Goal: Task Accomplishment & Management: Use online tool/utility

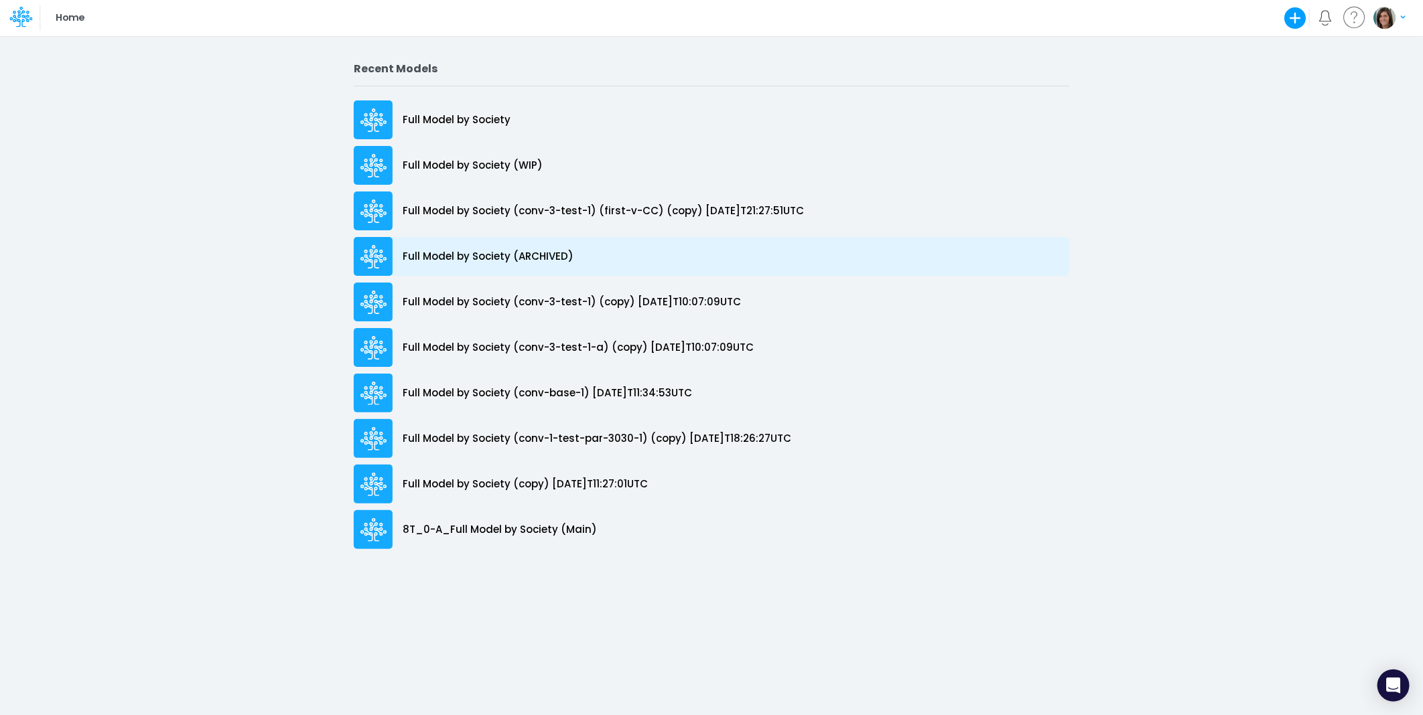
click at [547, 259] on p "Full Model by Society (ARCHIVED)" at bounding box center [488, 256] width 171 height 15
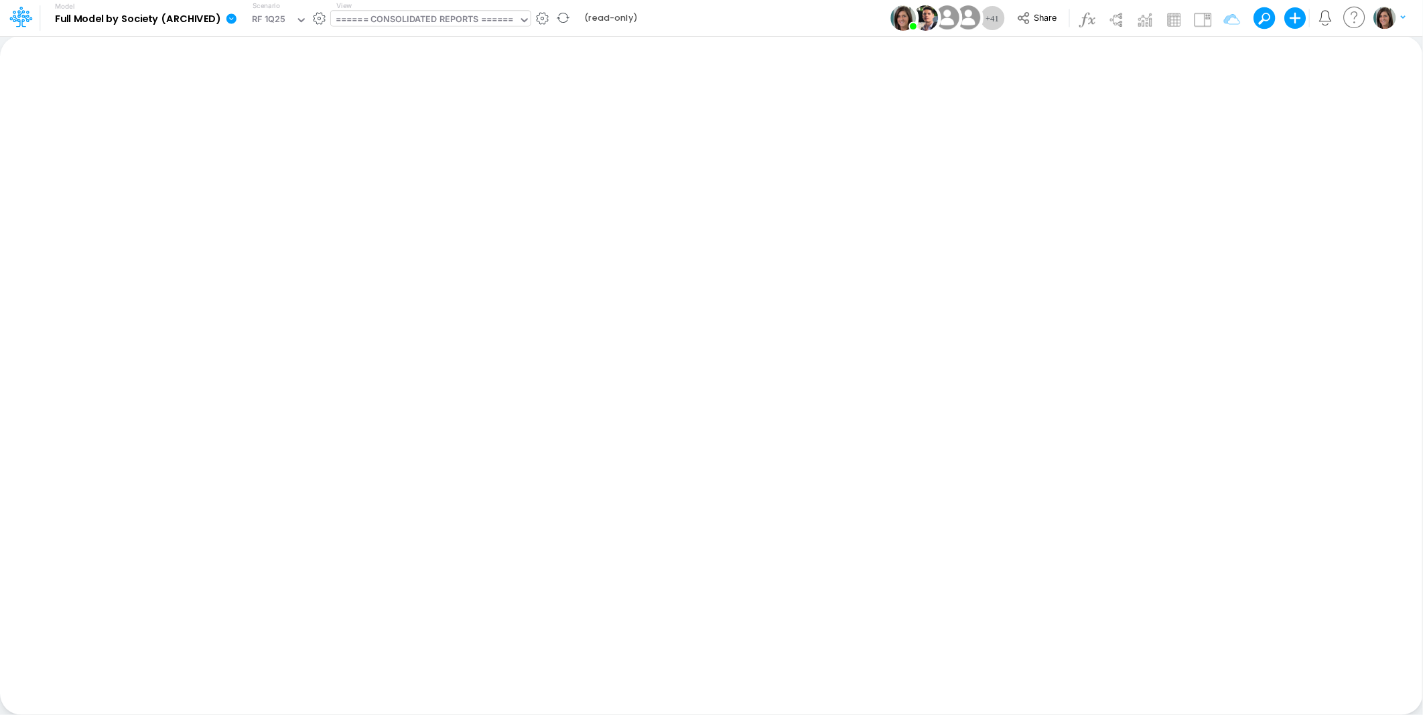
click at [486, 22] on div "====== CONSOLIDATED REPORTS ======" at bounding box center [425, 20] width 178 height 15
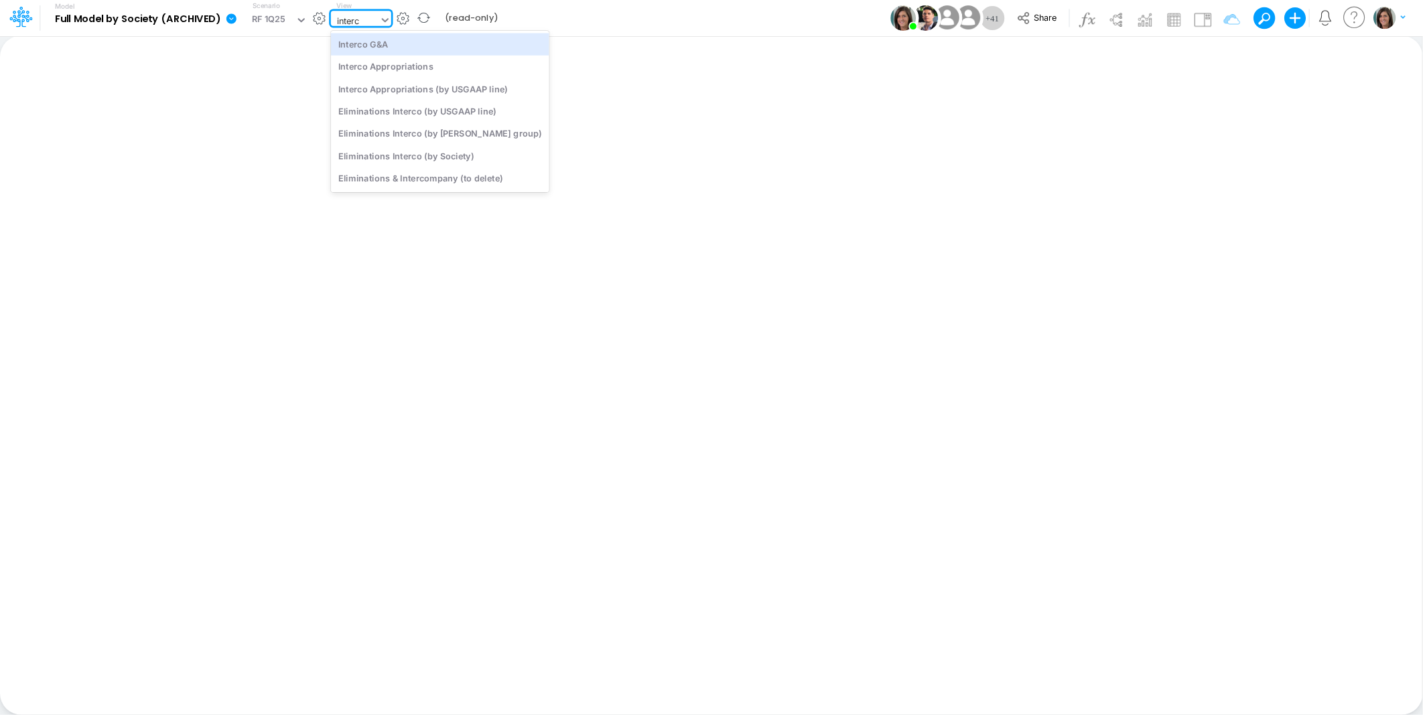
type input "interco"
click at [416, 70] on div "Interco Appropriations" at bounding box center [440, 67] width 218 height 22
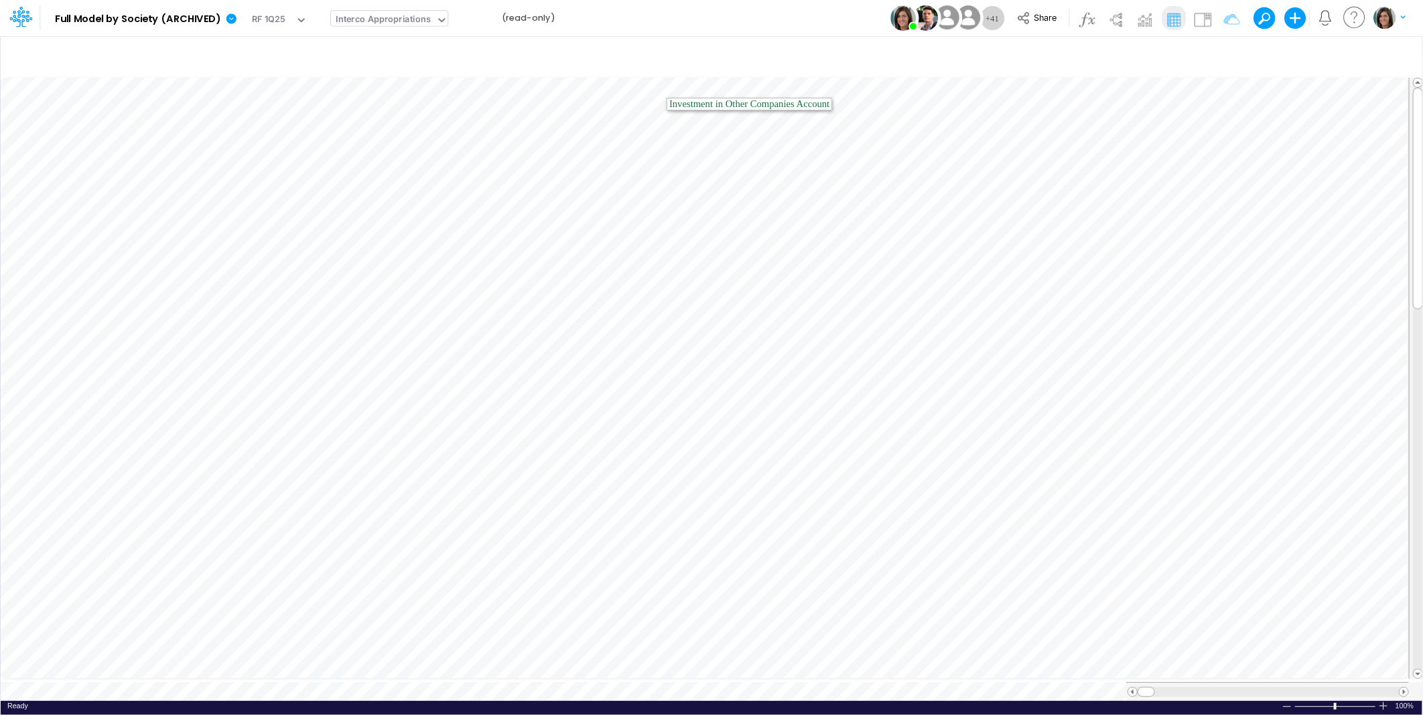
click at [671, 11] on div "Model Full Model by Society (ARCHIVED) Edit model settings Duplicate Import Qui…" at bounding box center [711, 18] width 1281 height 36
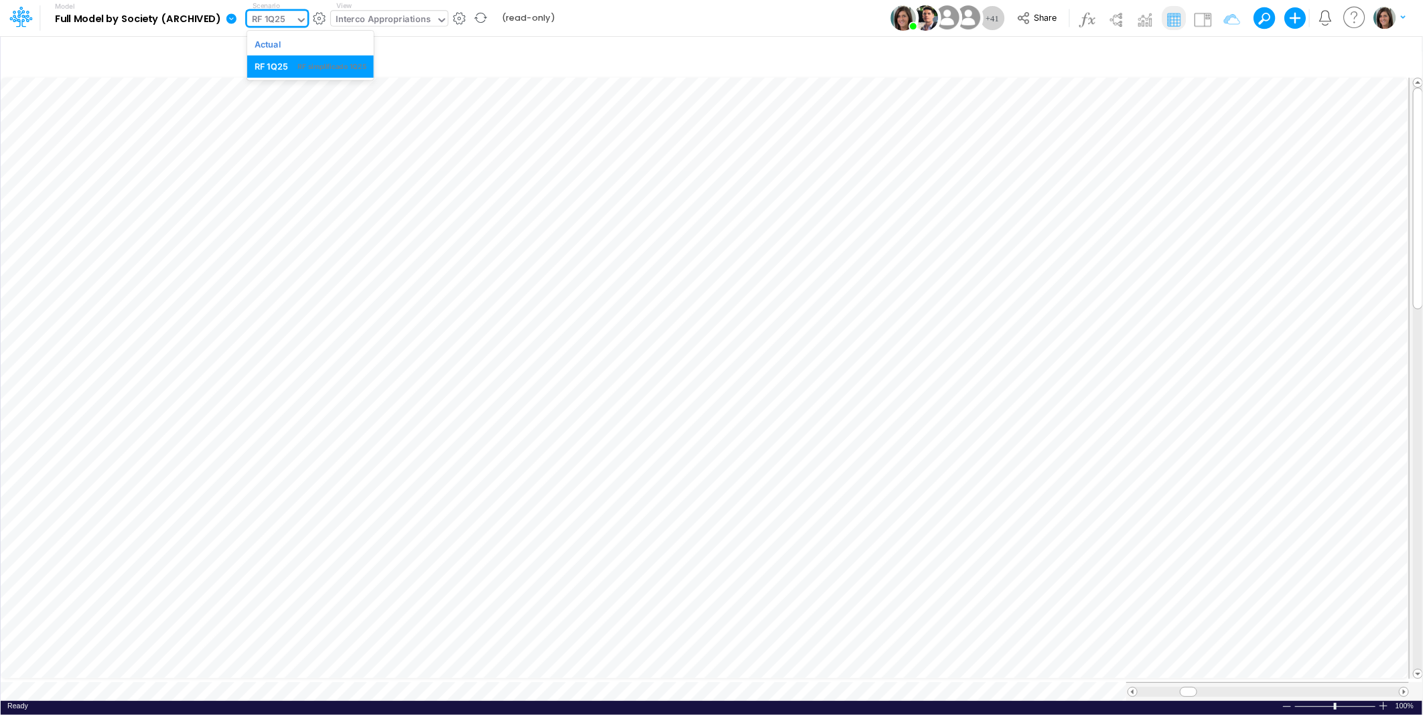
click at [263, 21] on div "RF 1Q25" at bounding box center [268, 20] width 33 height 15
click at [762, 23] on div "Model Full Model by Society (ARCHIVED) Edit model settings Duplicate Import Qui…" at bounding box center [711, 18] width 1281 height 36
click at [1200, 15] on img at bounding box center [1202, 19] width 21 height 21
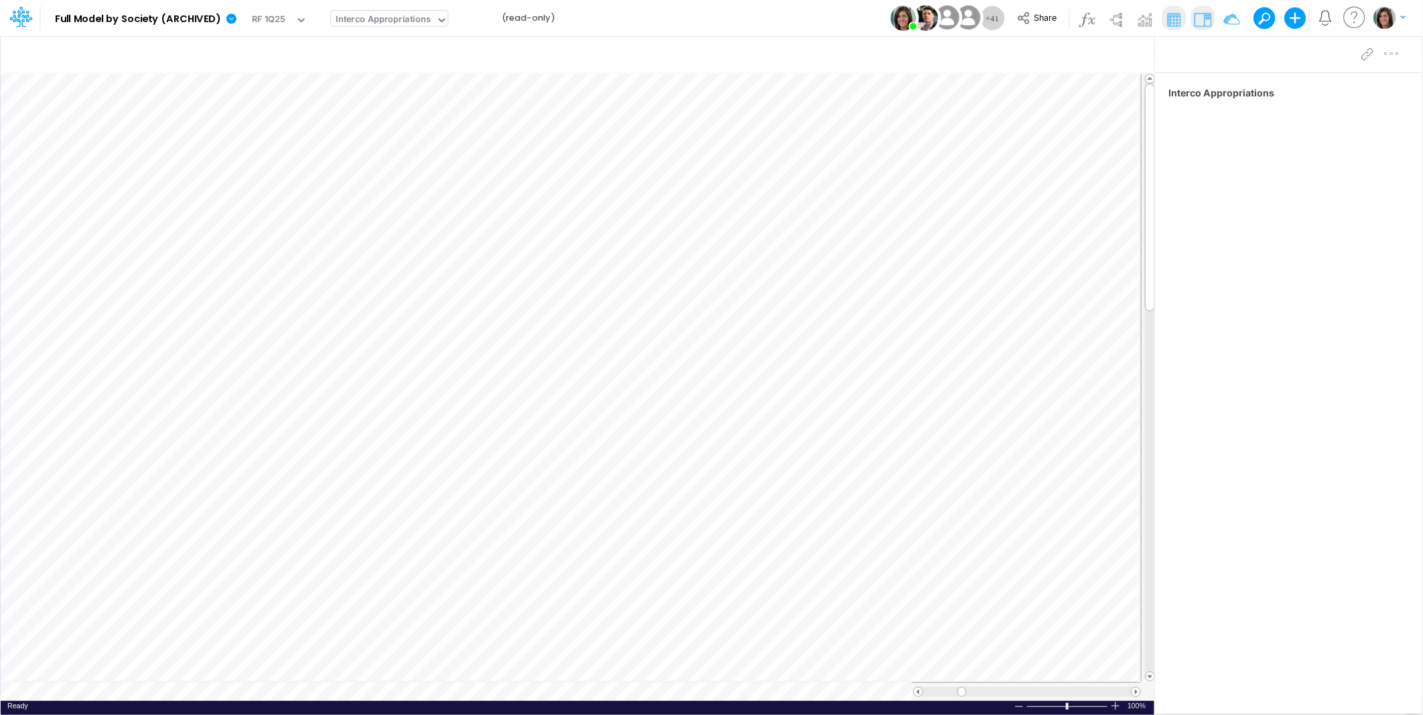
scroll to position [0, 1]
click at [630, 11] on div "Model Full Model by Society (ARCHIVED) Edit model settings Duplicate Import Qui…" at bounding box center [711, 18] width 1281 height 36
click at [634, 19] on div "Model Full Model by Society (ARCHIVED) Edit model settings Duplicate Import Qui…" at bounding box center [711, 18] width 1281 height 36
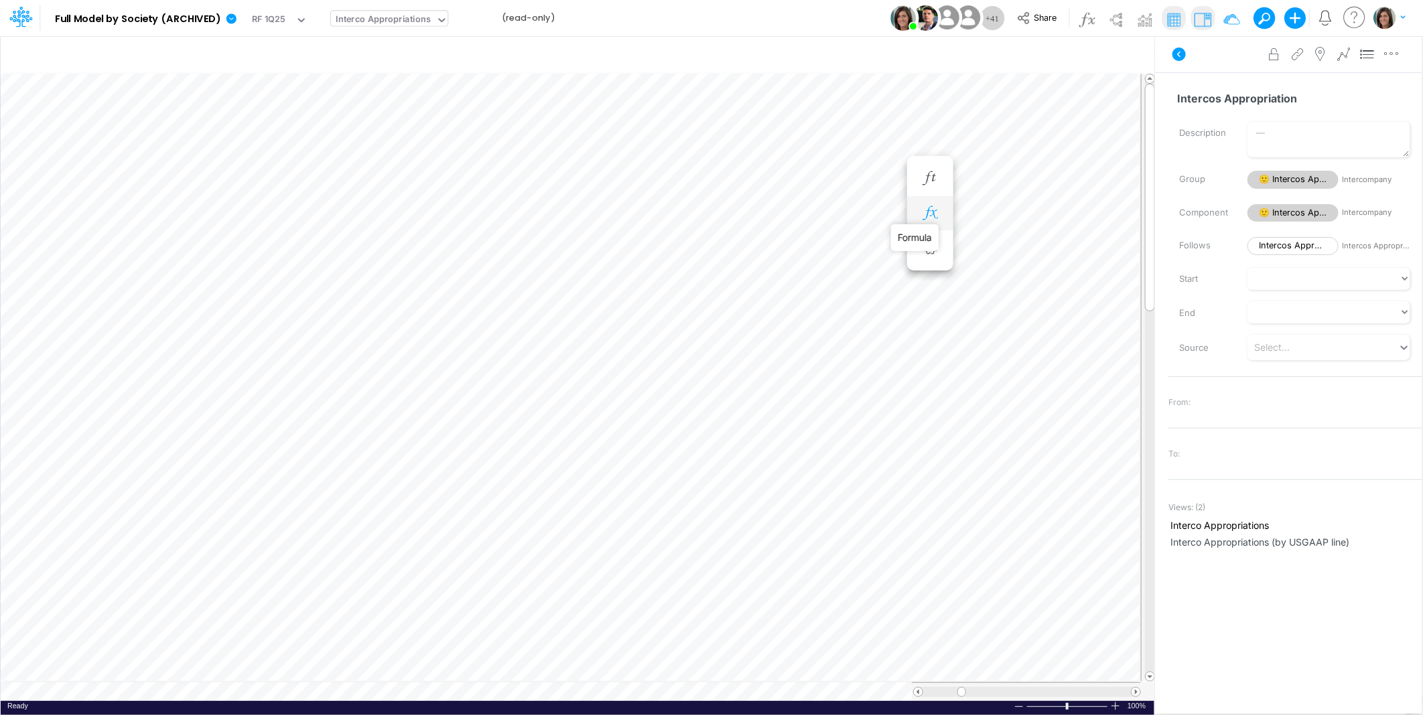
click at [927, 212] on icon "button" at bounding box center [930, 213] width 20 height 14
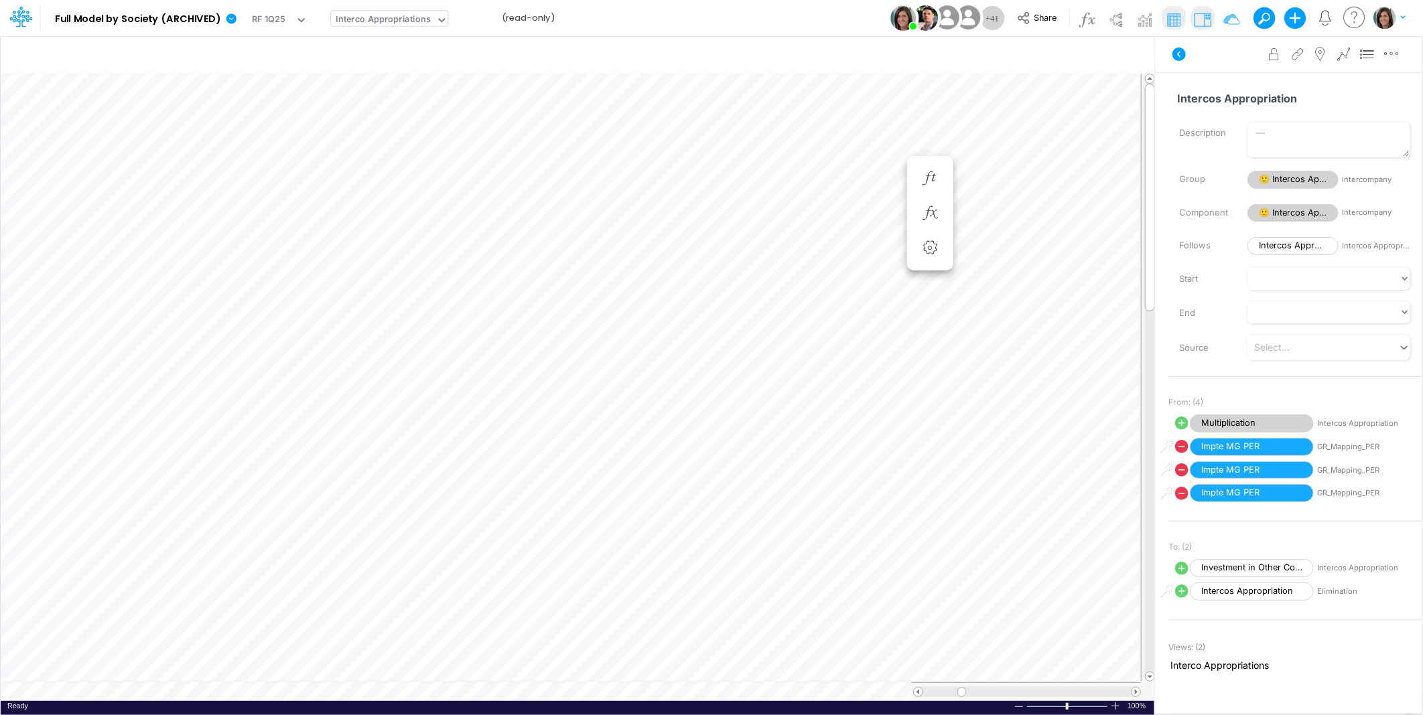
scroll to position [0, 1]
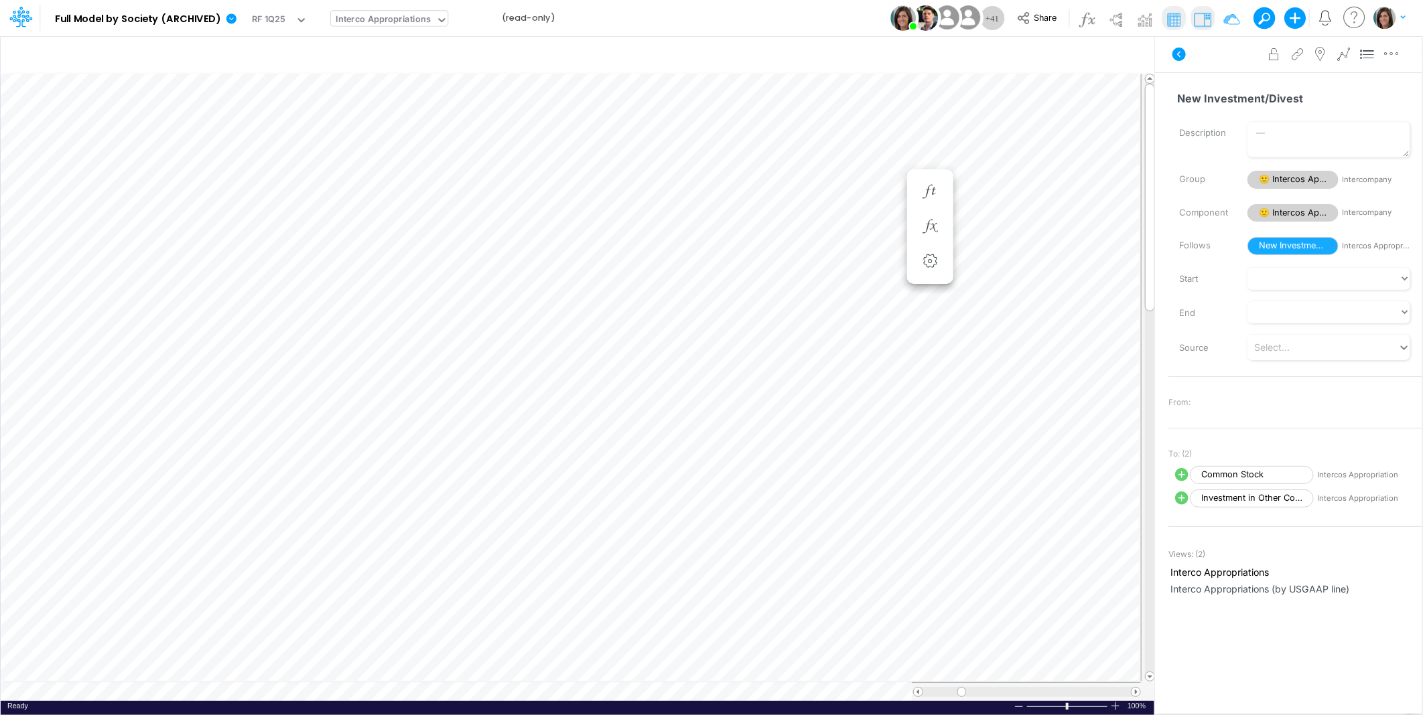
scroll to position [0, 1]
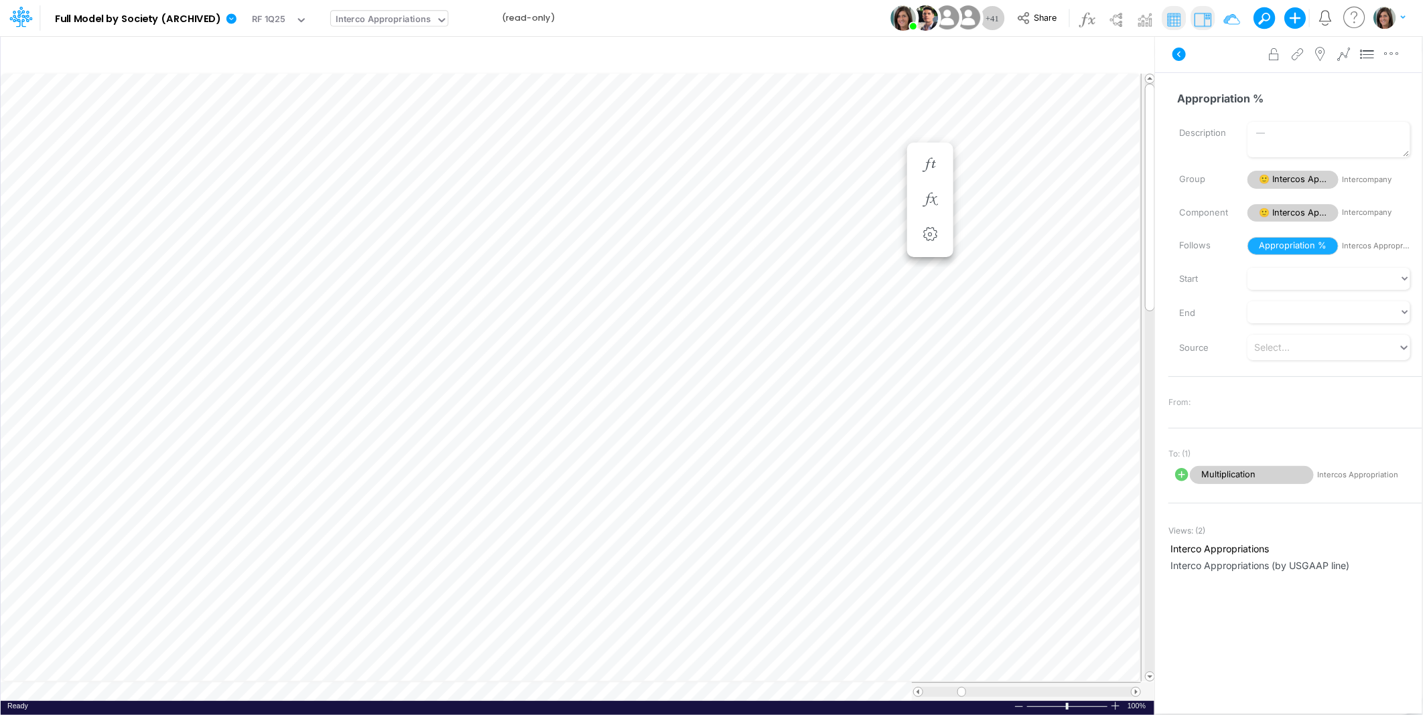
scroll to position [0, 1]
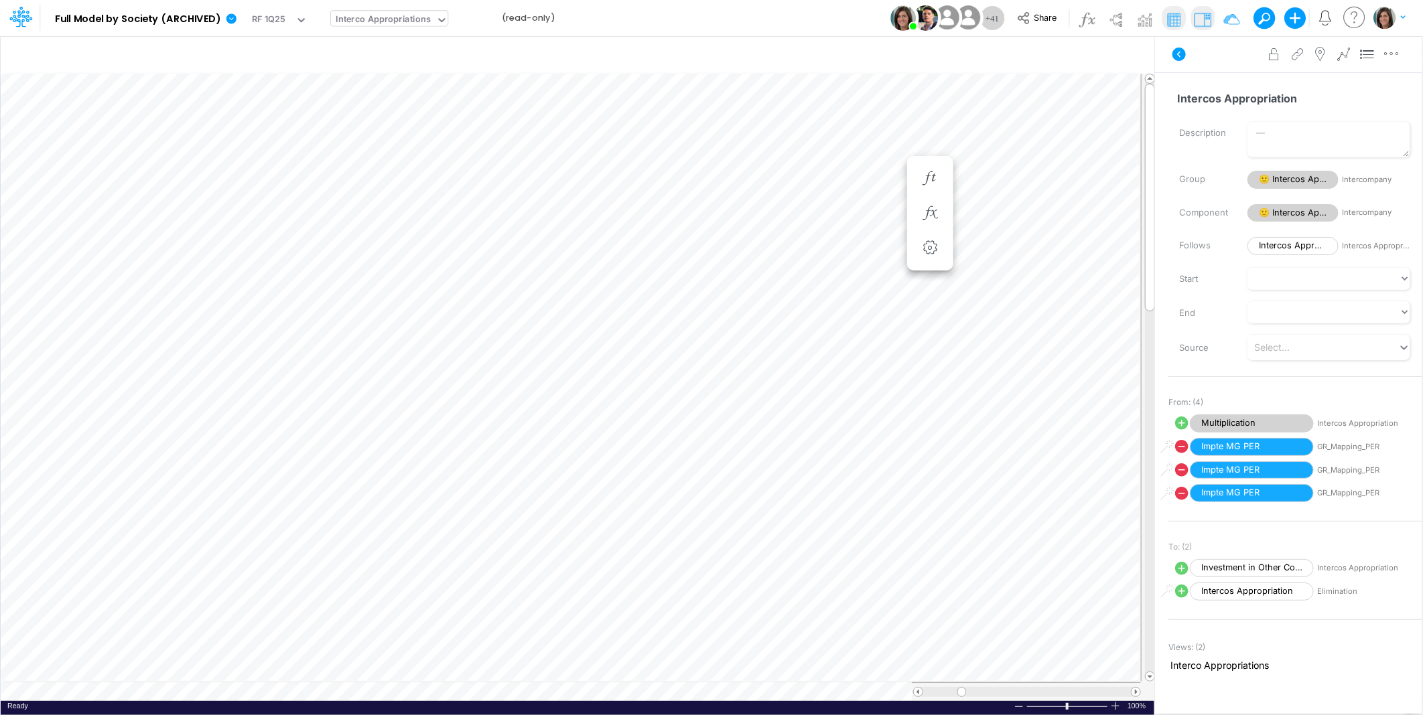
click at [1180, 423] on icon at bounding box center [1182, 423] width 16 height 16
select select "1"
select select "Multiply"
select select "Add"
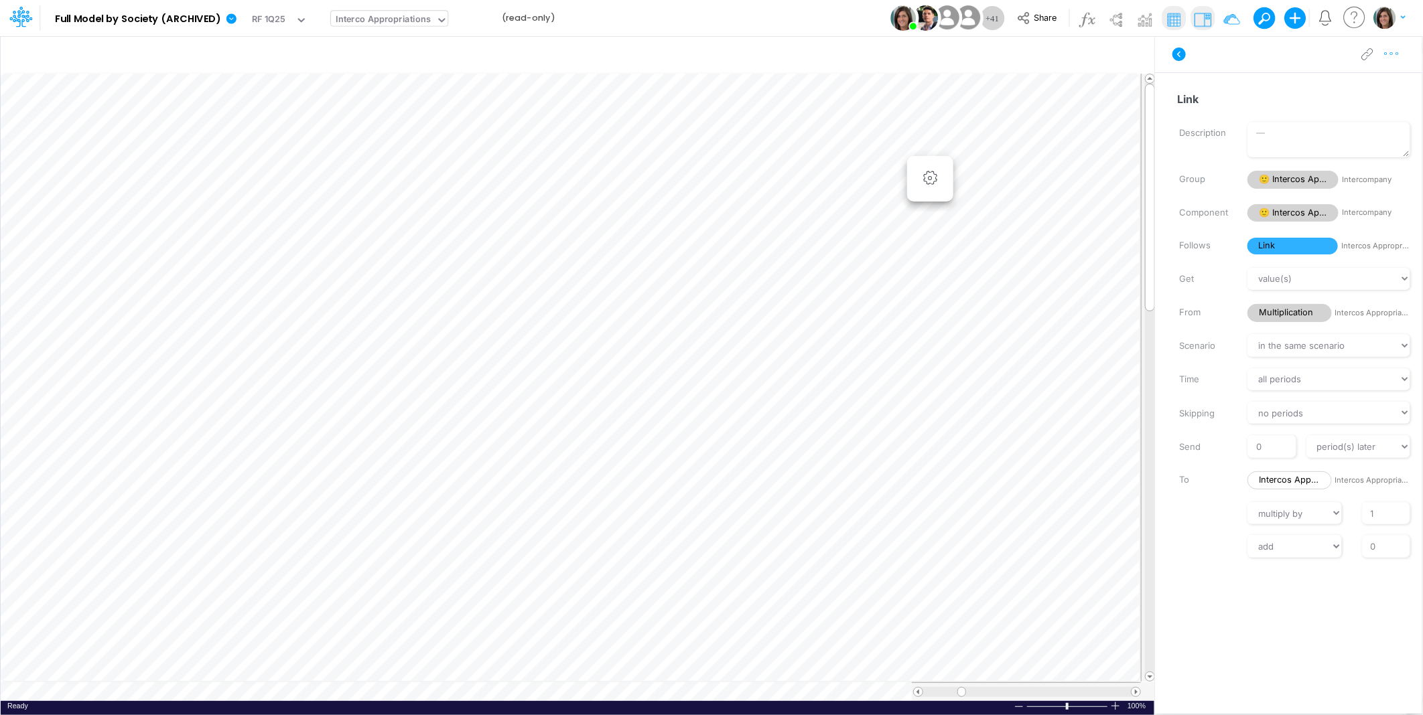
click at [1397, 54] on icon "button" at bounding box center [1391, 54] width 20 height 14
click at [1371, 86] on button "Advanced settings" at bounding box center [1321, 87] width 159 height 23
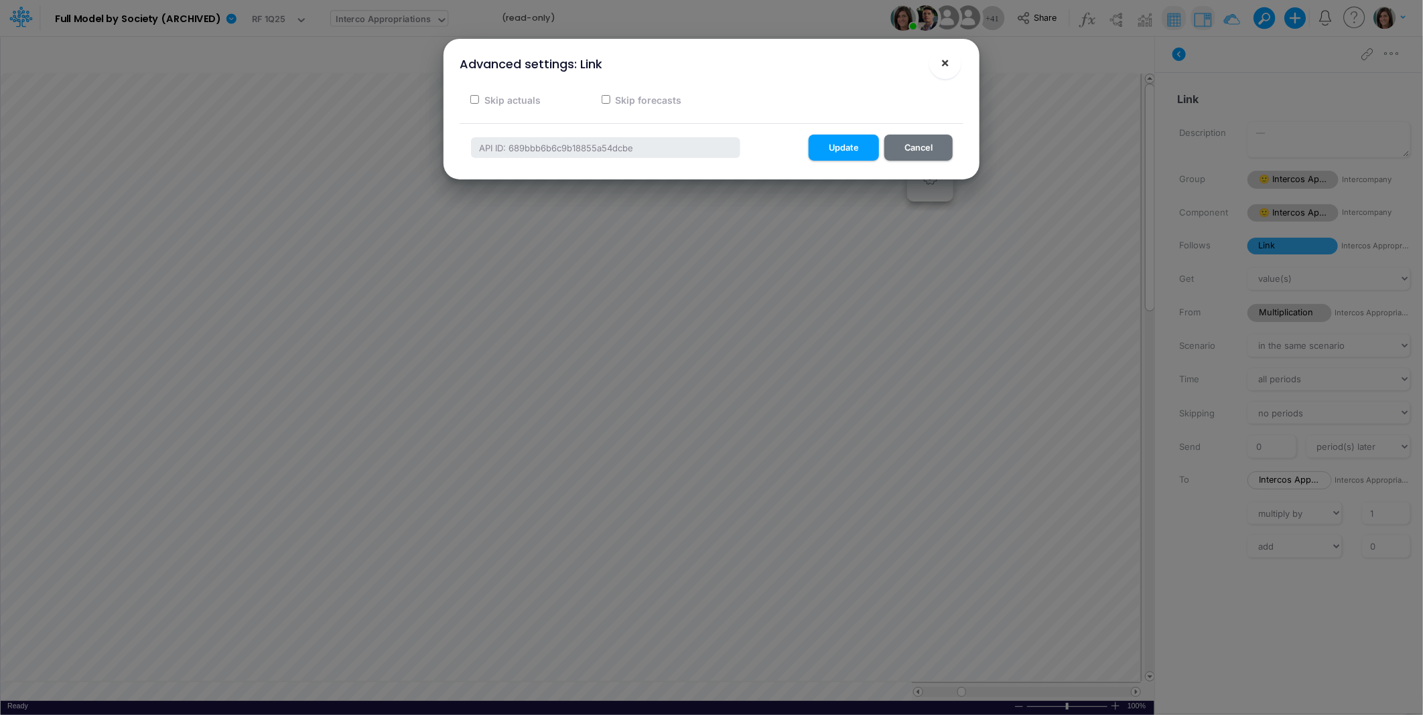
click at [942, 61] on span "×" at bounding box center [945, 62] width 9 height 16
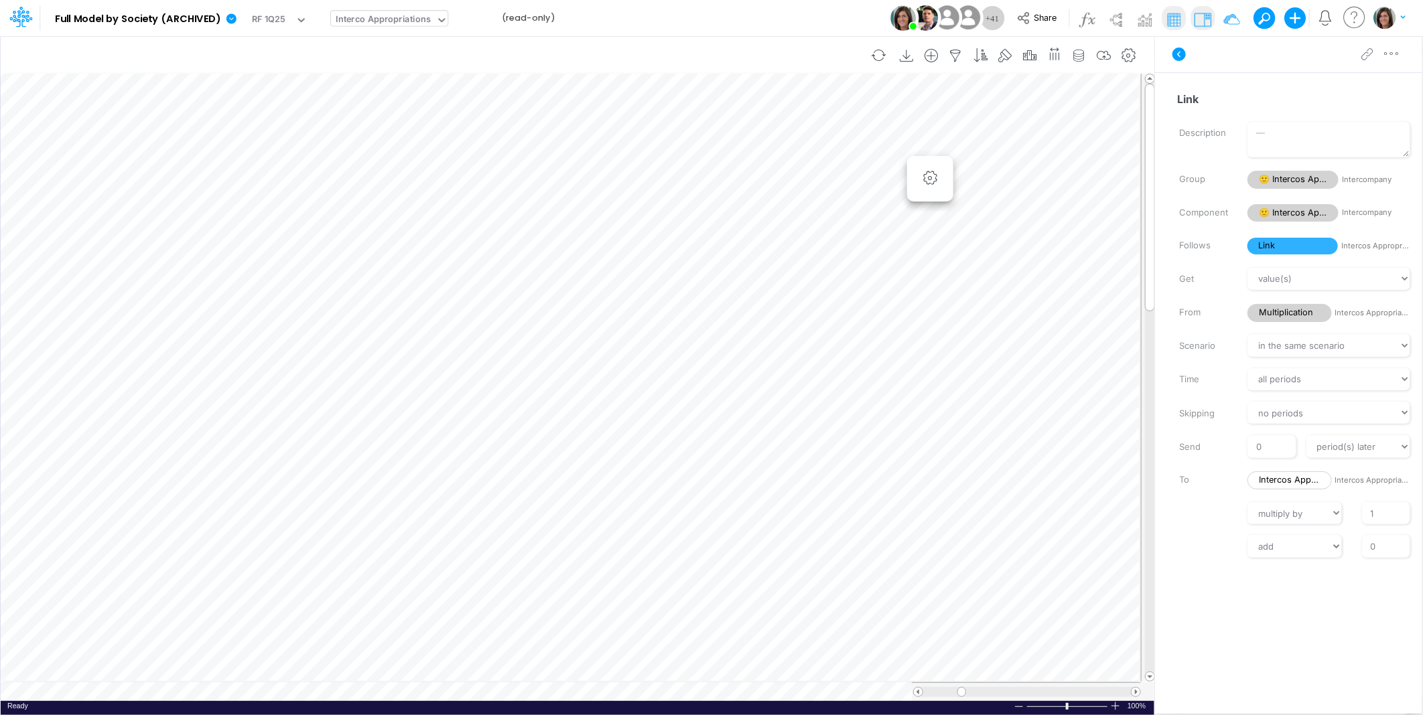
scroll to position [0, 1]
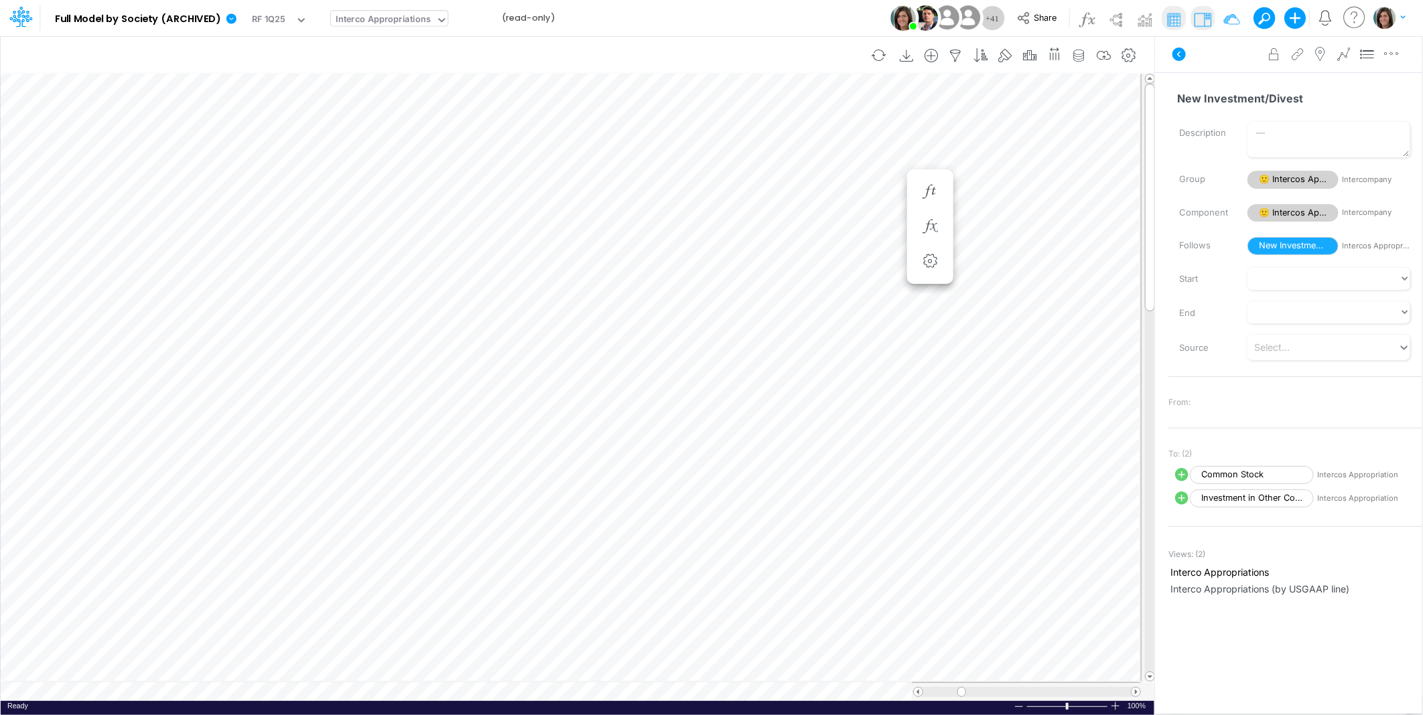
scroll to position [0, 1]
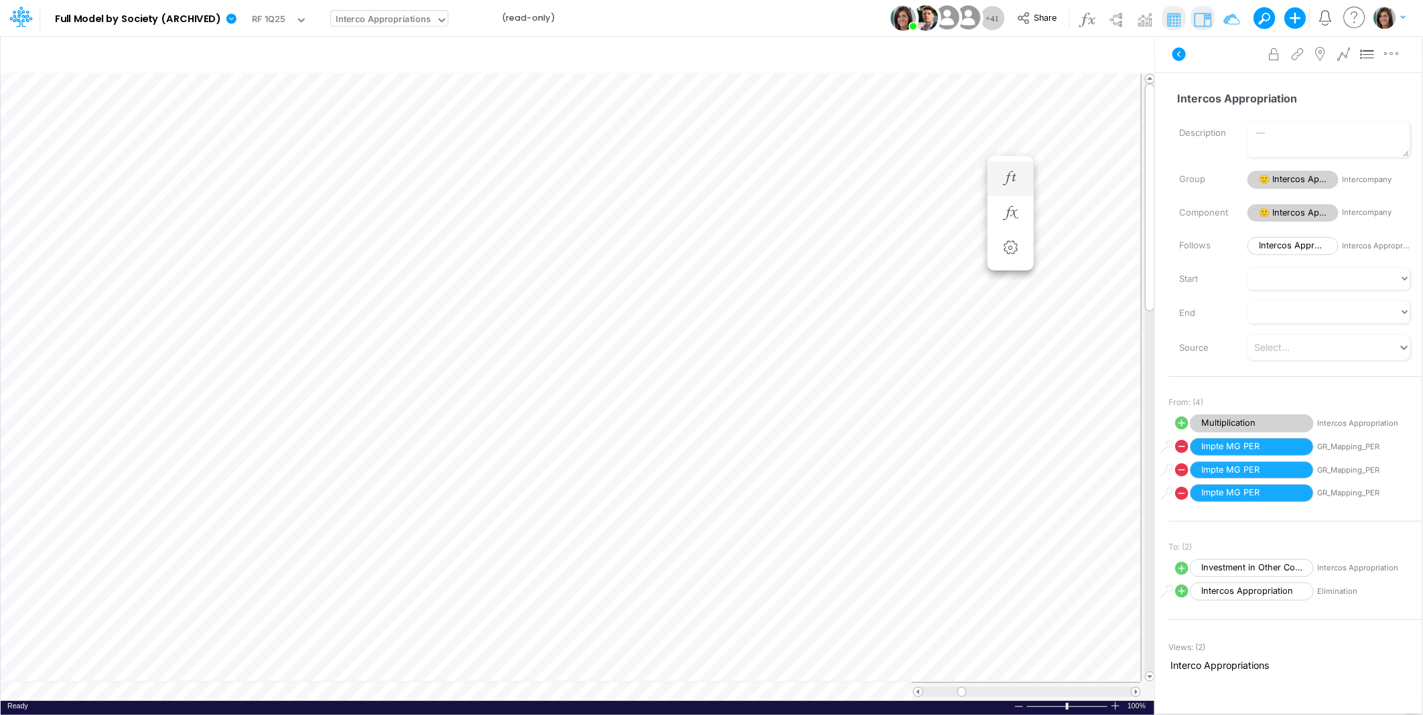
scroll to position [0, 1]
click at [932, 211] on icon "button" at bounding box center [930, 213] width 20 height 14
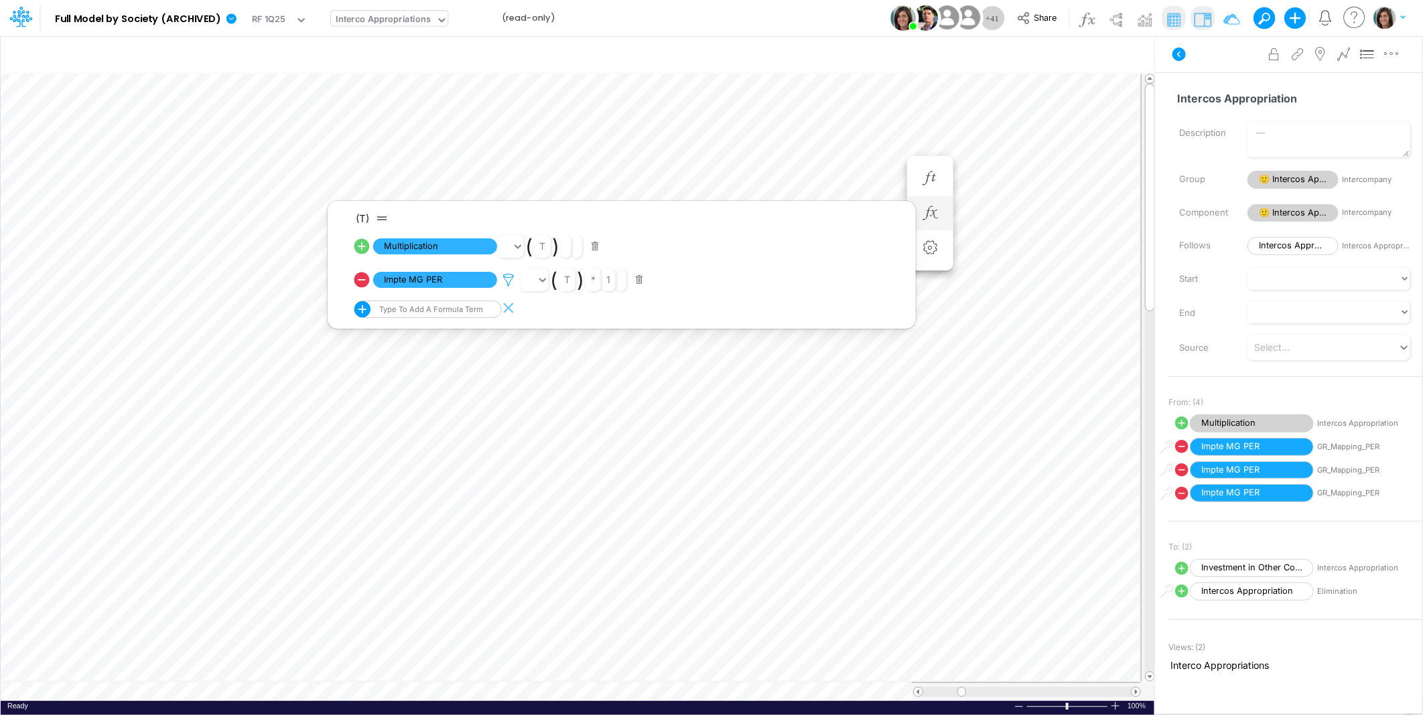
click at [512, 279] on icon at bounding box center [508, 280] width 20 height 14
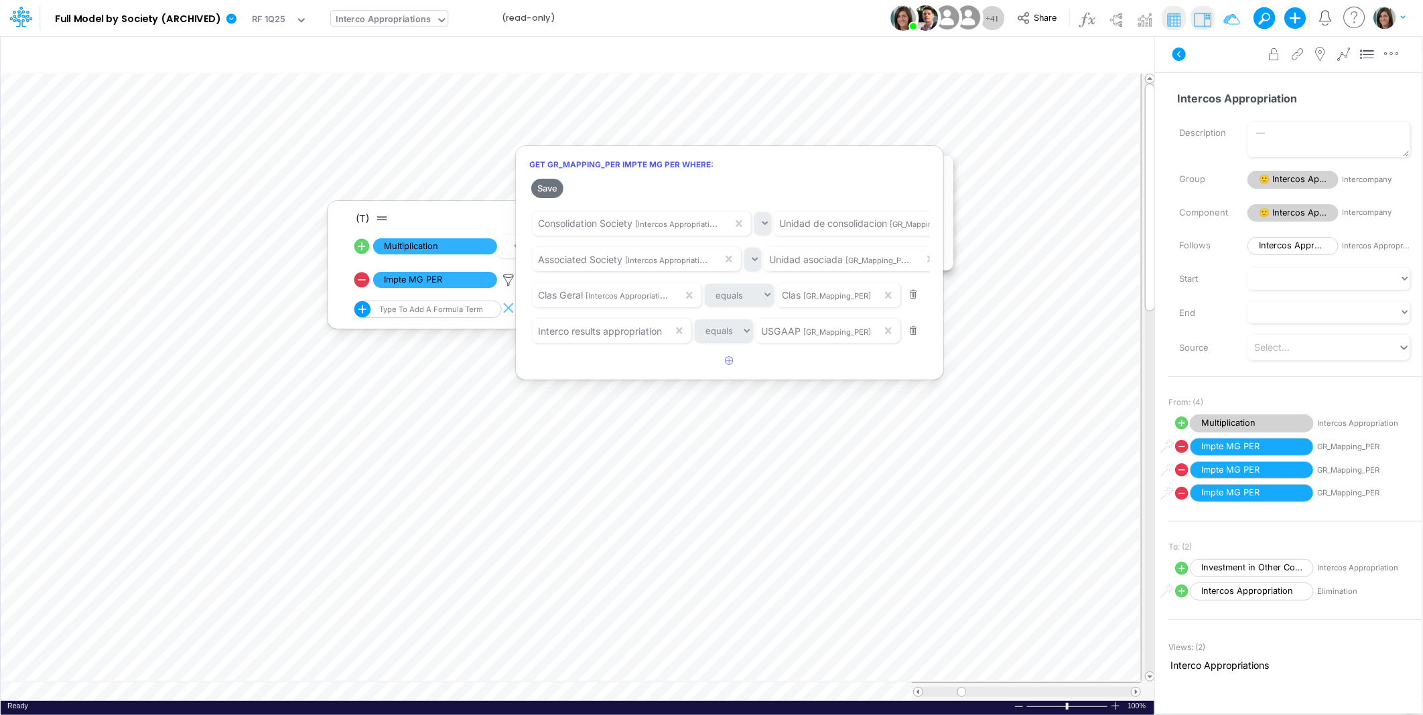
click at [511, 279] on div at bounding box center [711, 361] width 1423 height 709
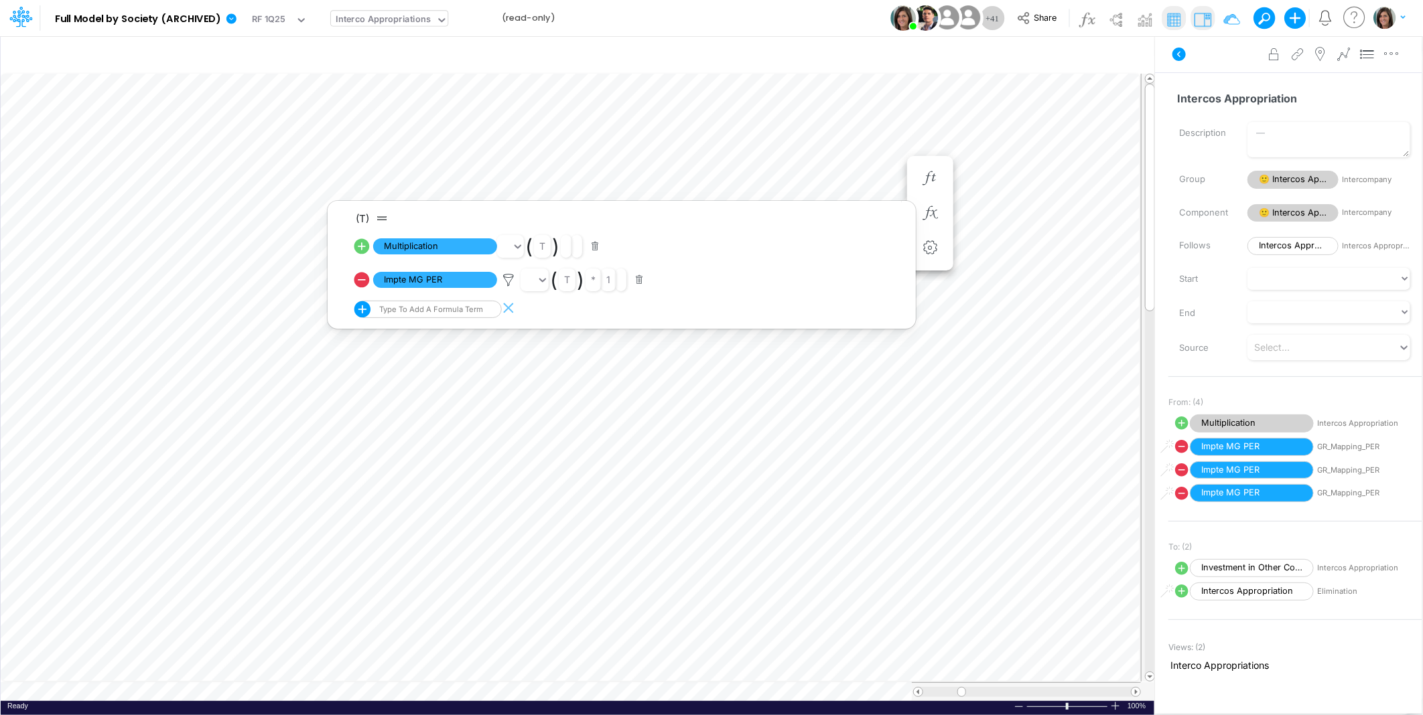
drag, startPoint x: 1210, startPoint y: 66, endPoint x: 1195, endPoint y: 65, distance: 15.4
click at [1210, 67] on div "Advanced settings Delete" at bounding box center [1288, 55] width 267 height 38
click at [1180, 56] on icon at bounding box center [1179, 54] width 16 height 16
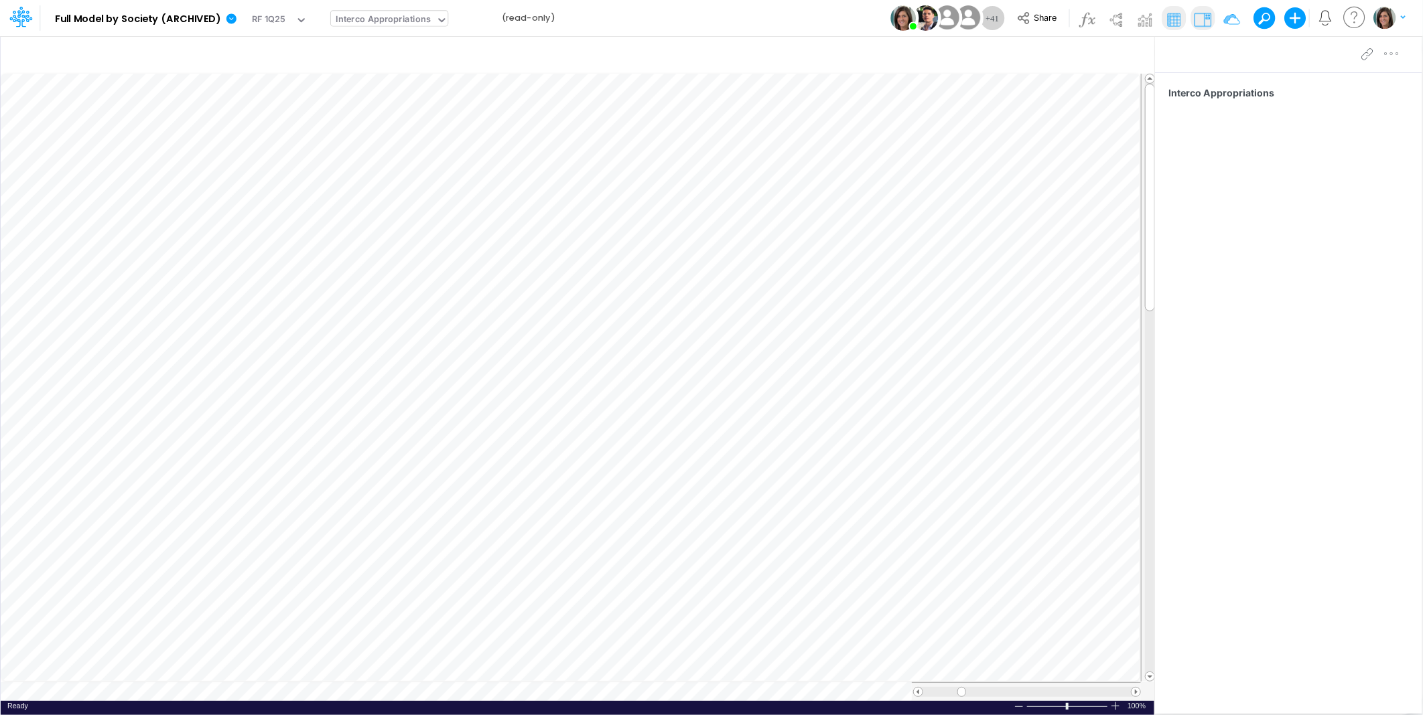
scroll to position [0, 1]
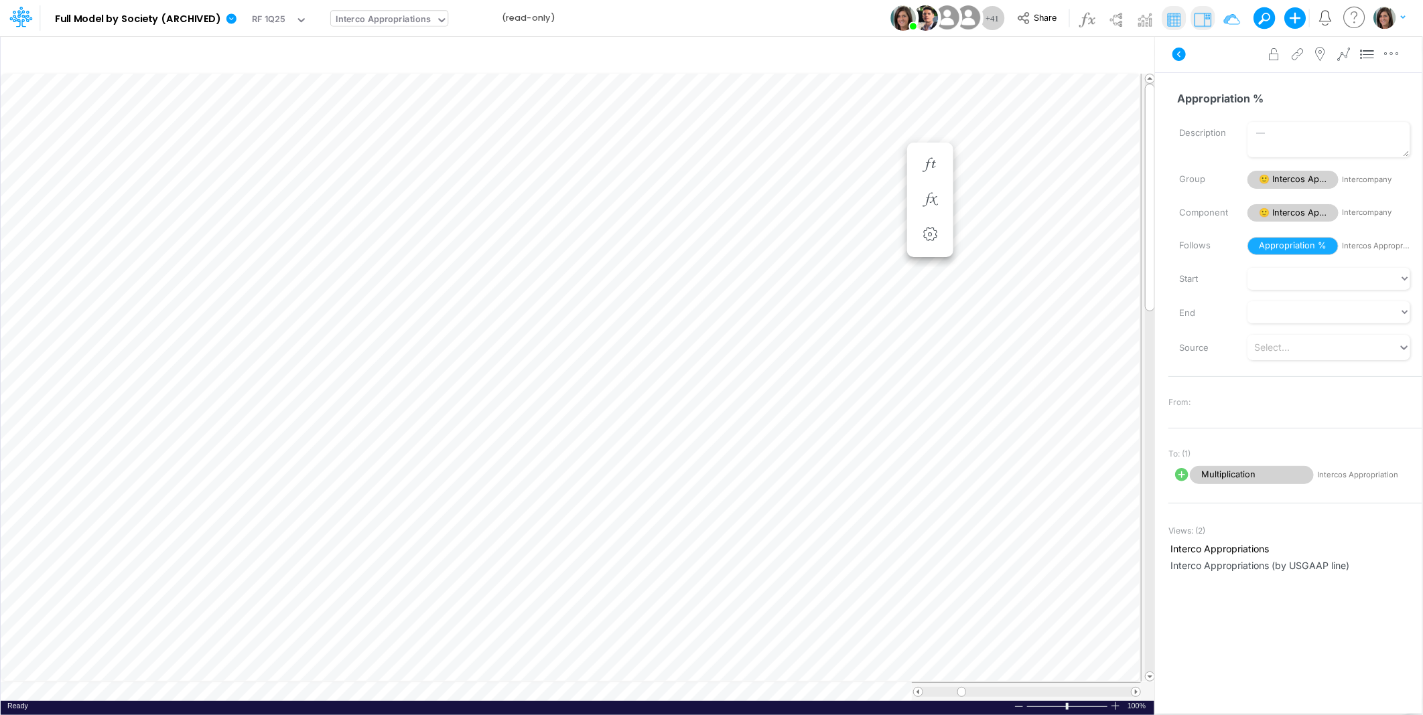
scroll to position [0, 1]
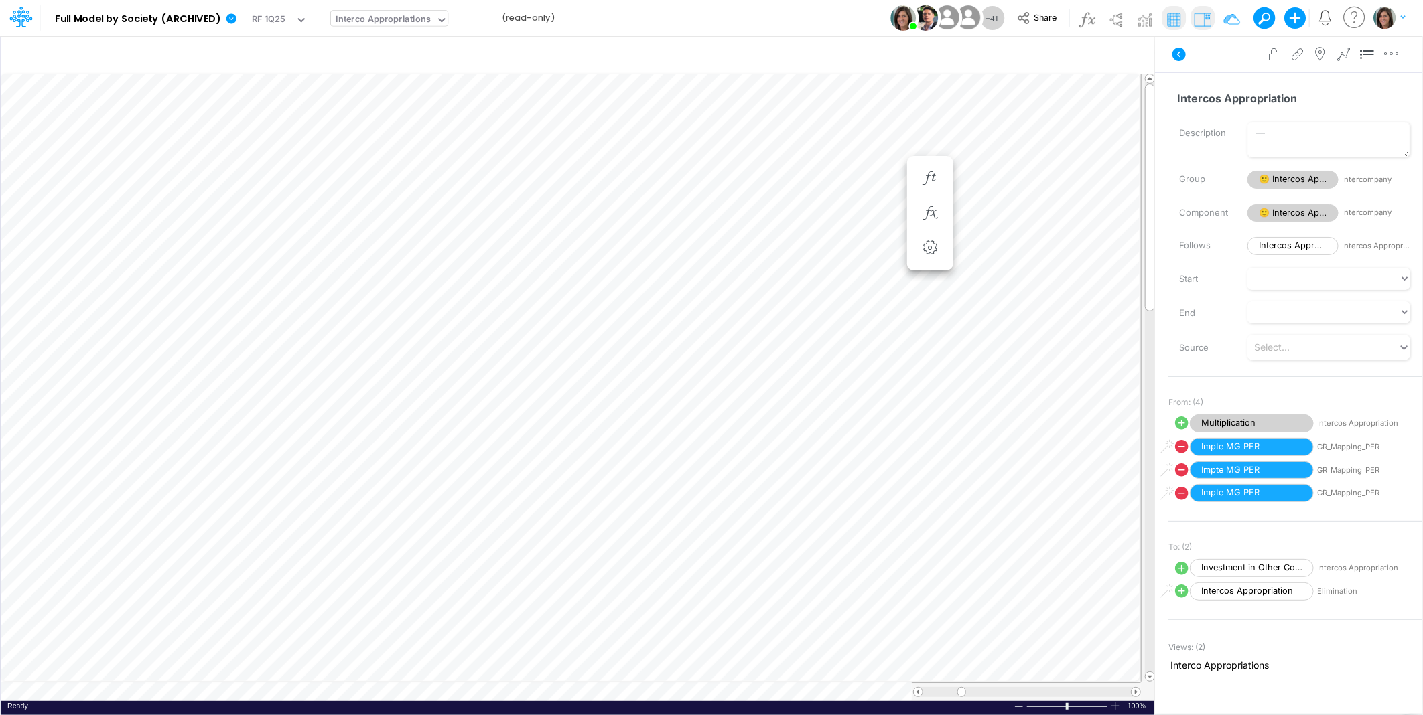
click at [407, 27] on div "Interco Appropriations" at bounding box center [383, 20] width 95 height 15
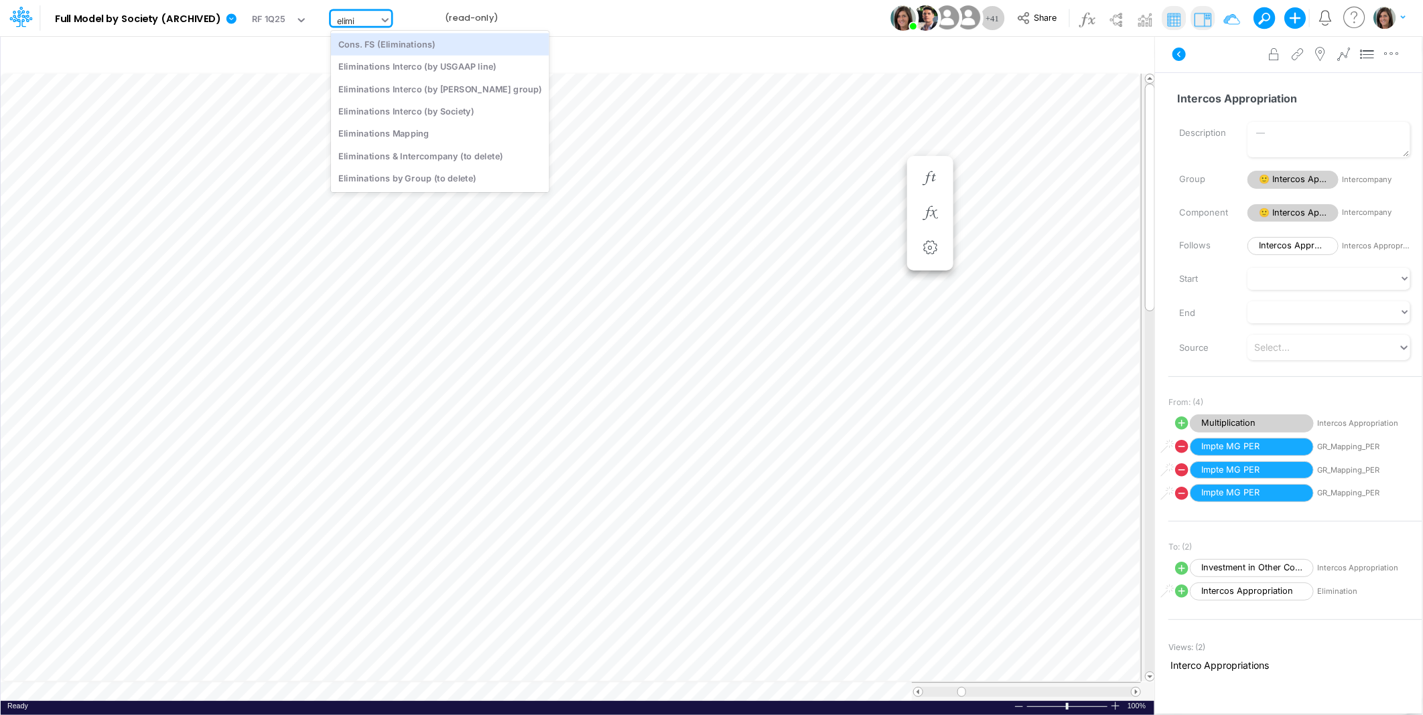
type input "elimin"
click at [444, 132] on div "Eliminations Mapping" at bounding box center [440, 134] width 218 height 22
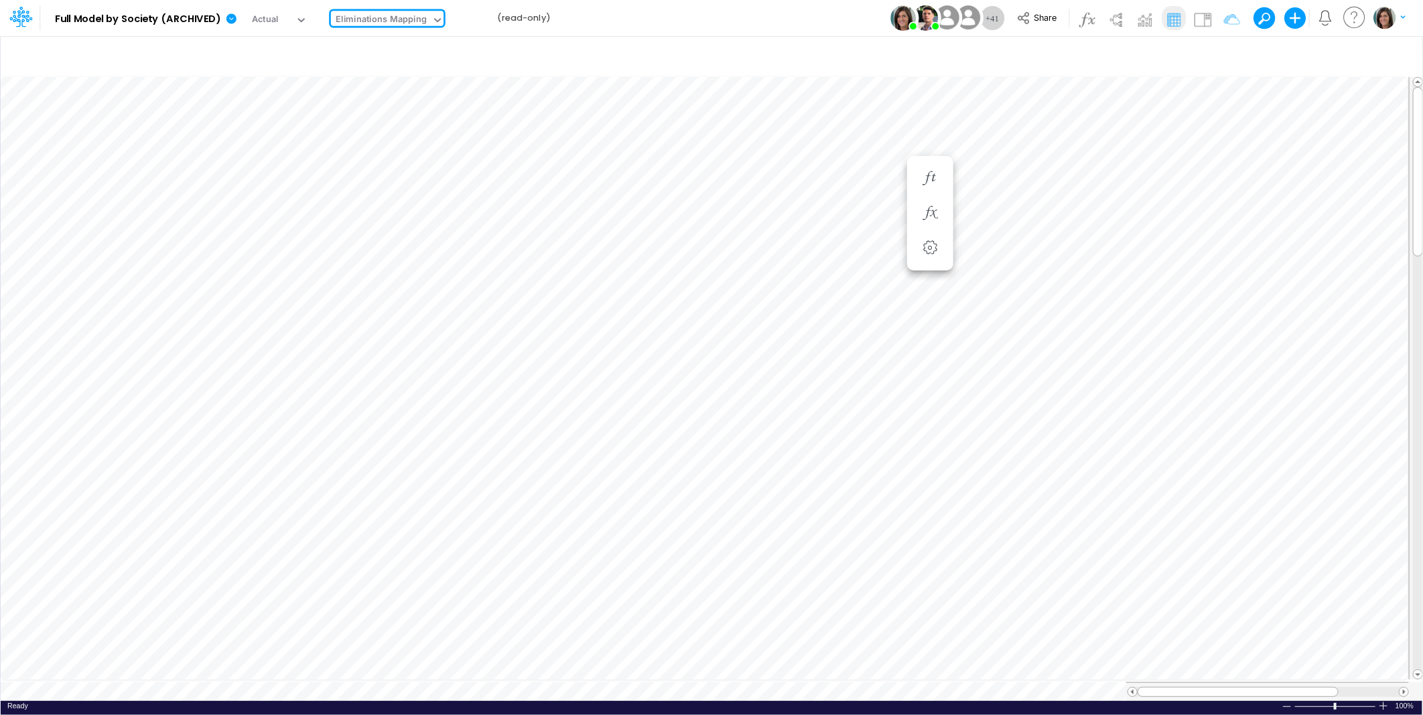
click at [387, 21] on div "Eliminations Mapping" at bounding box center [381, 20] width 91 height 15
type input "elim group"
click at [413, 38] on div "Eliminations Interco (by ELIM group)" at bounding box center [440, 44] width 218 height 22
click at [715, 21] on div "Model Full Model by Society (ARCHIVED) Edit model settings Duplicate Import Qui…" at bounding box center [711, 18] width 1281 height 36
click at [730, 17] on div "Model Full Model by Society (ARCHIVED) Edit model settings Duplicate Import Qui…" at bounding box center [711, 18] width 1281 height 36
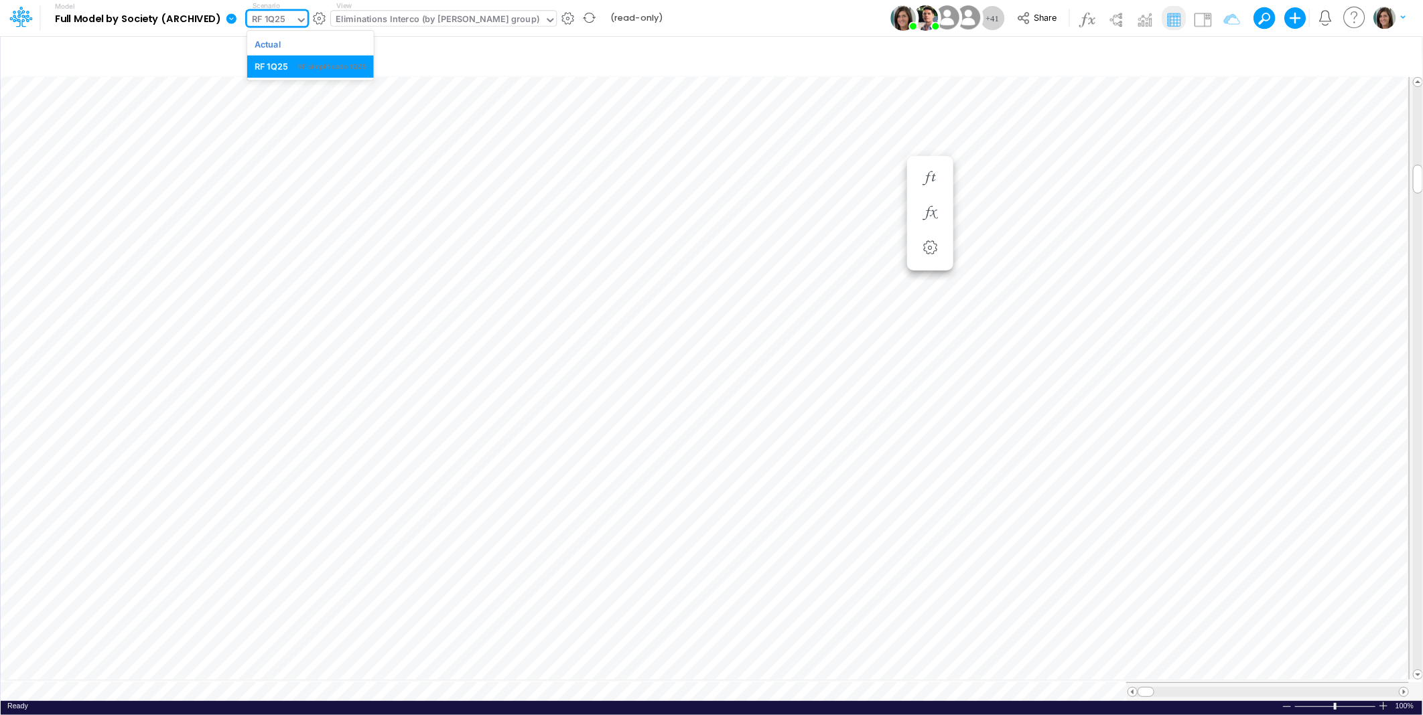
click at [291, 17] on div "RF 1Q25" at bounding box center [271, 21] width 48 height 20
click at [276, 42] on div "Actual" at bounding box center [268, 44] width 27 height 13
drag, startPoint x: 1195, startPoint y: 15, endPoint x: 1190, endPoint y: 79, distance: 63.8
click at [1196, 15] on img at bounding box center [1202, 19] width 21 height 21
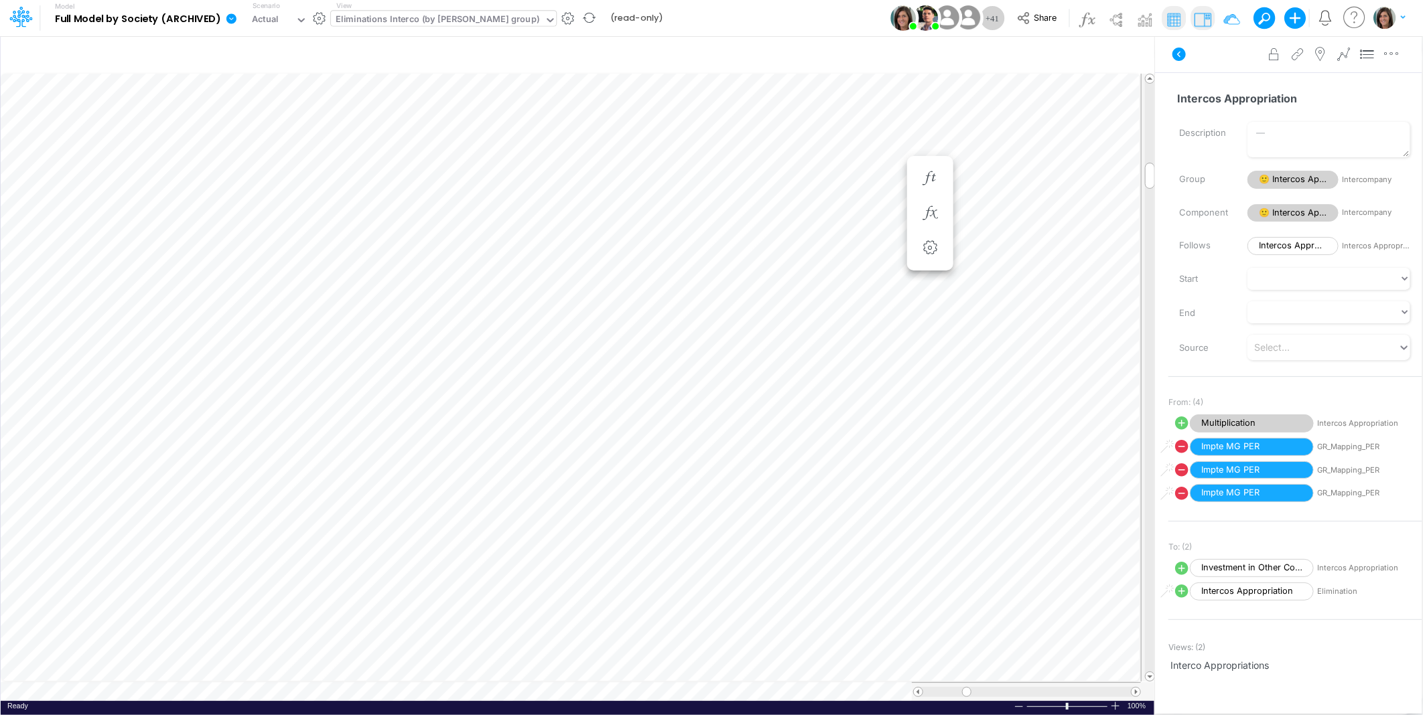
scroll to position [0, 1]
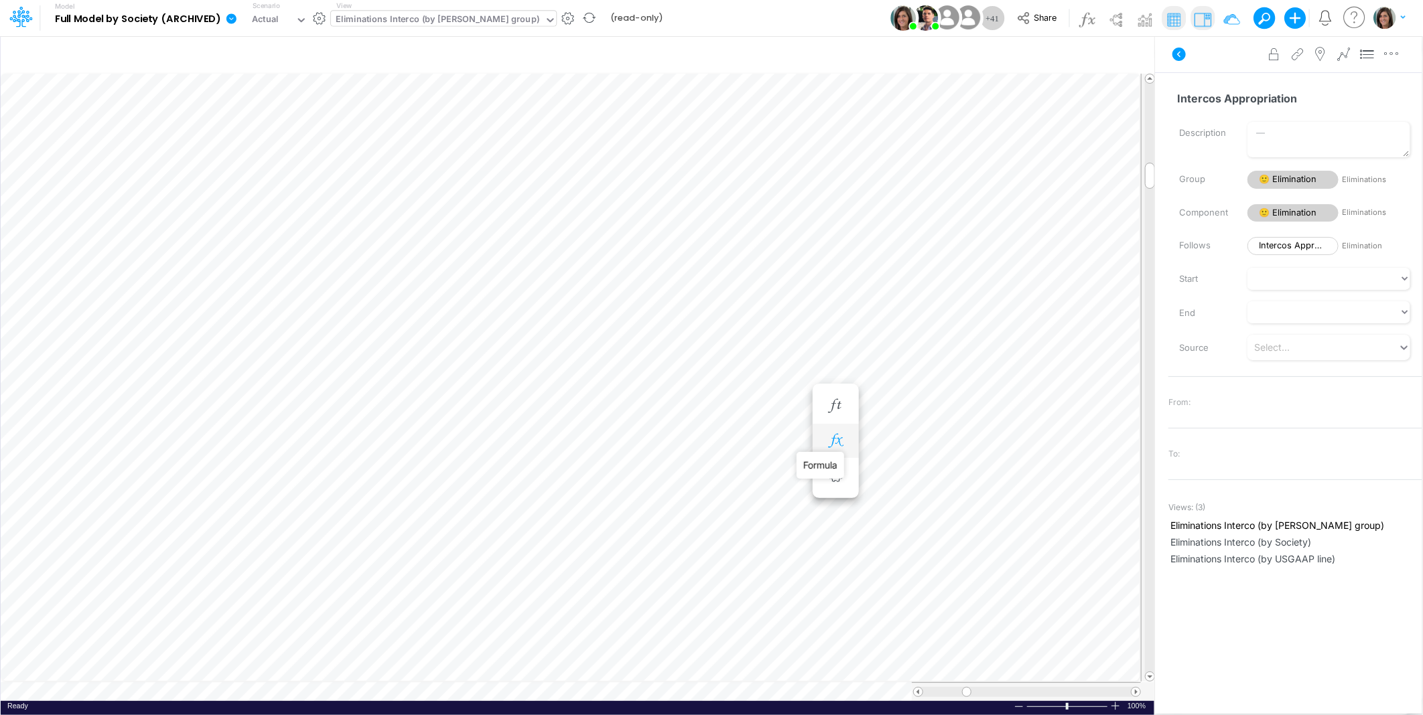
click at [835, 437] on icon "button" at bounding box center [835, 441] width 20 height 14
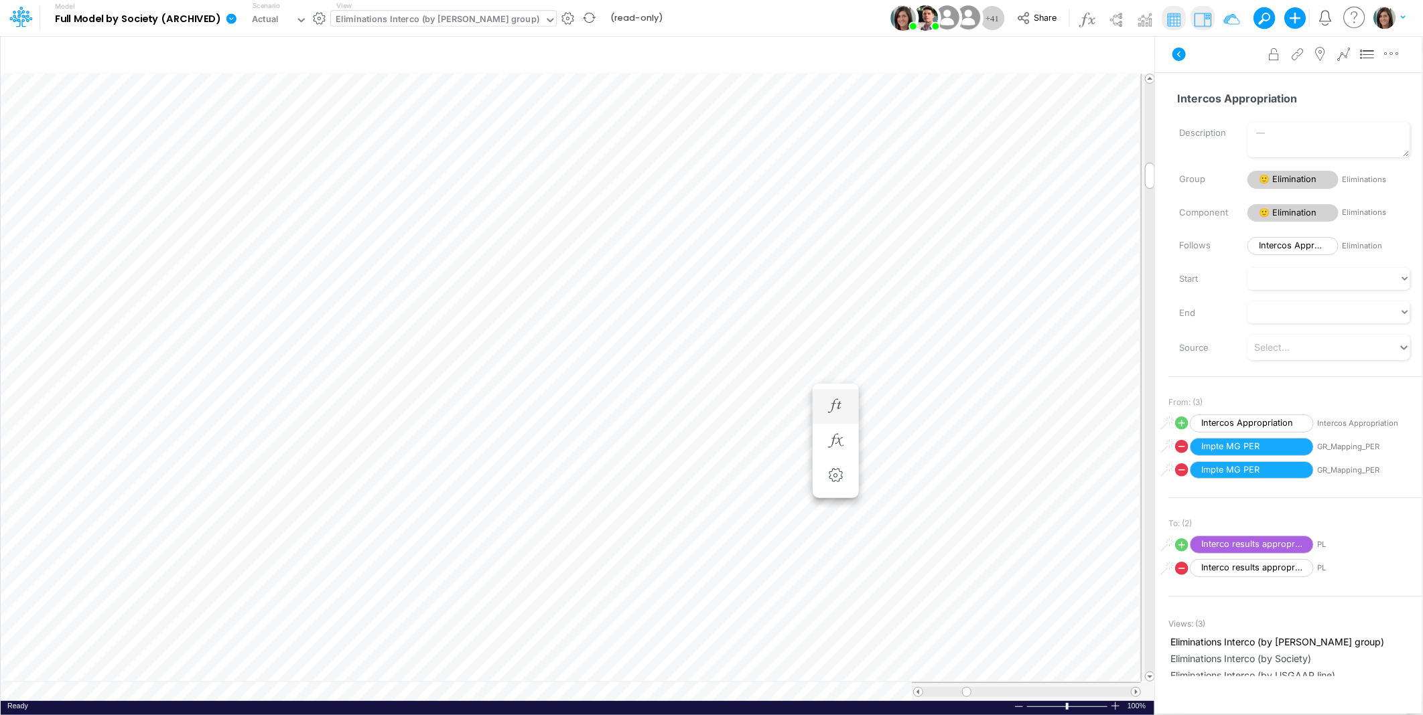
scroll to position [0, 1]
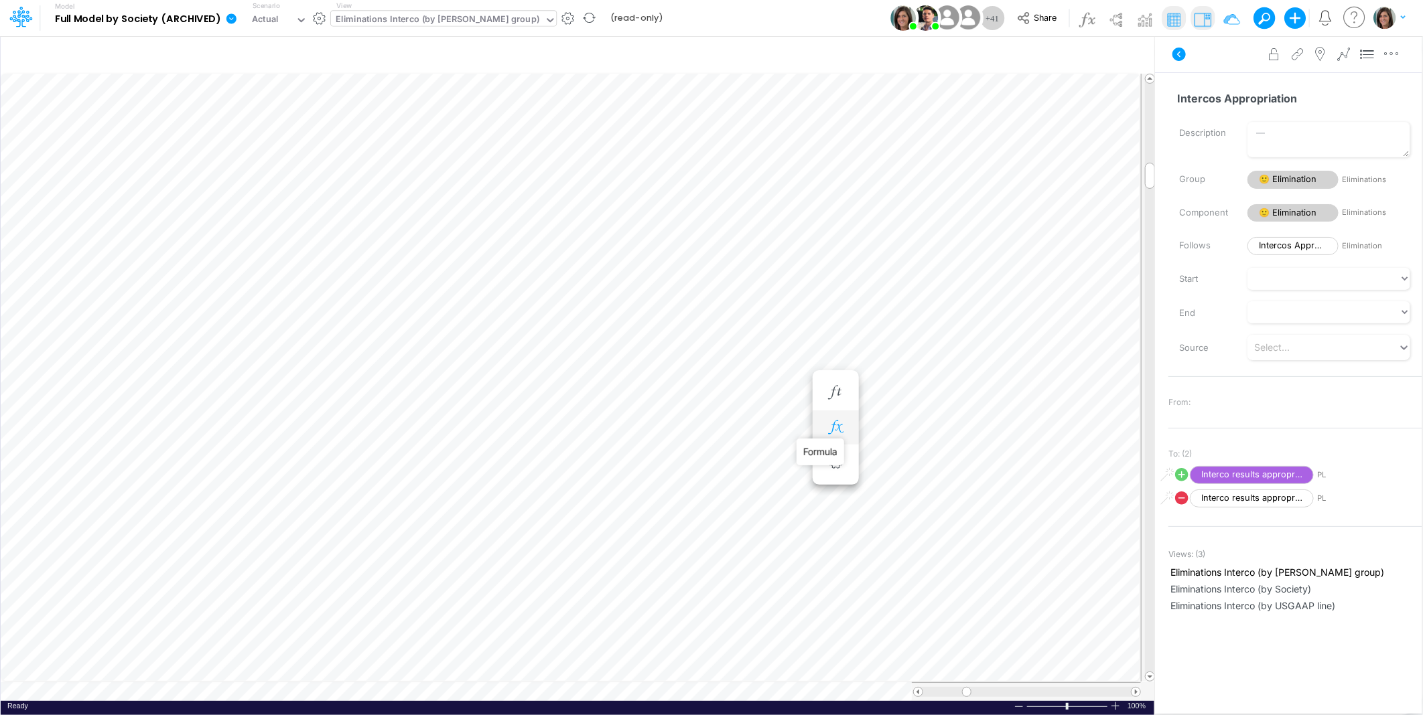
click at [841, 429] on icon "button" at bounding box center [835, 428] width 20 height 14
click at [413, 458] on icon at bounding box center [414, 461] width 20 height 14
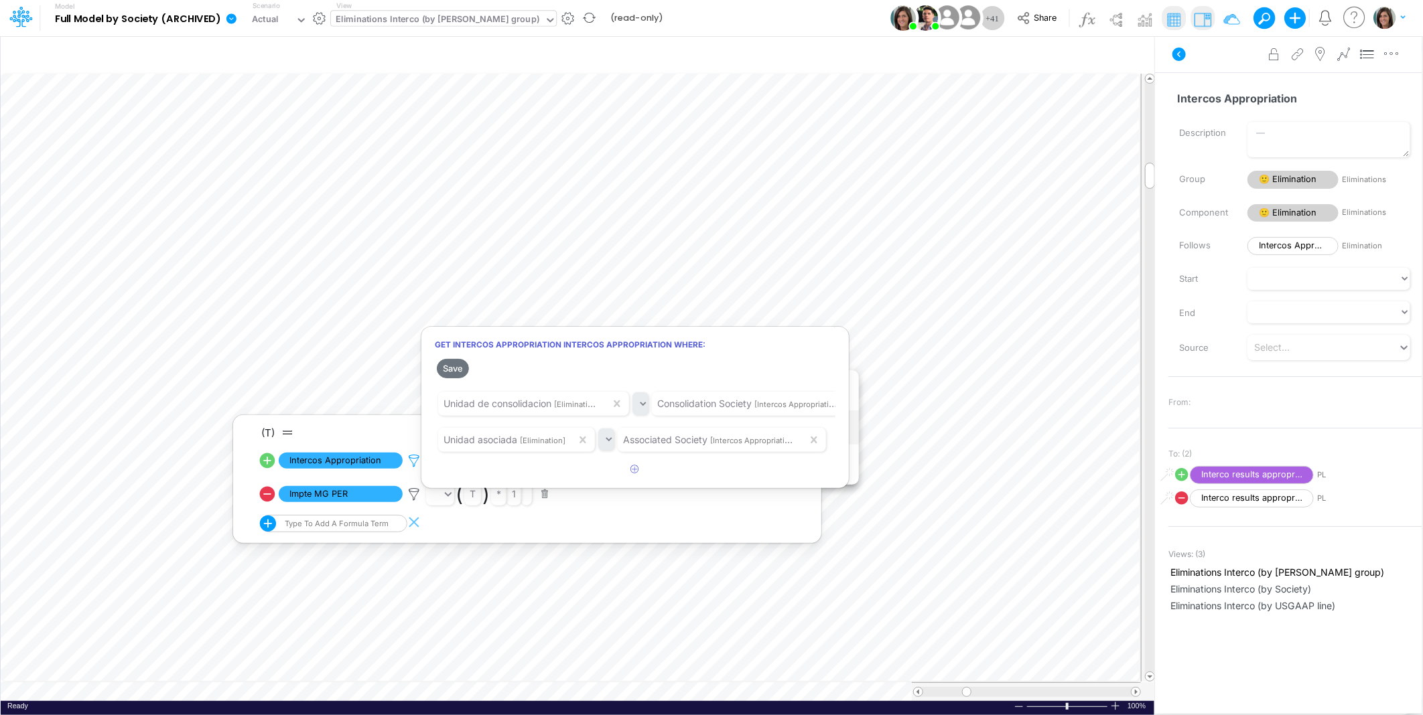
click at [413, 458] on div at bounding box center [711, 361] width 1423 height 709
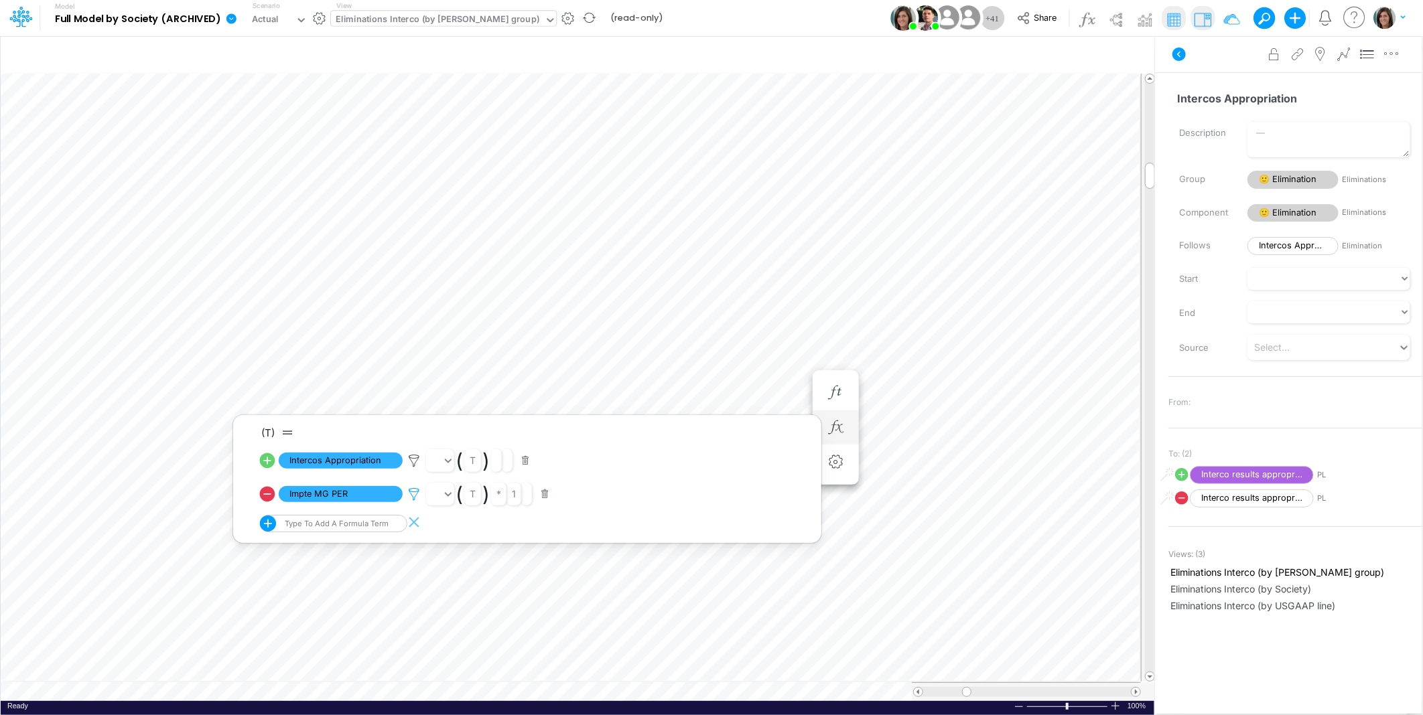
click at [410, 494] on icon at bounding box center [414, 495] width 20 height 14
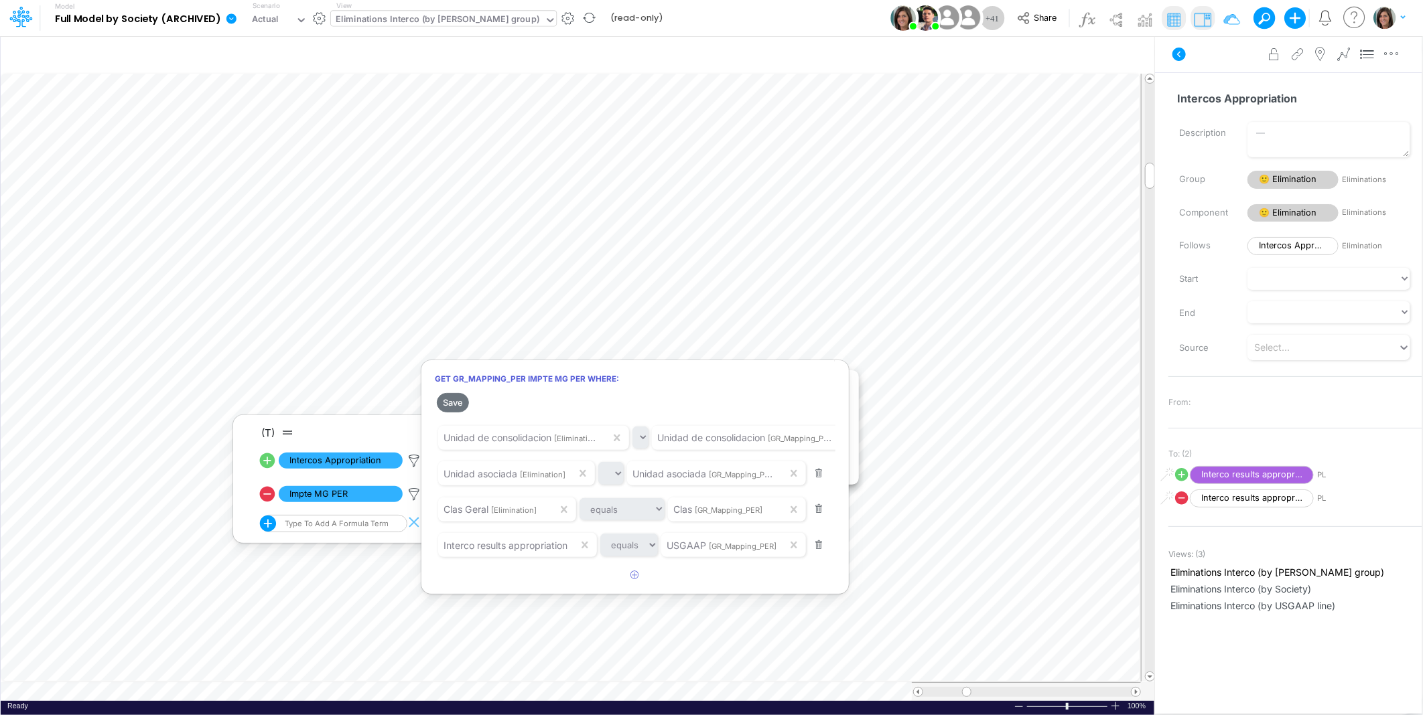
click at [413, 496] on div at bounding box center [711, 361] width 1423 height 709
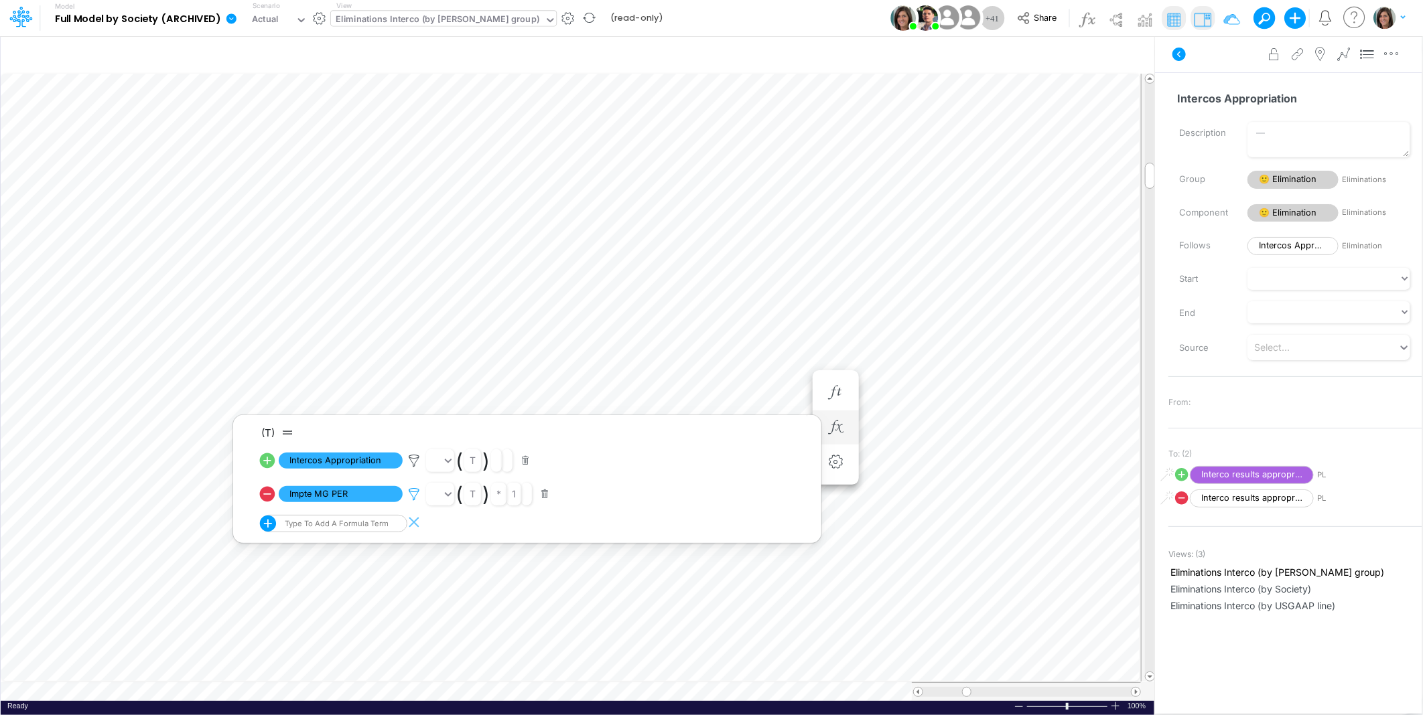
click at [410, 496] on icon at bounding box center [414, 495] width 20 height 14
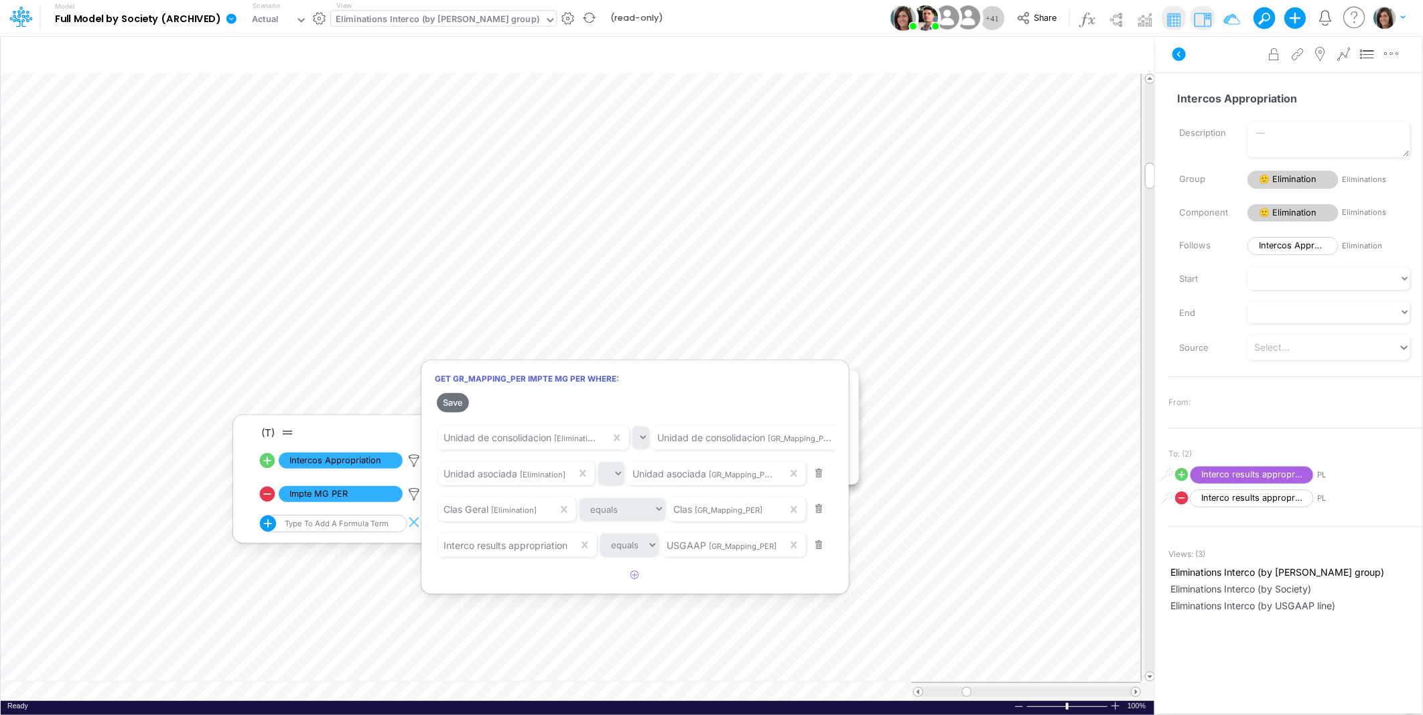
click at [411, 496] on div at bounding box center [711, 361] width 1423 height 709
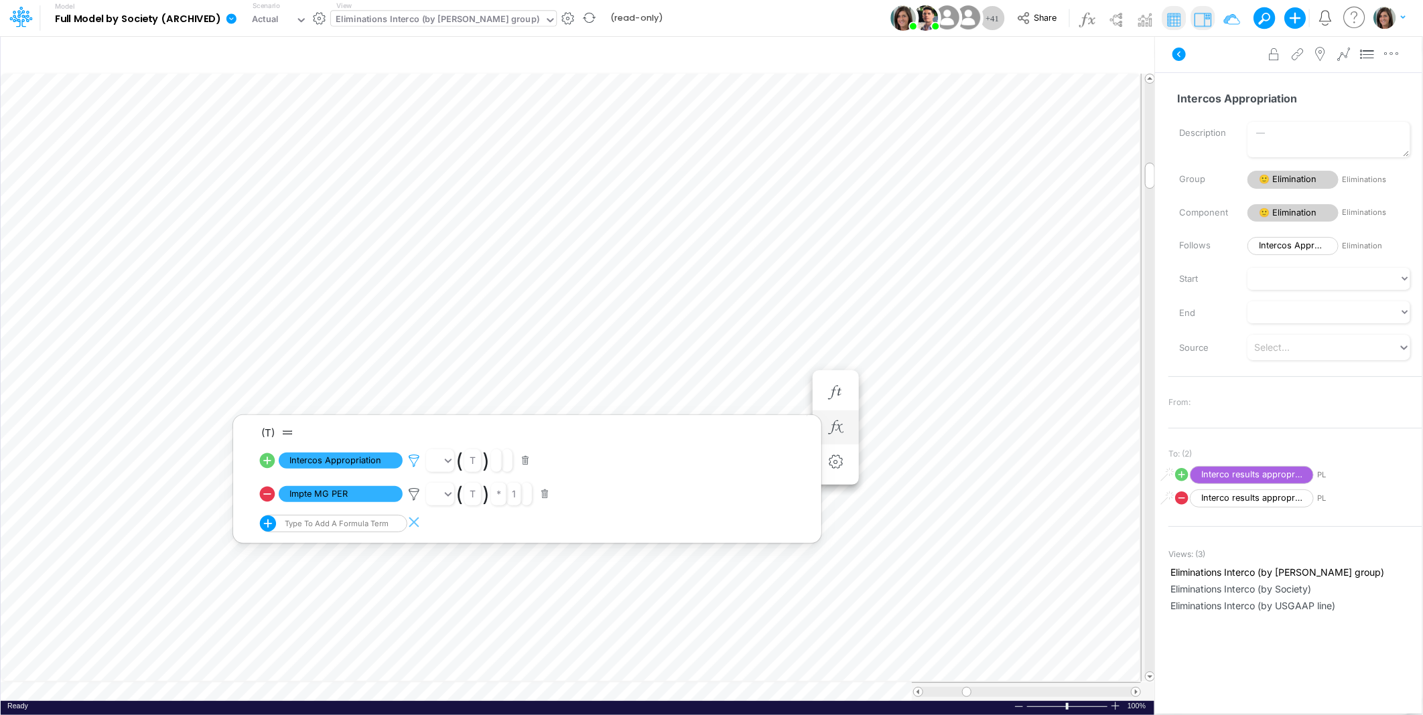
click at [413, 461] on icon at bounding box center [414, 461] width 20 height 14
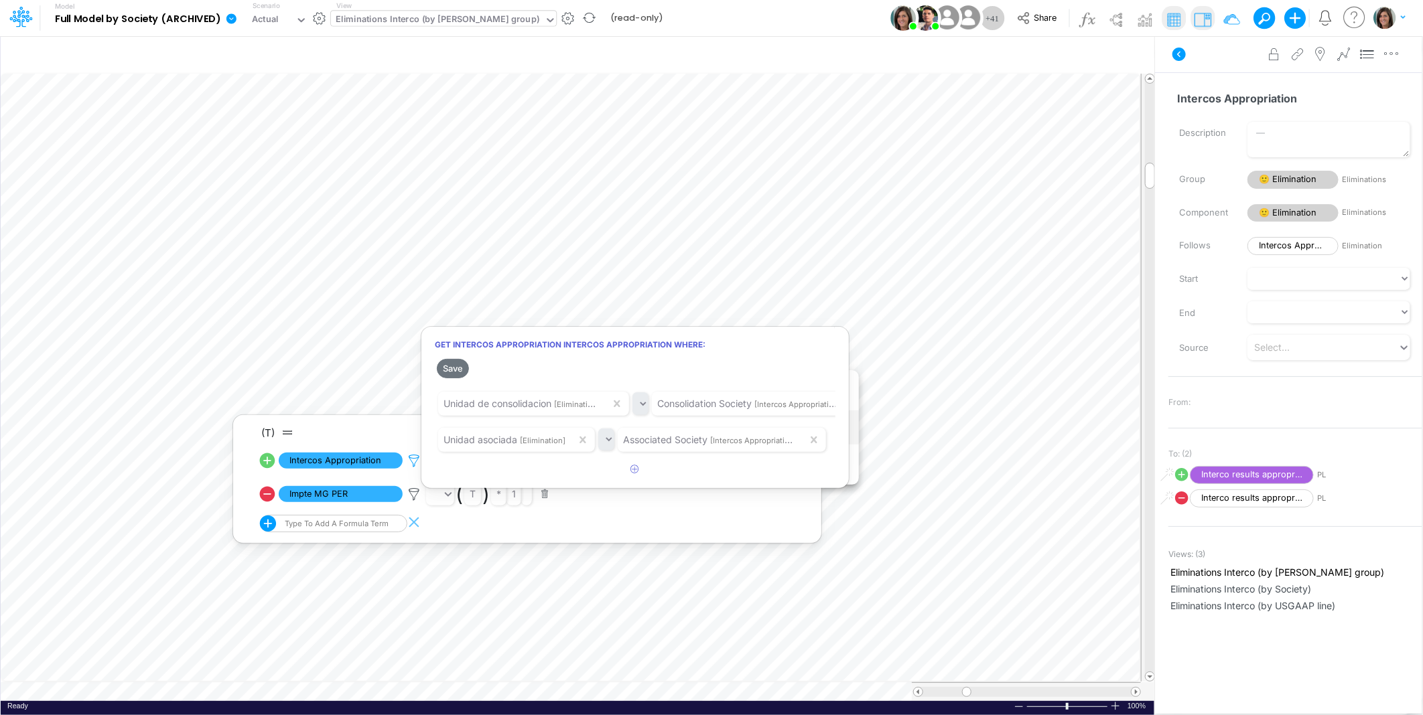
click at [413, 461] on div at bounding box center [711, 361] width 1423 height 709
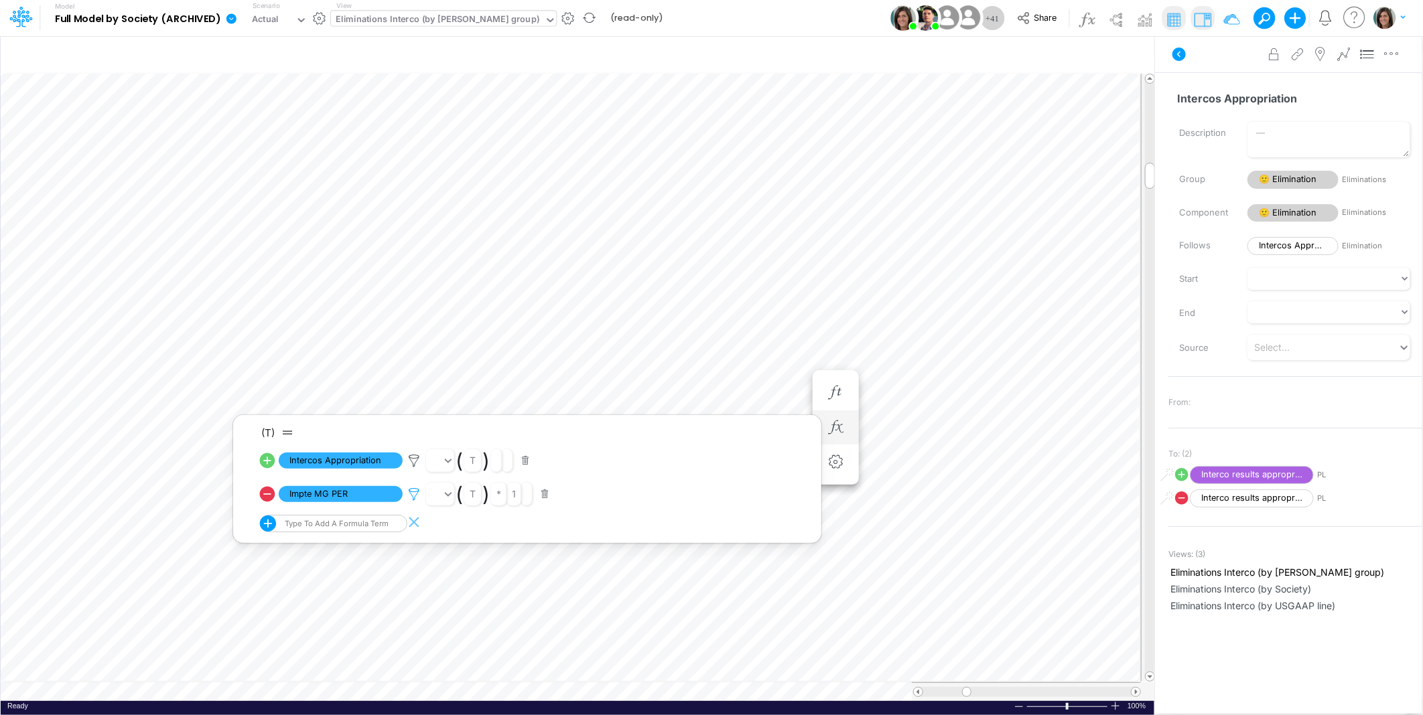
click at [412, 498] on icon at bounding box center [414, 495] width 20 height 14
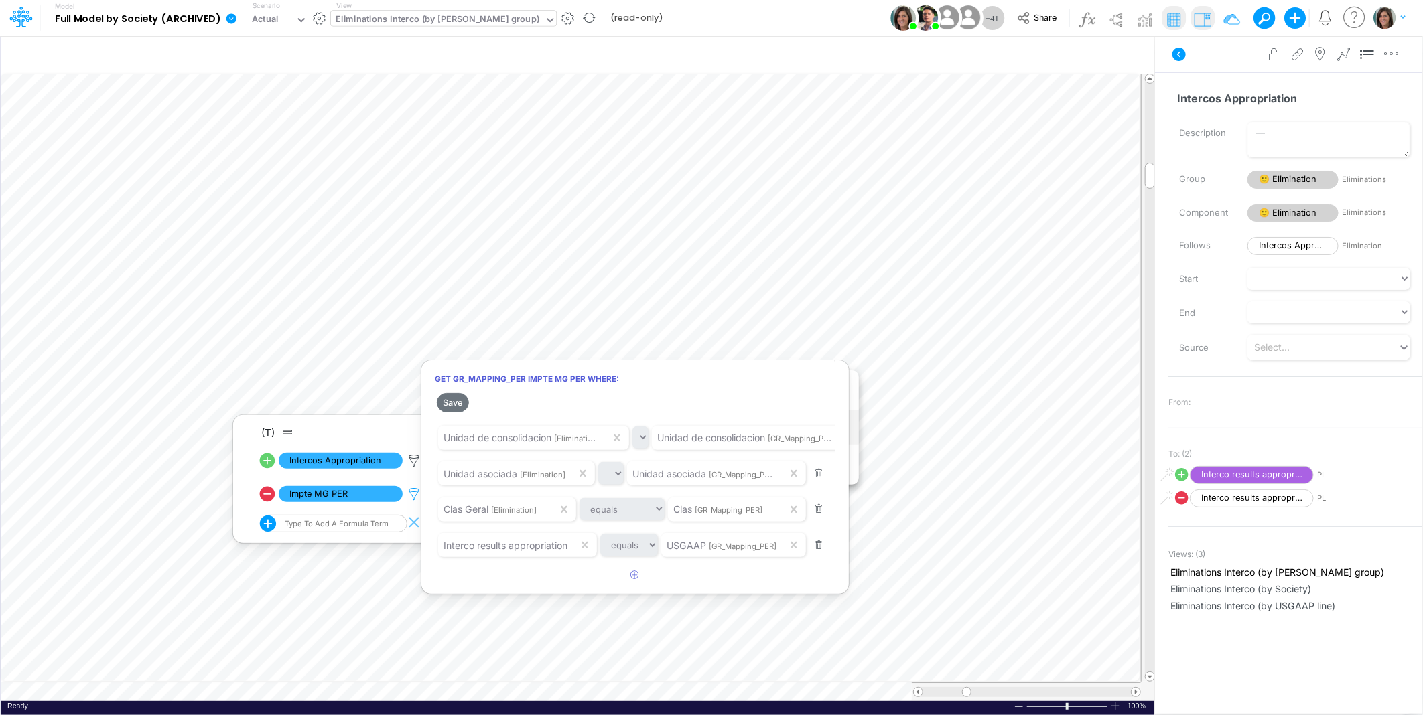
click at [412, 498] on div at bounding box center [711, 361] width 1423 height 709
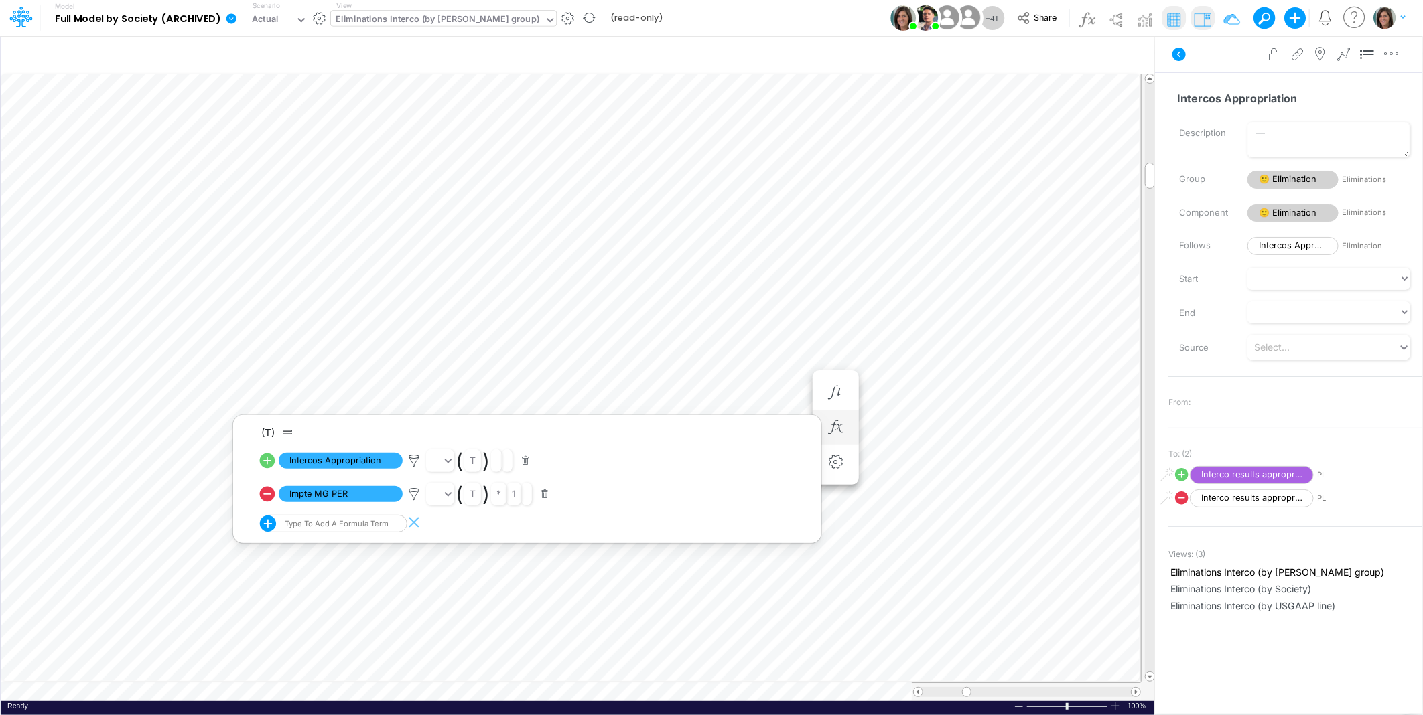
click at [265, 459] on icon at bounding box center [267, 460] width 15 height 15
select select "Multiply"
select select "Add"
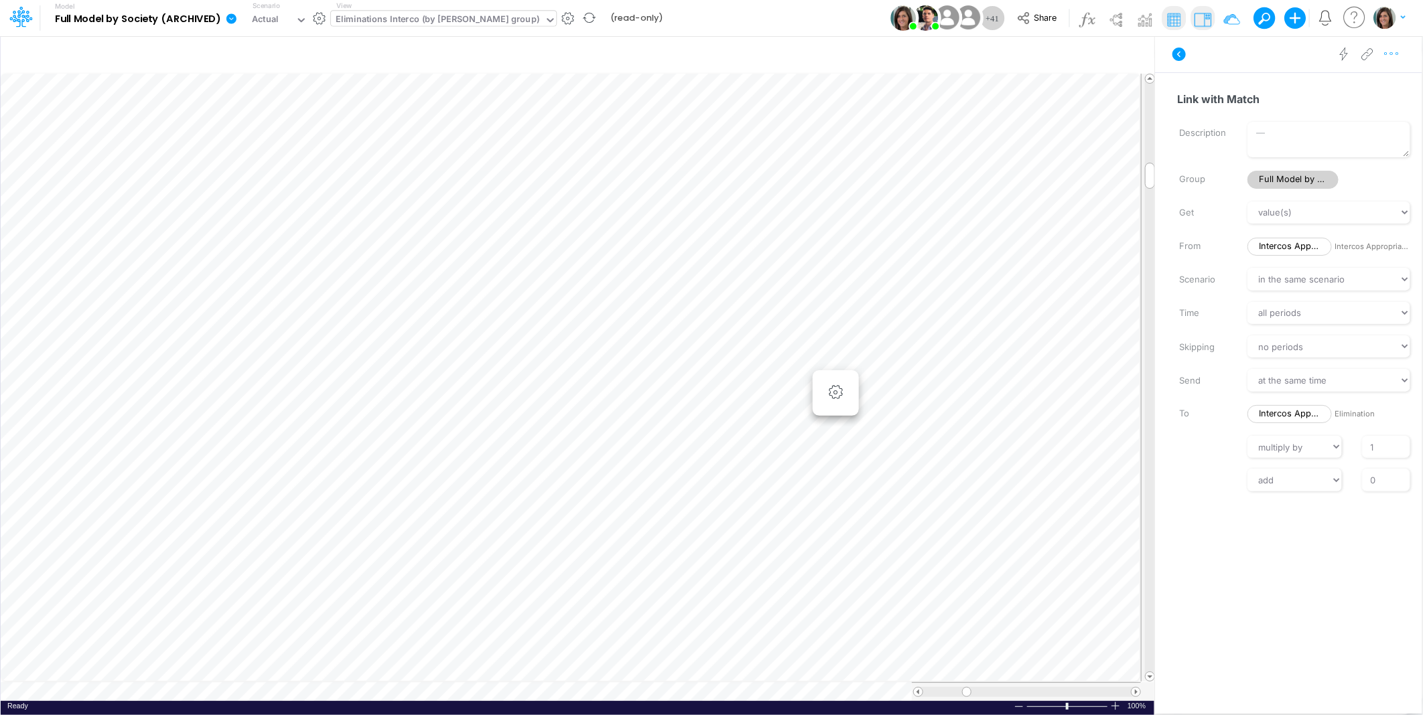
click at [1397, 56] on icon "button" at bounding box center [1391, 54] width 20 height 14
click at [1366, 84] on button "Advanced settings" at bounding box center [1321, 87] width 159 height 23
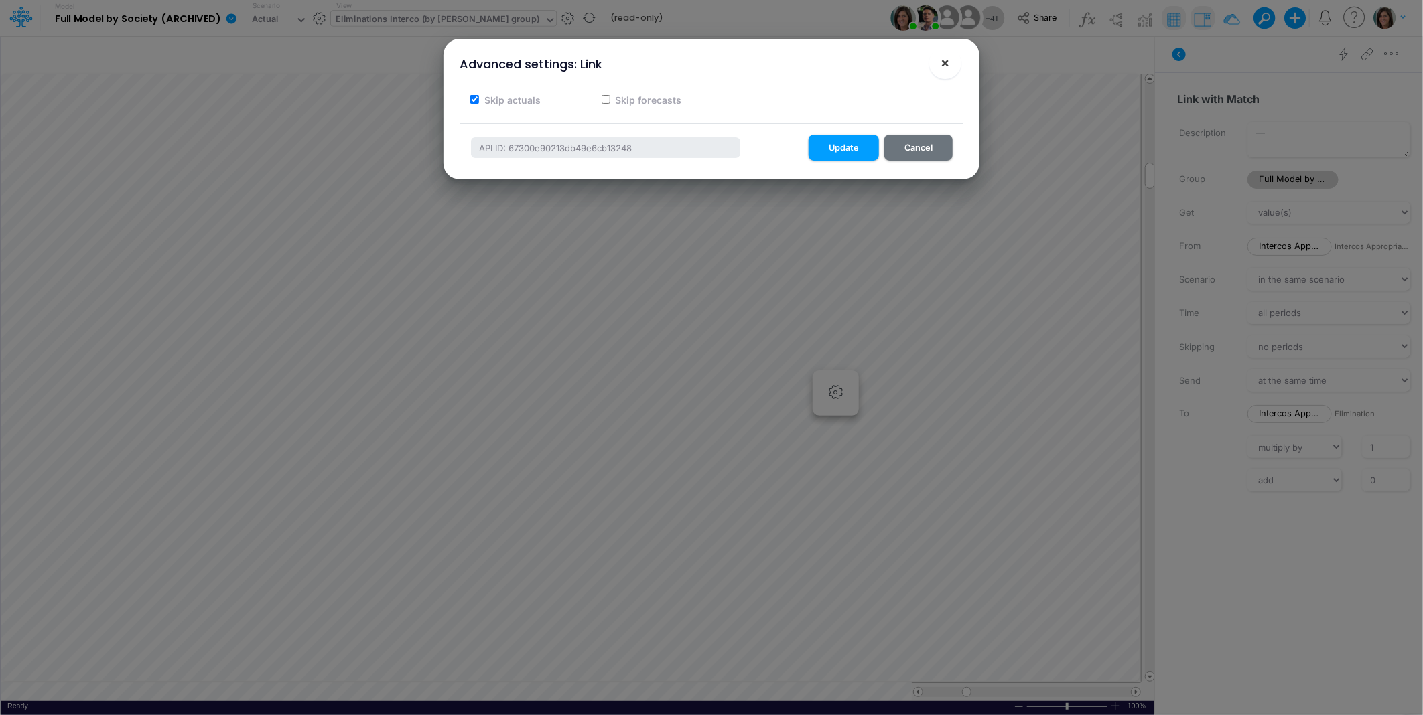
click at [938, 70] on button "×" at bounding box center [945, 63] width 32 height 32
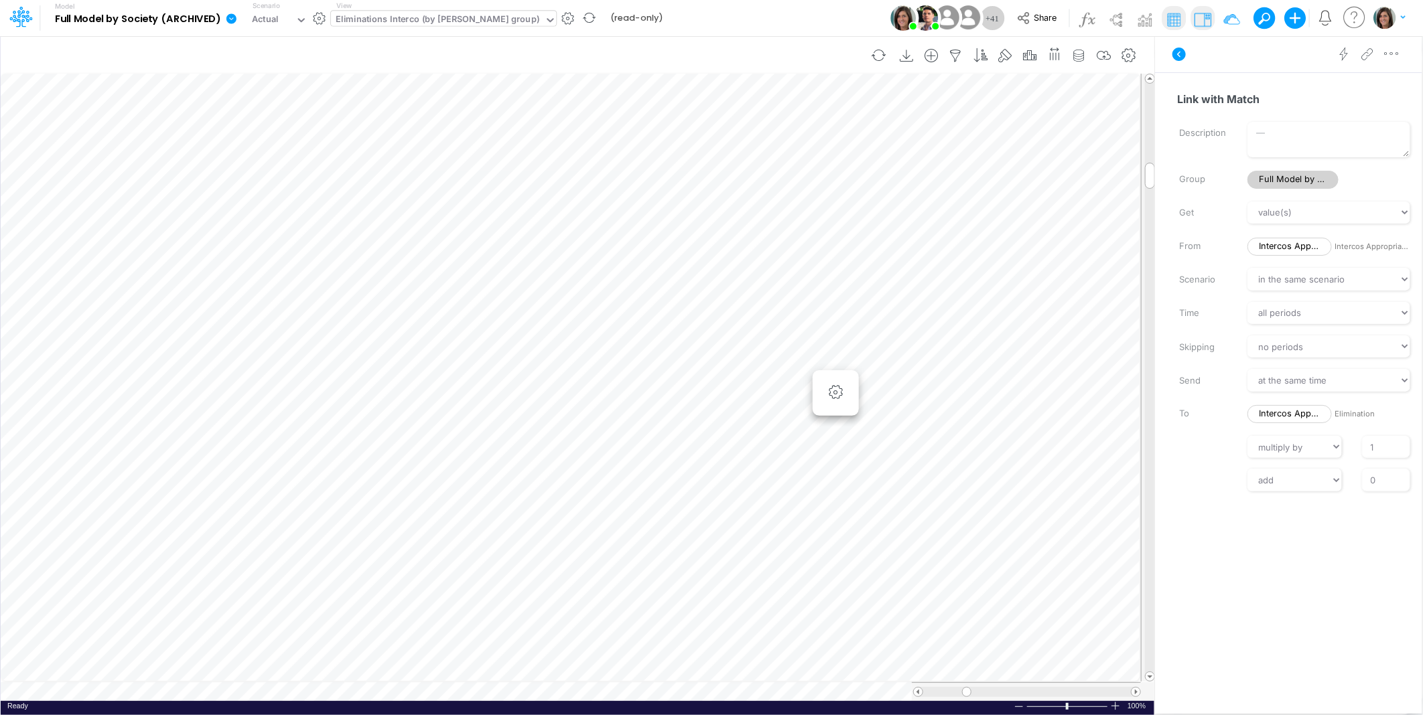
scroll to position [0, 1]
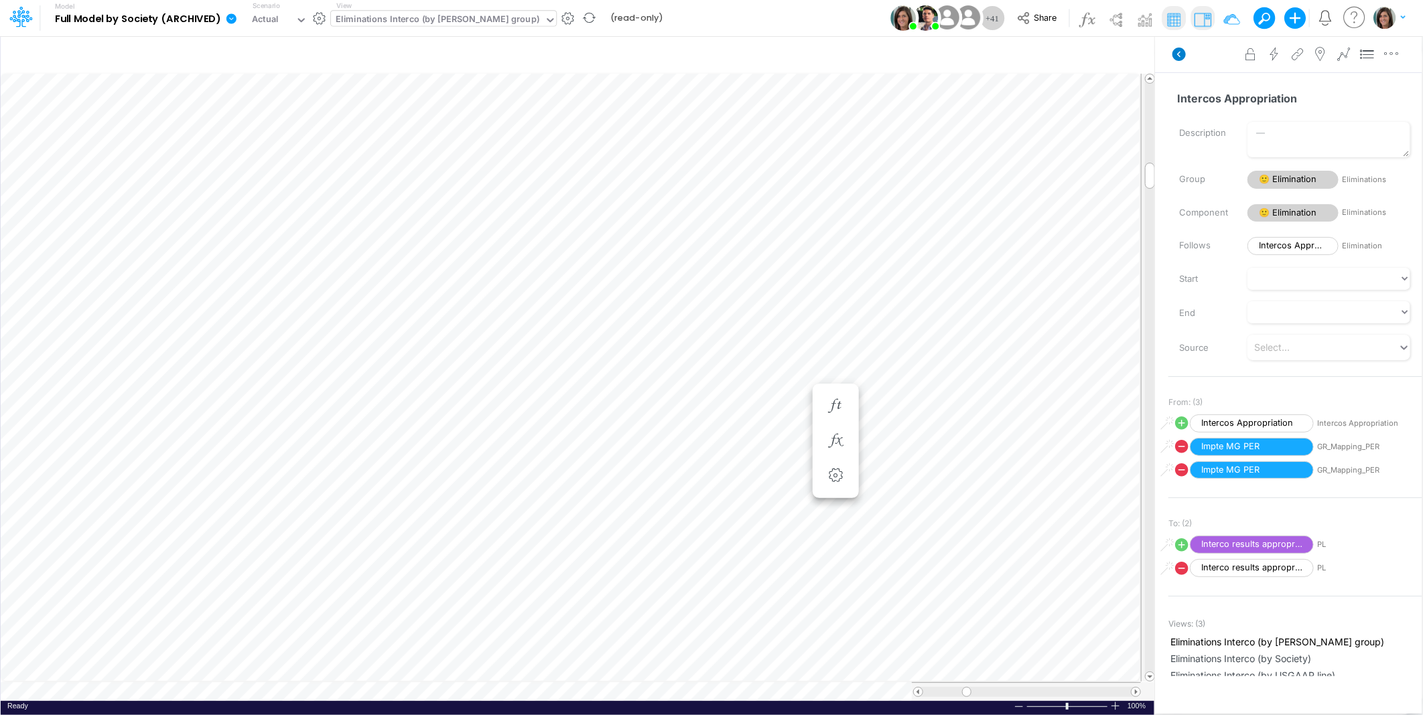
click at [1182, 54] on icon at bounding box center [1178, 54] width 13 height 13
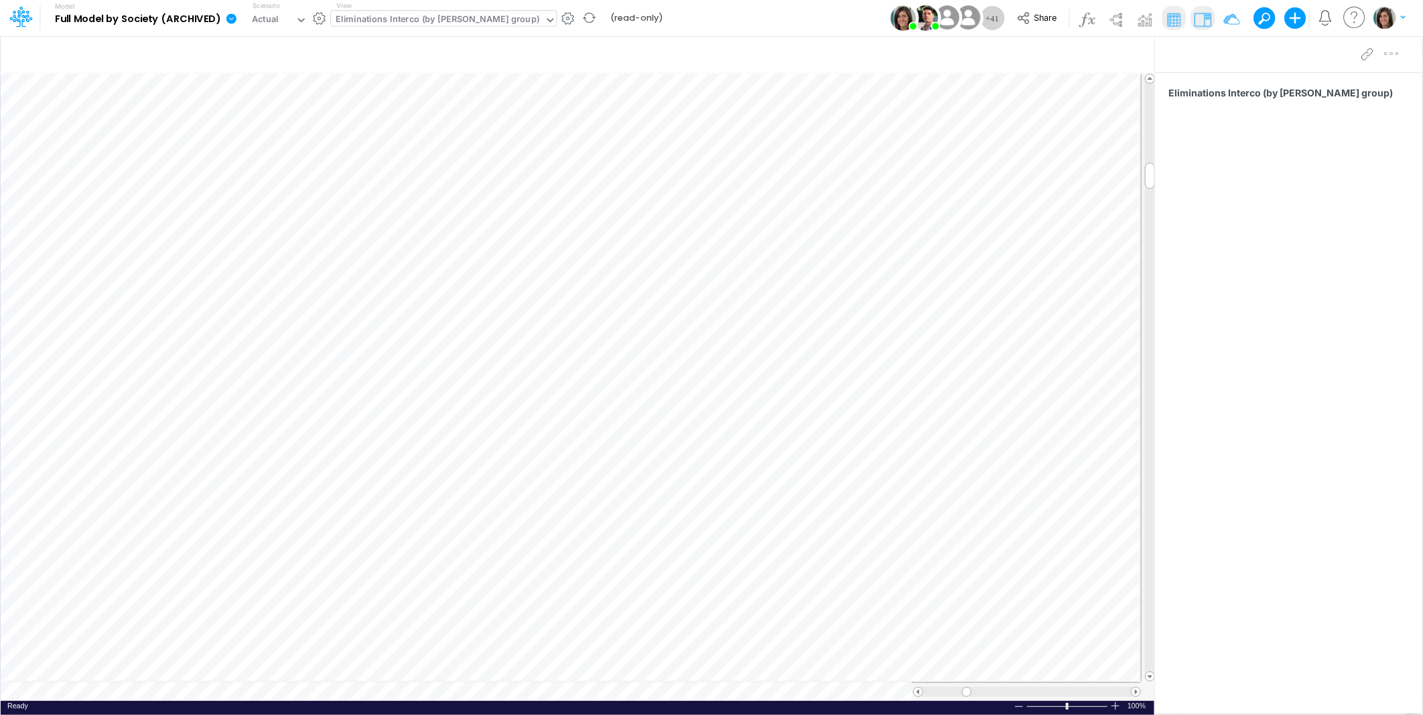
scroll to position [0, 1]
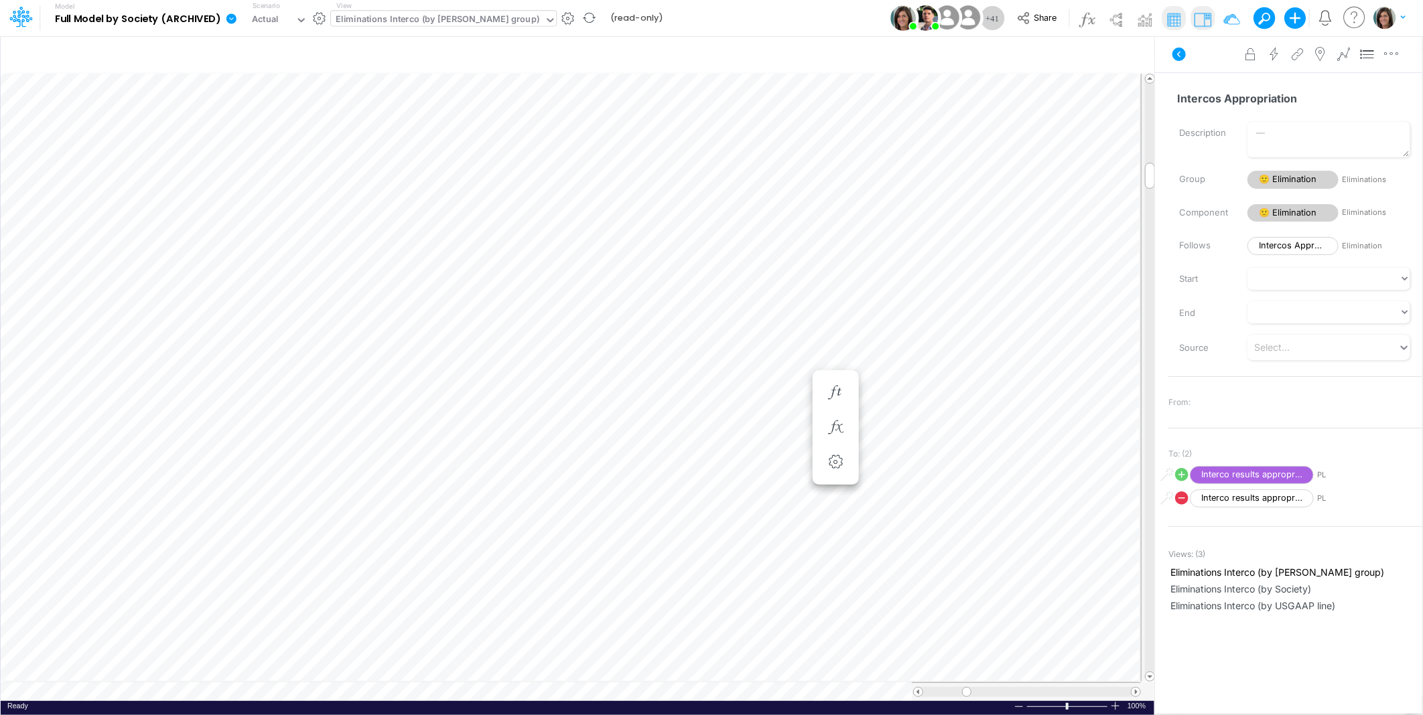
scroll to position [0, 1]
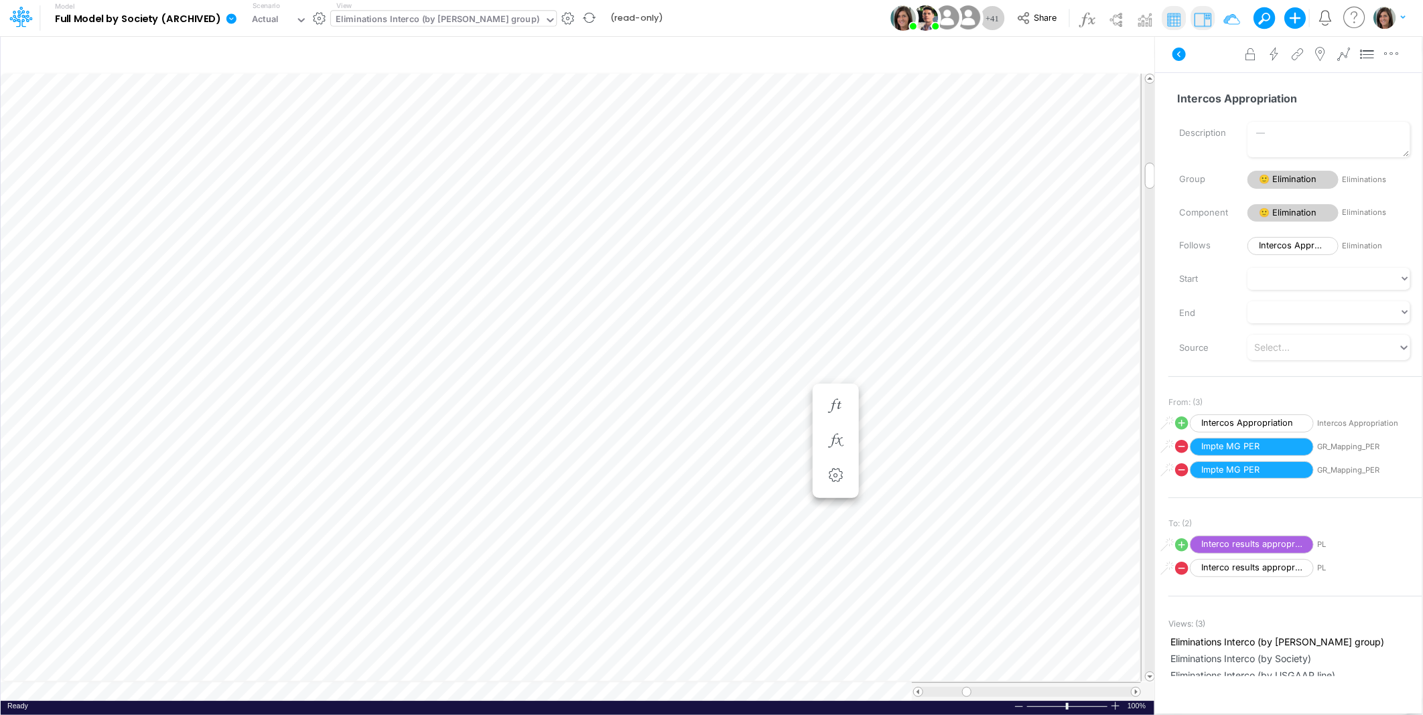
scroll to position [0, 1]
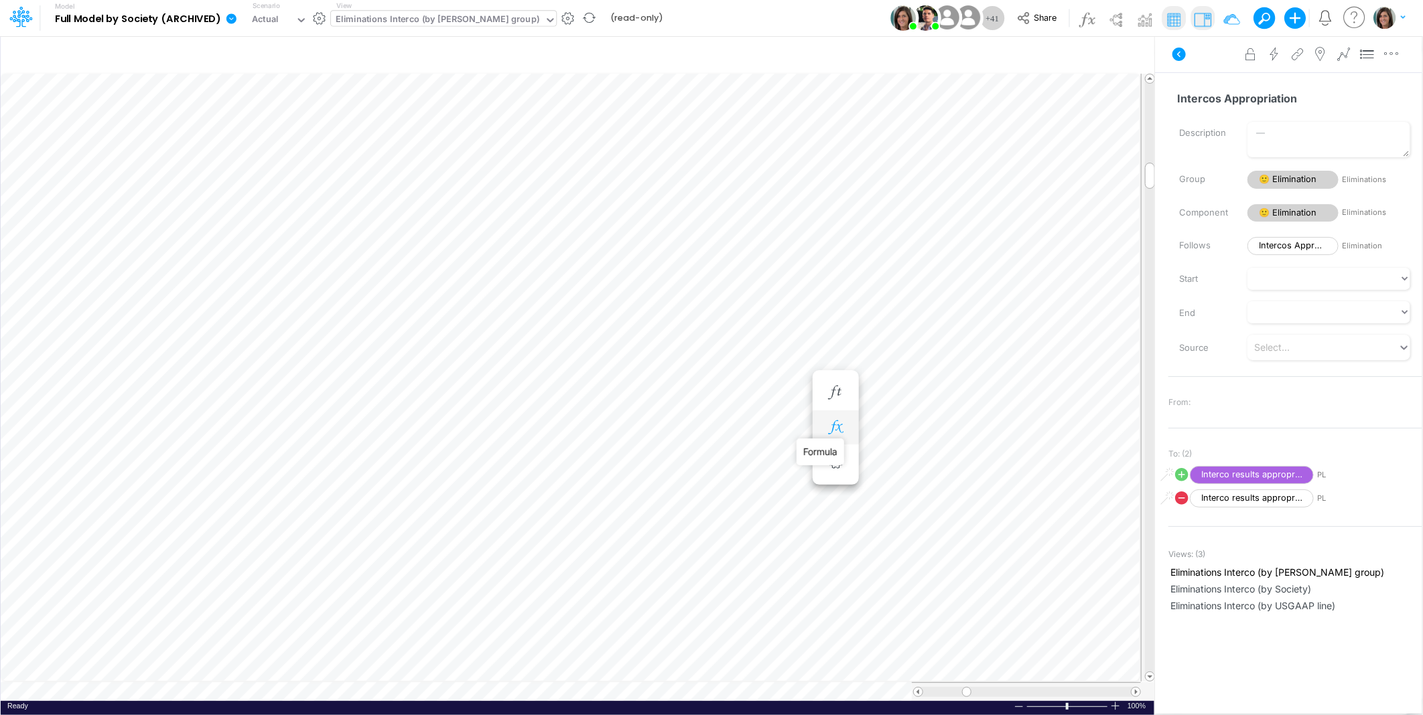
click at [836, 424] on icon "button" at bounding box center [835, 428] width 20 height 14
click at [409, 462] on icon at bounding box center [414, 461] width 20 height 14
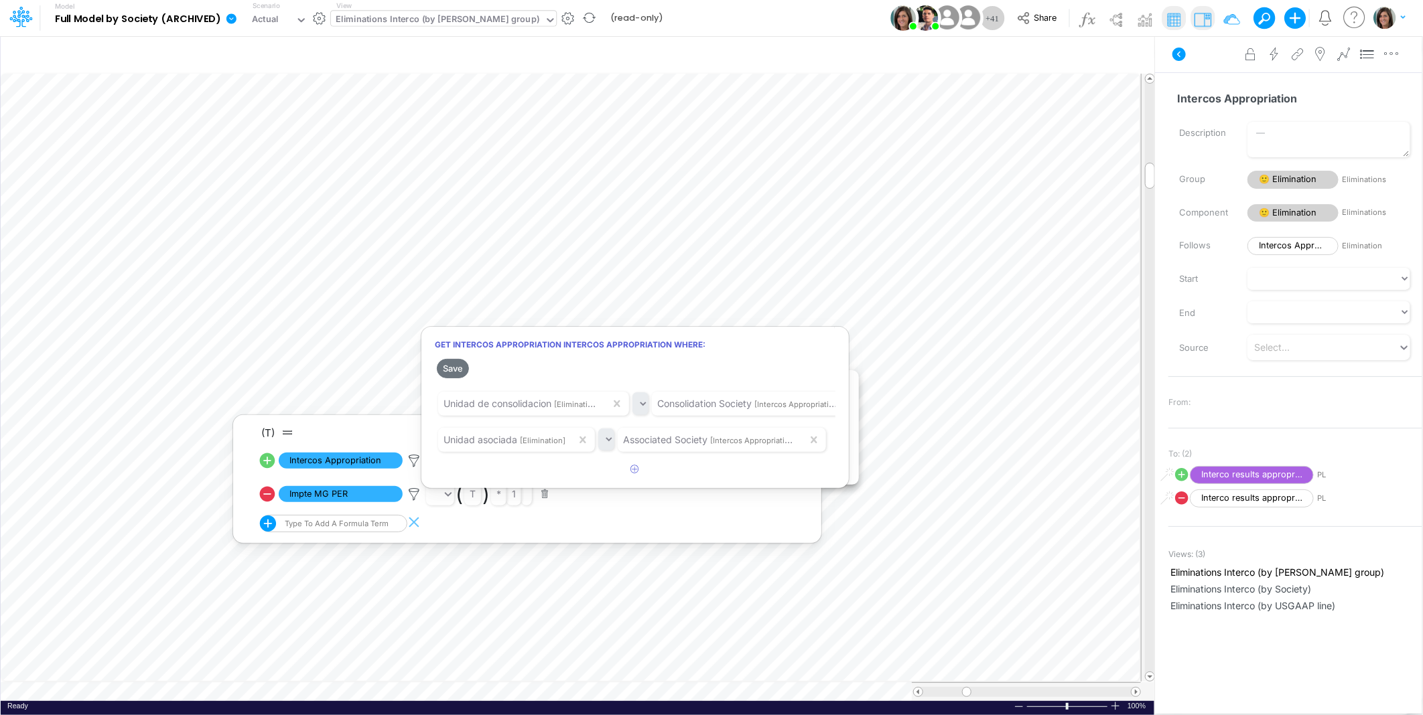
click at [370, 474] on div at bounding box center [711, 361] width 1423 height 709
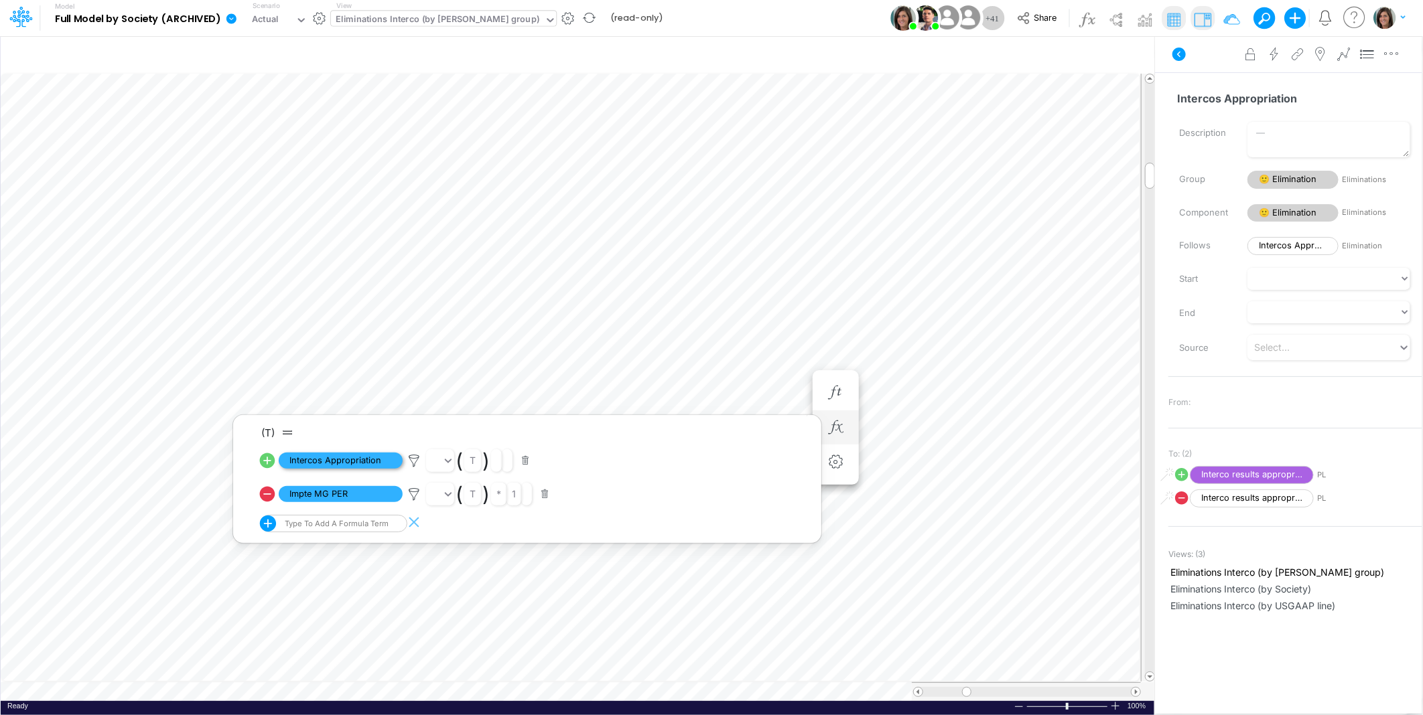
click at [347, 463] on span "Intercos Appropriation" at bounding box center [341, 461] width 124 height 17
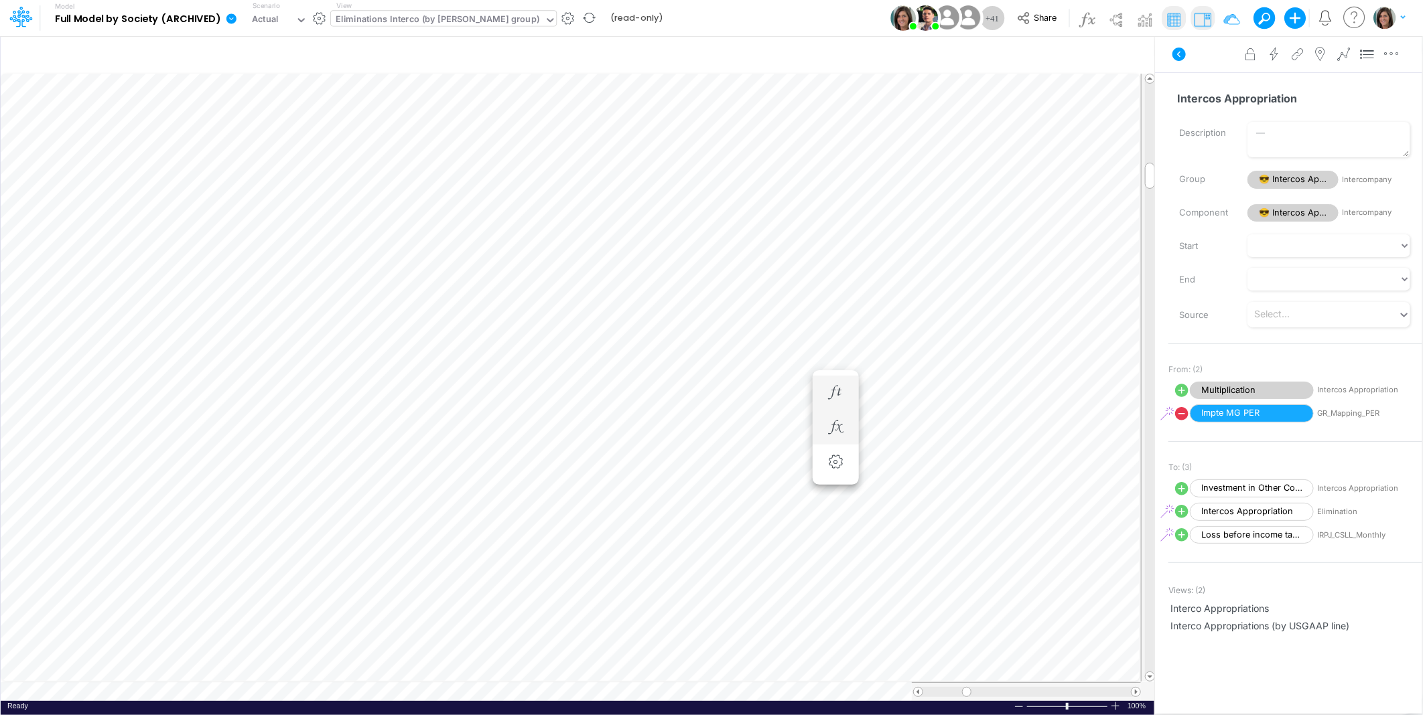
scroll to position [0, 1]
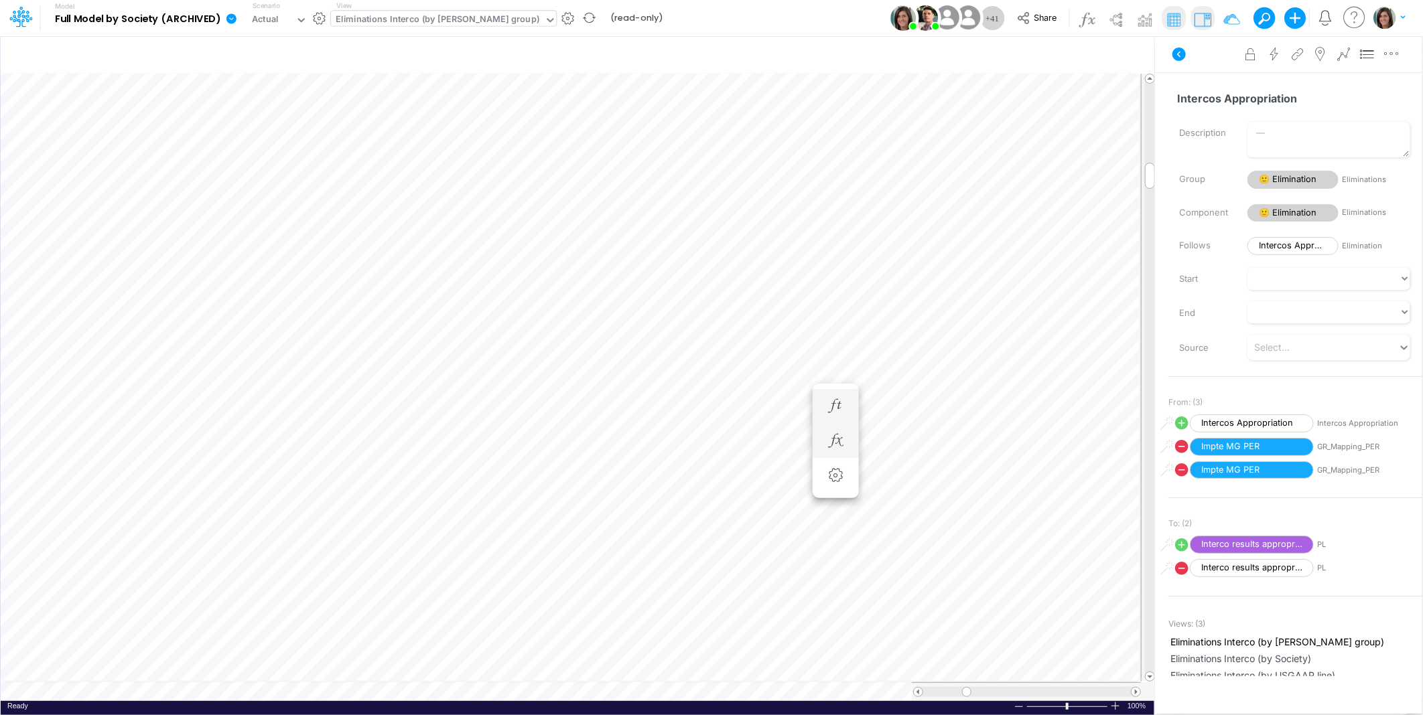
scroll to position [0, 1]
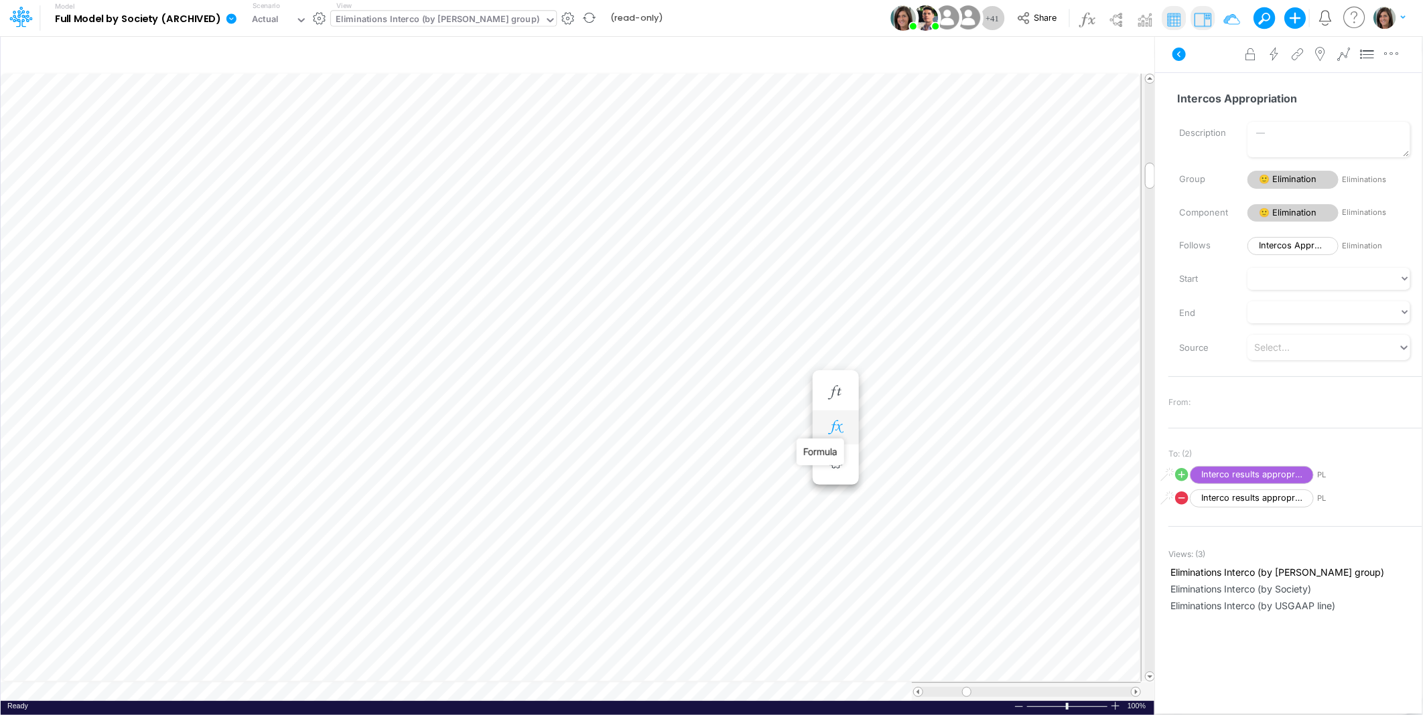
click at [833, 426] on icon "button" at bounding box center [835, 428] width 20 height 14
click at [412, 457] on icon at bounding box center [414, 461] width 20 height 14
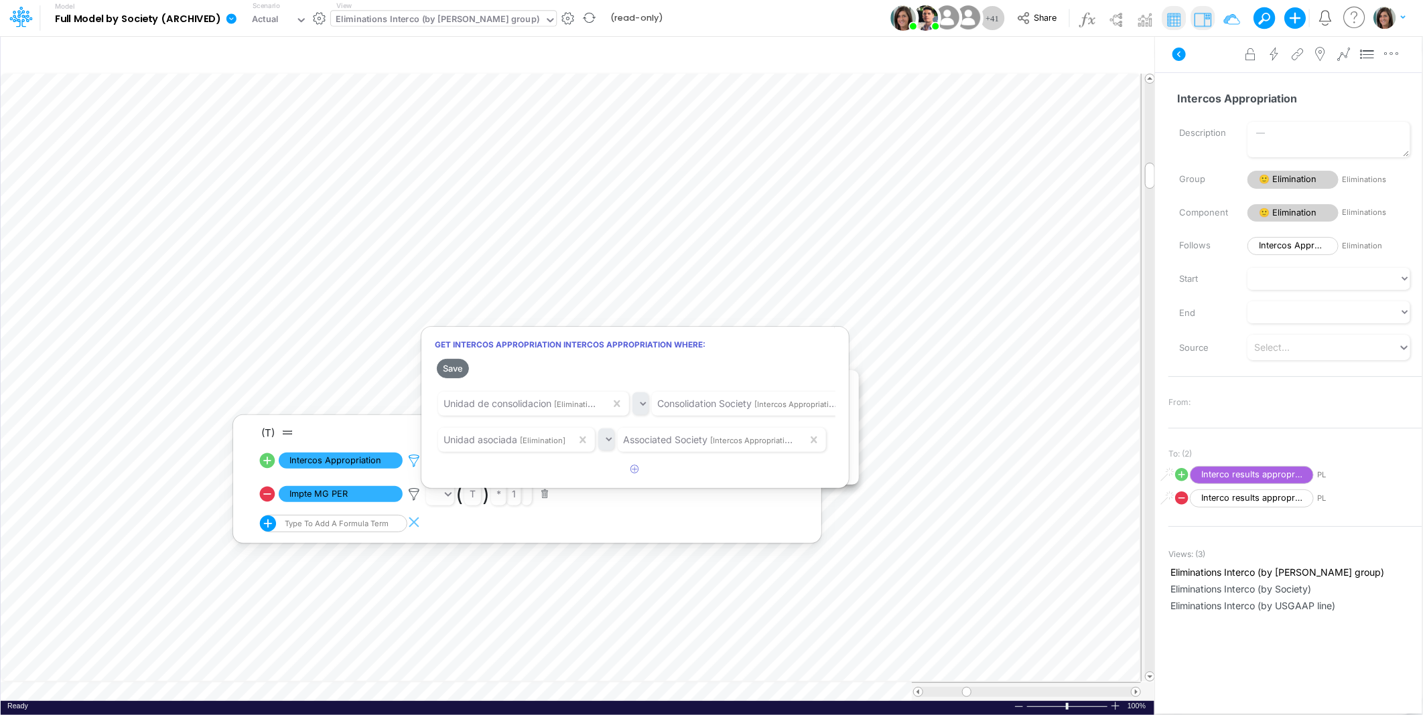
click at [412, 457] on div at bounding box center [711, 361] width 1423 height 709
click at [416, 488] on icon at bounding box center [414, 495] width 20 height 14
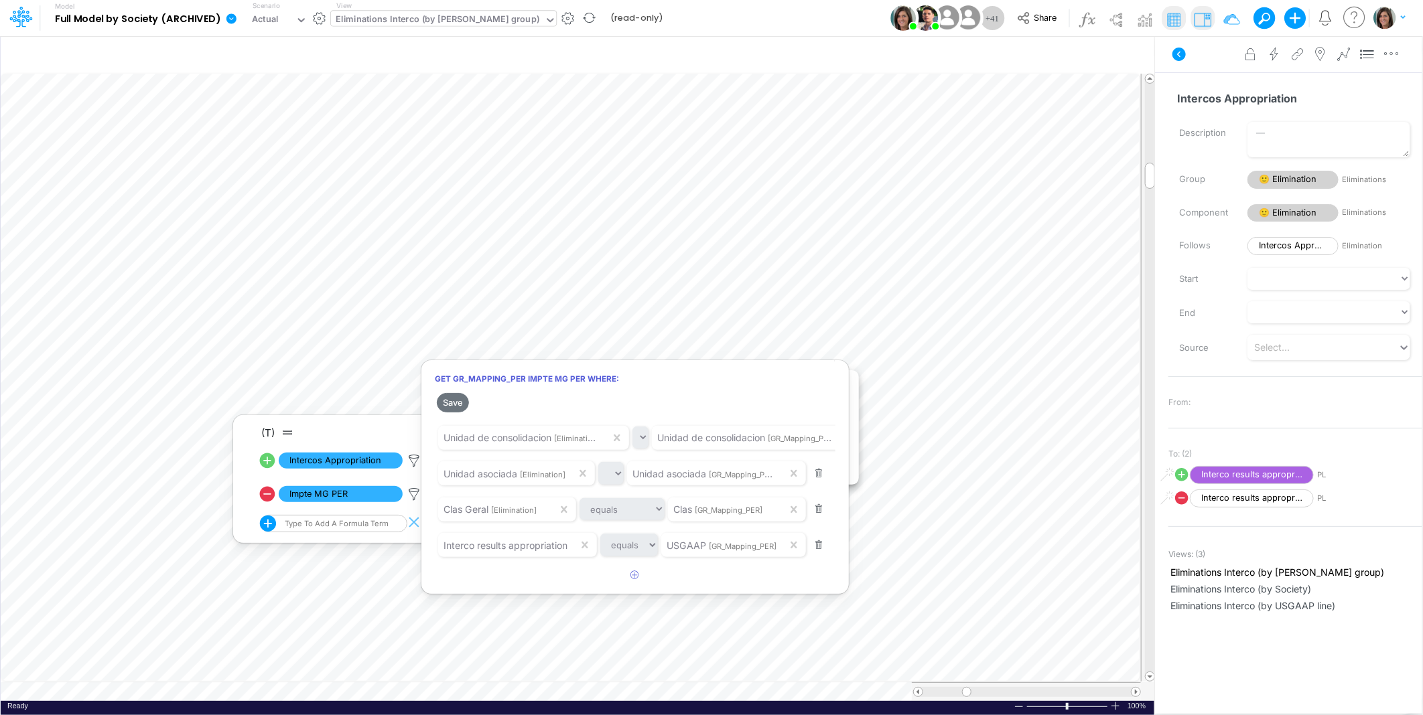
click at [908, 362] on div at bounding box center [711, 361] width 1423 height 709
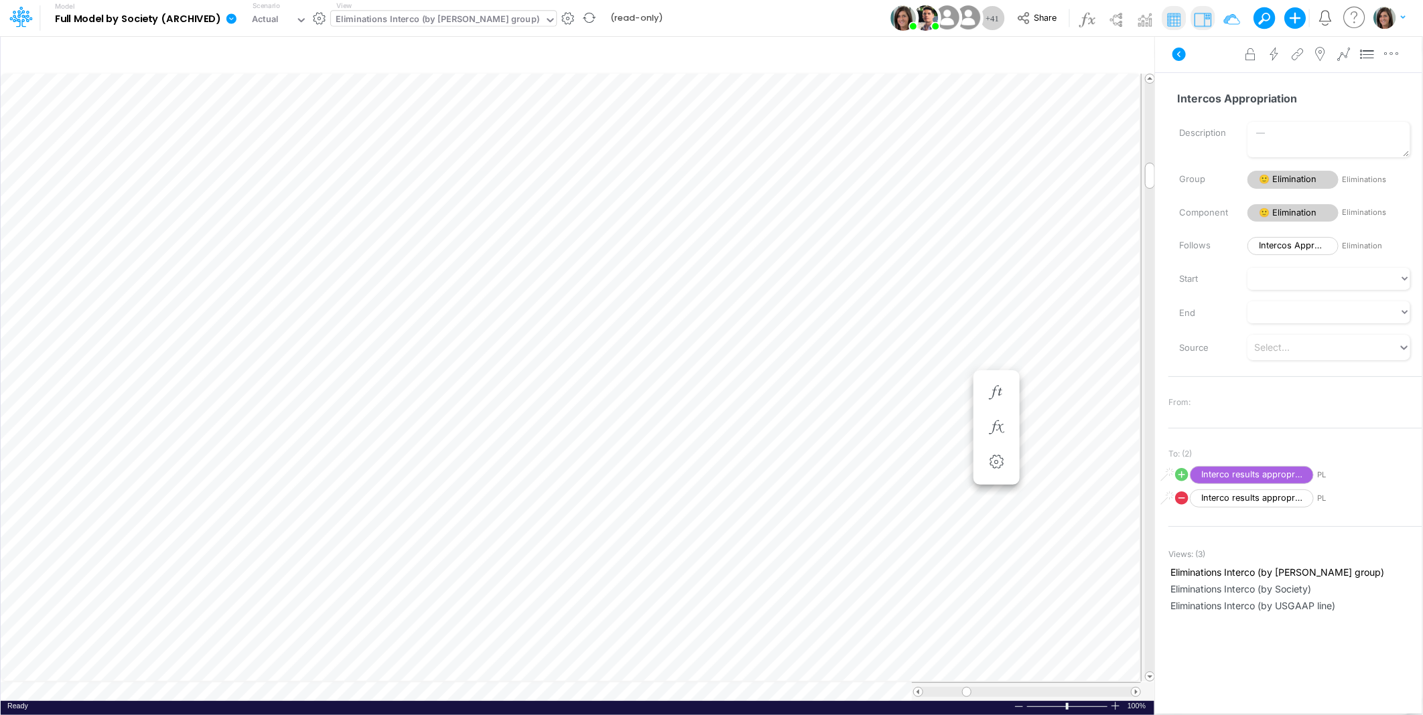
scroll to position [0, 1]
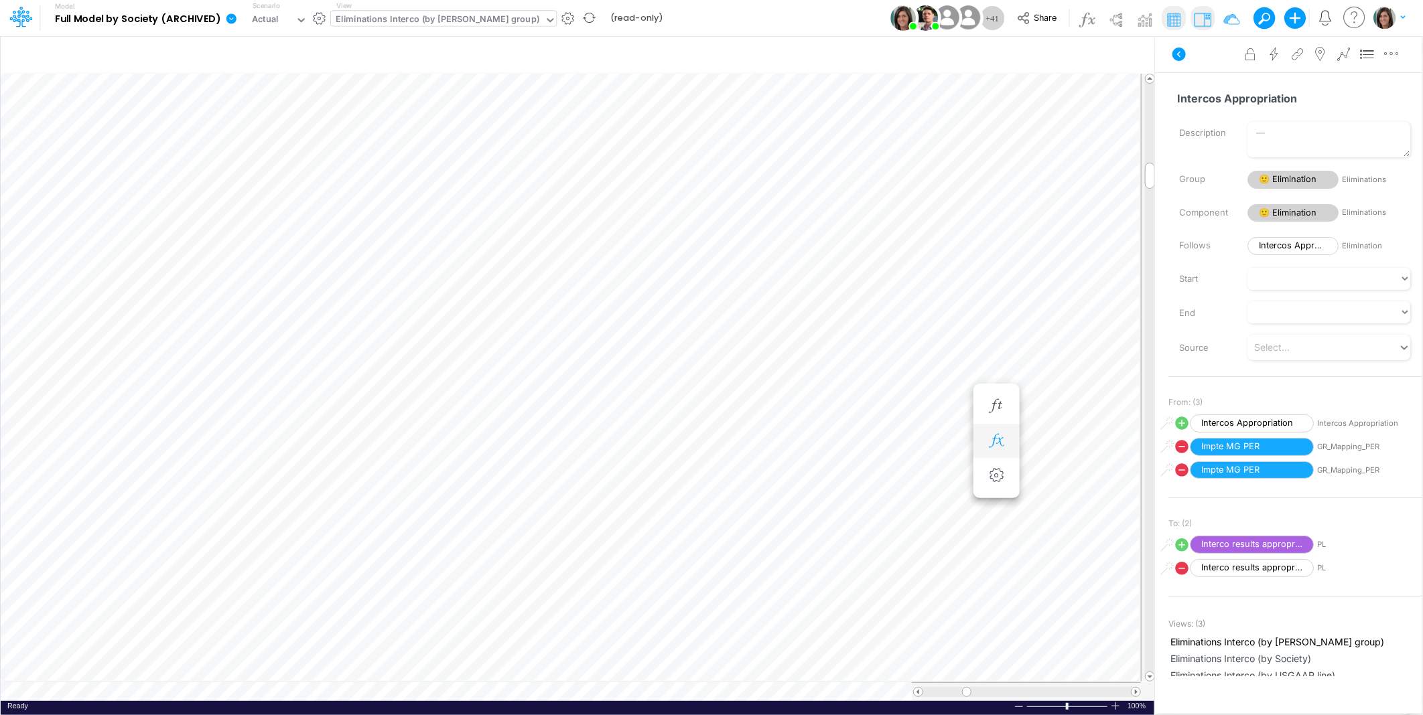
click at [989, 443] on icon "button" at bounding box center [996, 441] width 20 height 14
click at [573, 506] on icon at bounding box center [575, 508] width 20 height 14
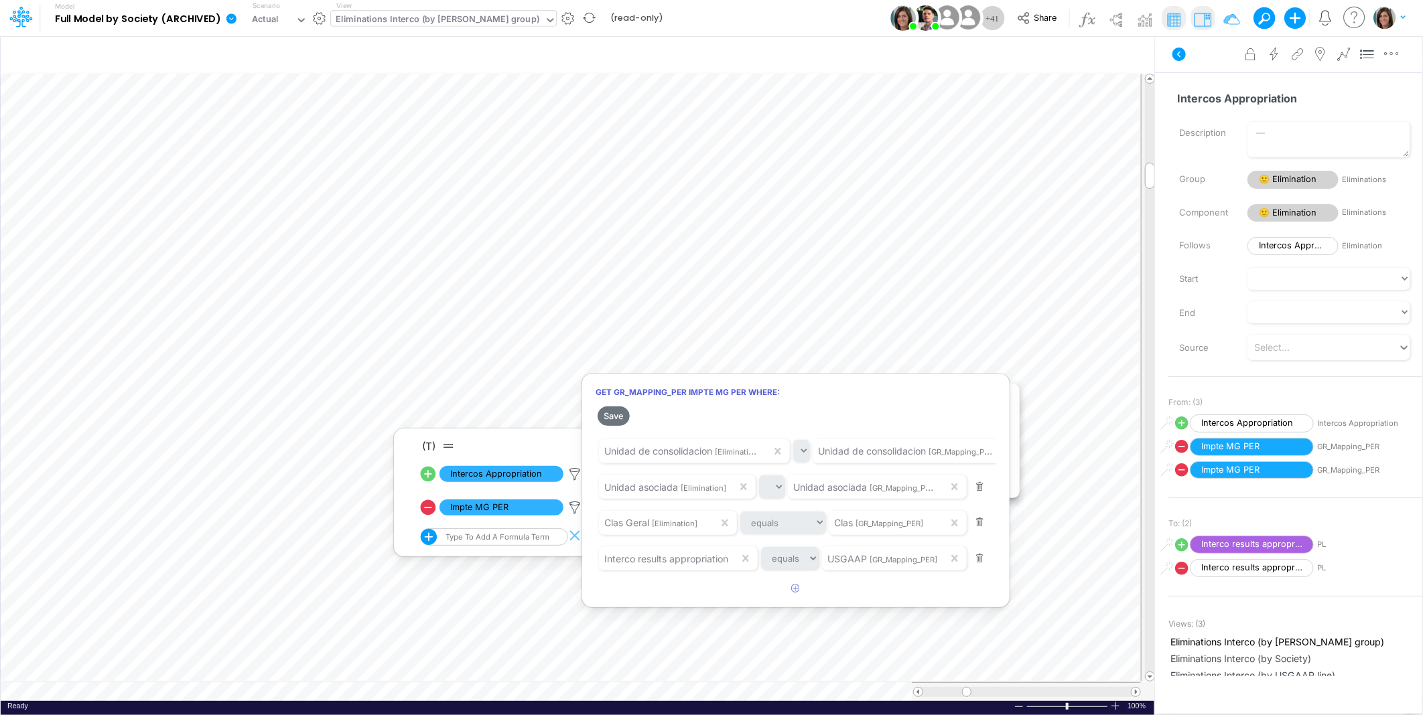
click at [570, 512] on div at bounding box center [711, 361] width 1423 height 709
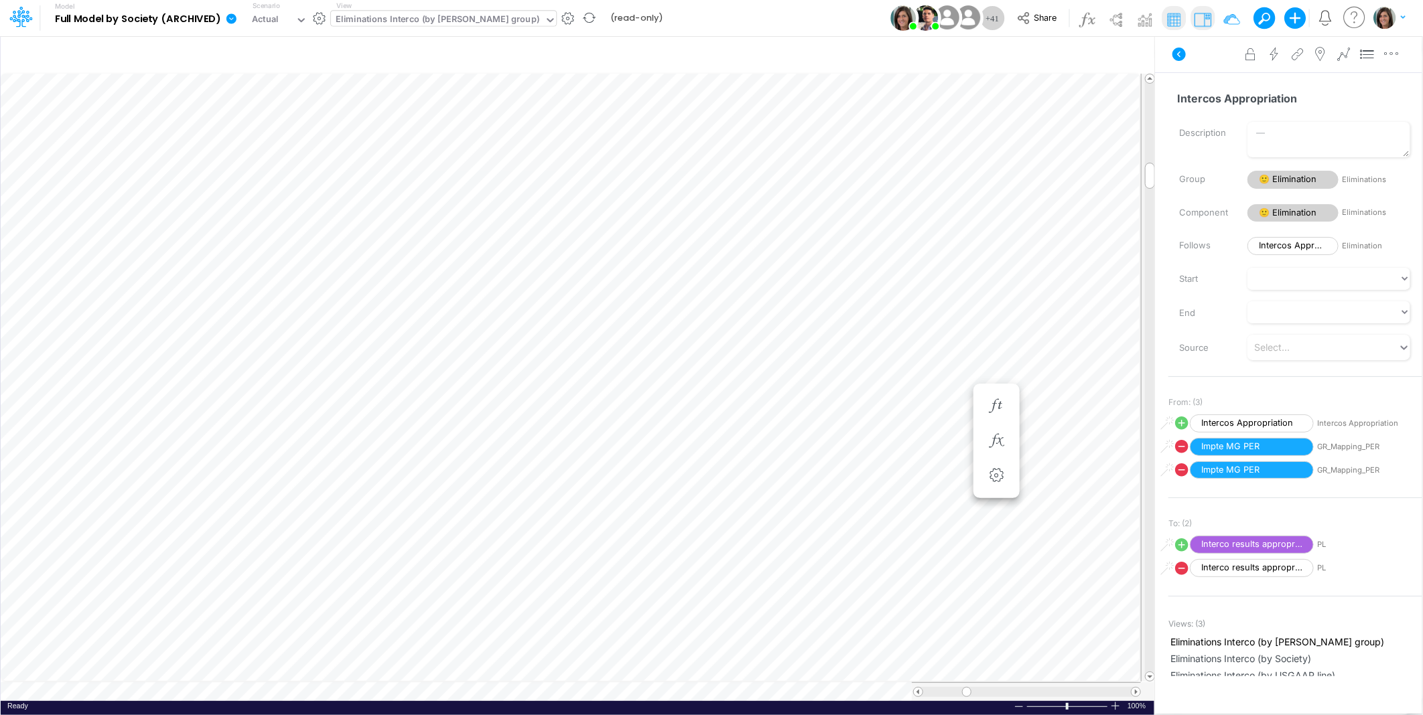
scroll to position [0, 1]
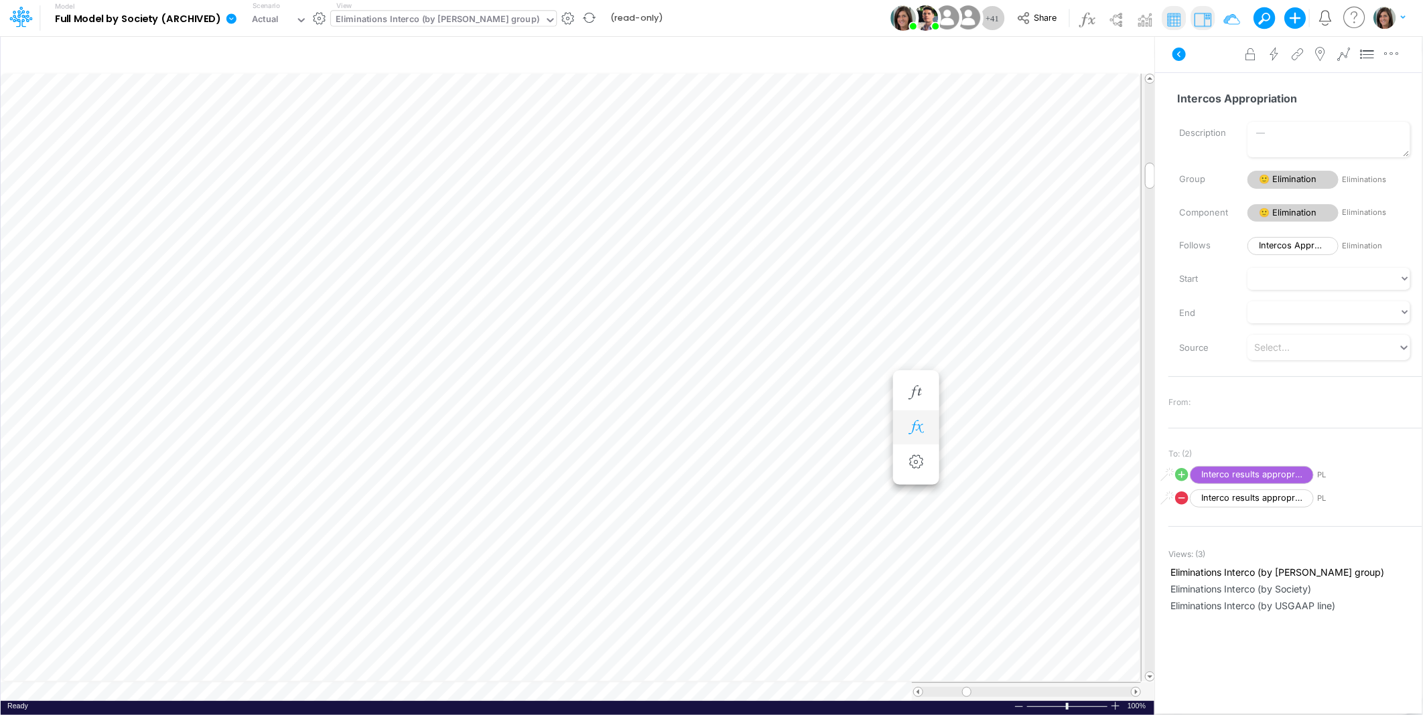
click at [912, 418] on button "button" at bounding box center [916, 428] width 25 height 27
click at [351, 460] on icon at bounding box center [347, 460] width 19 height 19
select select "Multiply"
select select "Add"
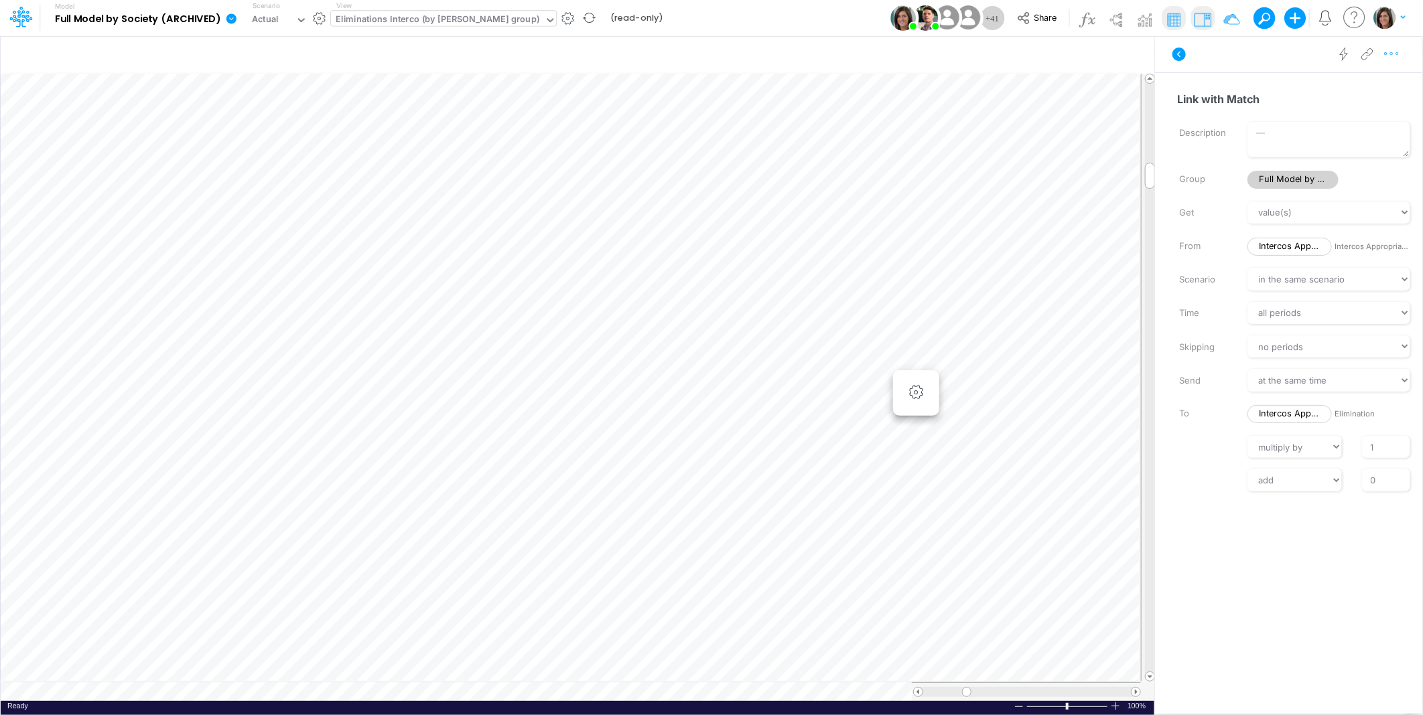
click at [1397, 52] on icon "button" at bounding box center [1391, 54] width 20 height 14
click at [1344, 87] on span "Advanced settings" at bounding box center [1313, 87] width 83 height 11
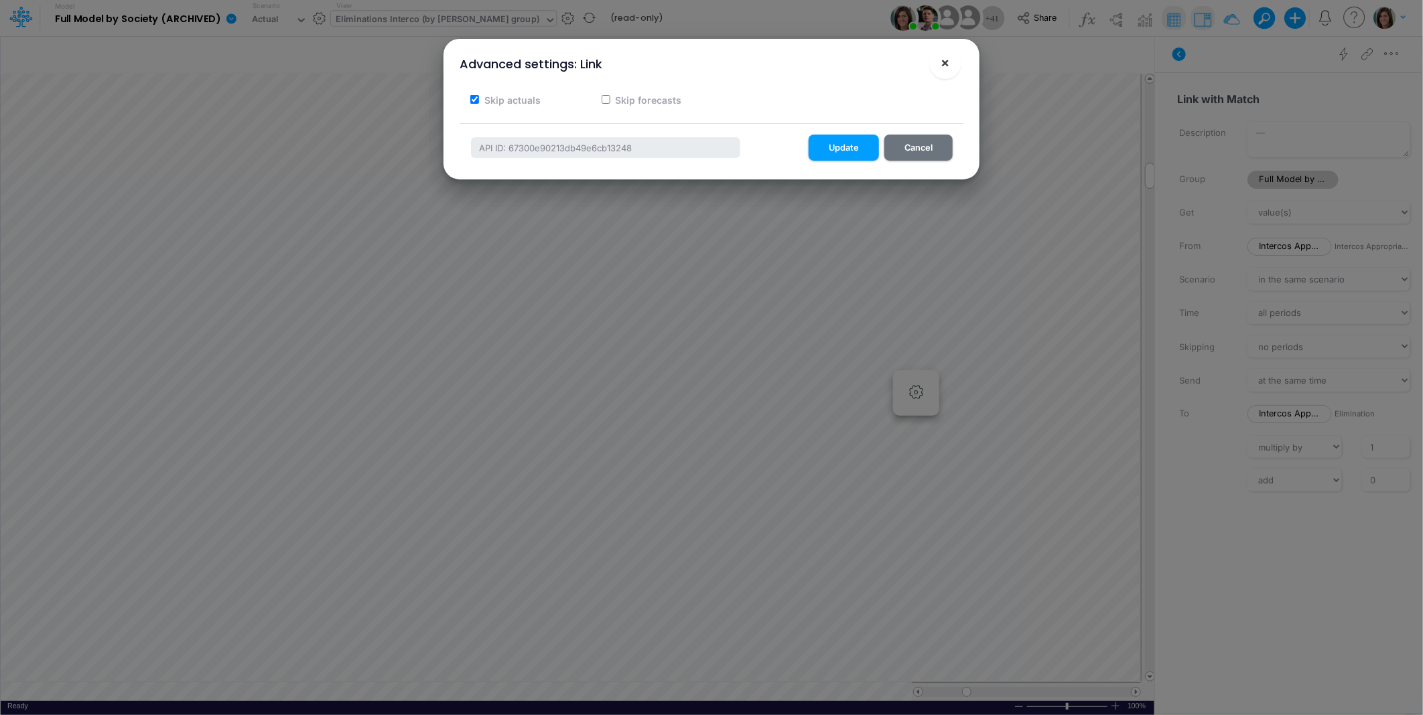
click at [948, 62] on span "×" at bounding box center [945, 62] width 9 height 16
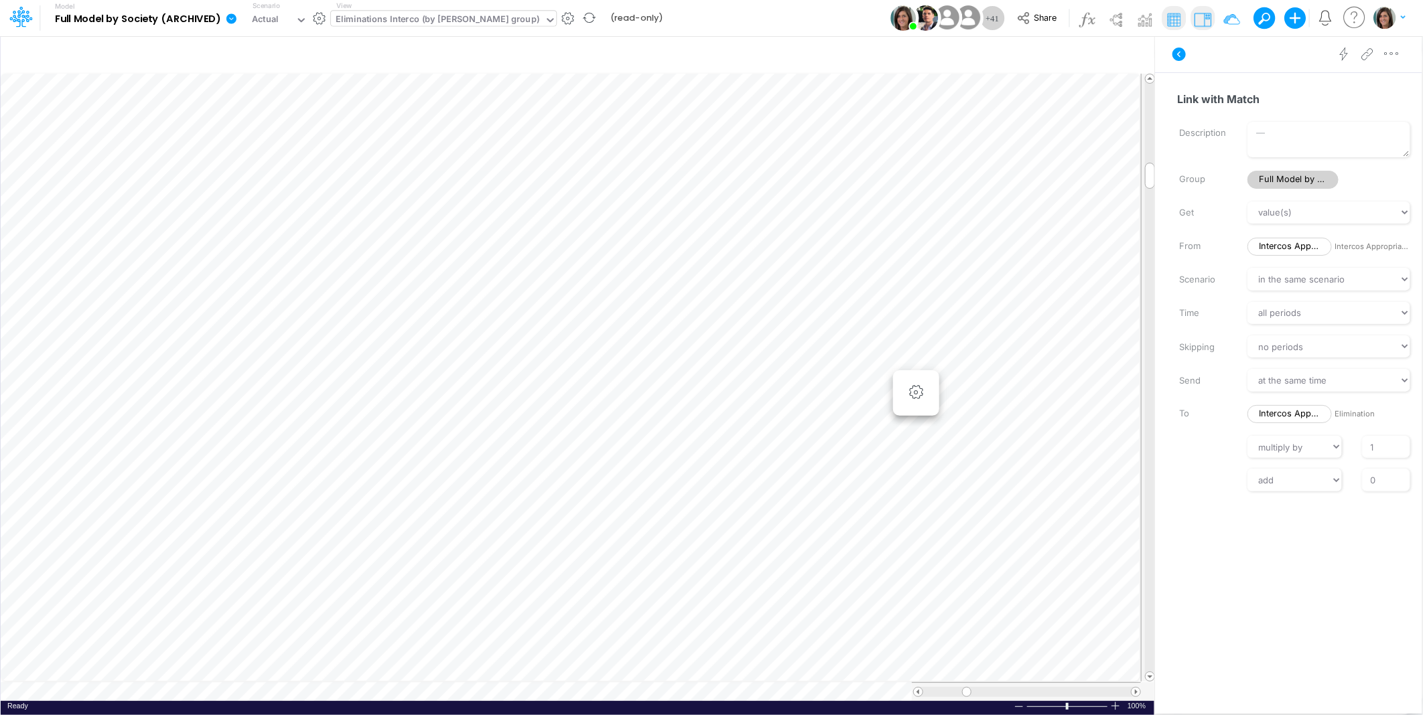
scroll to position [0, 1]
click at [1186, 55] on icon at bounding box center [1178, 54] width 13 height 13
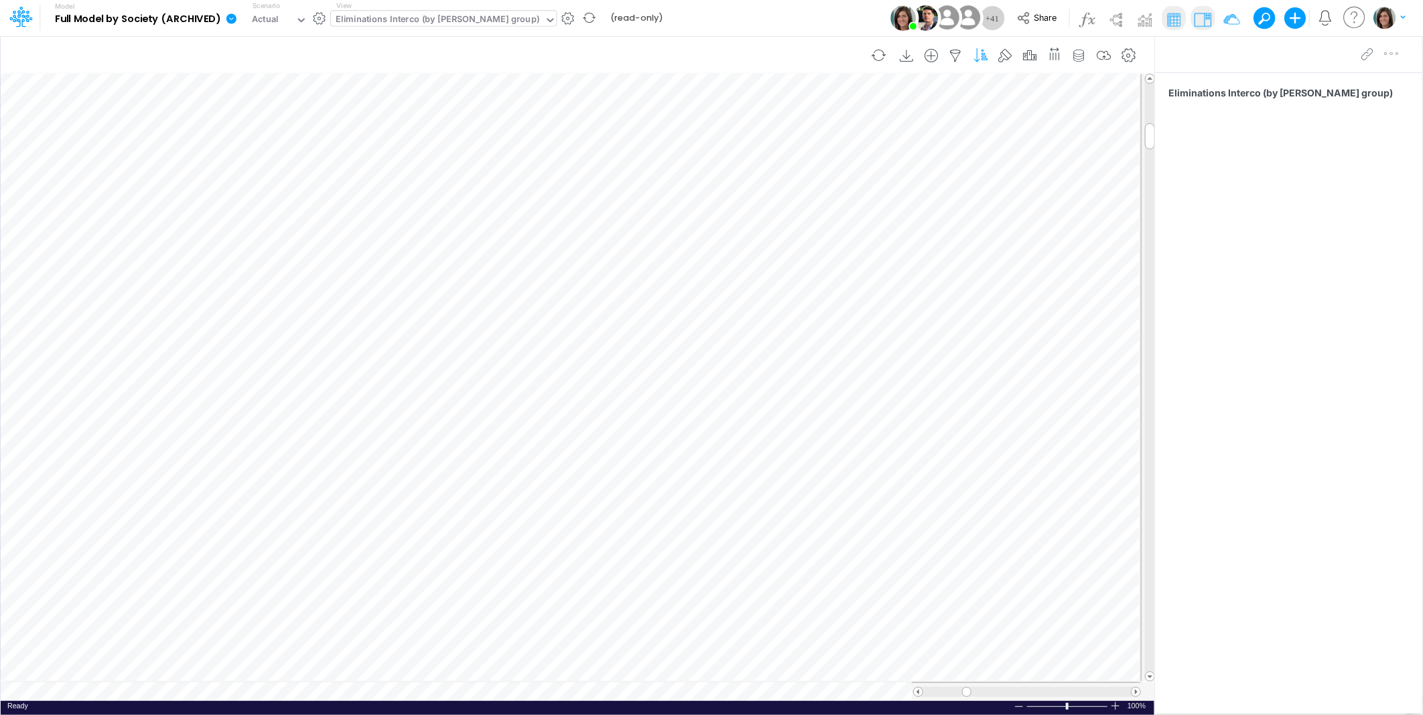
scroll to position [0, 1]
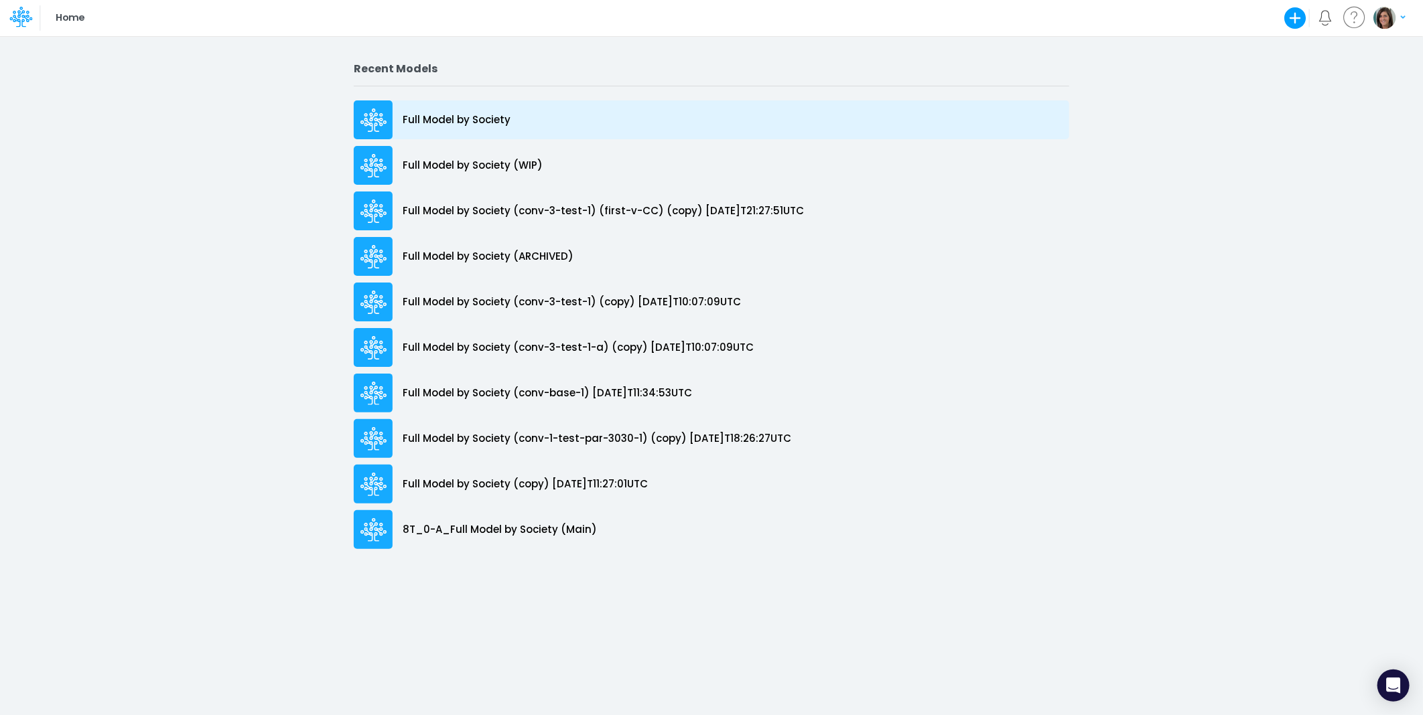
click at [493, 109] on div "Full Model by Society" at bounding box center [711, 119] width 715 height 39
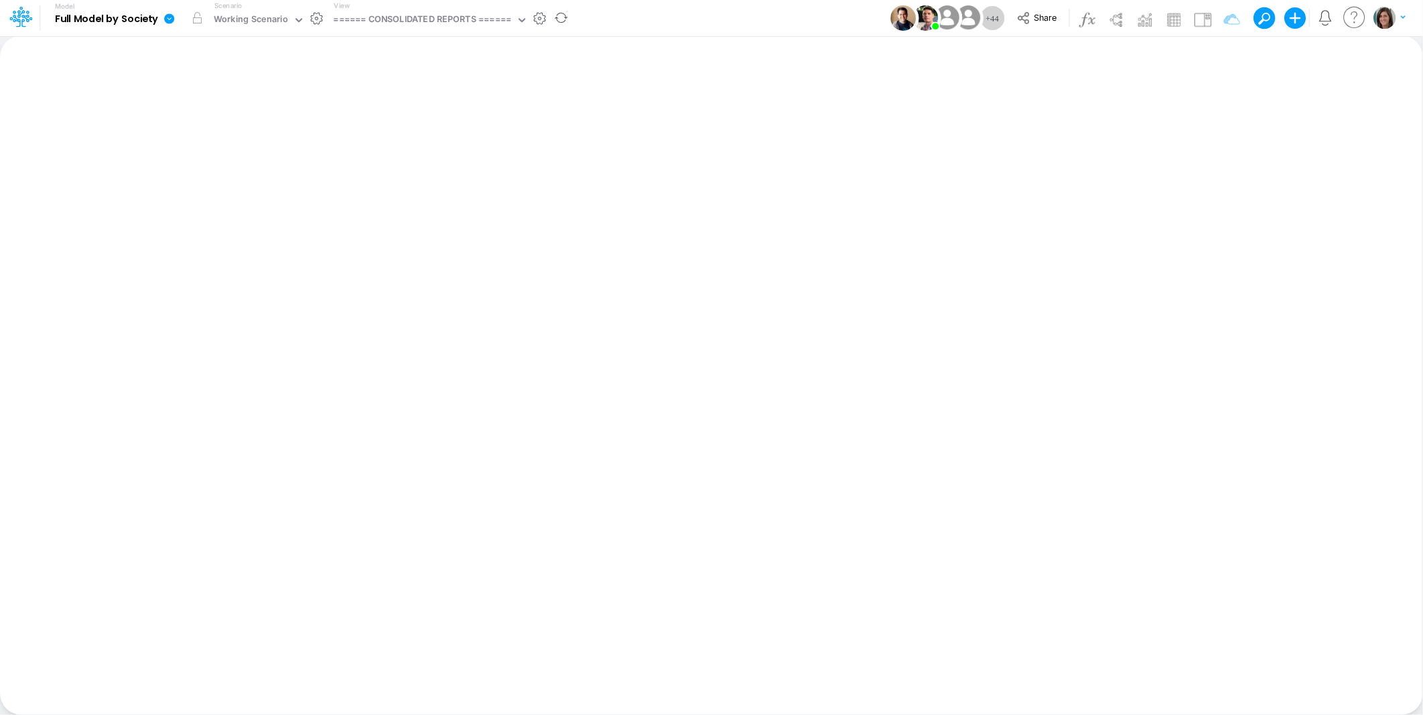
click at [445, 9] on div "View ====== CONSOLIDATED REPORTS ======" at bounding box center [428, 18] width 200 height 35
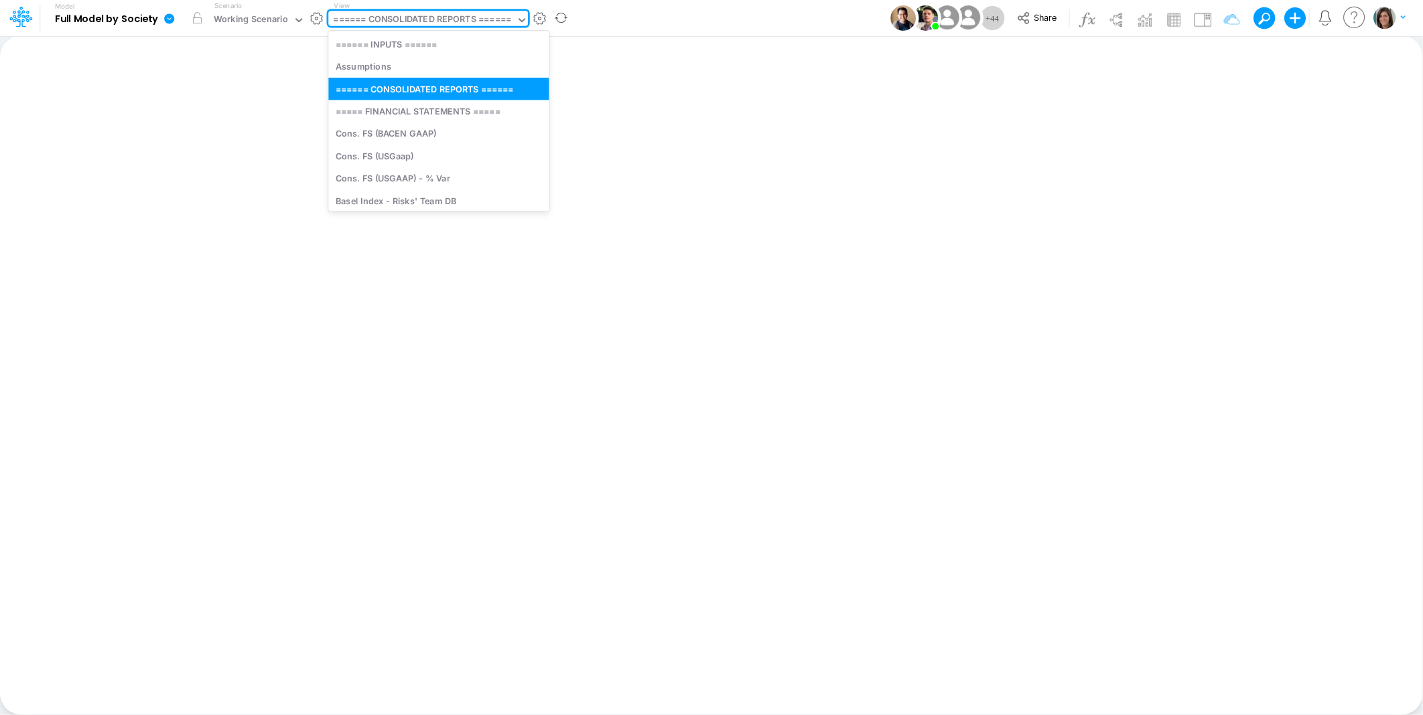
click at [443, 21] on div "====== CONSOLIDATED REPORTS ======" at bounding box center [423, 20] width 178 height 15
click at [725, 25] on div "Model Full Model by Society Edit model settings Duplicate Import QuickBooks Qui…" at bounding box center [711, 18] width 1281 height 36
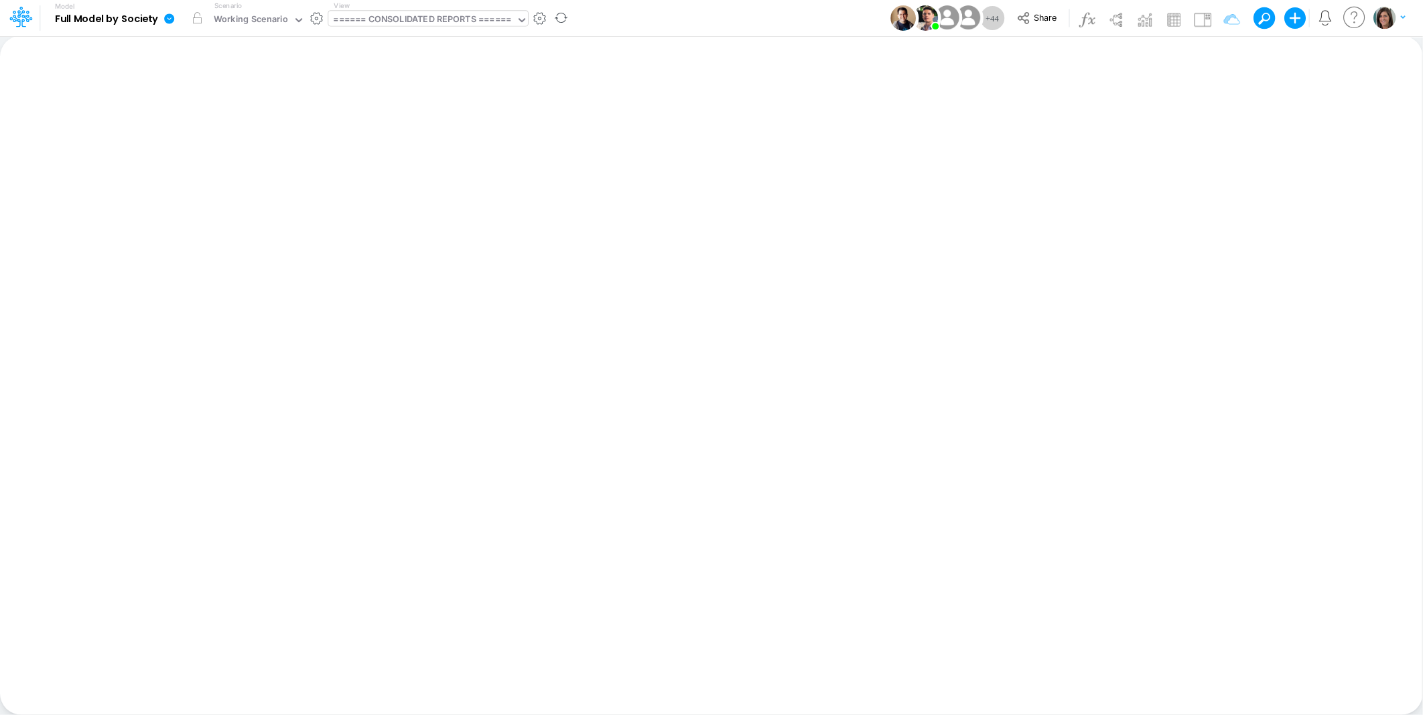
click at [453, 21] on div "====== CONSOLIDATED REPORTS ======" at bounding box center [423, 20] width 178 height 15
type input "inte"
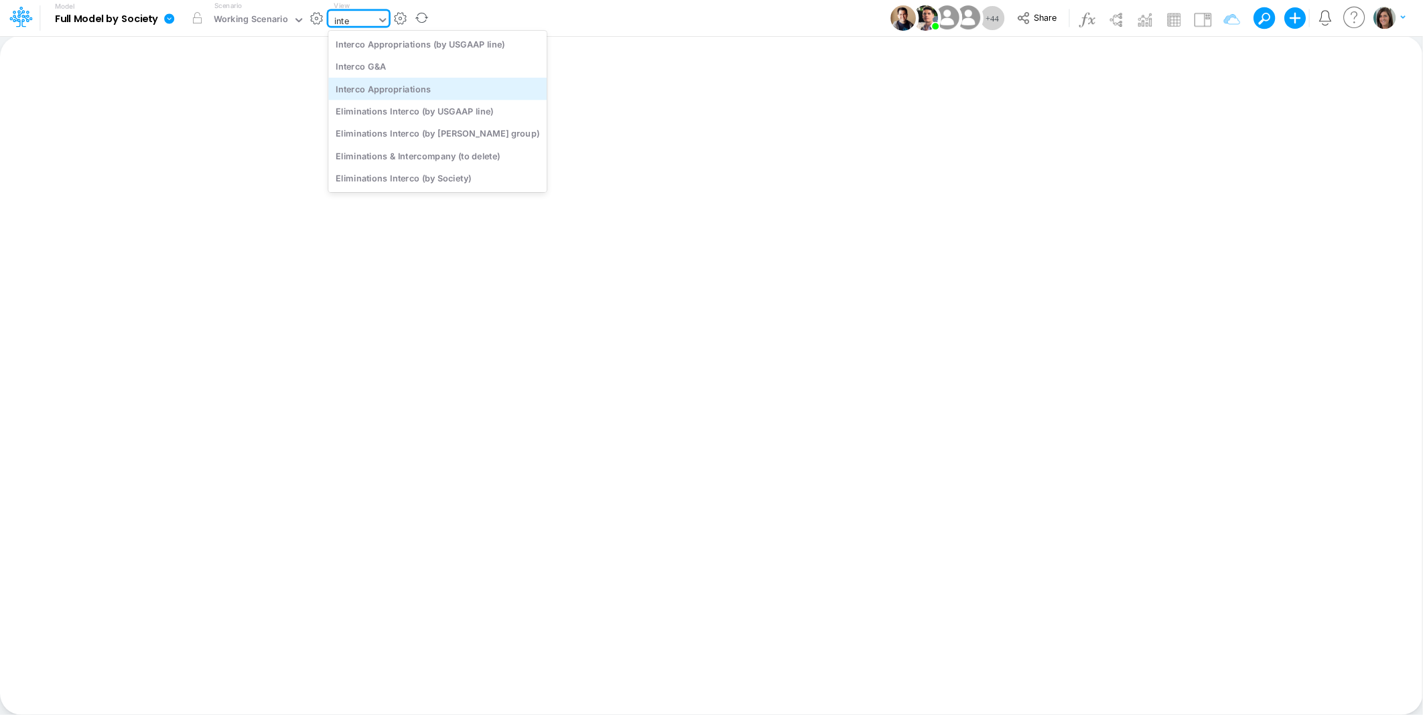
click at [410, 84] on div "Interco Appropriations" at bounding box center [437, 89] width 218 height 22
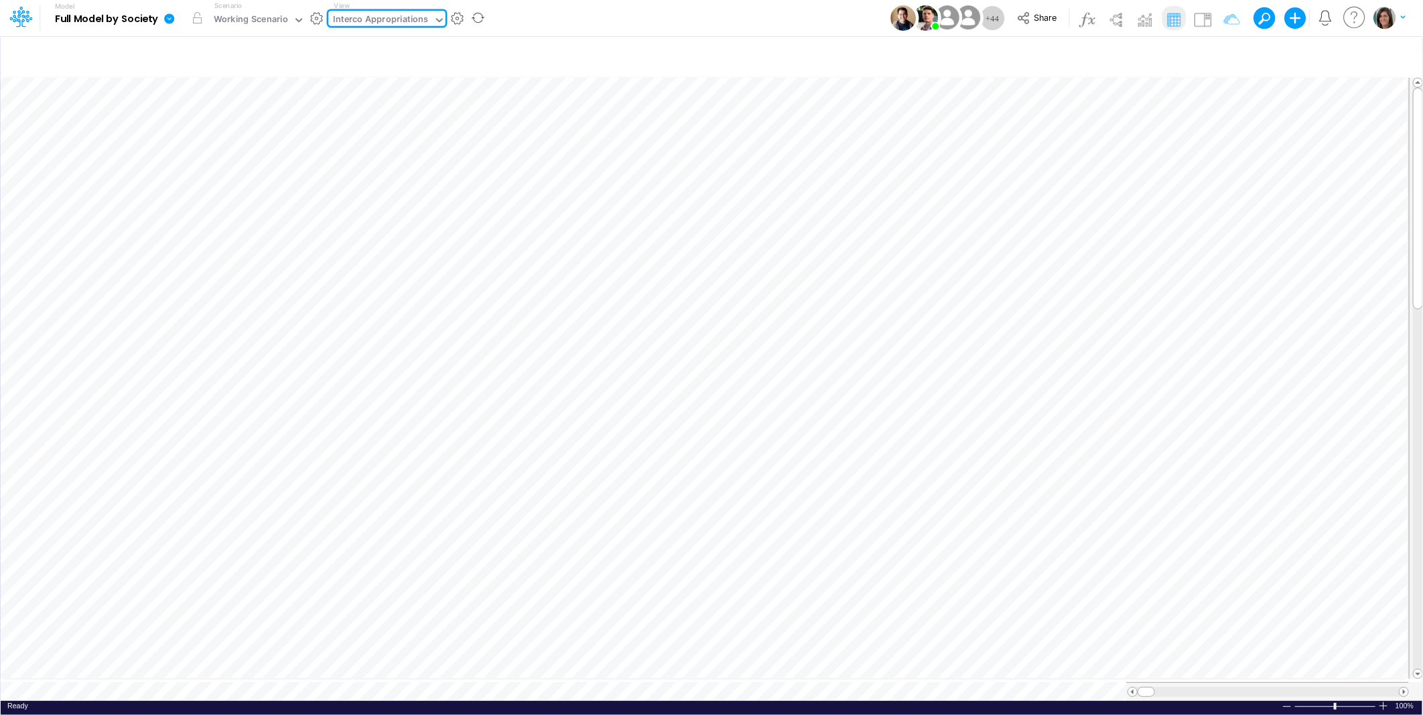
click at [554, 20] on div "Model Full Model by Society Edit model settings Duplicate Import QuickBooks Qui…" at bounding box center [711, 18] width 1281 height 36
click at [934, 210] on icon "button" at bounding box center [930, 213] width 20 height 14
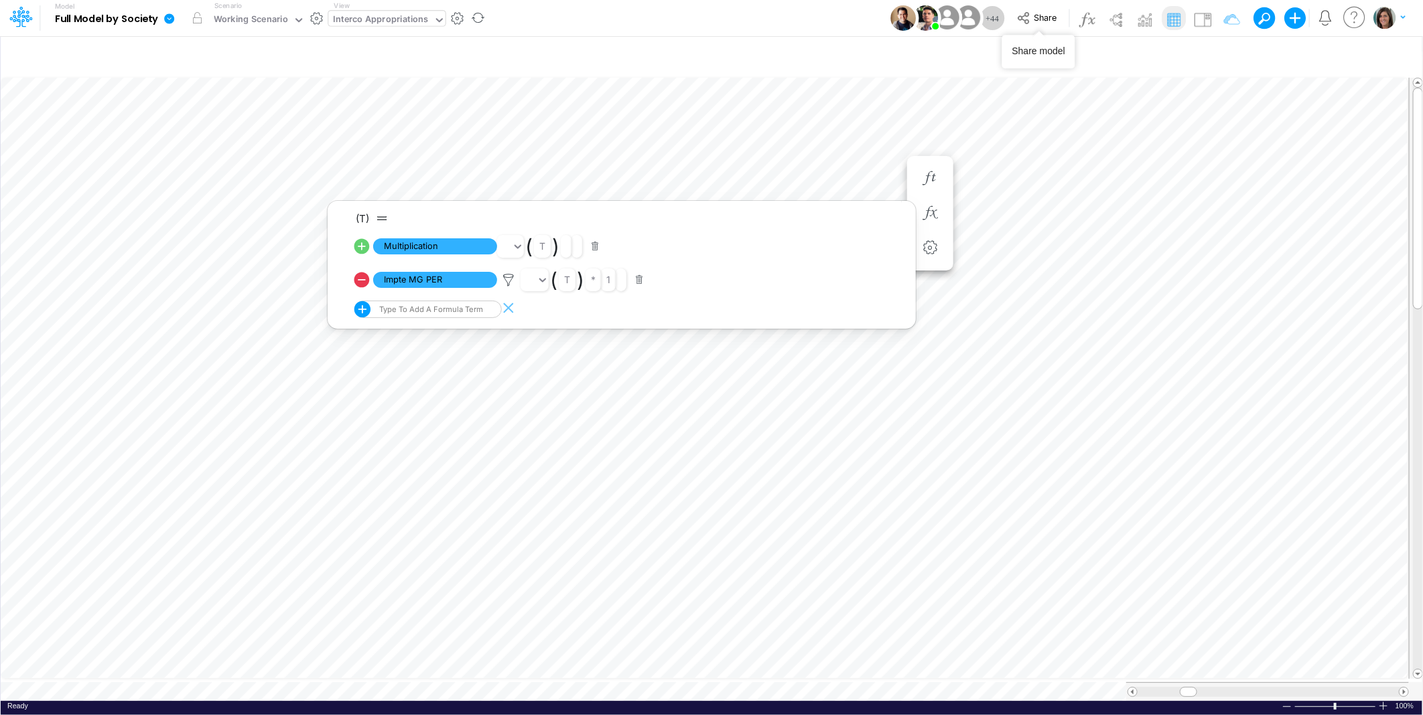
click at [802, 20] on div "Model Full Model by Society Edit model settings Duplicate Import QuickBooks Qui…" at bounding box center [711, 18] width 1281 height 36
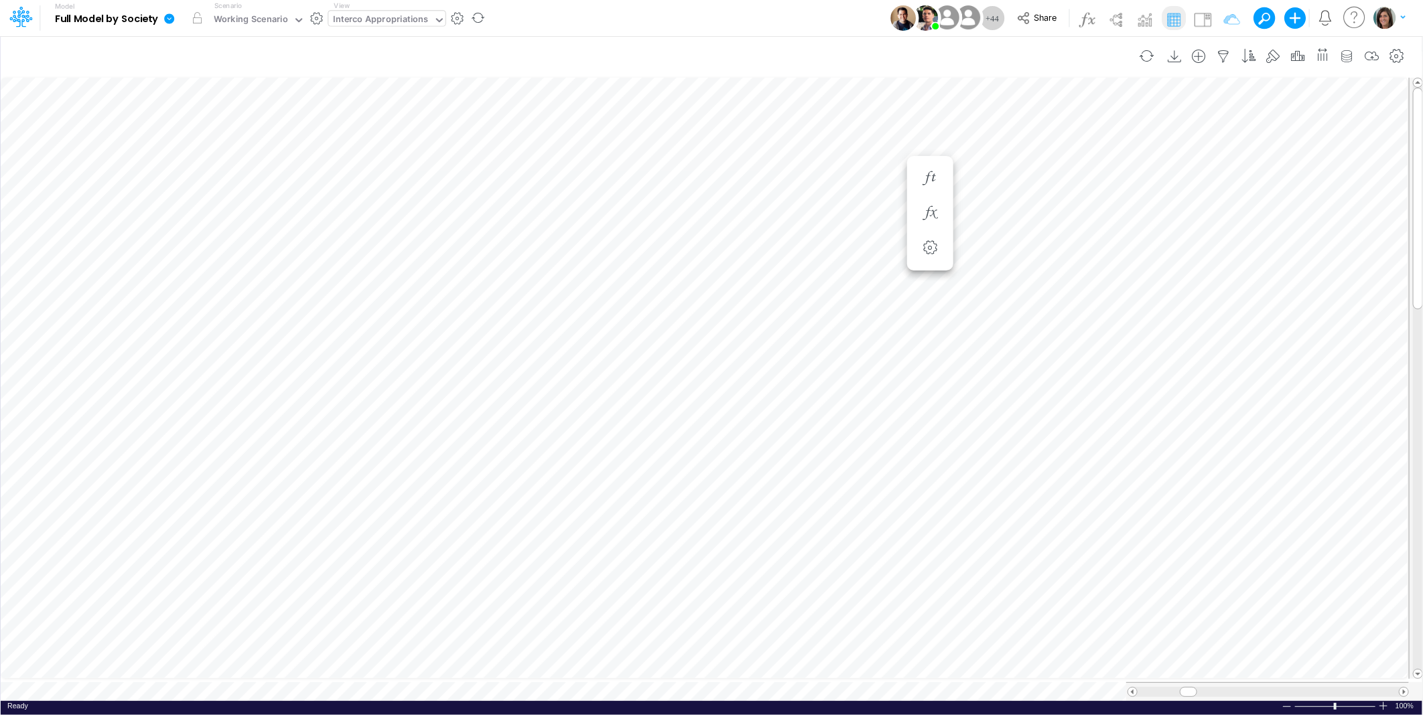
scroll to position [0, 1]
click at [929, 206] on icon "button" at bounding box center [930, 213] width 20 height 14
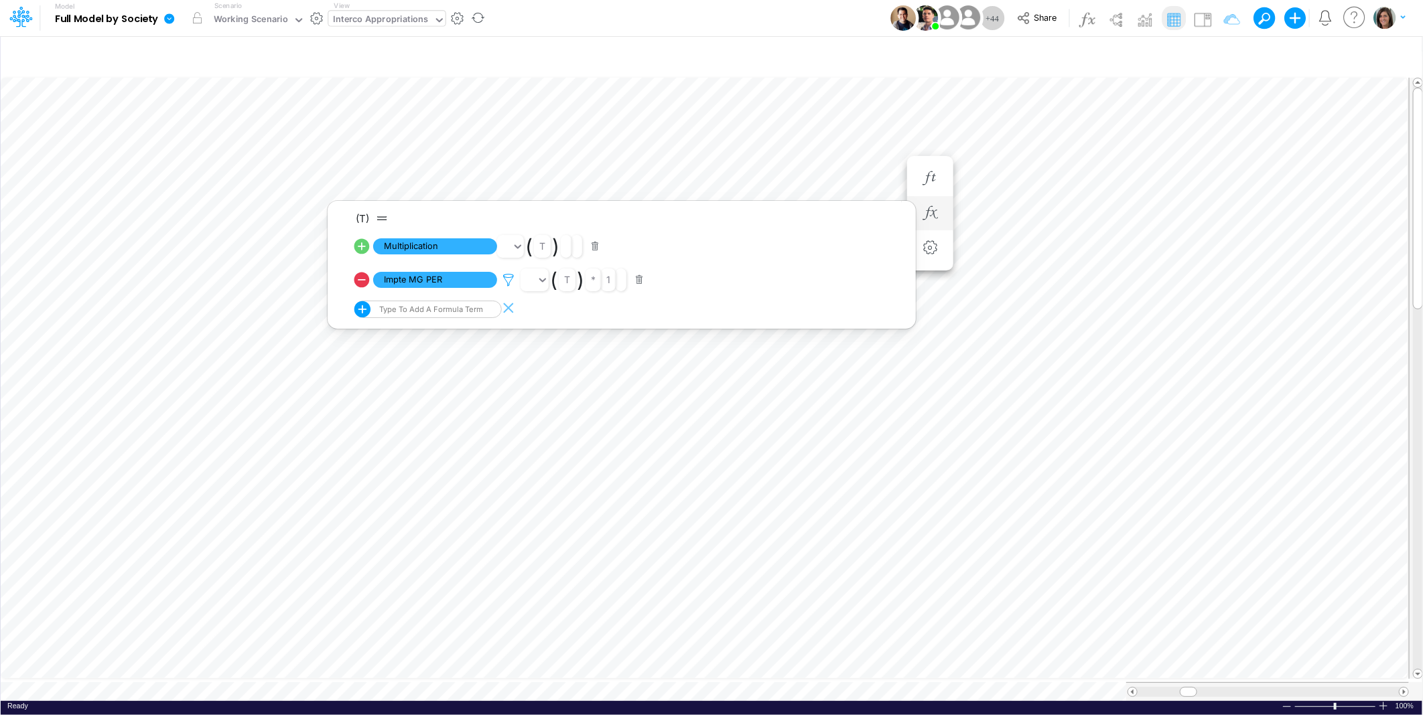
click at [511, 275] on icon at bounding box center [508, 280] width 20 height 14
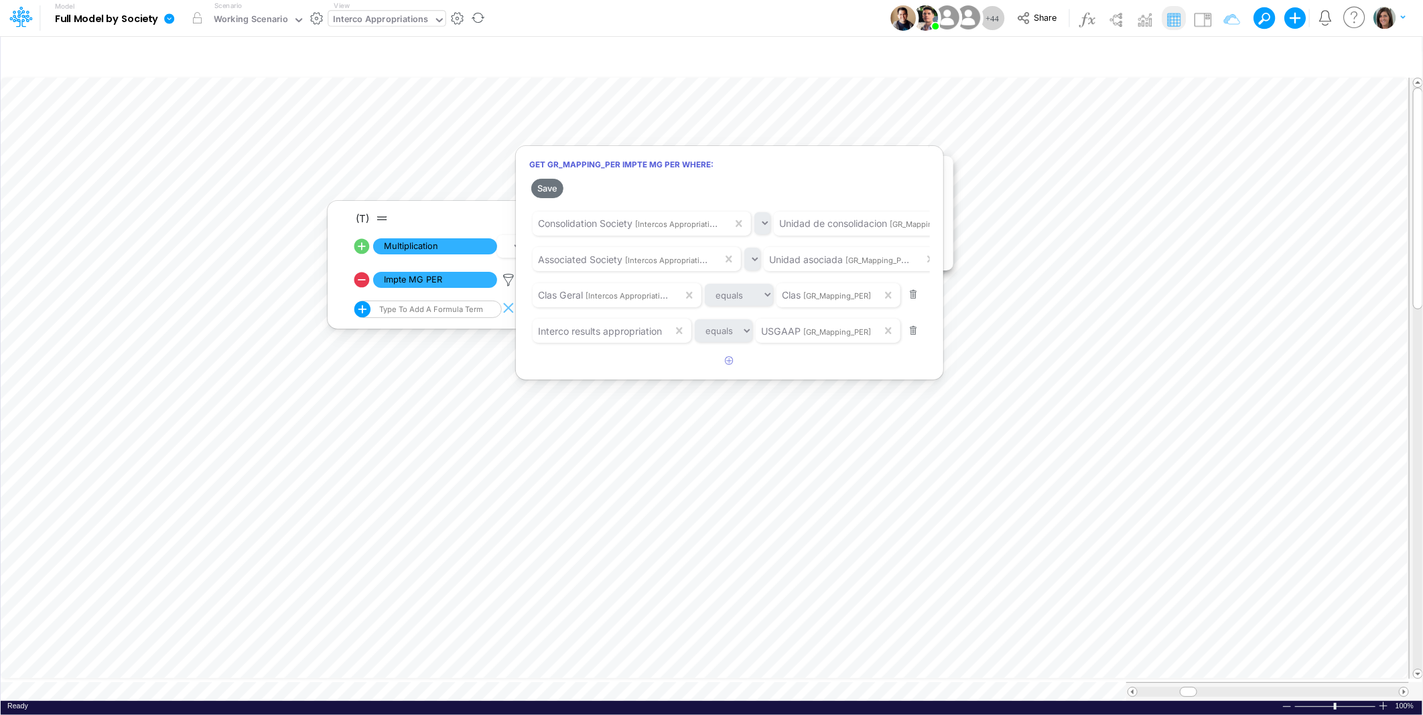
click at [504, 277] on div at bounding box center [711, 361] width 1423 height 709
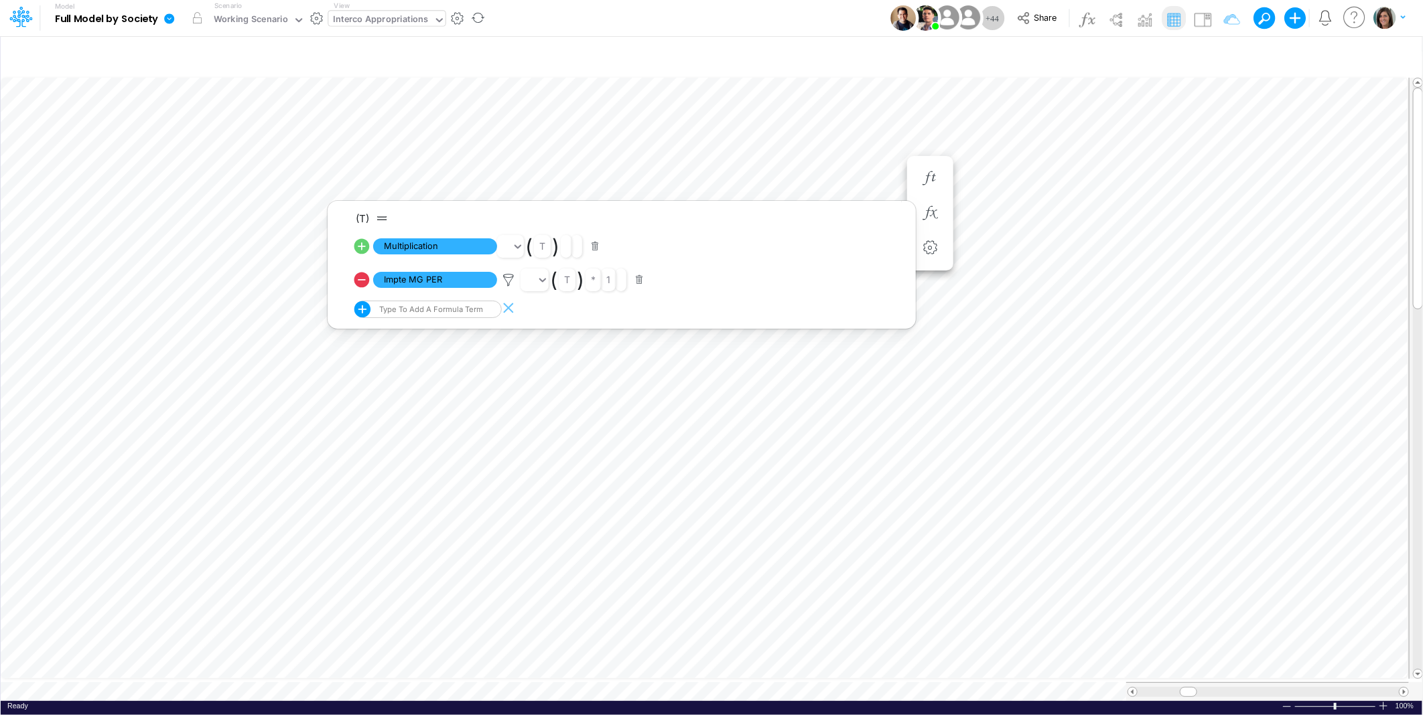
click at [780, 19] on div "Model Full Model by Society Edit model settings Duplicate Import QuickBooks Qui…" at bounding box center [711, 18] width 1281 height 36
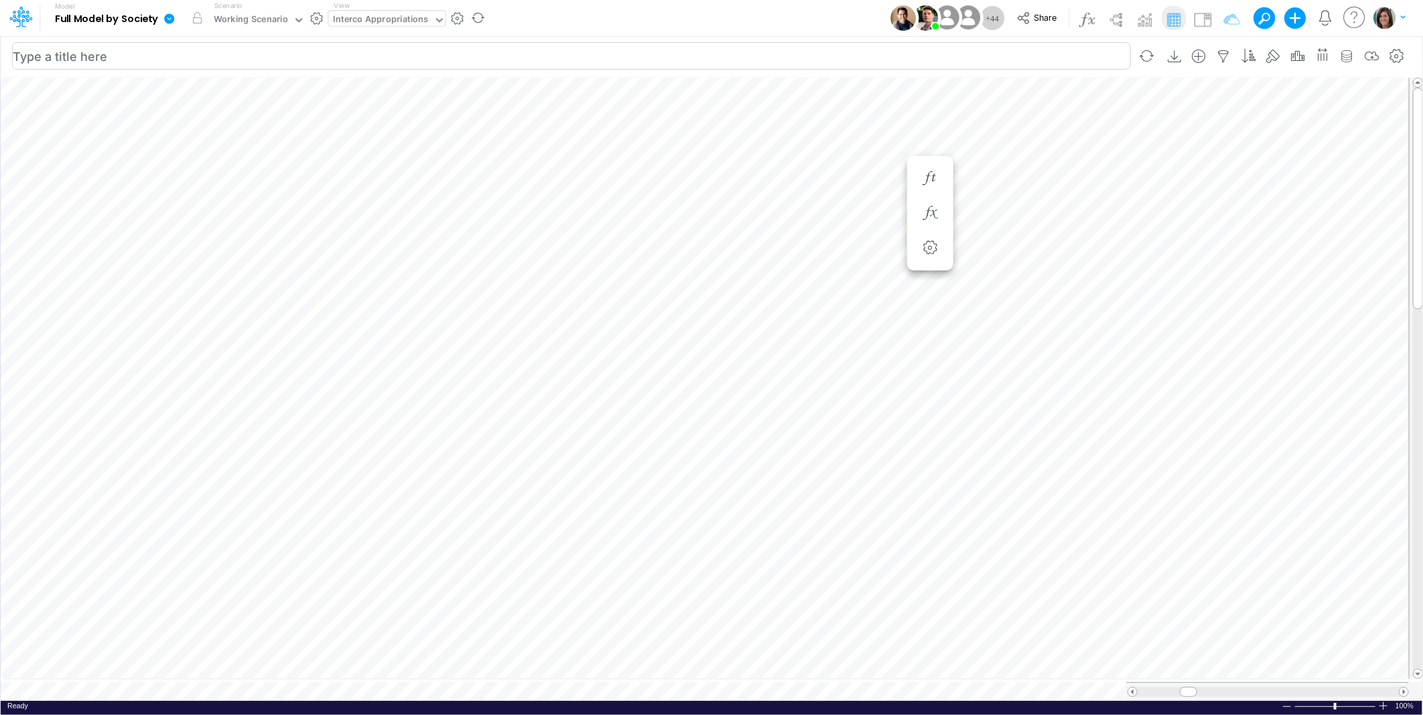
scroll to position [0, 1]
click at [848, 212] on icon "button" at bounding box center [849, 213] width 20 height 14
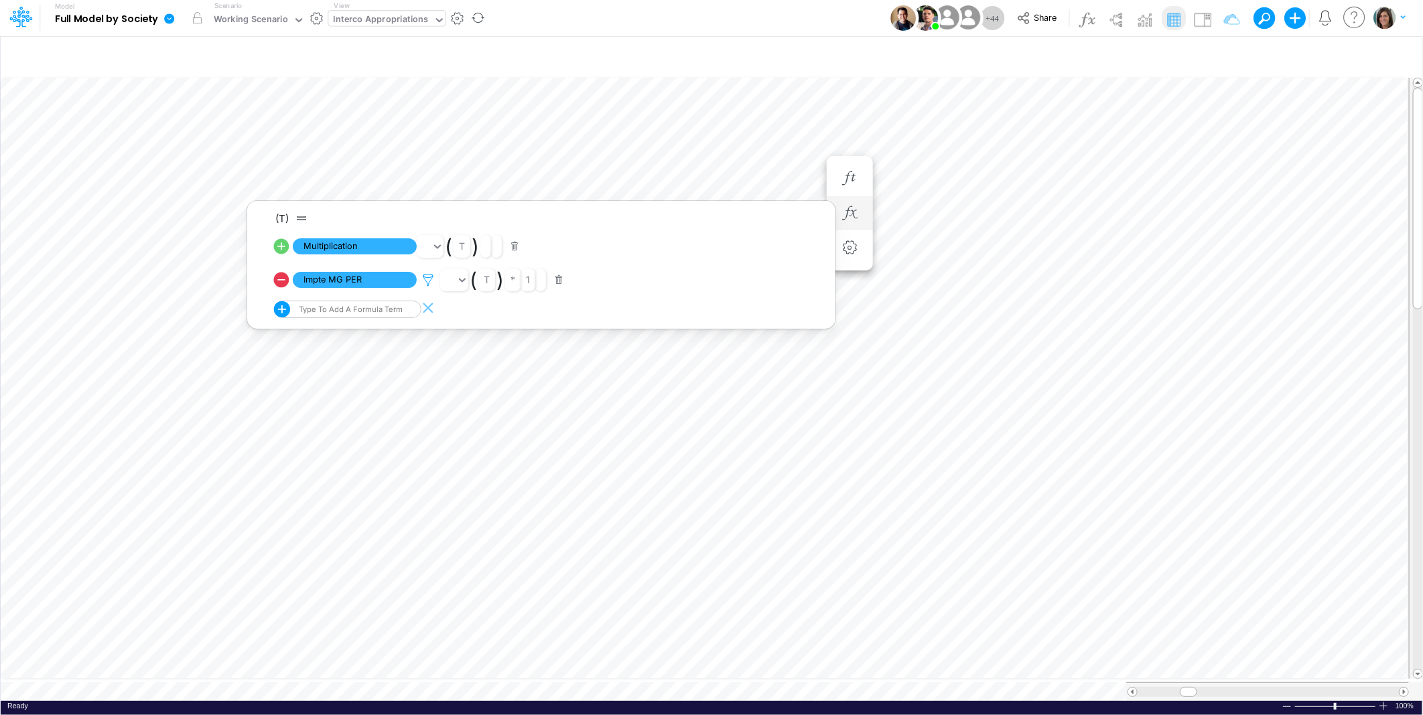
click at [438, 277] on icon at bounding box center [428, 280] width 20 height 14
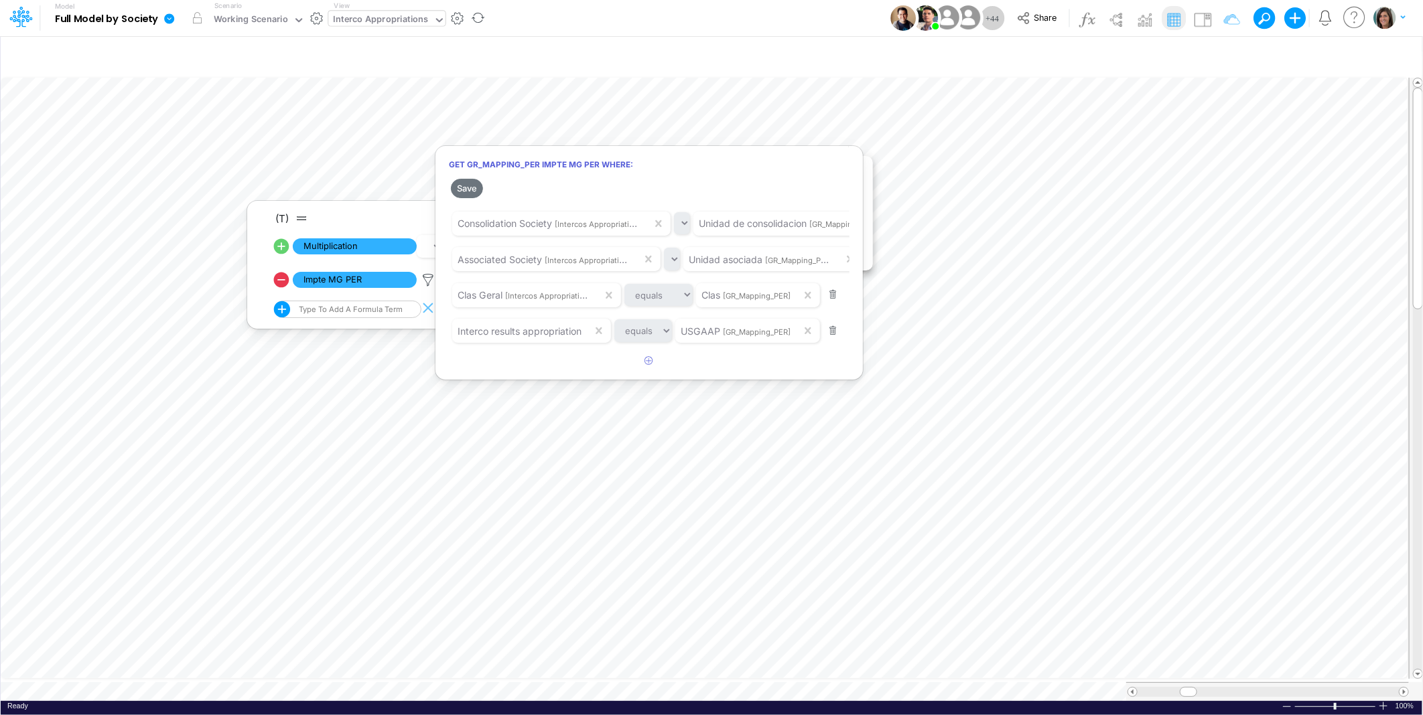
click at [423, 279] on div at bounding box center [711, 361] width 1423 height 709
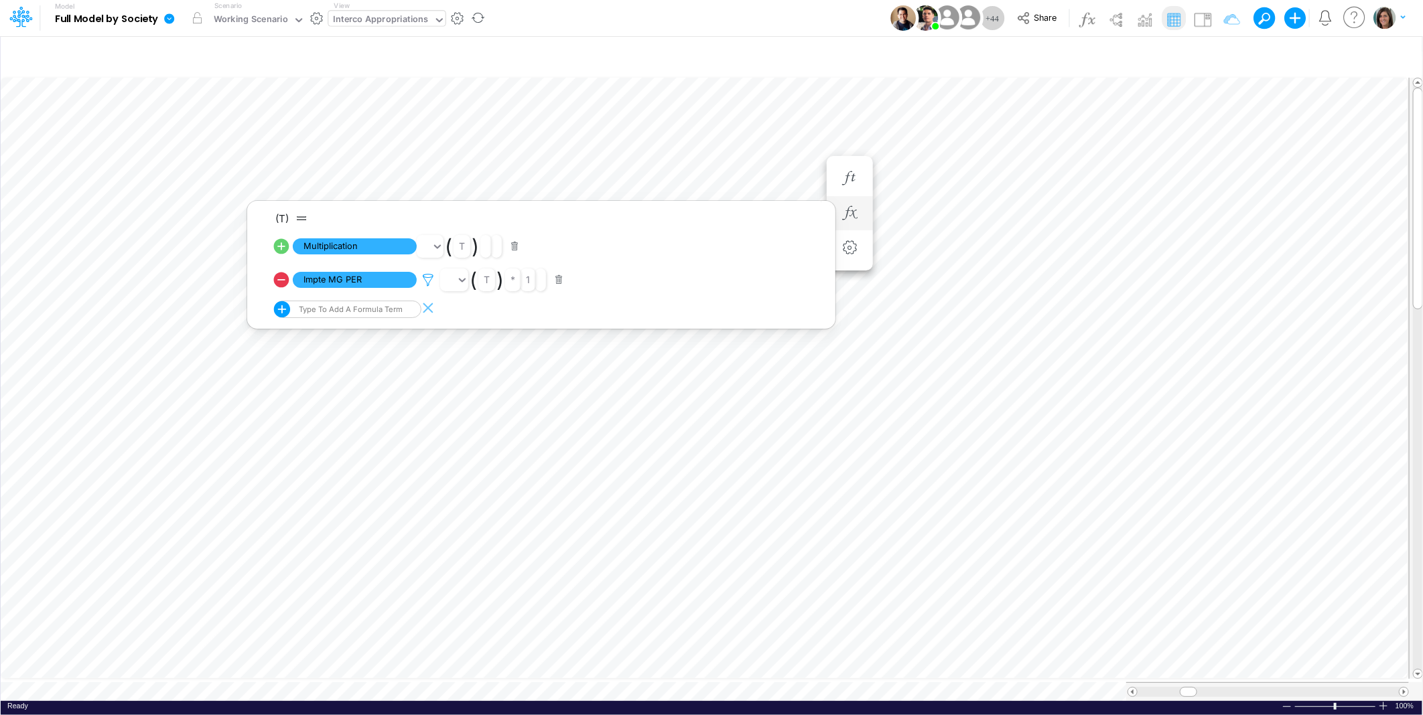
click at [427, 280] on icon at bounding box center [428, 280] width 20 height 14
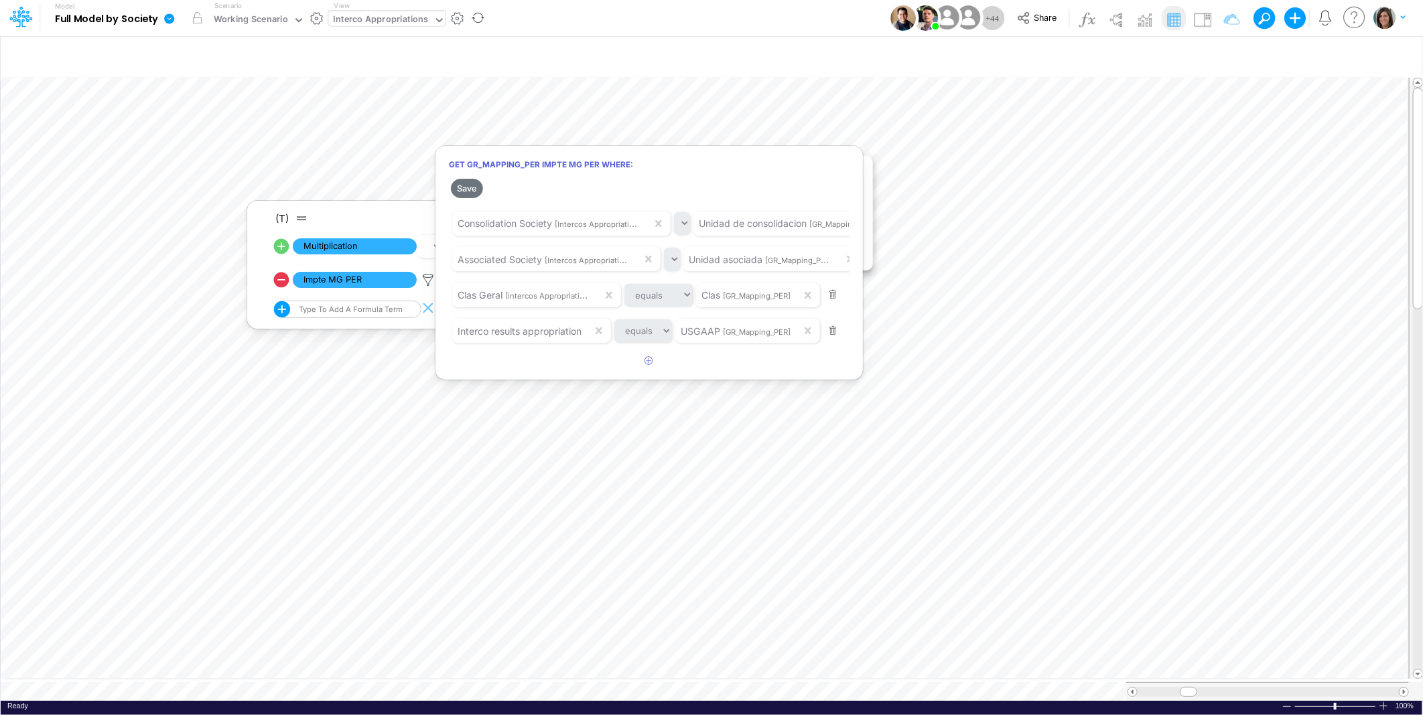
click at [421, 280] on div at bounding box center [711, 361] width 1423 height 709
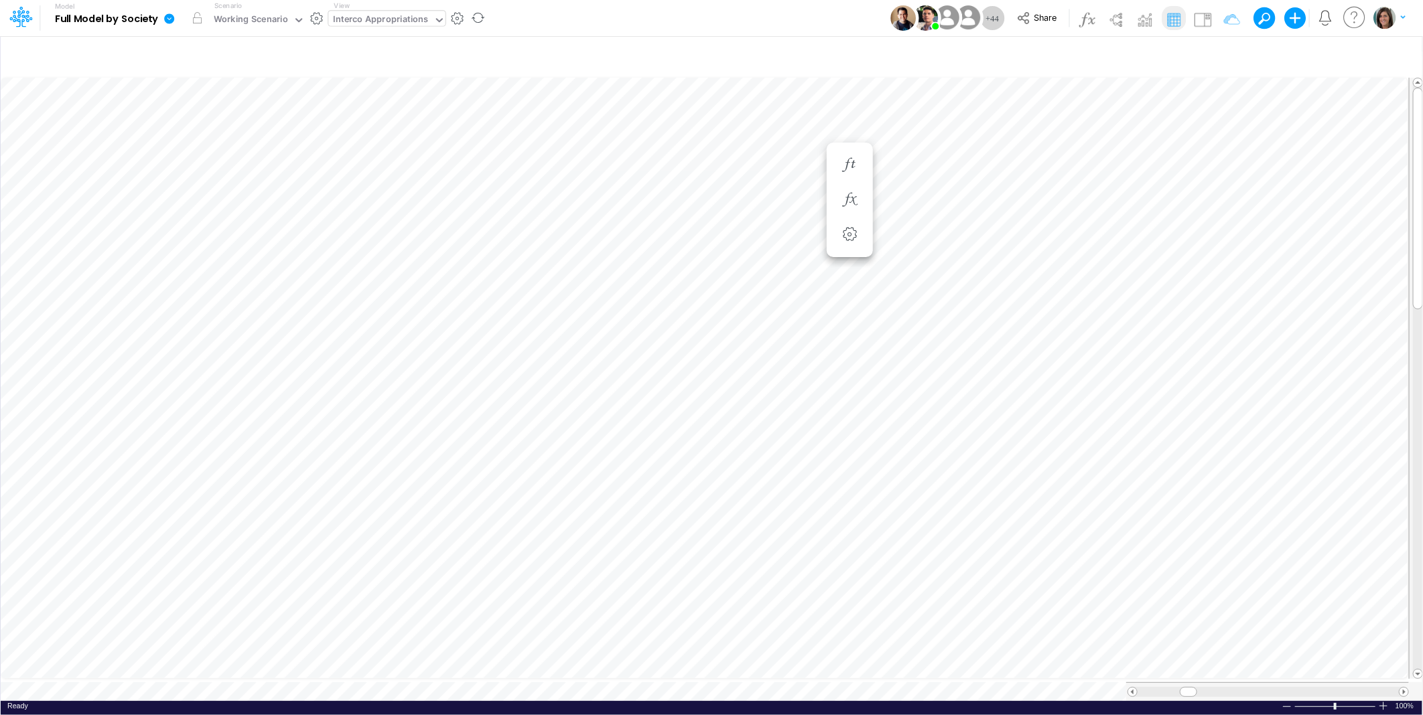
scroll to position [0, 1]
click at [1203, 16] on img at bounding box center [1202, 19] width 21 height 21
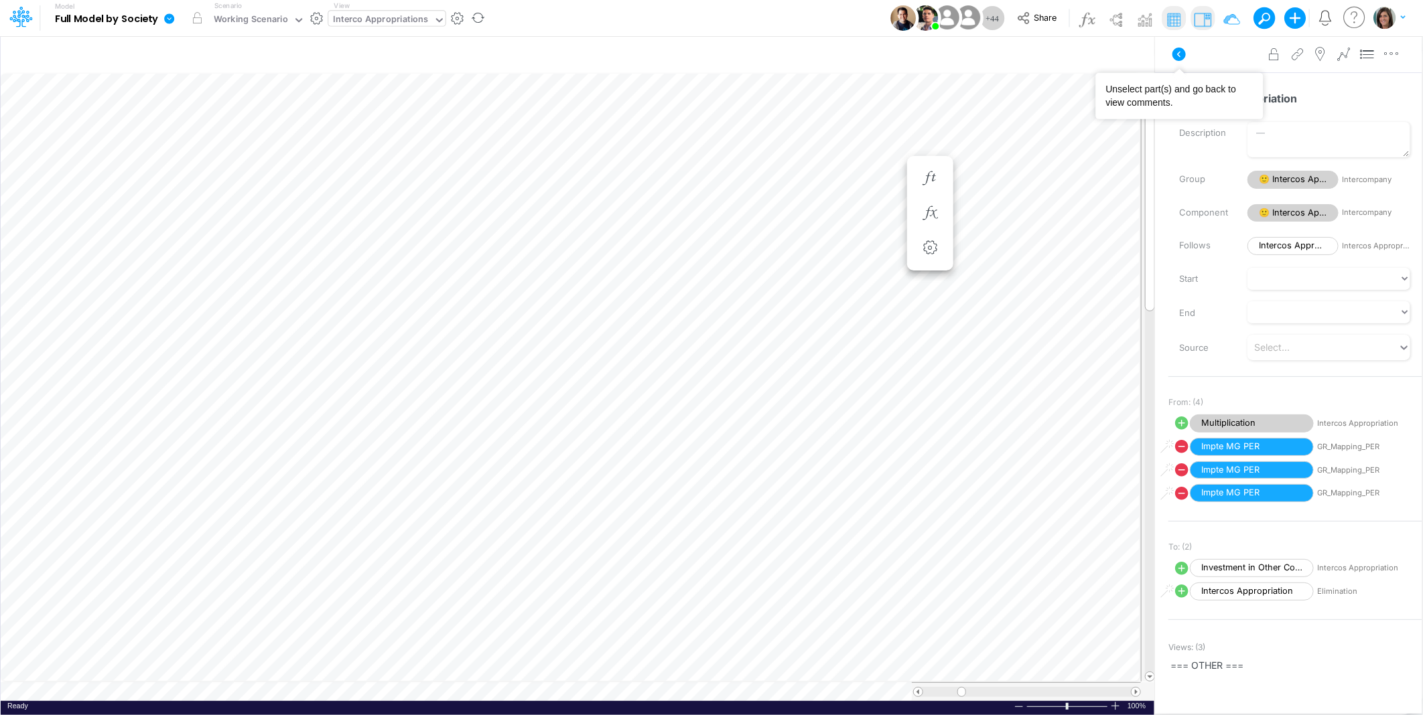
drag, startPoint x: 1179, startPoint y: 47, endPoint x: 1202, endPoint y: 19, distance: 36.2
click at [1180, 47] on icon at bounding box center [1179, 54] width 16 height 16
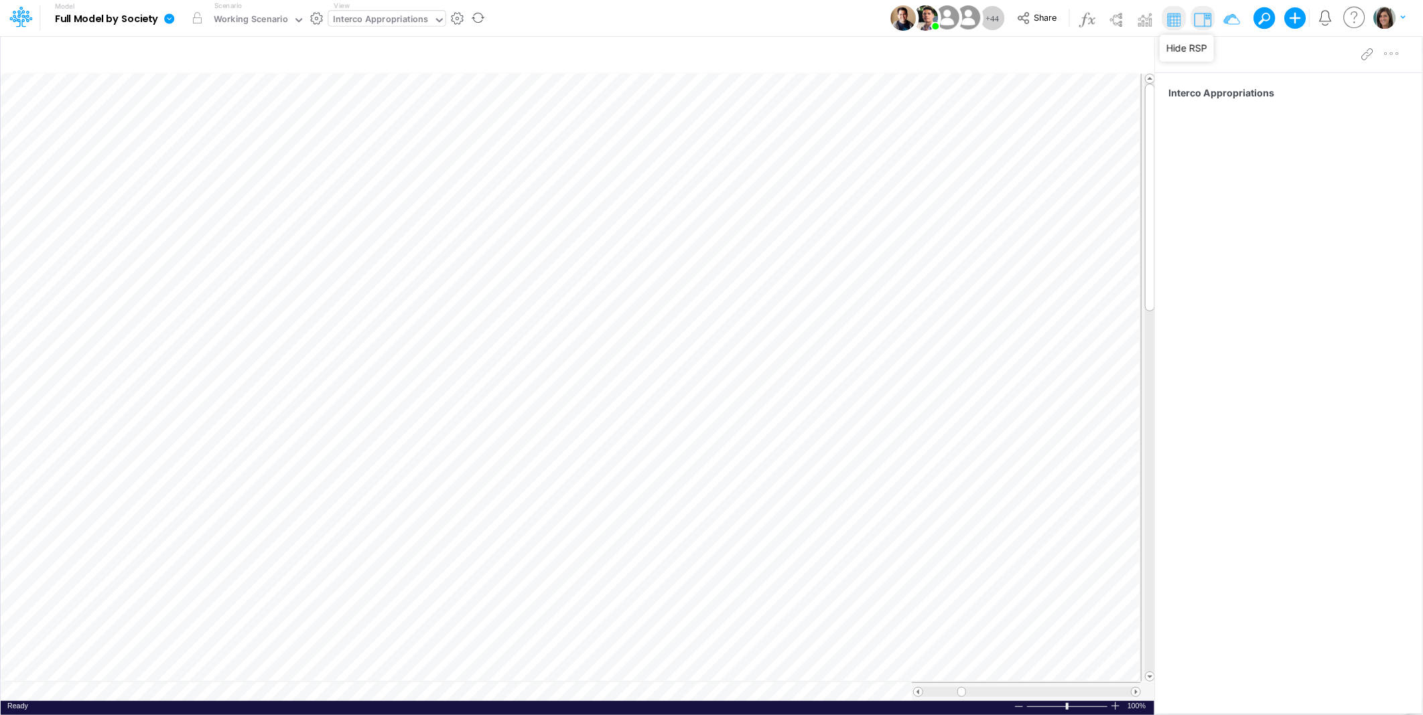
click at [1203, 18] on img at bounding box center [1202, 19] width 21 height 21
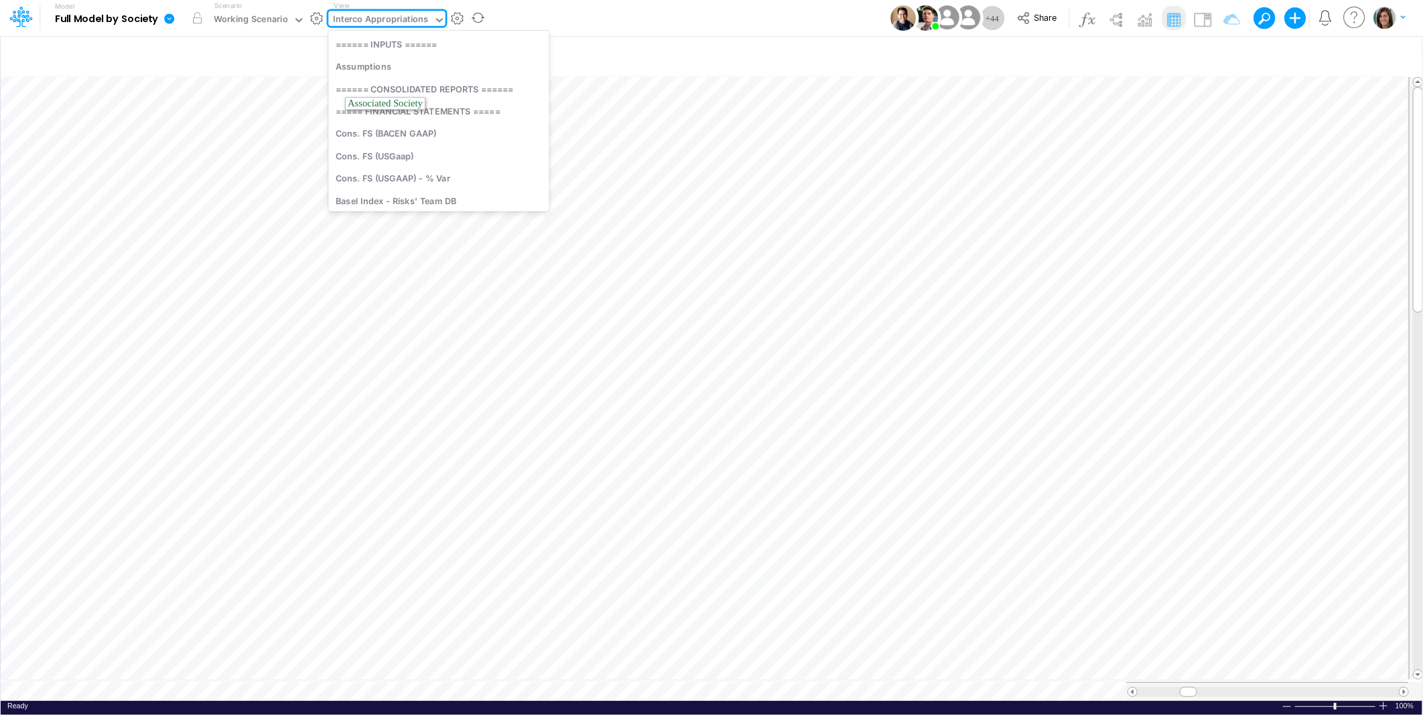
click at [407, 20] on div "Interco Appropriations" at bounding box center [381, 20] width 95 height 15
type input "elim group"
click at [406, 43] on div "Eliminations Interco (by ELIM group)" at bounding box center [437, 44] width 218 height 22
click at [263, 16] on div "Working Scenario" at bounding box center [251, 20] width 74 height 15
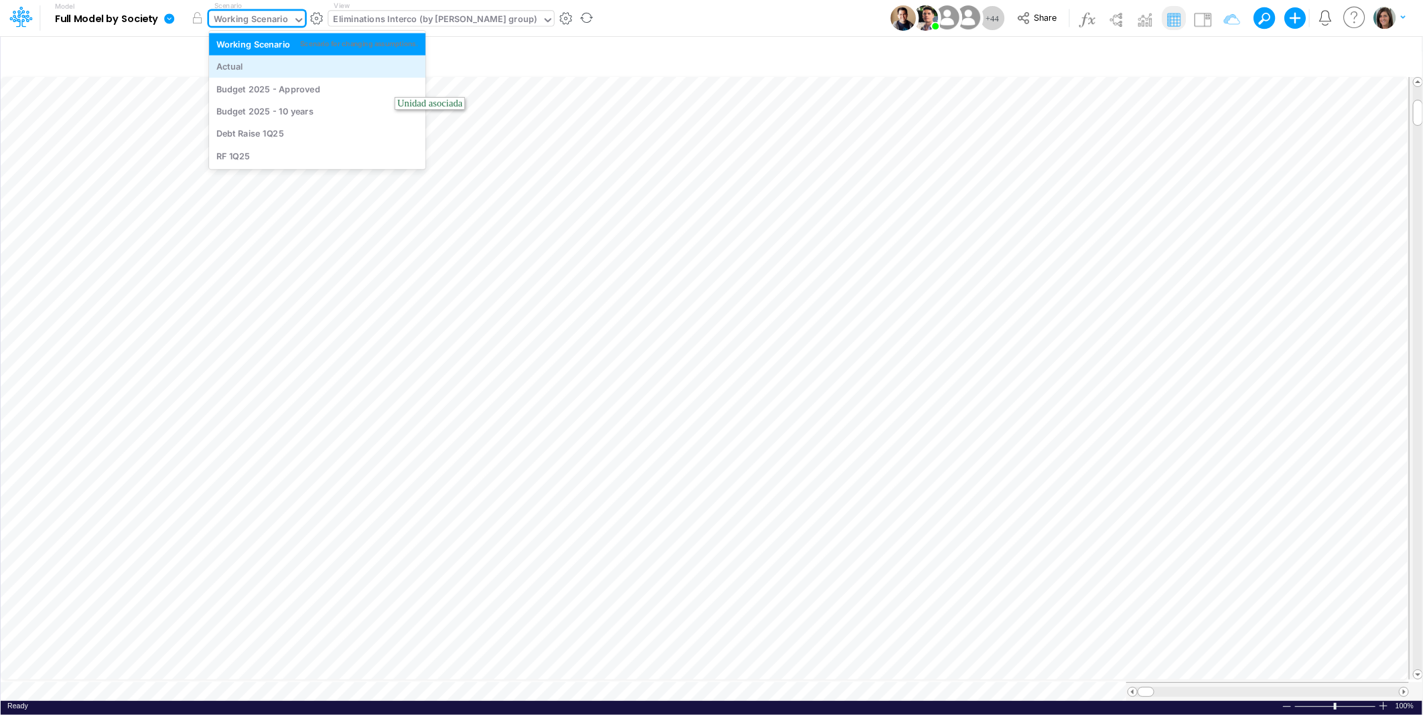
click at [244, 69] on div "Actual" at bounding box center [317, 66] width 202 height 13
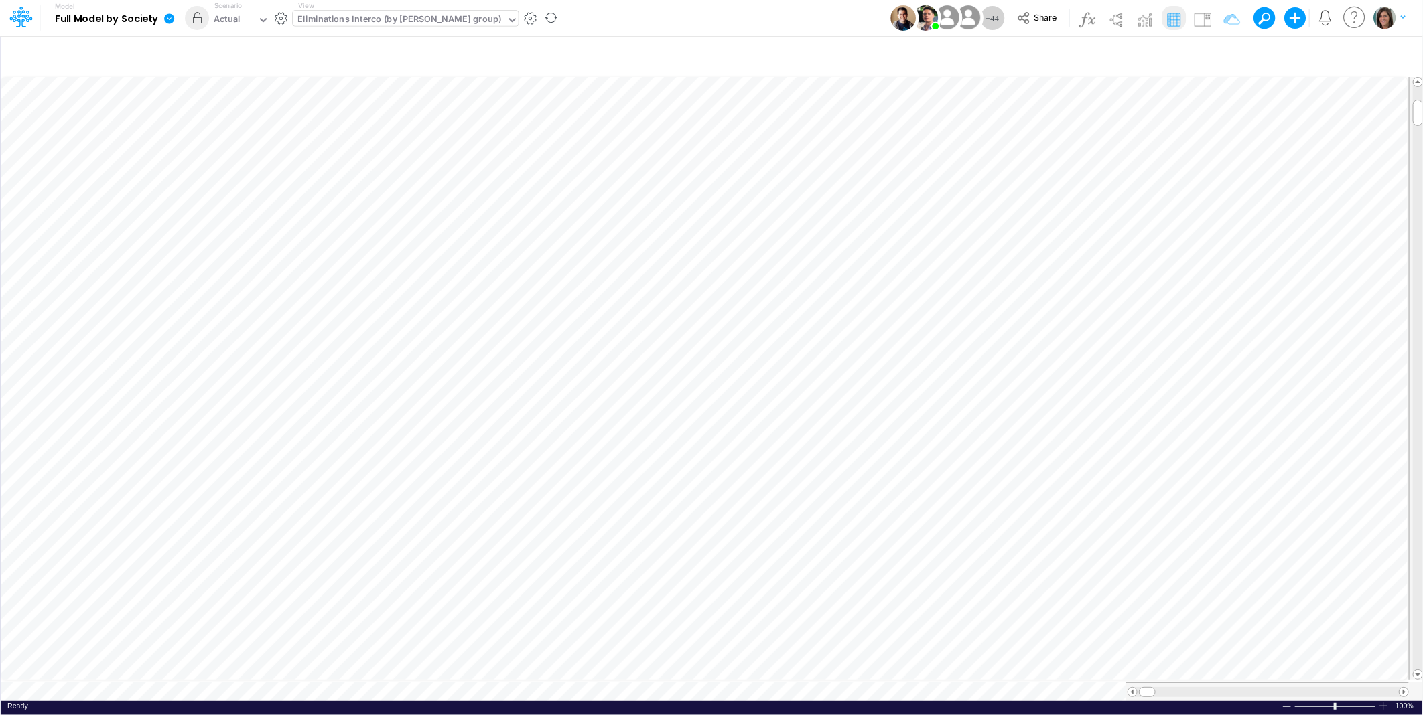
scroll to position [0, 1]
click at [1077, 457] on icon "button" at bounding box center [1076, 454] width 20 height 14
click at [656, 486] on icon at bounding box center [655, 488] width 20 height 14
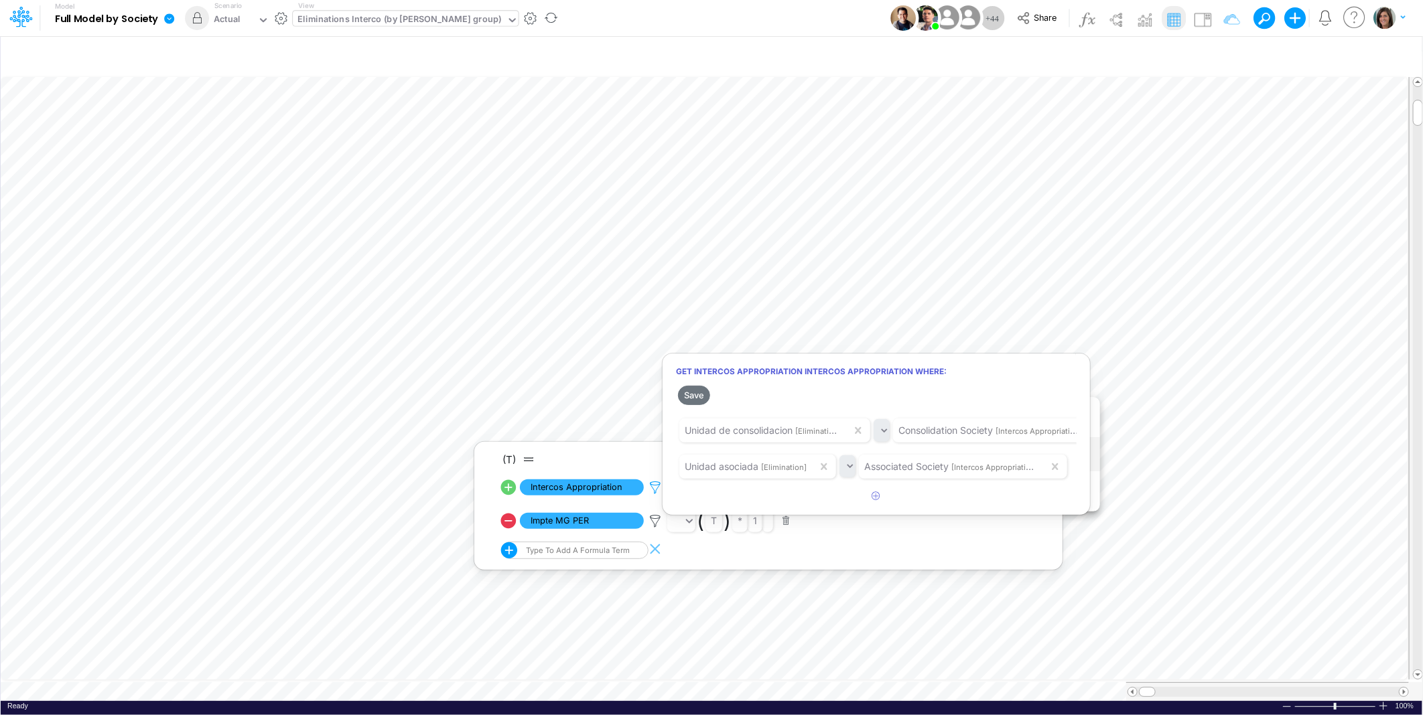
click at [656, 486] on div at bounding box center [711, 361] width 1423 height 709
click at [659, 520] on icon at bounding box center [655, 521] width 20 height 14
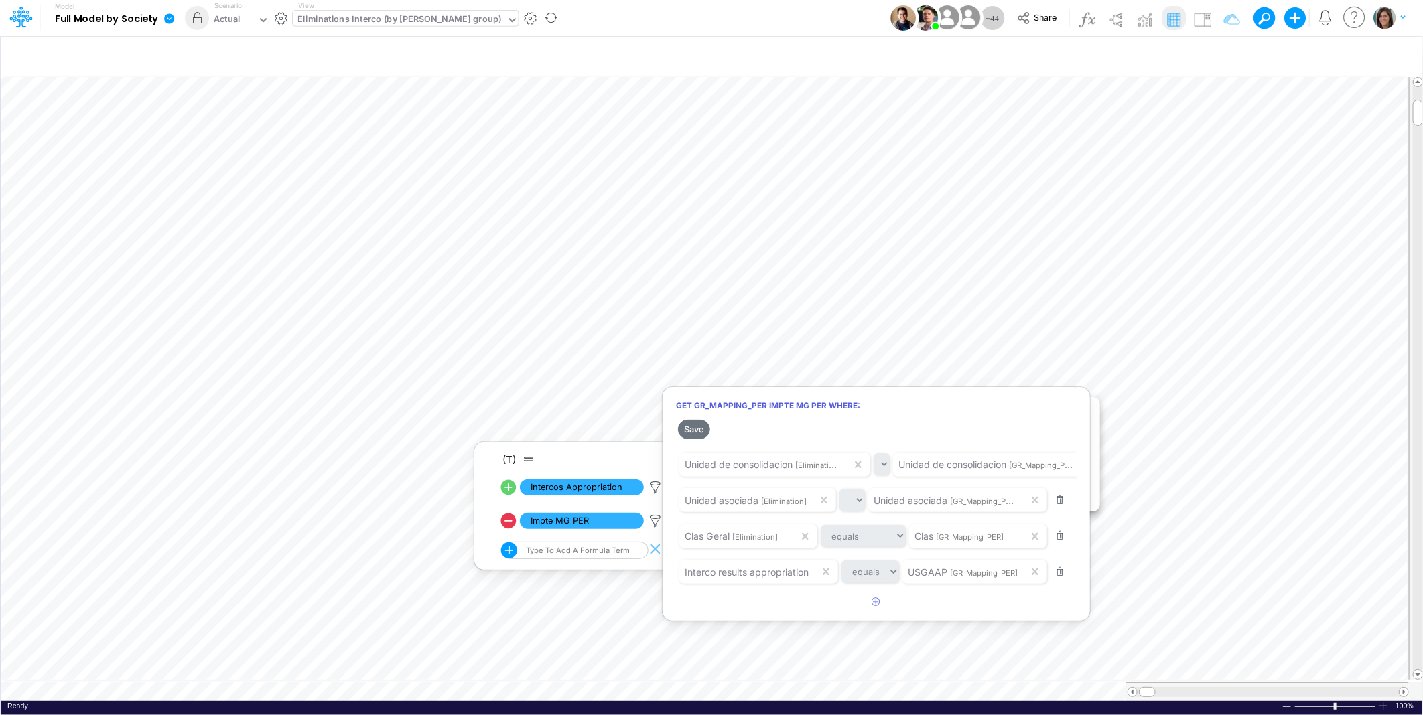
click at [648, 521] on div at bounding box center [711, 361] width 1423 height 709
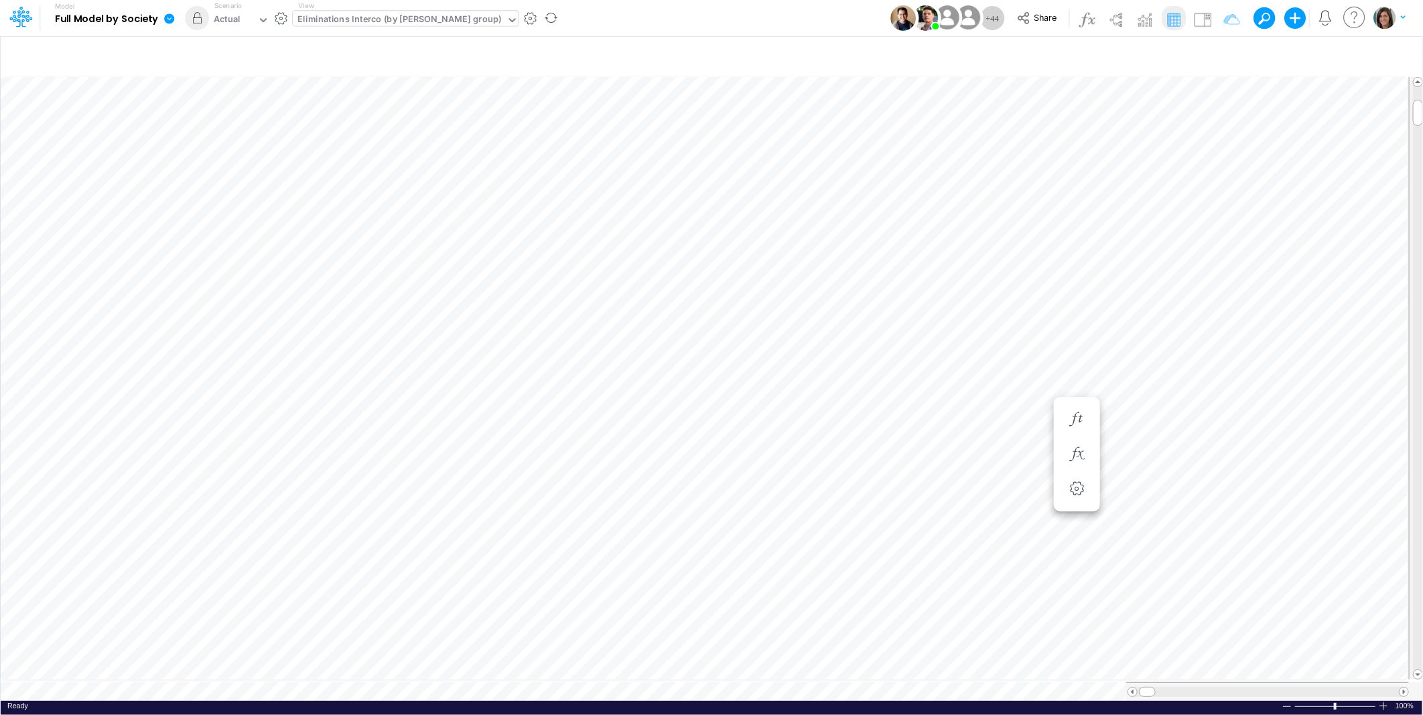
scroll to position [0, 1]
click at [1203, 15] on img at bounding box center [1202, 19] width 21 height 21
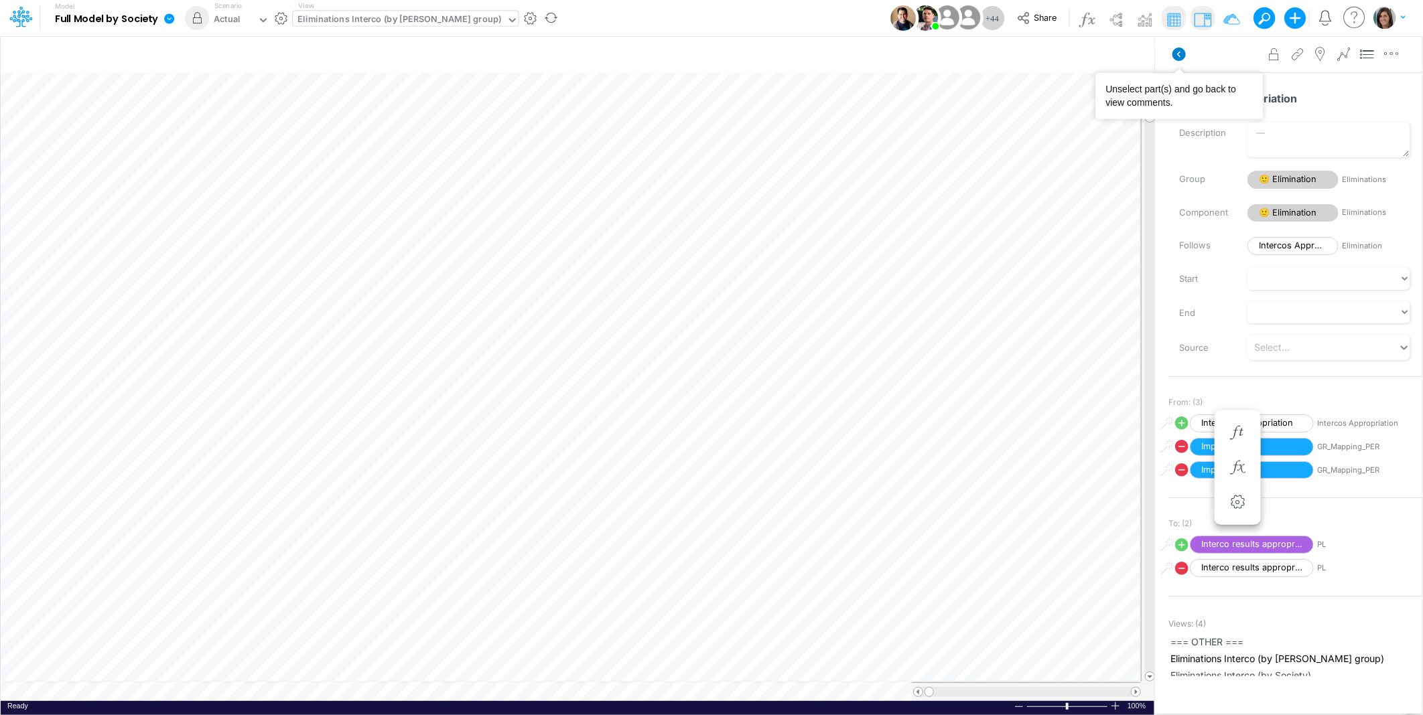
click at [1176, 51] on icon at bounding box center [1178, 54] width 13 height 13
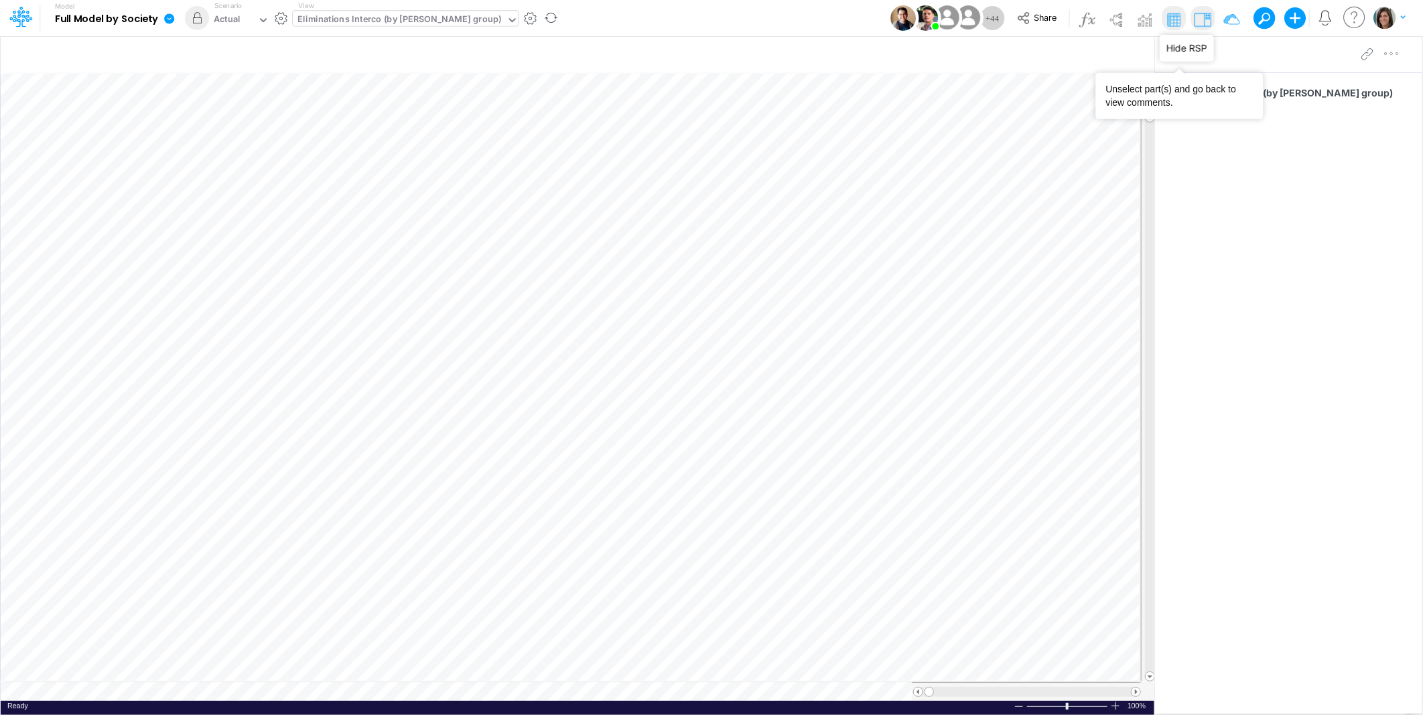
click at [1201, 16] on img at bounding box center [1202, 19] width 21 height 21
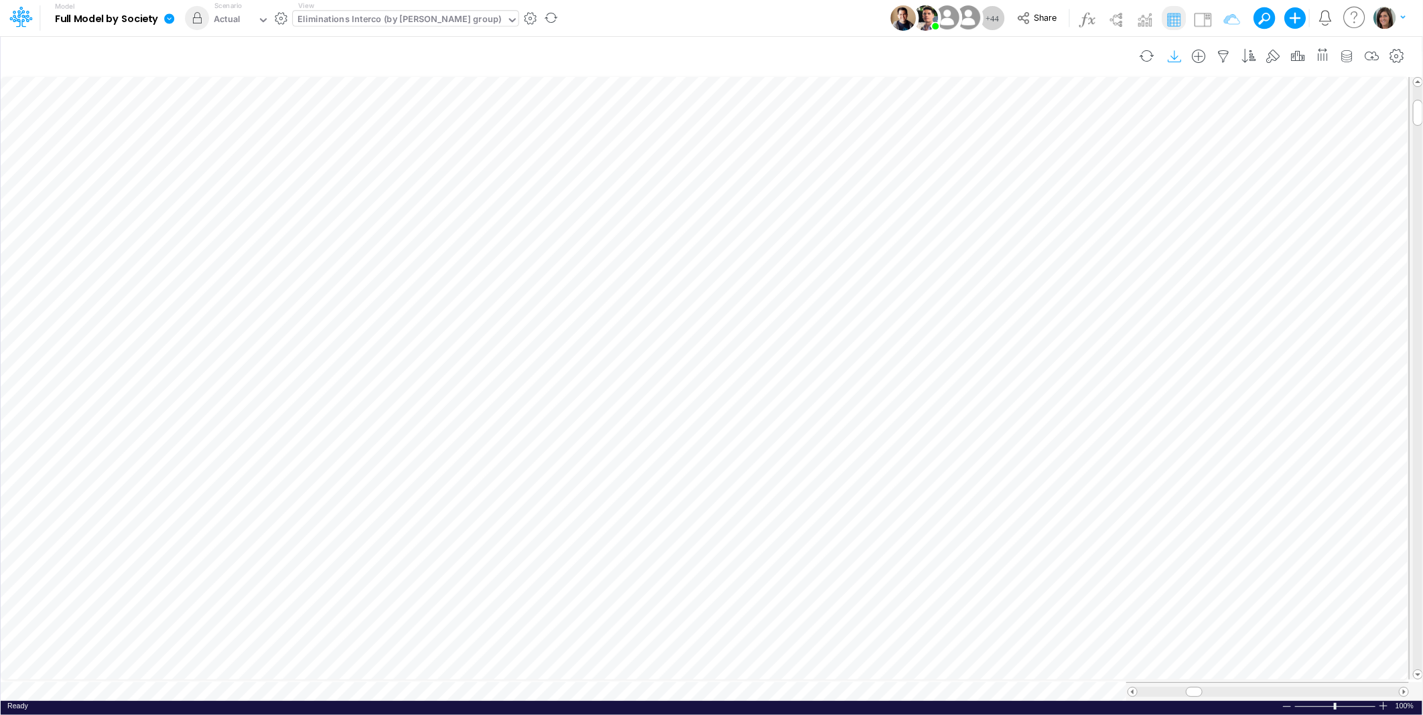
scroll to position [0, 1]
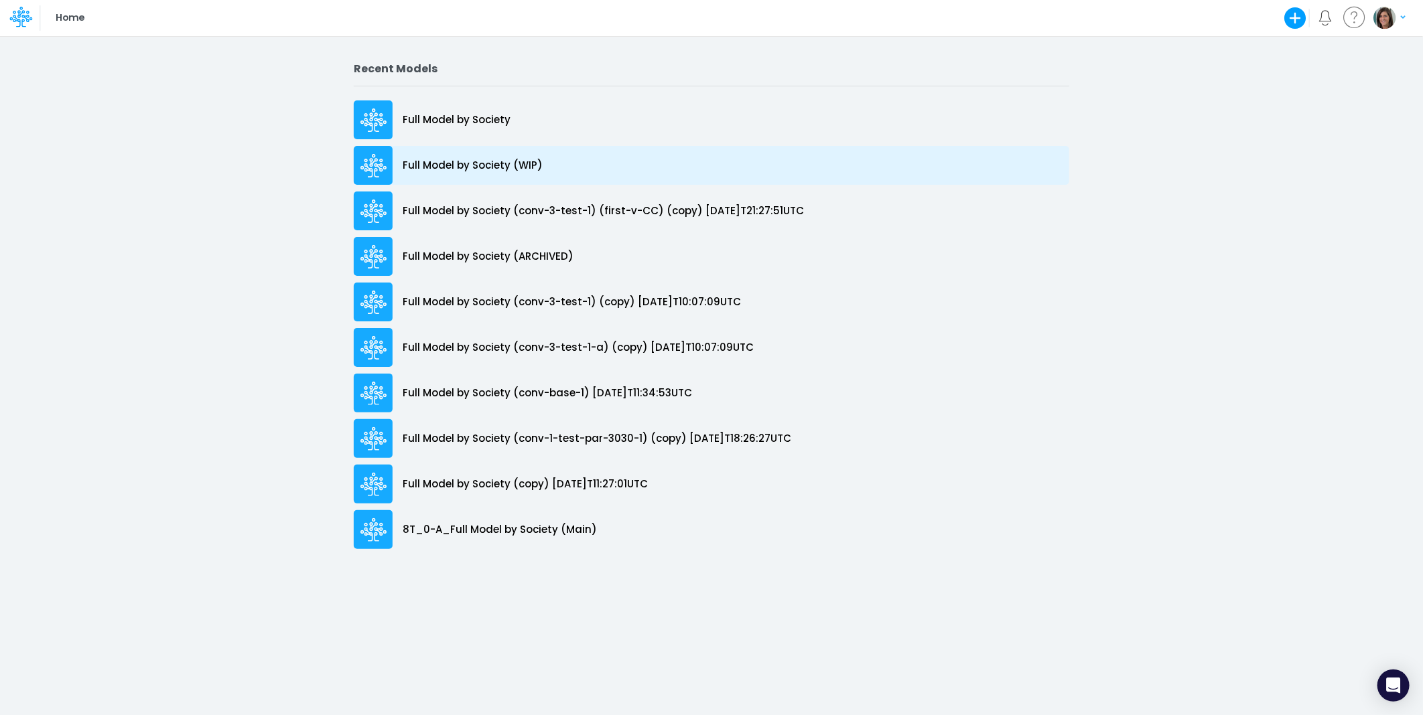
click at [520, 163] on p "Full Model by Society (WIP)" at bounding box center [473, 165] width 140 height 15
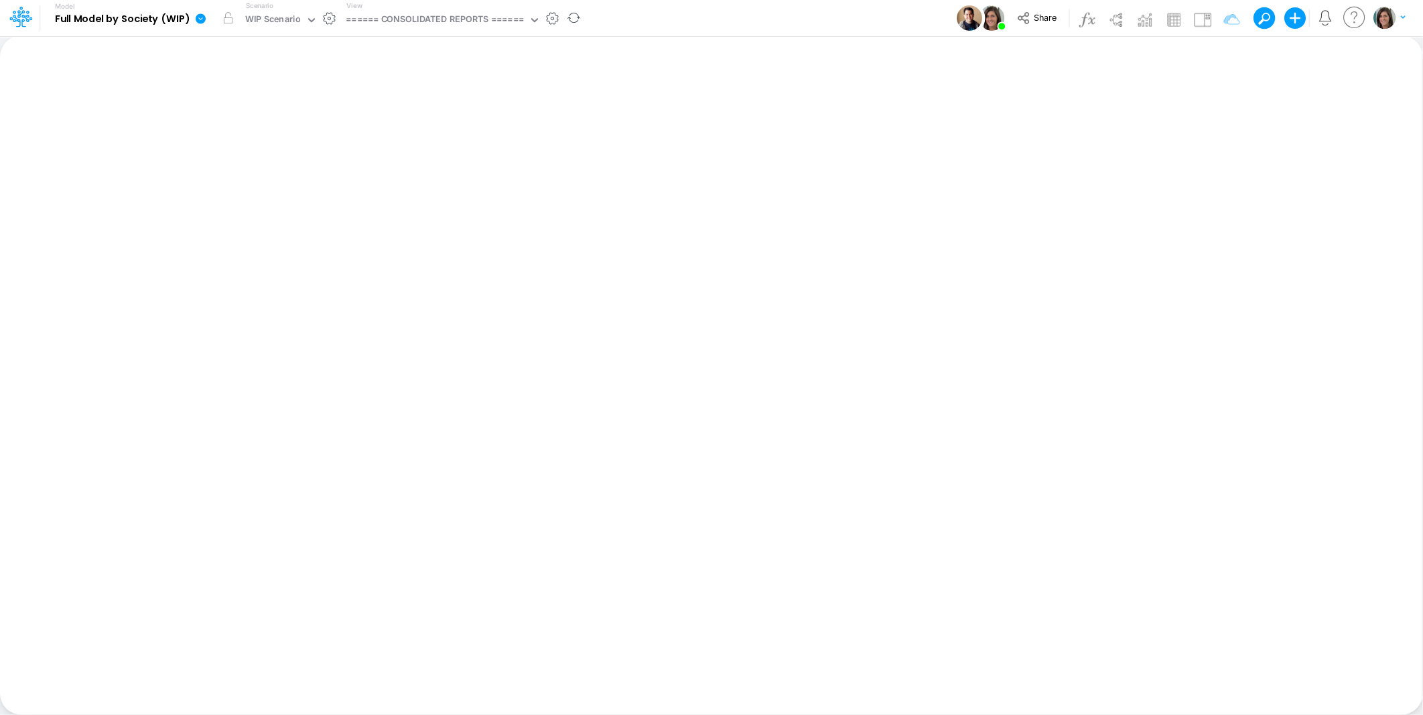
click at [202, 20] on icon at bounding box center [201, 18] width 10 height 10
click at [230, 136] on button "View model info" at bounding box center [267, 139] width 143 height 21
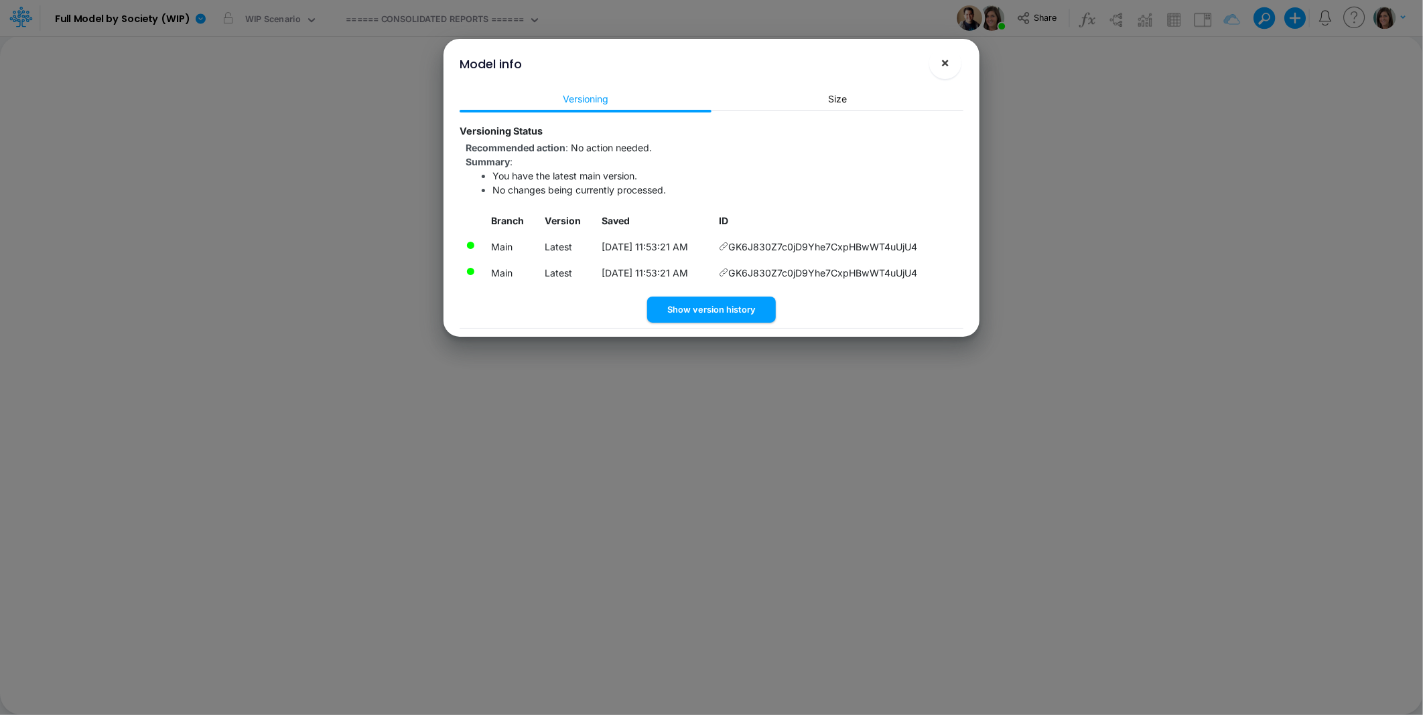
click at [948, 68] on span "×" at bounding box center [945, 62] width 9 height 16
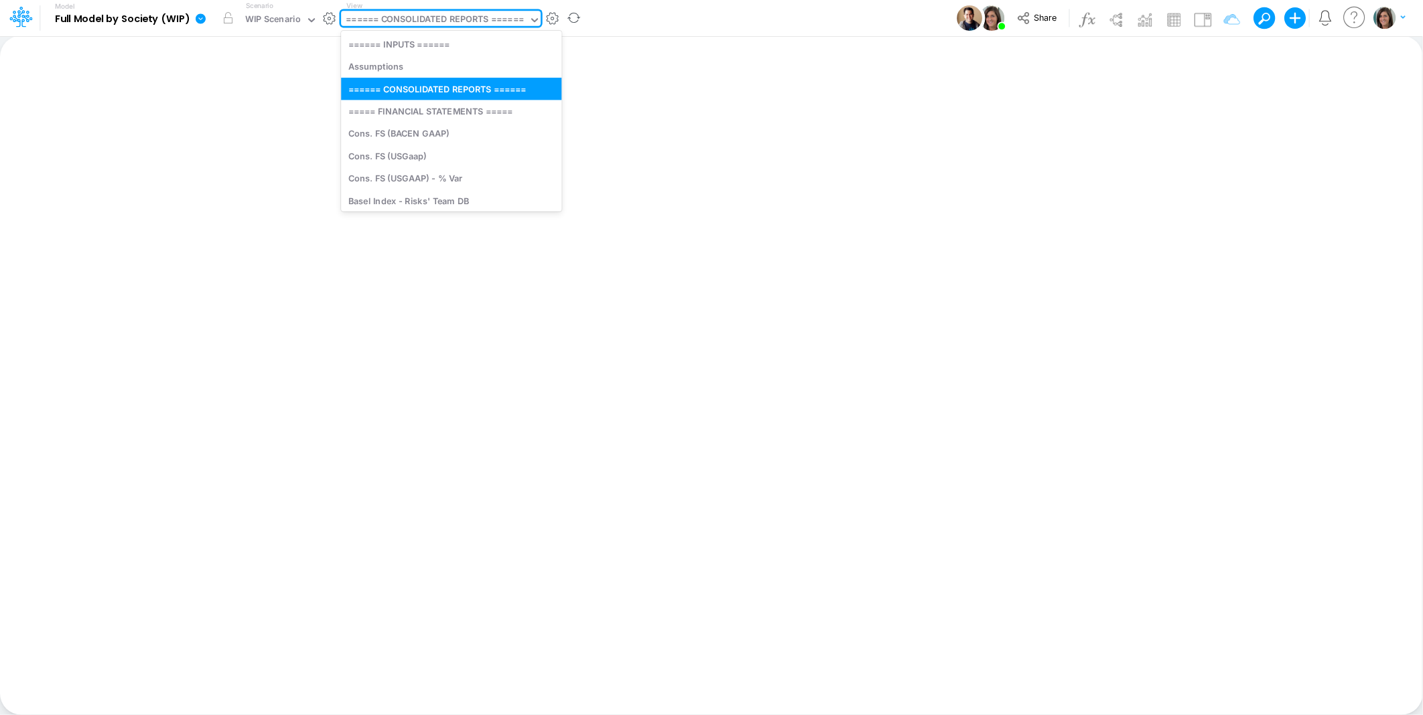
click at [458, 18] on div "====== CONSOLIDATED REPORTS ======" at bounding box center [435, 20] width 178 height 15
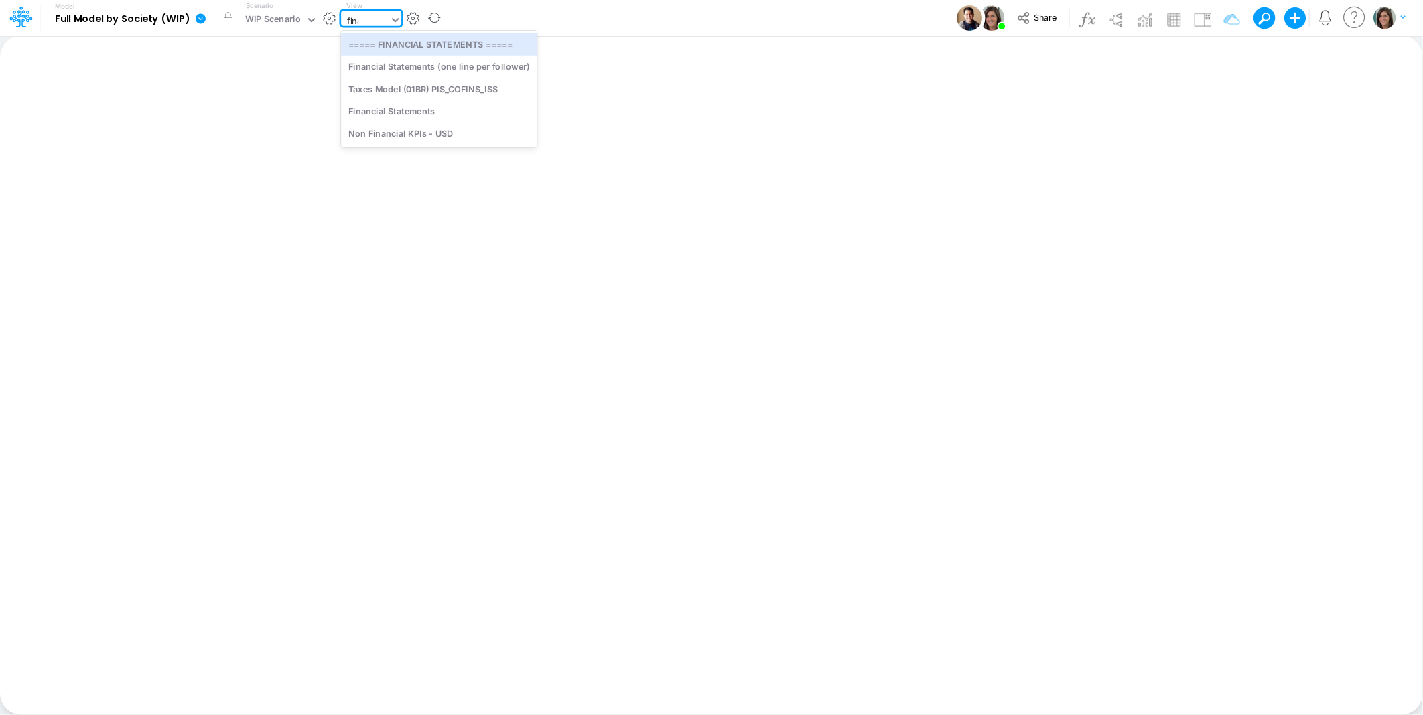
type input "finan"
click at [426, 95] on div "Financial Statements" at bounding box center [439, 89] width 196 height 22
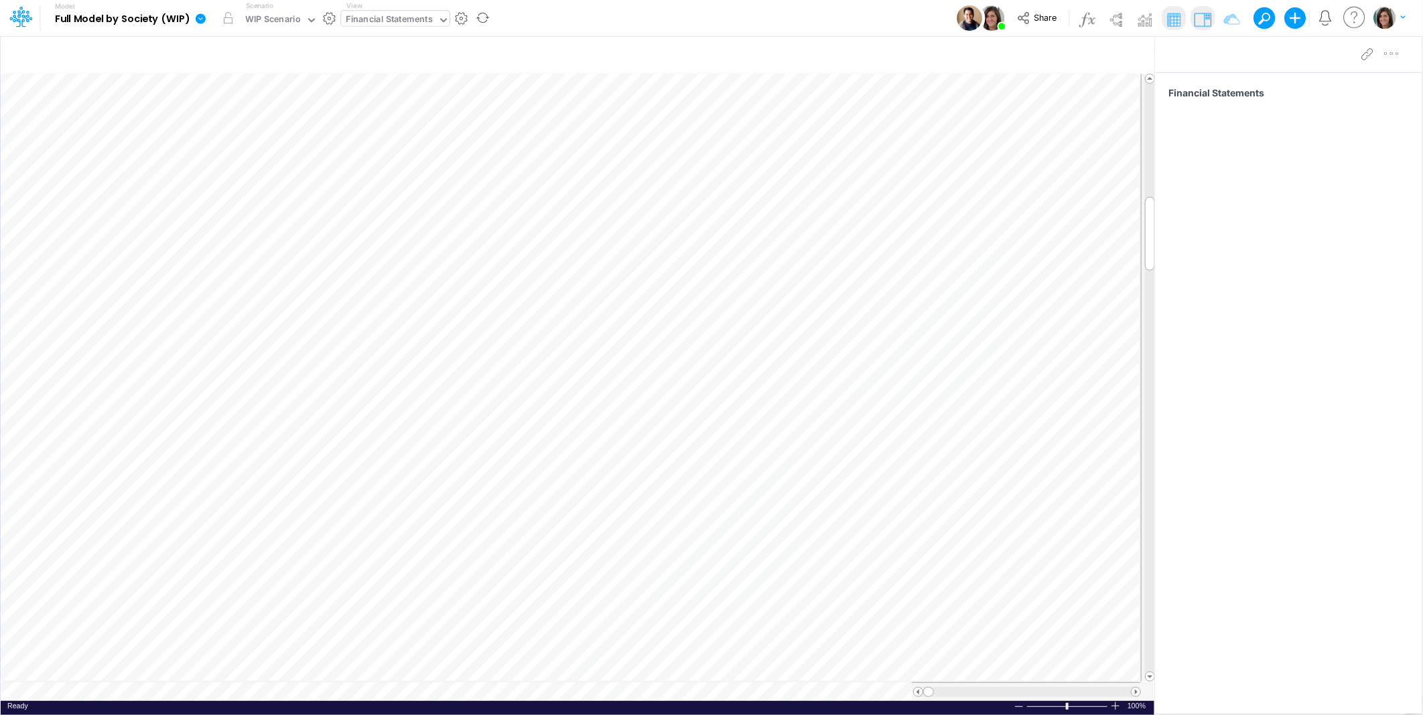
click at [382, 13] on div "Financial Statements" at bounding box center [389, 20] width 87 height 15
type input "loan"
click at [377, 88] on div "Loans" at bounding box center [431, 89] width 181 height 22
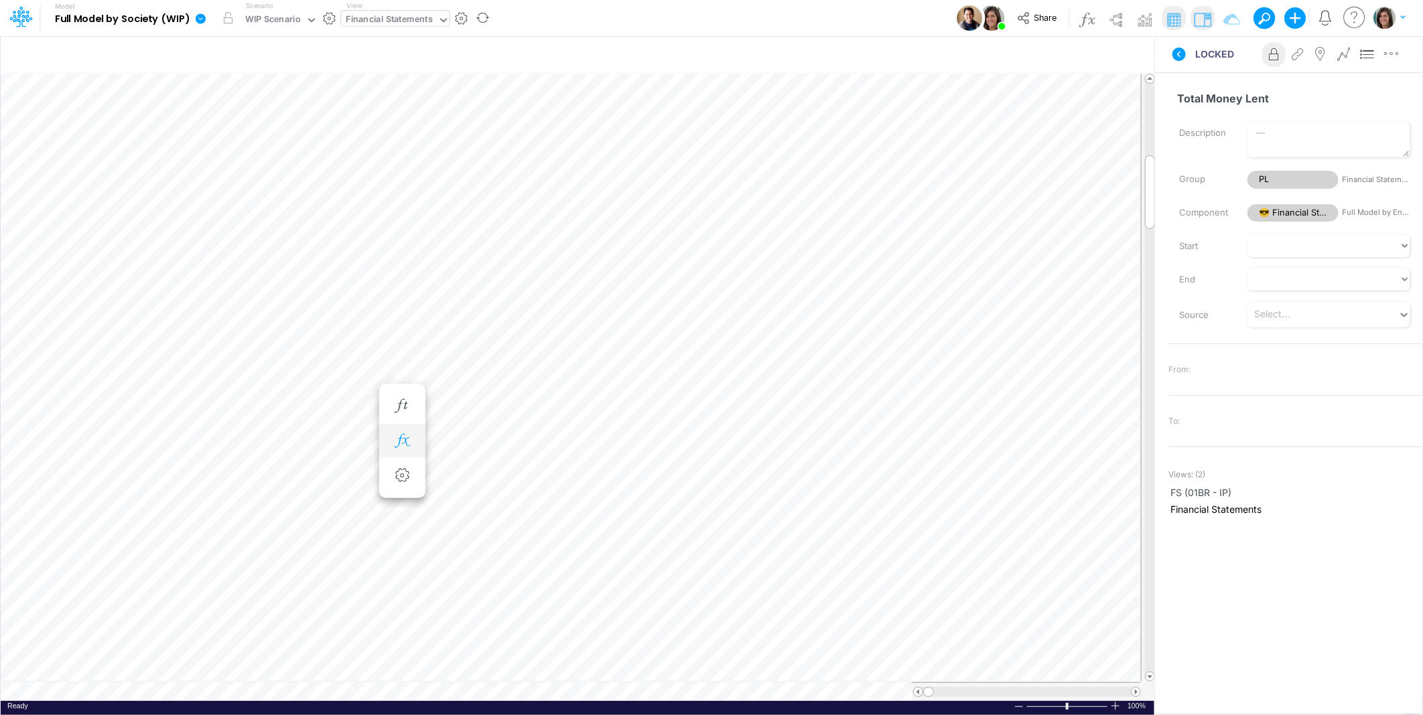
click at [404, 442] on icon "button" at bounding box center [402, 441] width 20 height 14
click at [525, 476] on div "Type to add a formula term" at bounding box center [519, 472] width 107 height 9
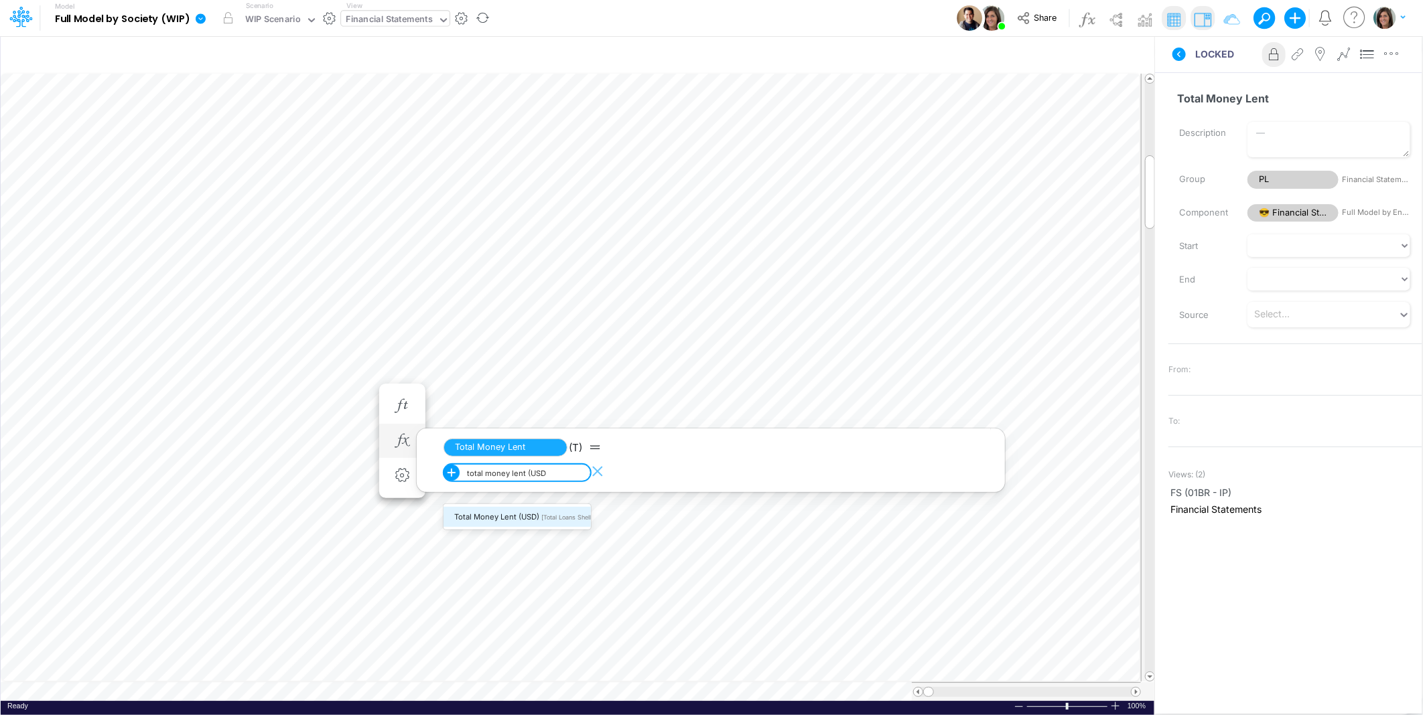
click at [536, 517] on span "Total Money Lent (USD)" at bounding box center [496, 516] width 85 height 9
type input "total money lent (USD"
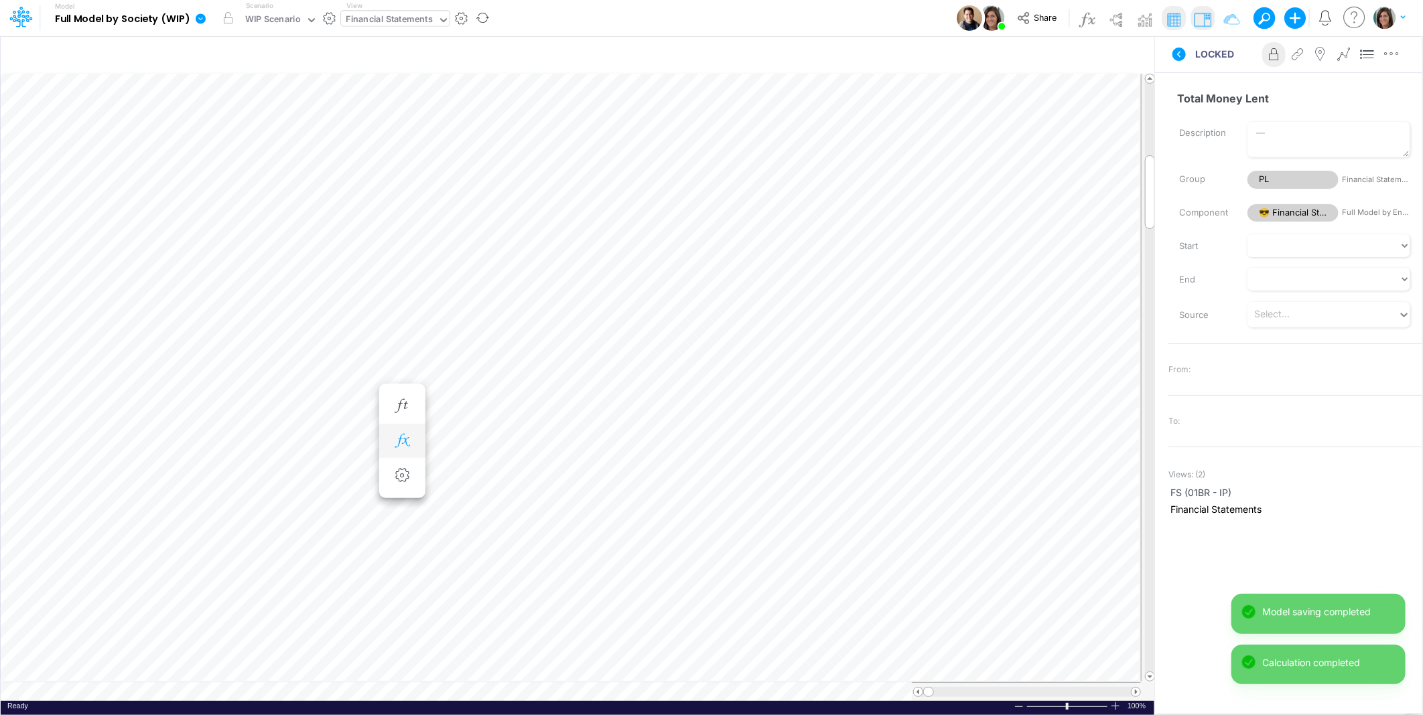
scroll to position [0, 1]
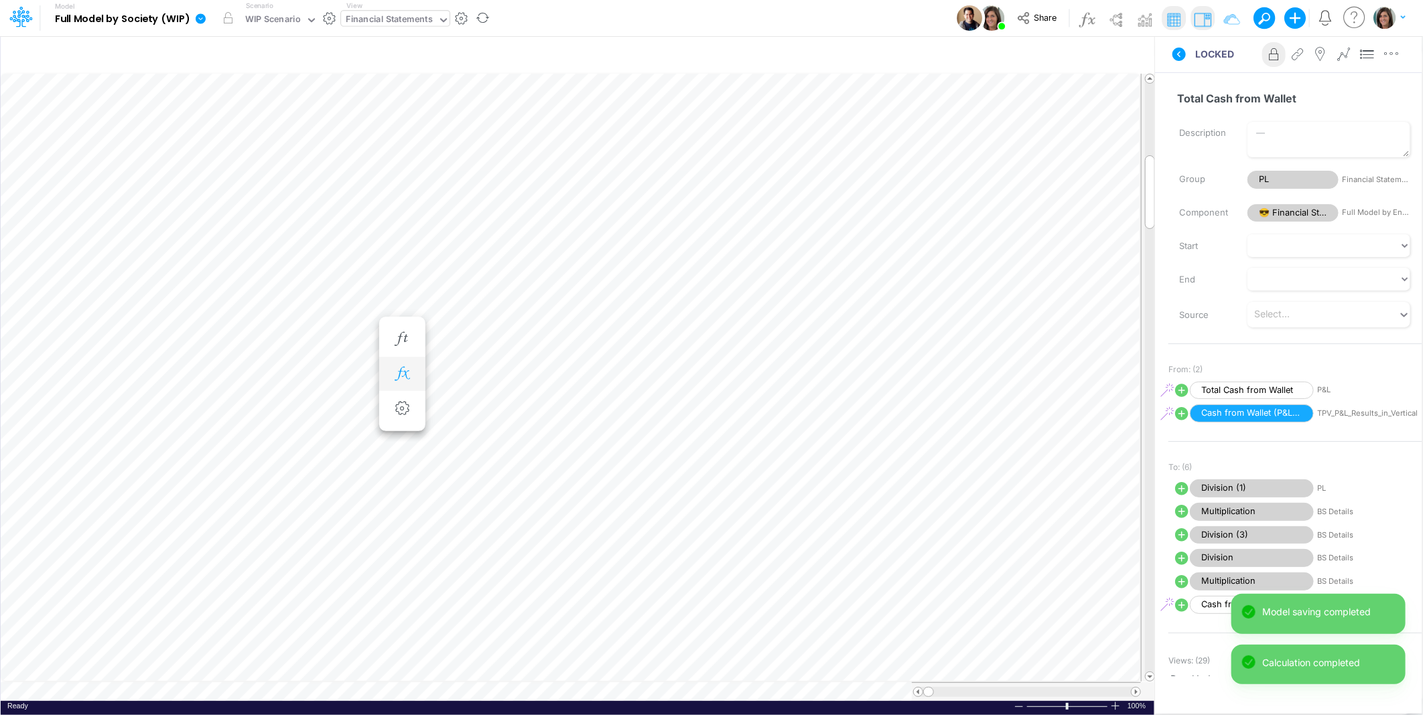
click at [409, 364] on button "button" at bounding box center [402, 374] width 25 height 27
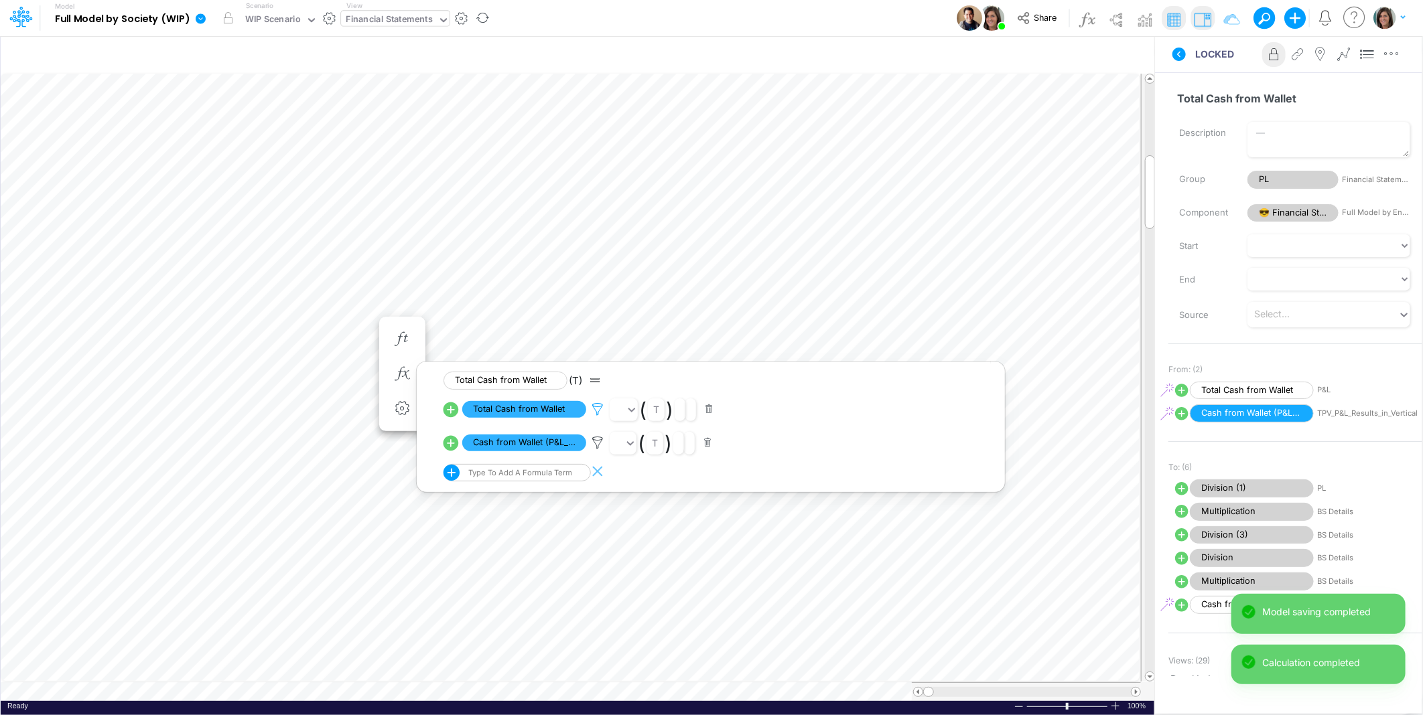
click at [593, 409] on icon at bounding box center [597, 410] width 20 height 14
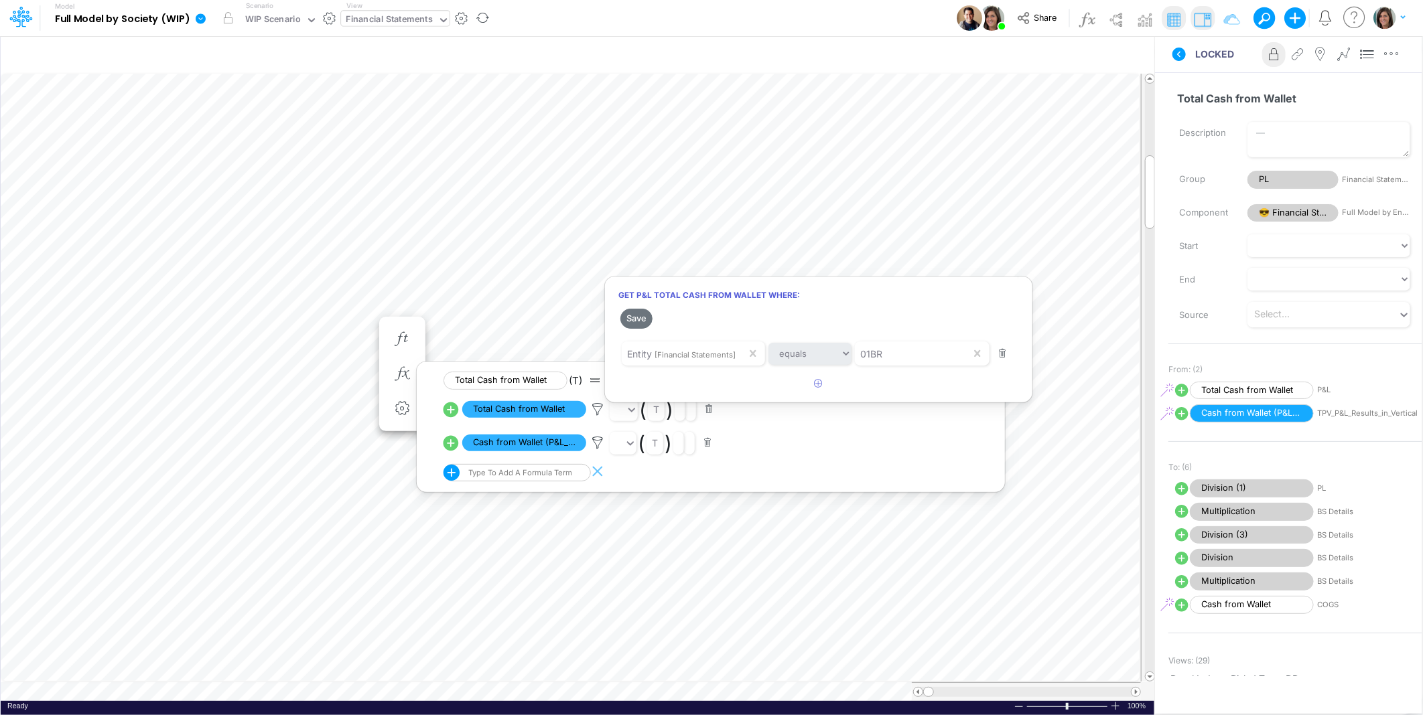
click at [119, 380] on div at bounding box center [711, 361] width 1423 height 709
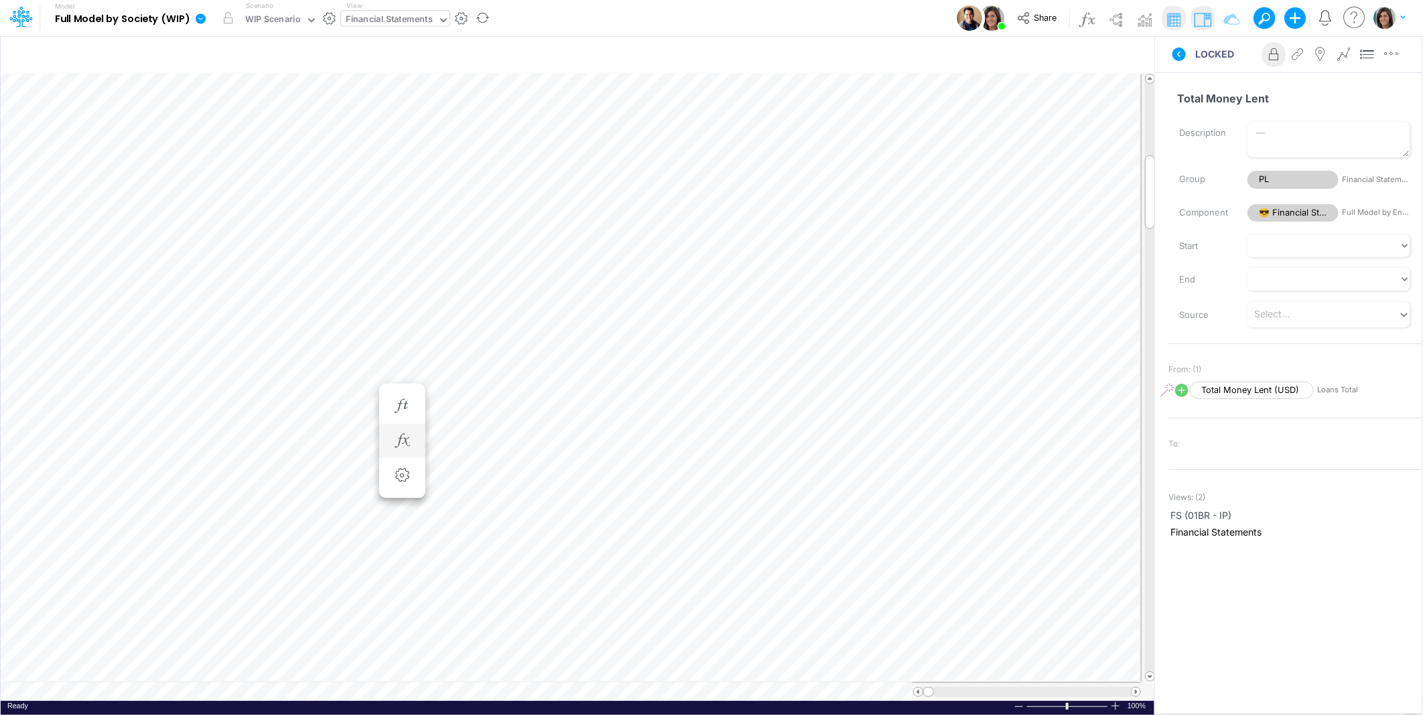
click at [407, 447] on icon "button" at bounding box center [402, 441] width 20 height 14
click at [602, 481] on icon at bounding box center [597, 477] width 20 height 14
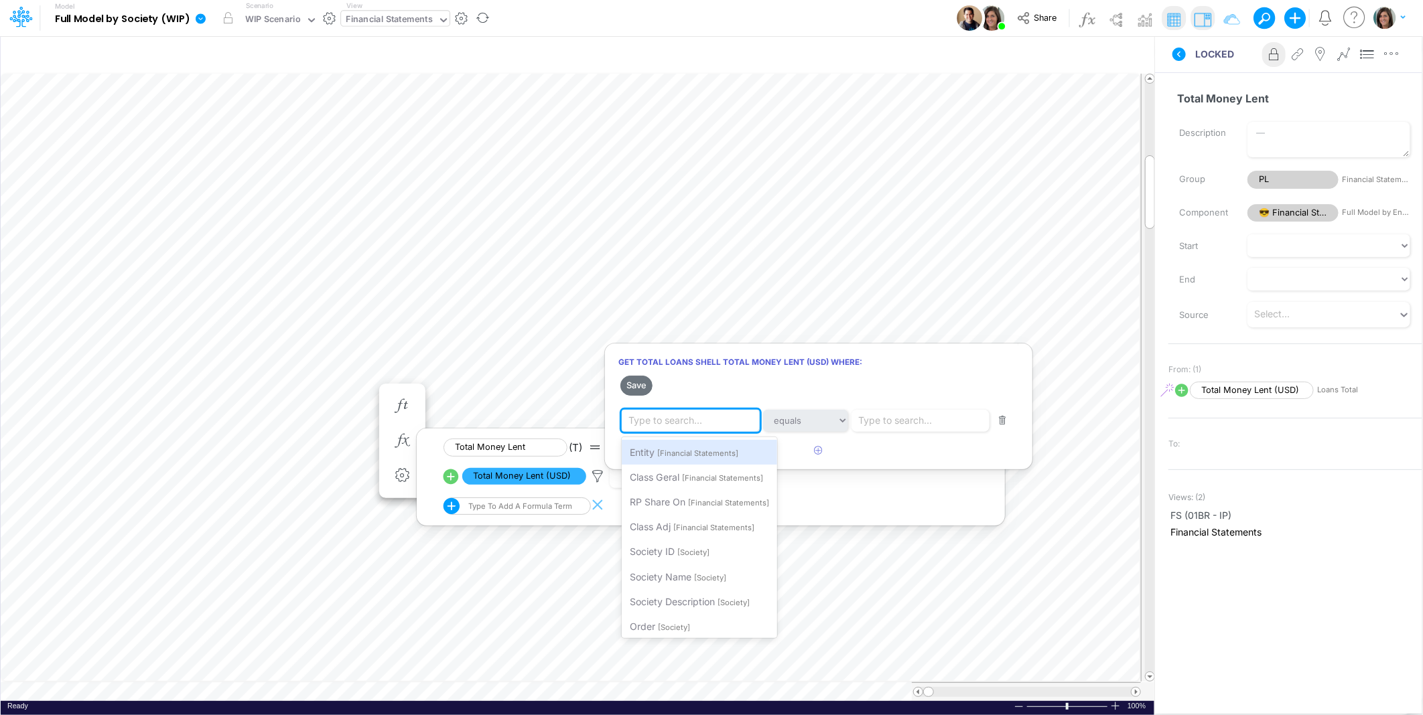
click at [691, 420] on div "Type to search..." at bounding box center [665, 421] width 74 height 14
click at [695, 457] on div "Entity [Financial Statements]" at bounding box center [699, 452] width 155 height 25
click at [887, 424] on div "Type to search..." at bounding box center [898, 421] width 74 height 14
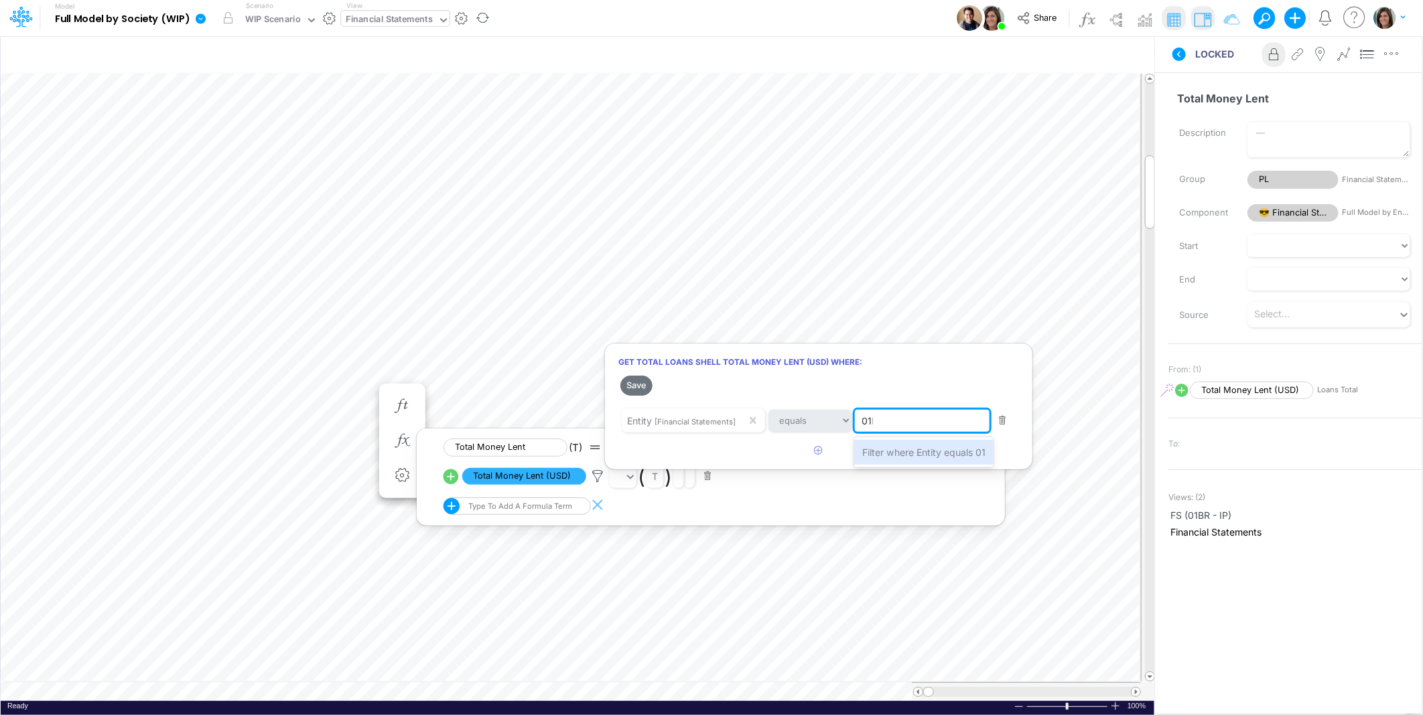
type input "01BR"
click at [890, 447] on span "Filter where Entity equals 01BR" at bounding box center [929, 452] width 135 height 11
click at [638, 380] on button "Save" at bounding box center [636, 385] width 32 height 19
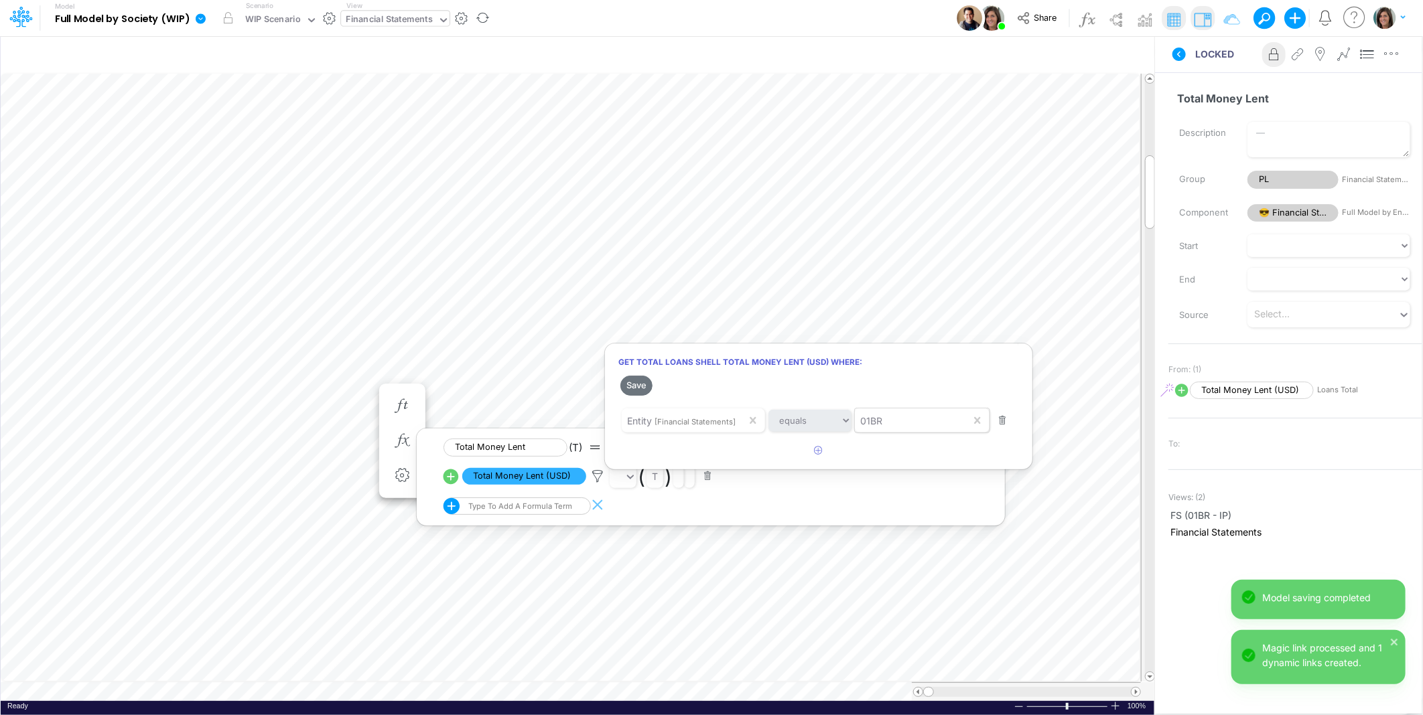
click at [1176, 81] on div at bounding box center [711, 361] width 1423 height 709
click at [1178, 56] on icon at bounding box center [1178, 54] width 13 height 13
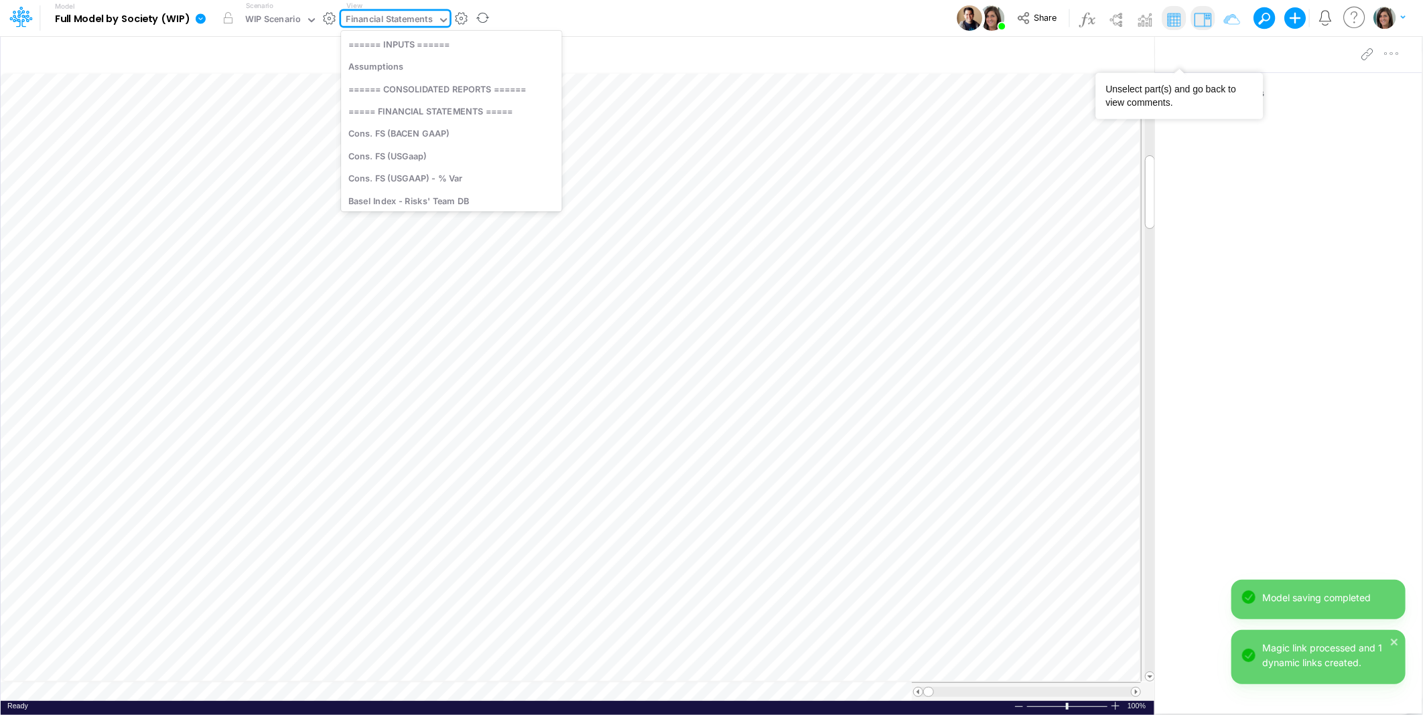
click at [365, 25] on div "Financial Statements" at bounding box center [389, 20] width 87 height 15
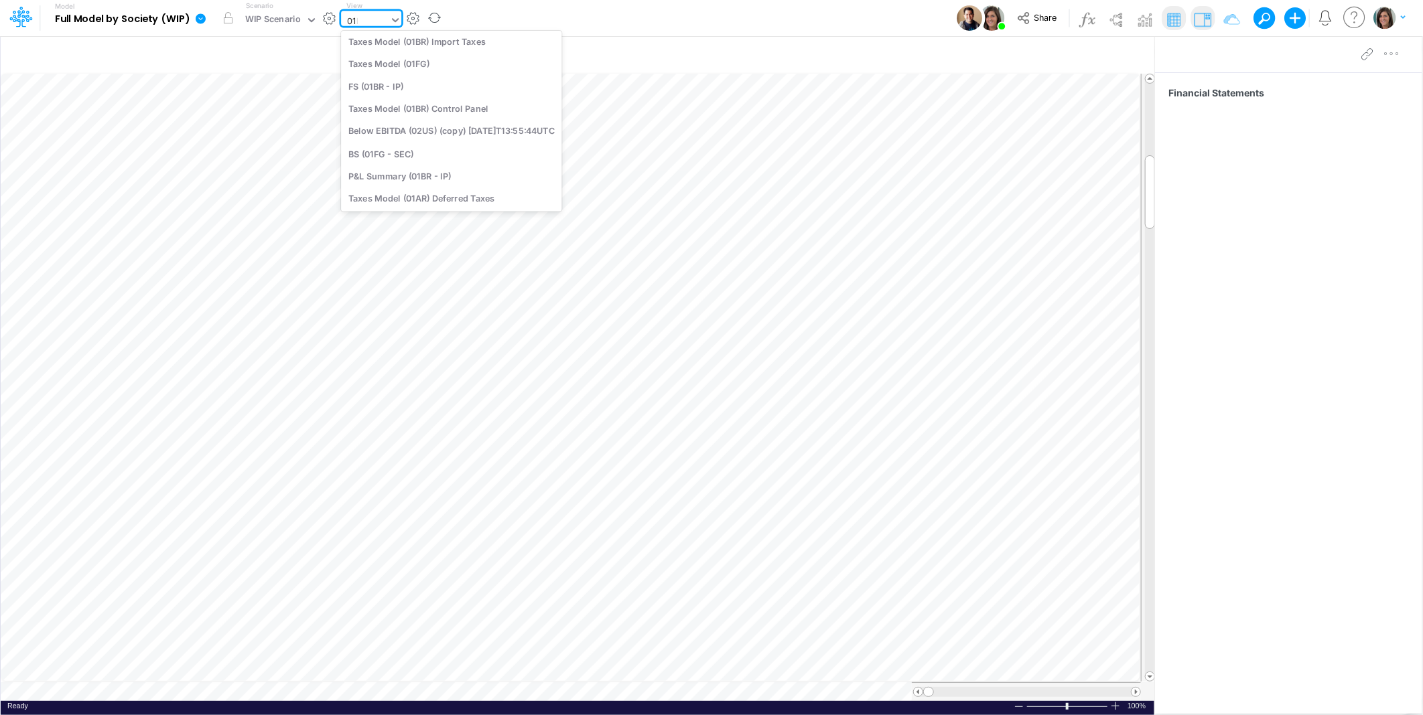
scroll to position [127, 0]
type input "01br"
click at [407, 155] on div "FS (01BR - IP)" at bounding box center [431, 153] width 181 height 22
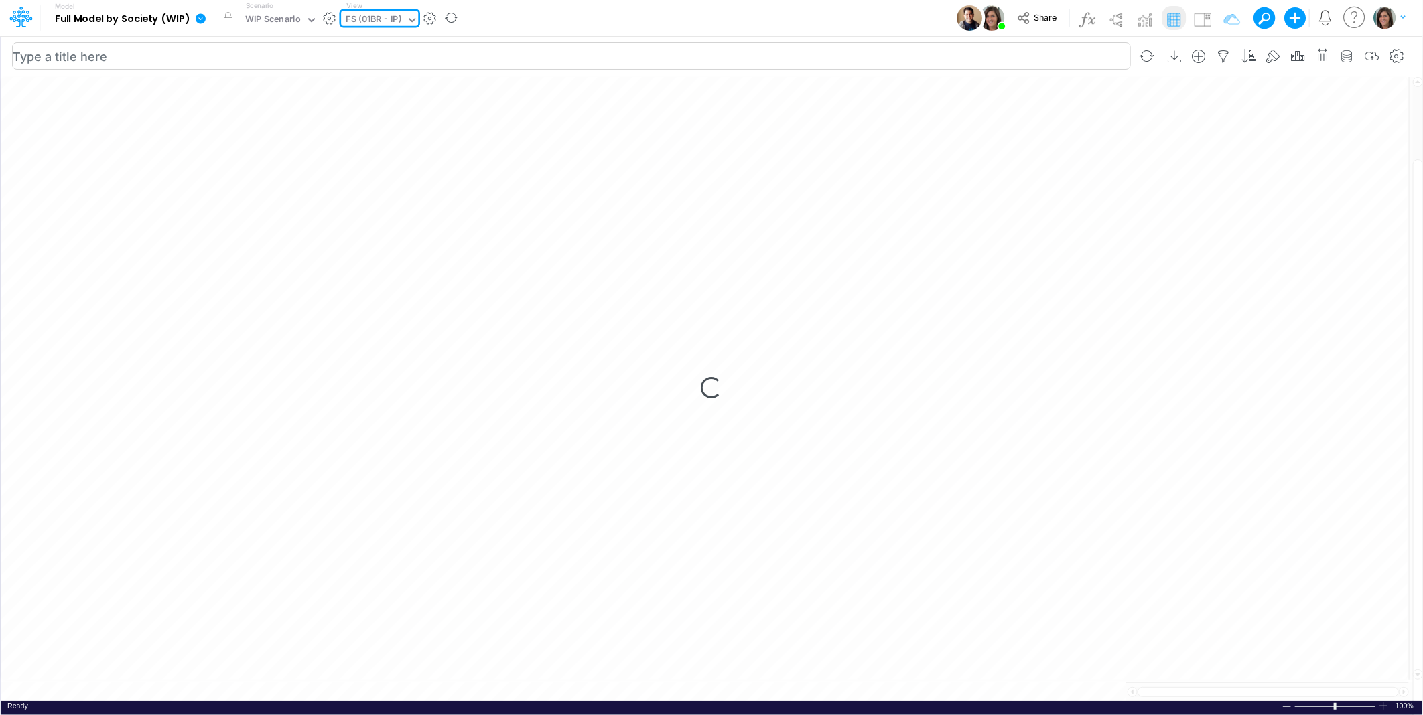
click at [516, 16] on div "Model Full Model by Society (WIP) Edit model settings Duplicate Import QuickBoo…" at bounding box center [711, 18] width 1281 height 36
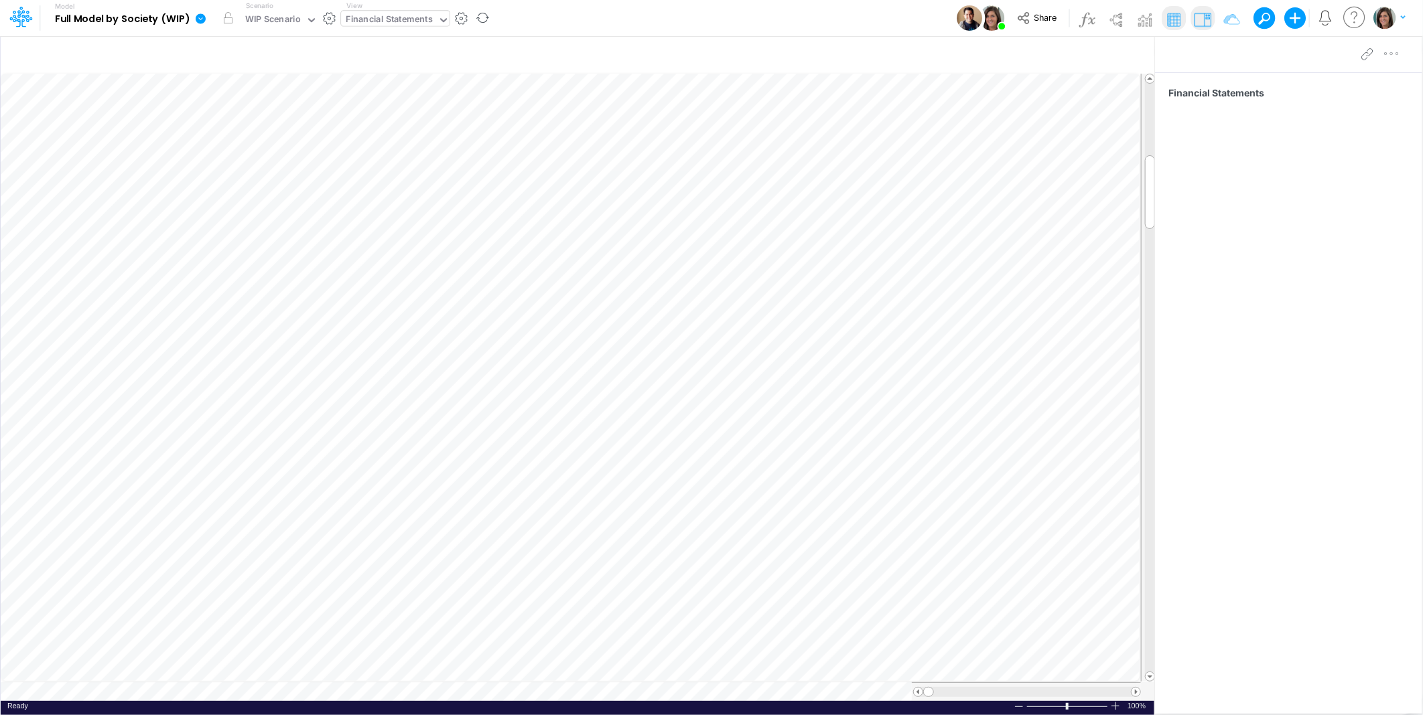
scroll to position [0, 1]
click at [396, 17] on div "Financial Statements" at bounding box center [389, 20] width 87 height 15
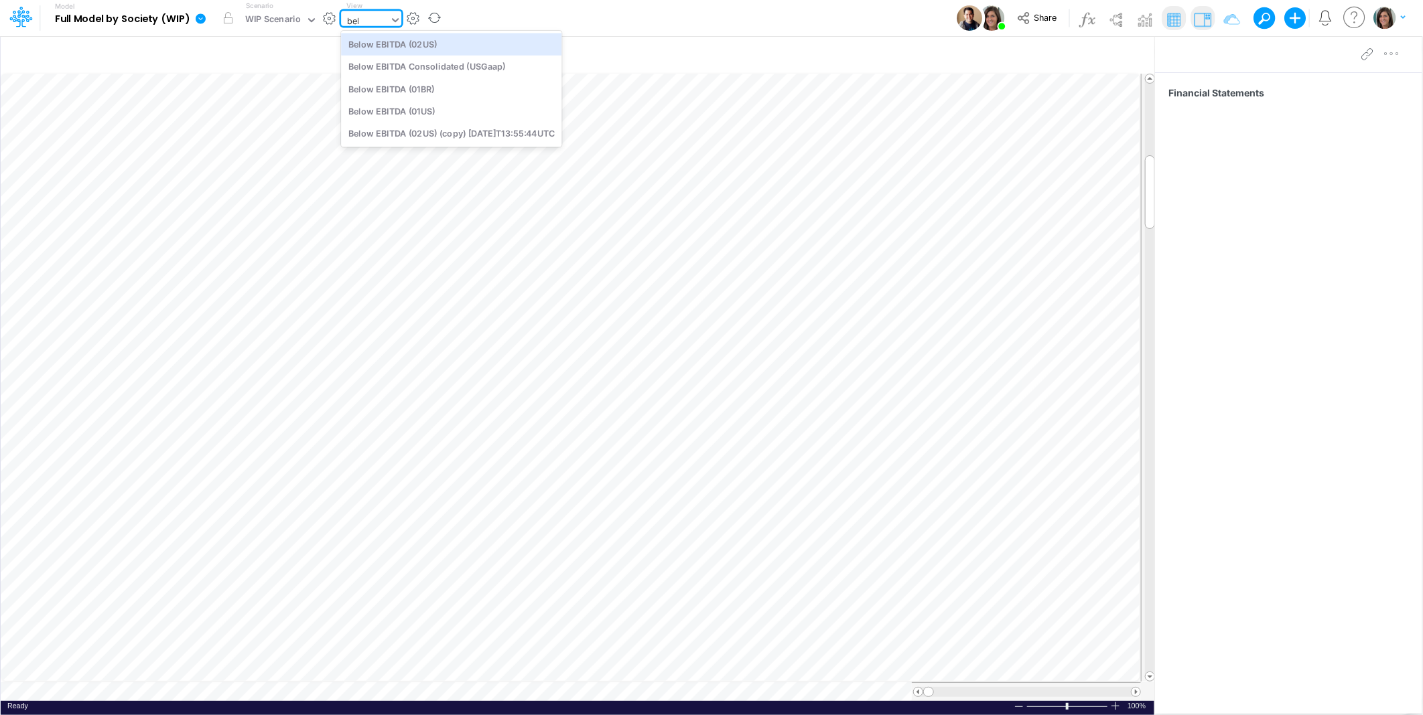
type input "below"
click at [425, 97] on div "Below EBITDA (01BR)" at bounding box center [451, 89] width 220 height 22
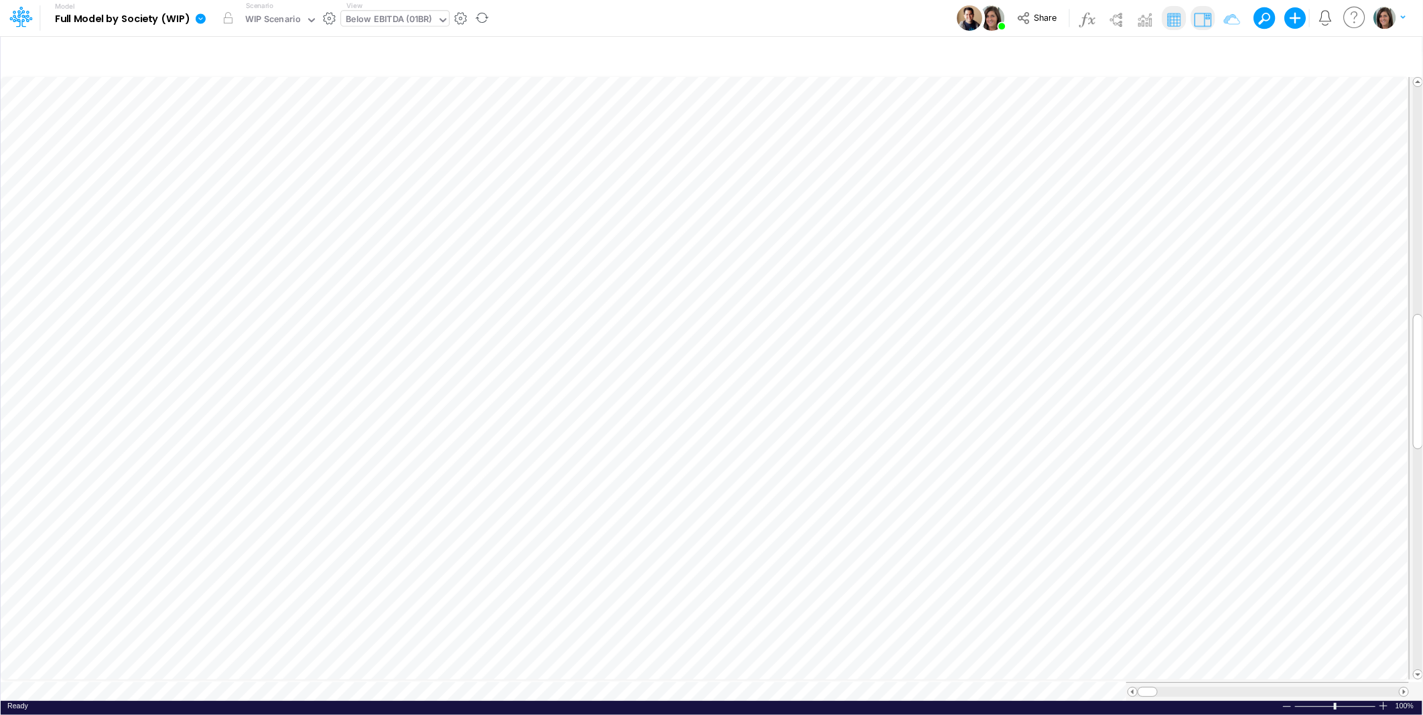
click at [1197, 14] on img at bounding box center [1202, 19] width 21 height 21
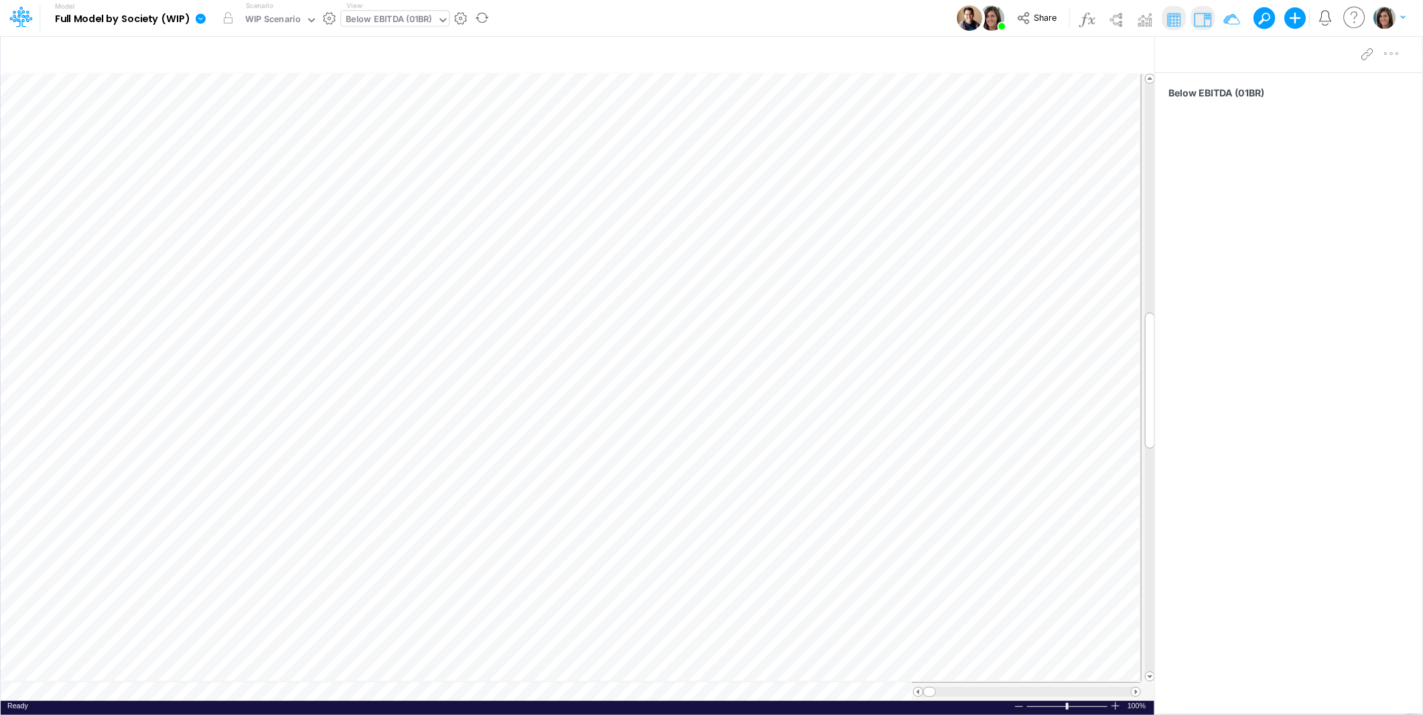
scroll to position [0, 1]
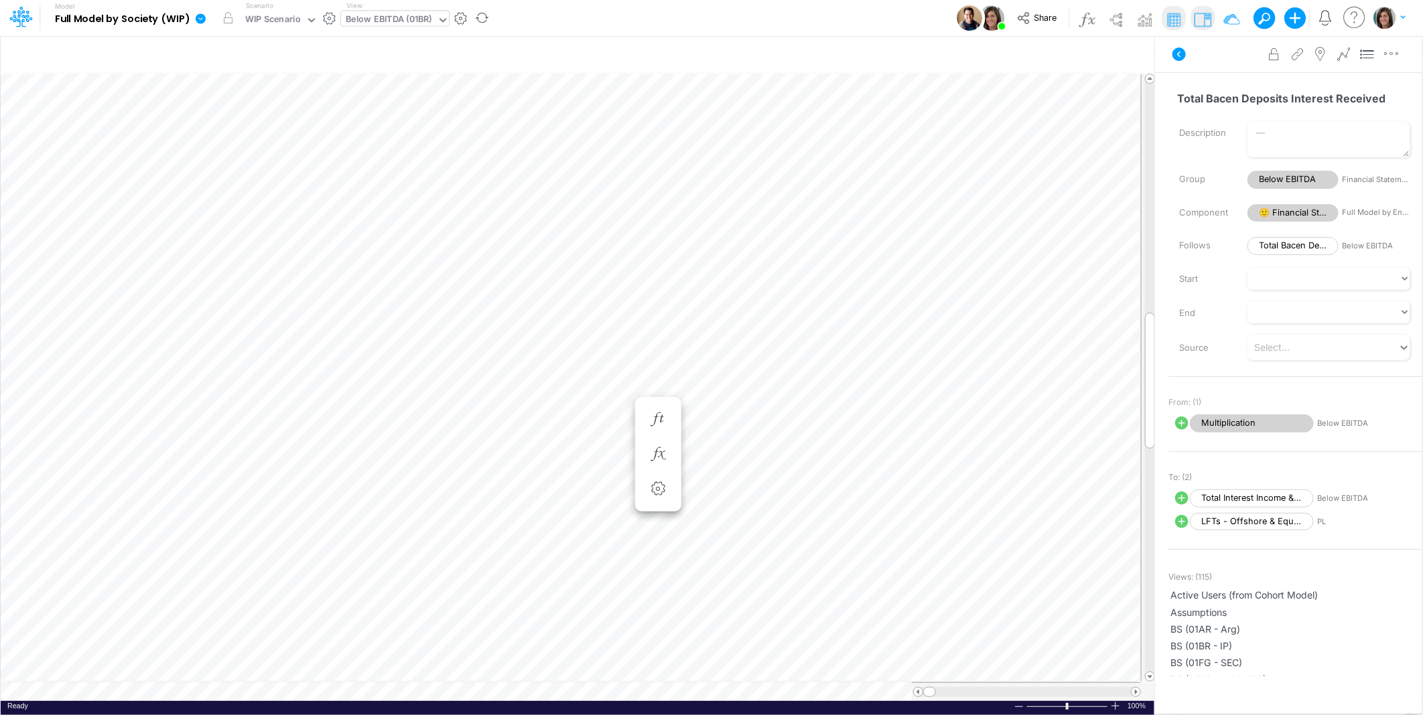
scroll to position [0, 1]
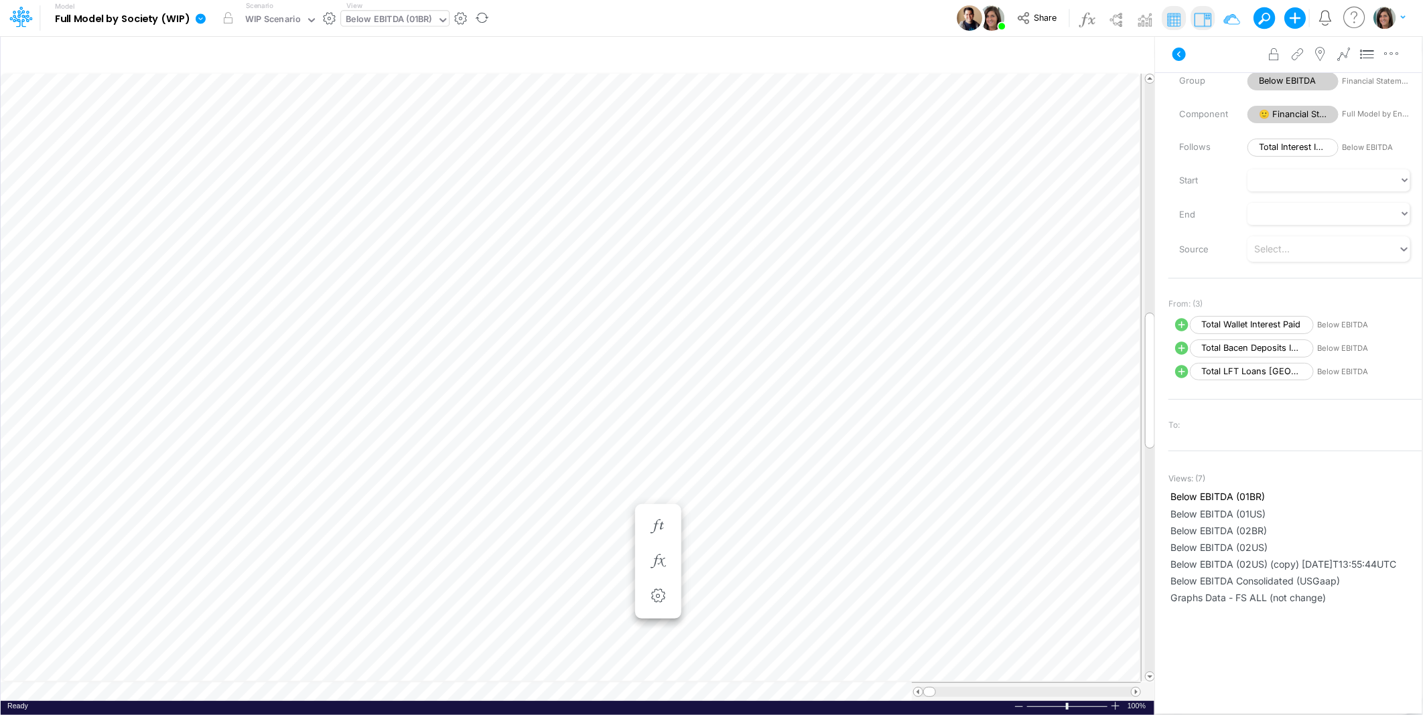
scroll to position [0, 1]
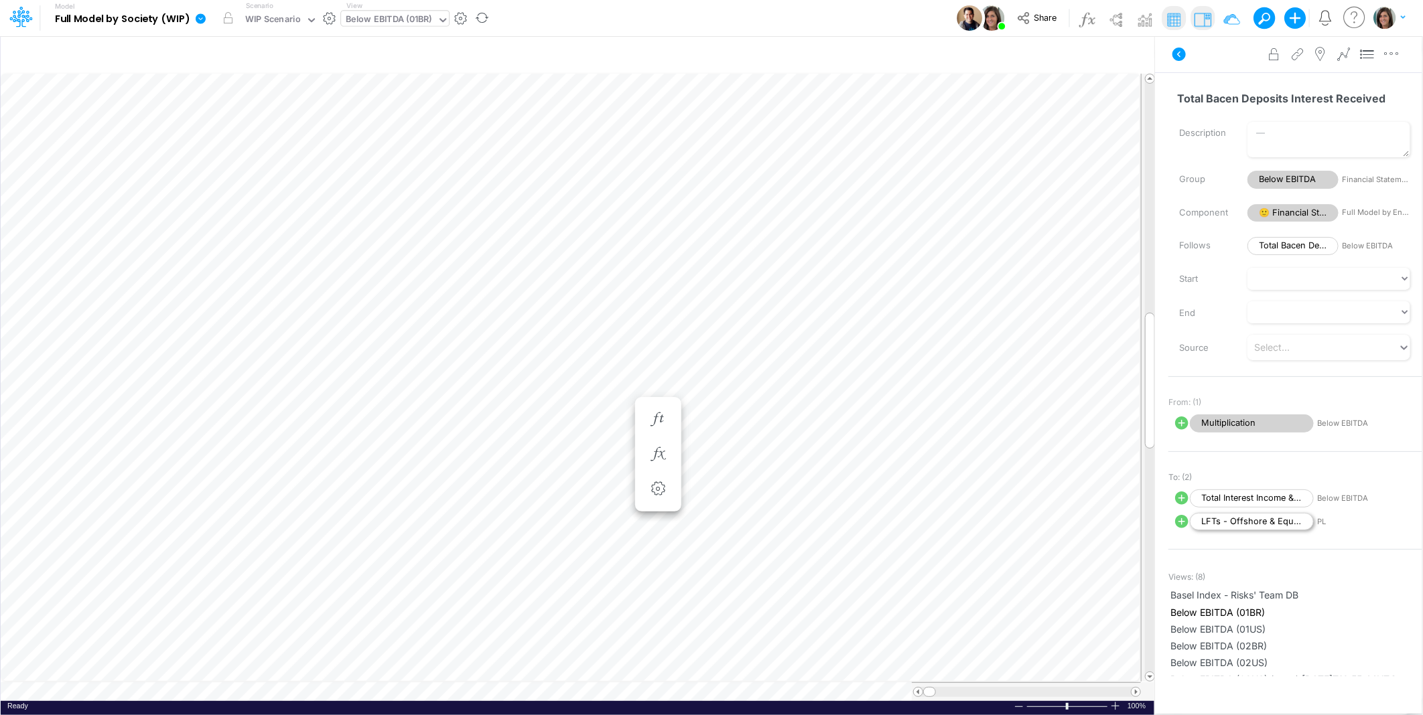
click at [1269, 525] on span "LFTs - Offshore & Equity" at bounding box center [1252, 522] width 124 height 18
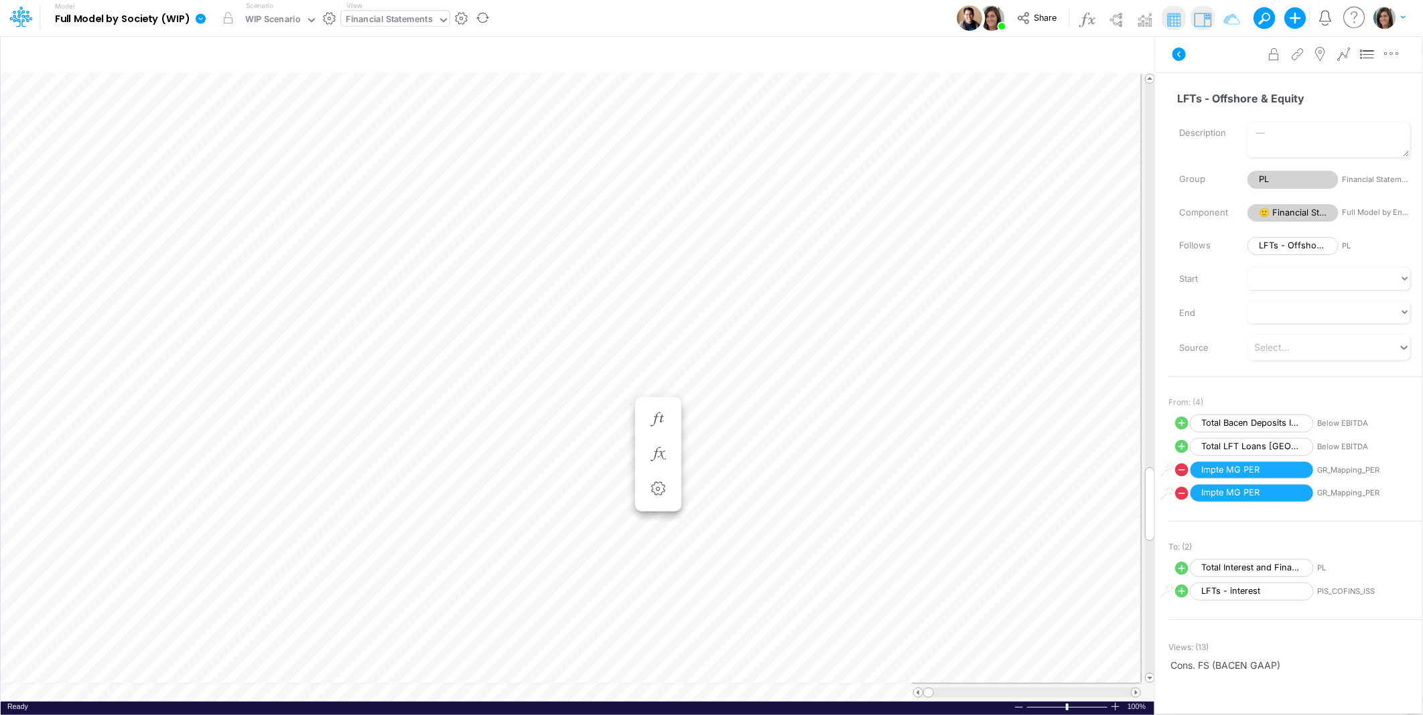
scroll to position [0, 1]
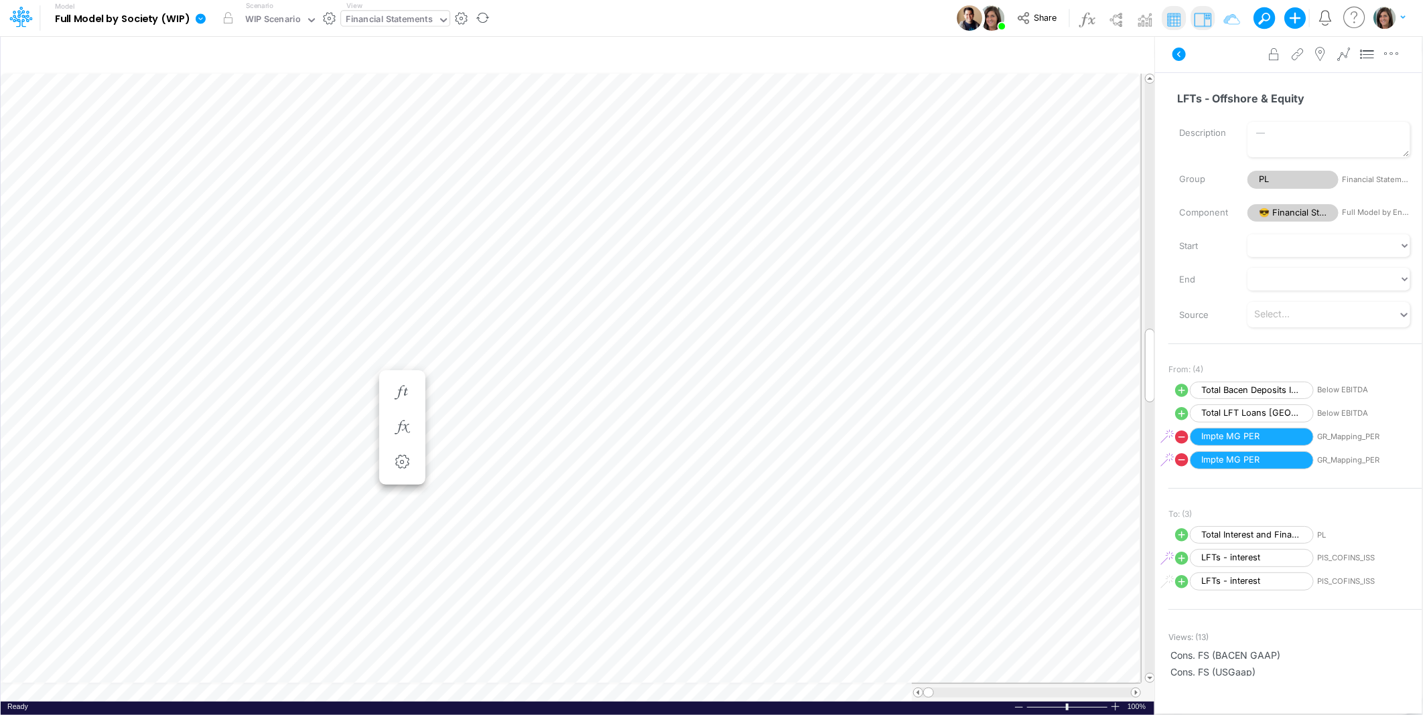
scroll to position [0, 1]
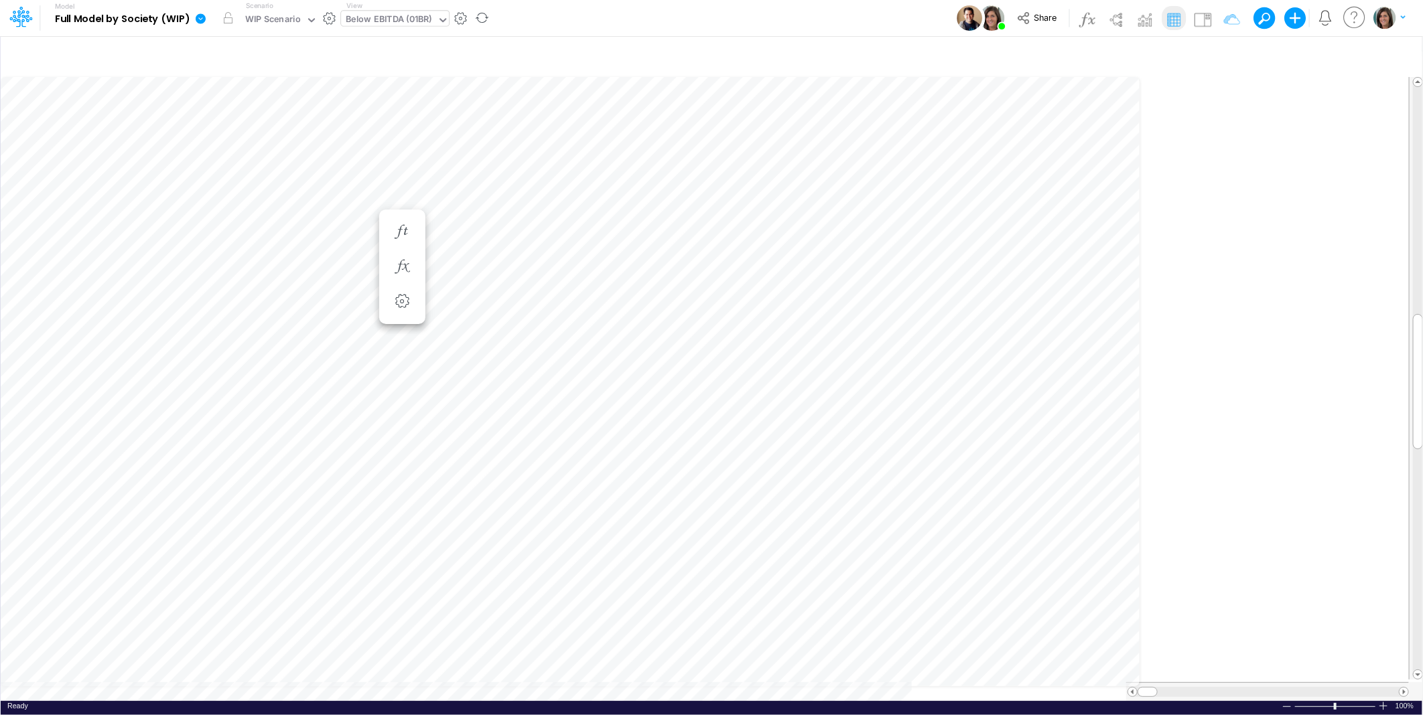
scroll to position [0, 1]
click at [1200, 23] on img at bounding box center [1202, 19] width 21 height 21
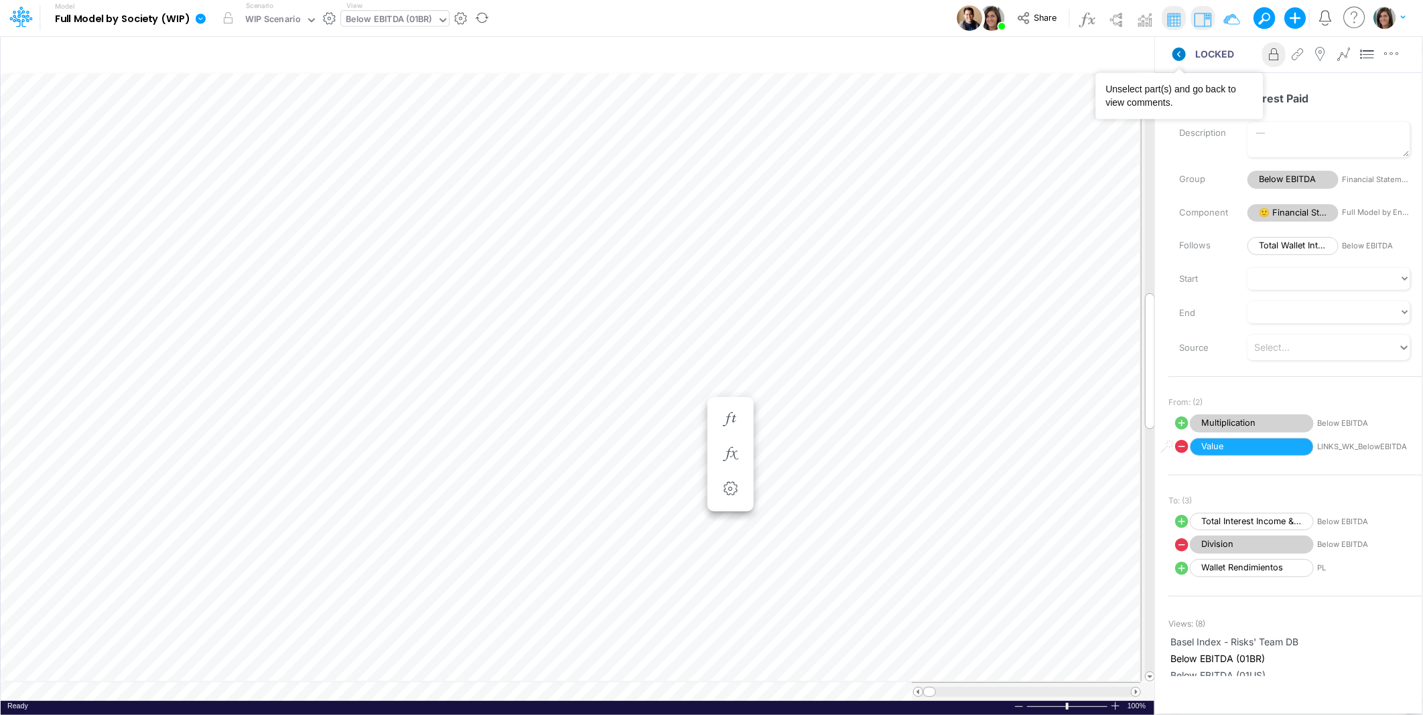
click at [1180, 52] on icon at bounding box center [1178, 54] width 13 height 13
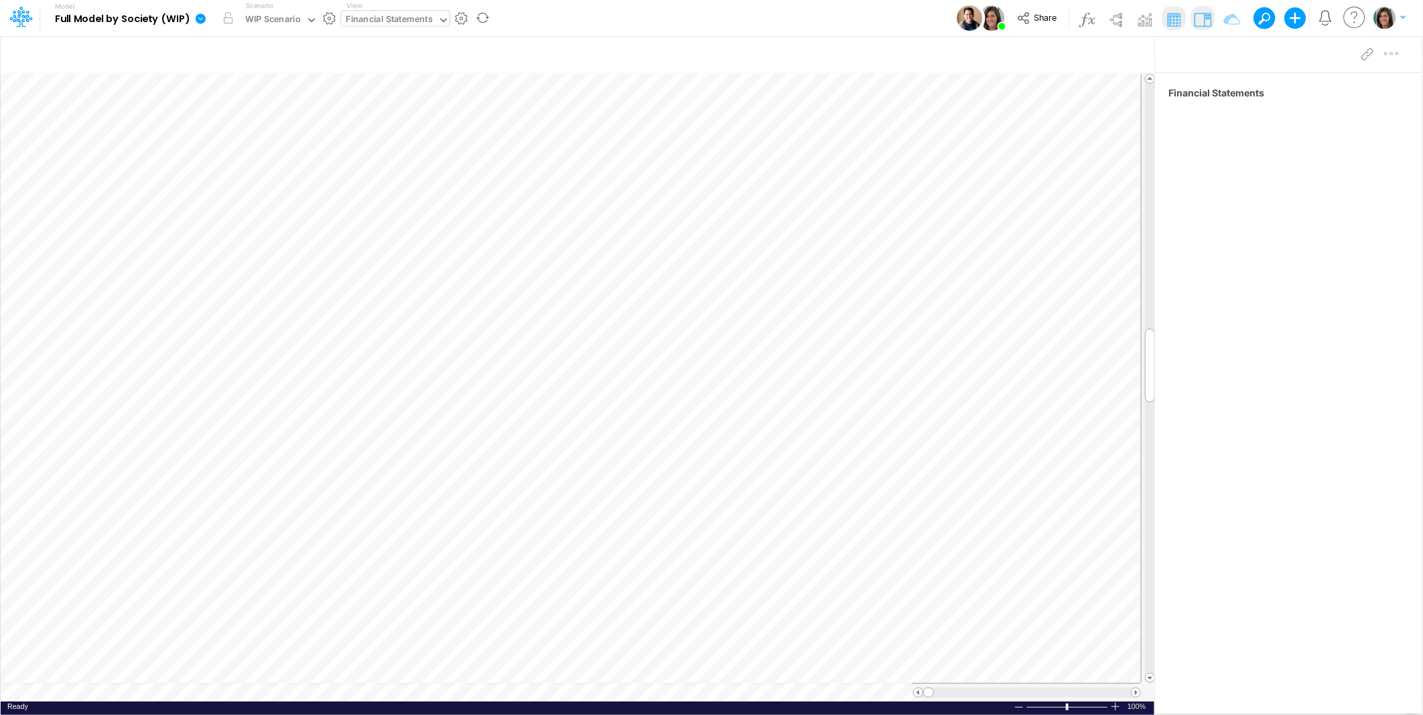
scroll to position [0, 1]
click at [1121, 17] on img at bounding box center [1115, 19] width 21 height 21
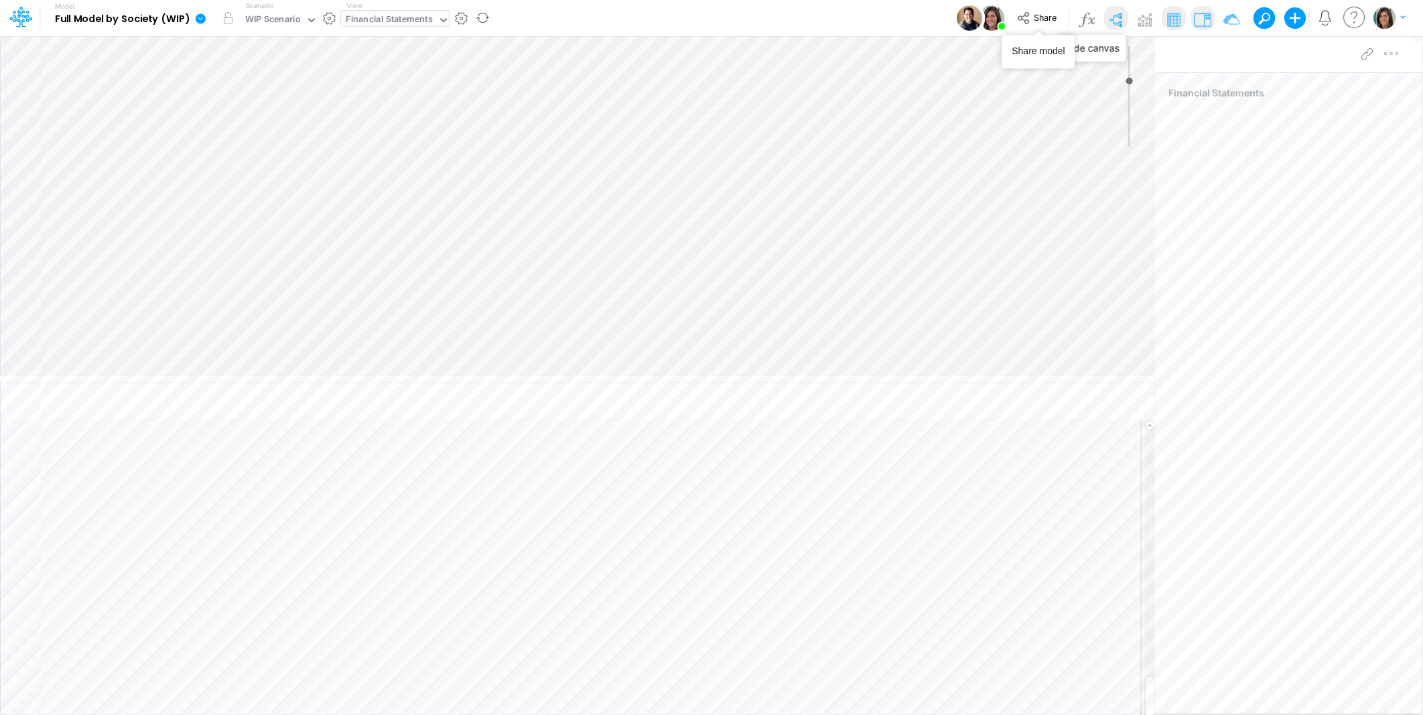
type input "0"
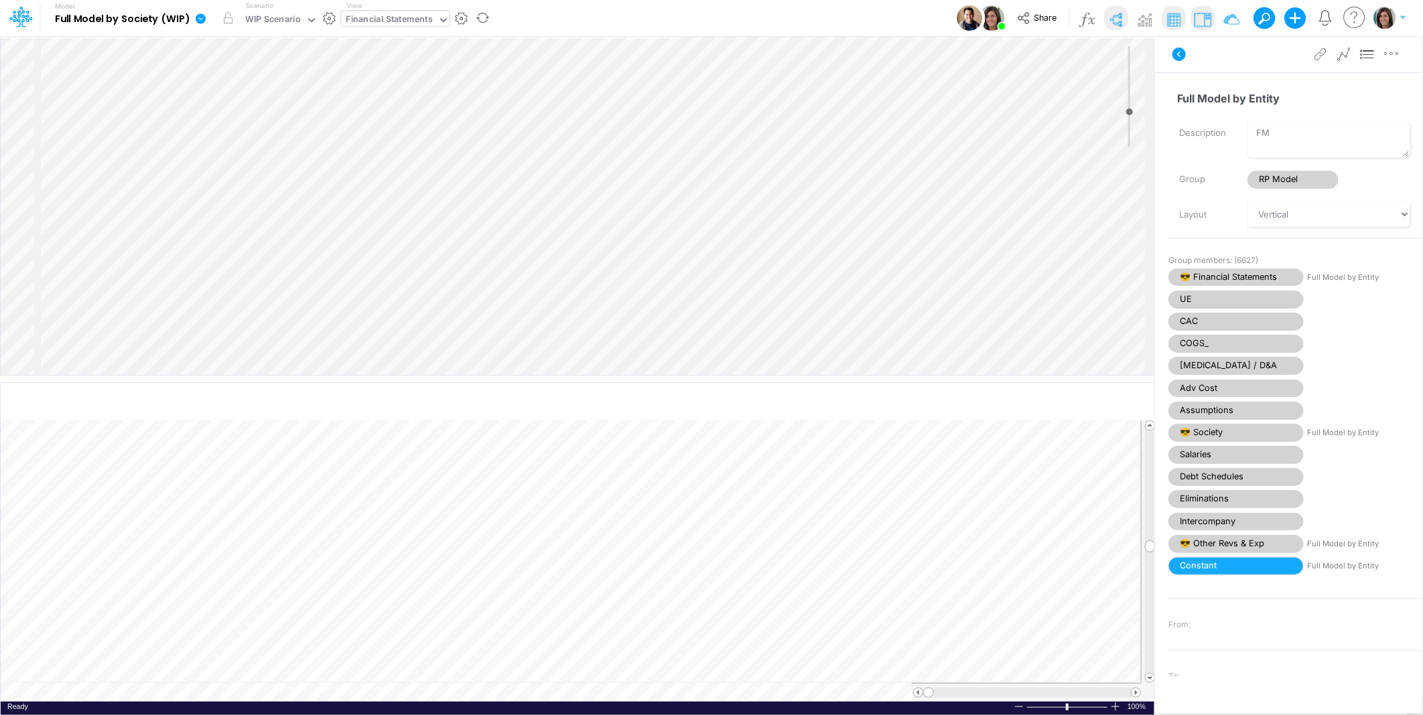
select select "Horizontal"
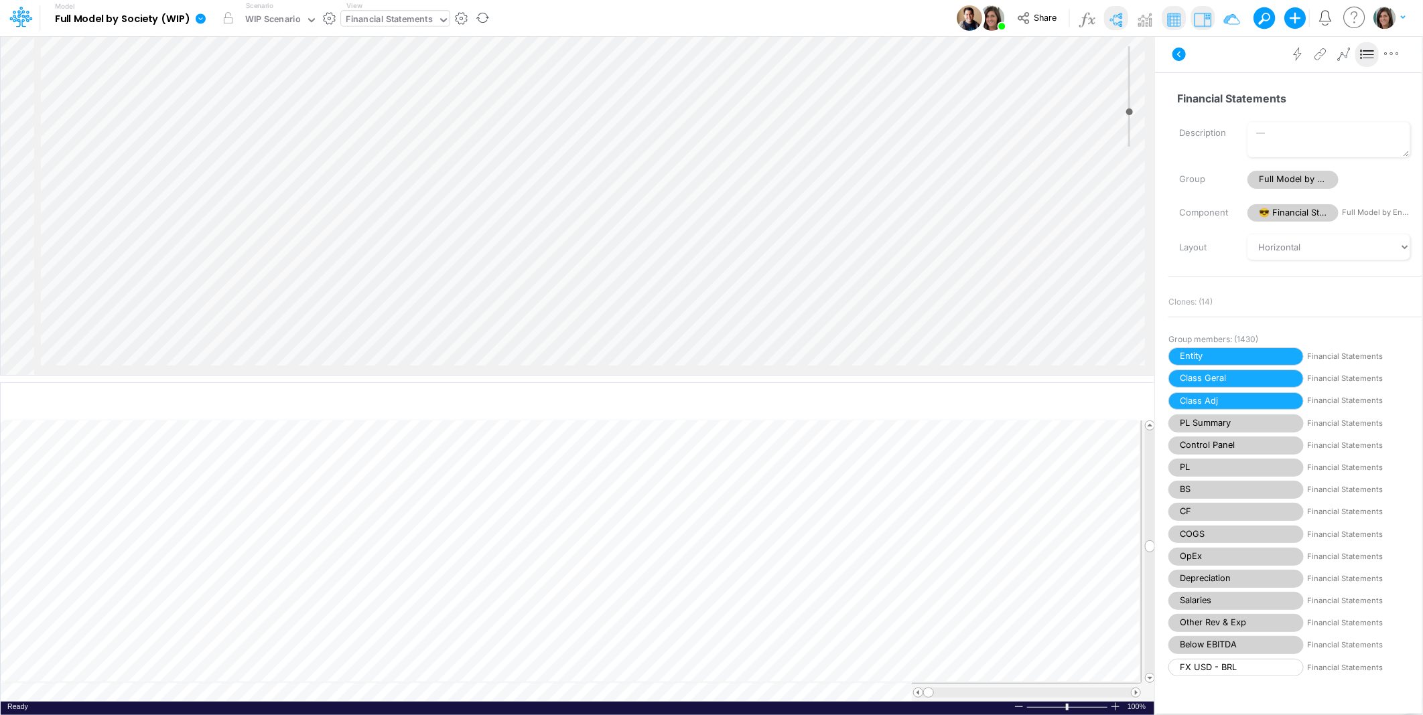
scroll to position [0, 1563]
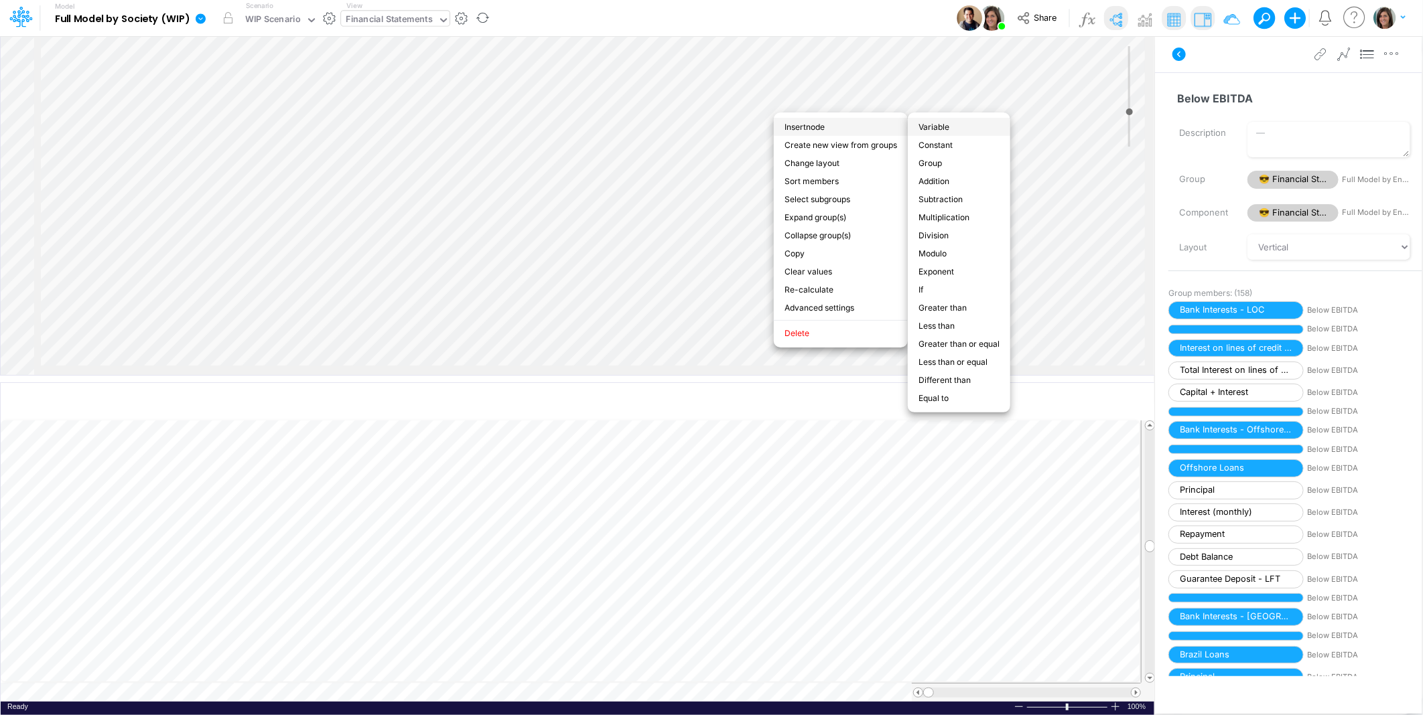
click at [941, 126] on li "Variable" at bounding box center [959, 127] width 102 height 18
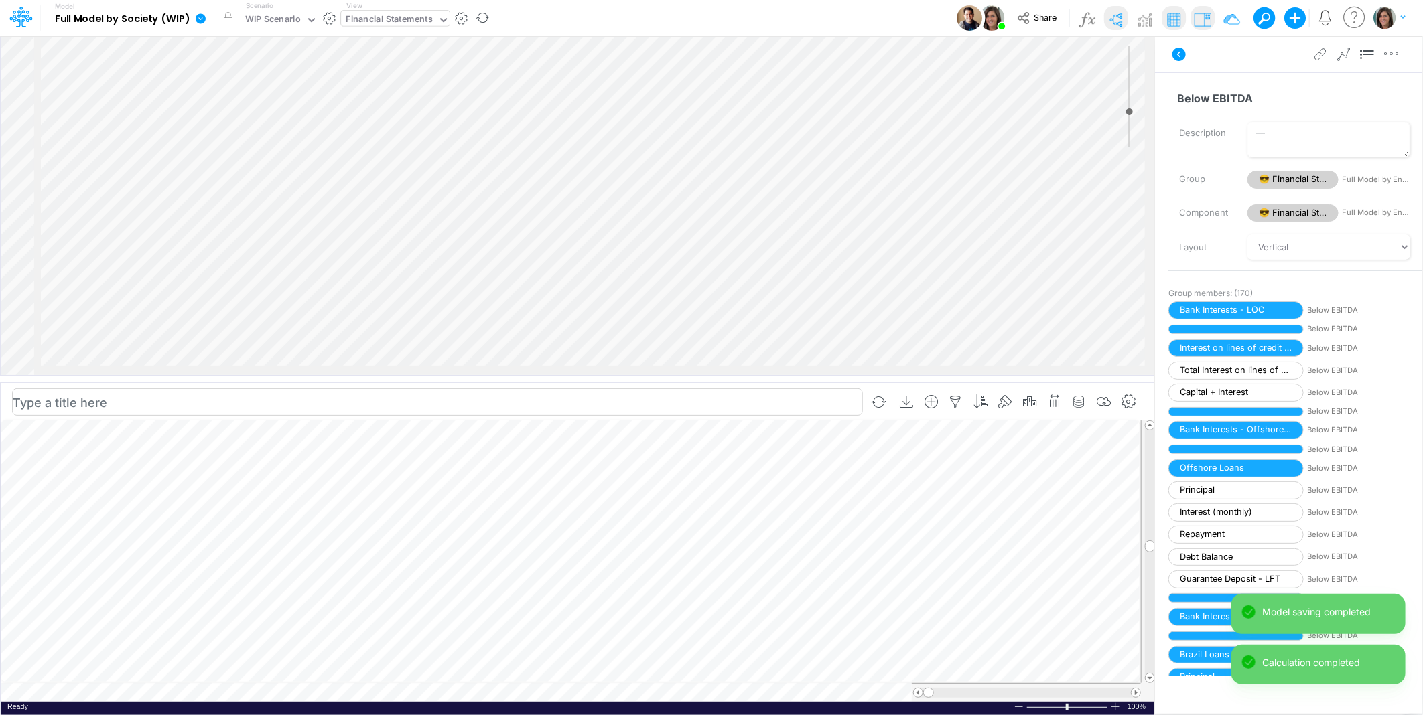
scroll to position [3122, 1563]
click at [1082, 399] on icon "button" at bounding box center [1079, 402] width 20 height 14
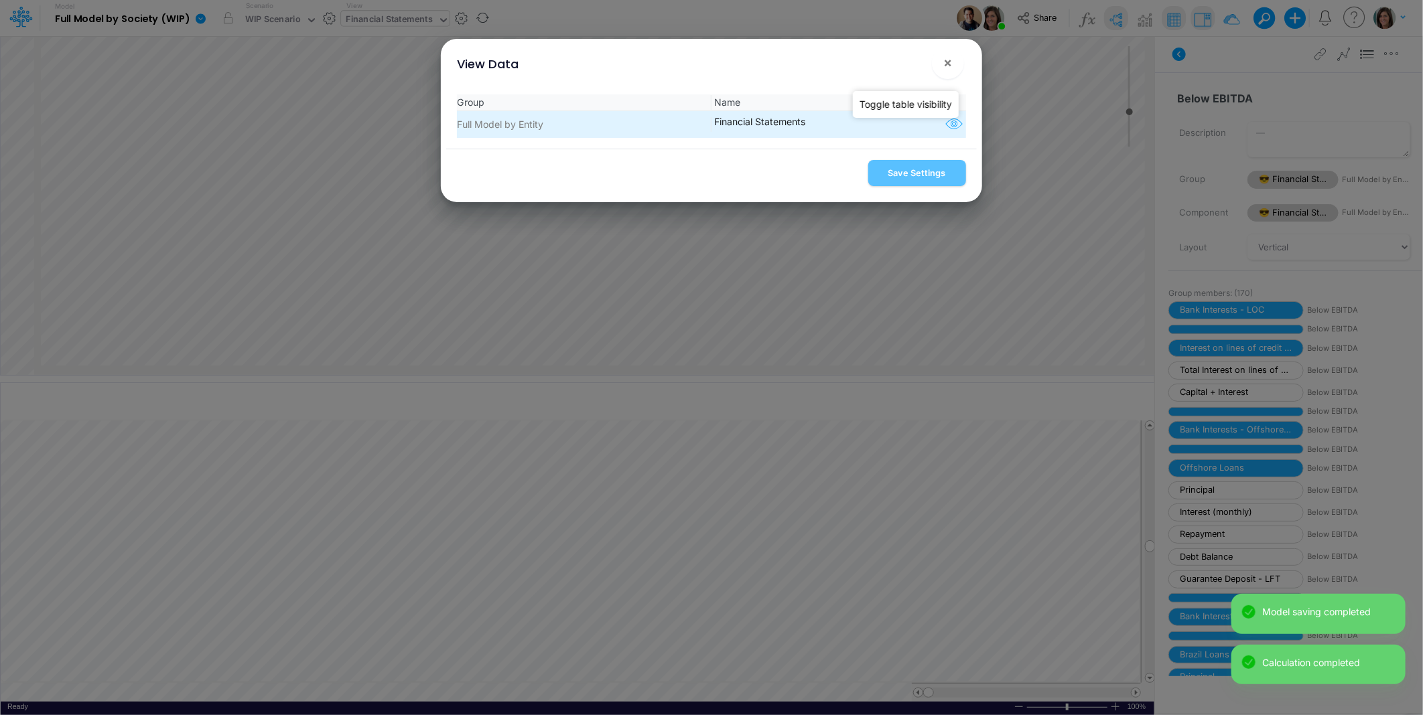
click at [950, 129] on icon "button" at bounding box center [954, 124] width 20 height 17
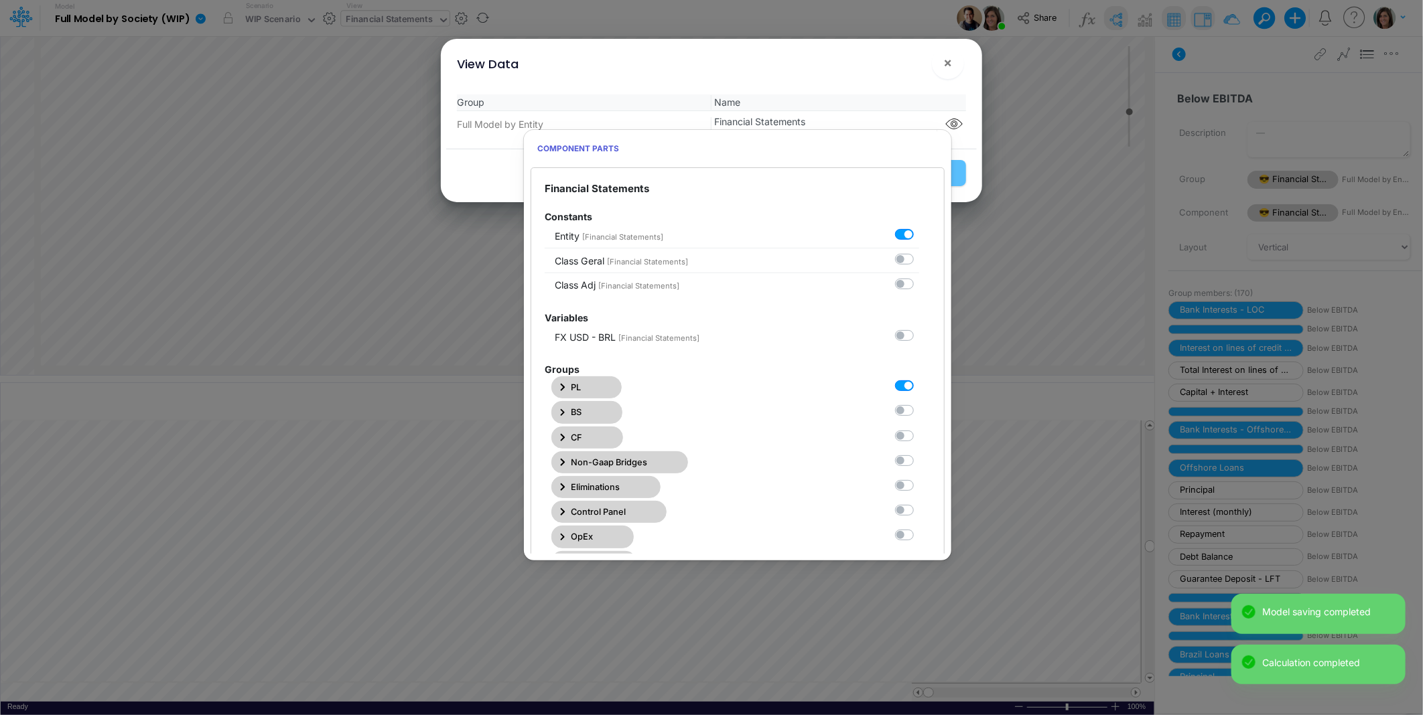
click at [919, 379] on label at bounding box center [919, 379] width 0 height 0
click at [919, 384] on Statements0 "checkbox" at bounding box center [923, 383] width 9 height 9
checkbox Statements0 "false"
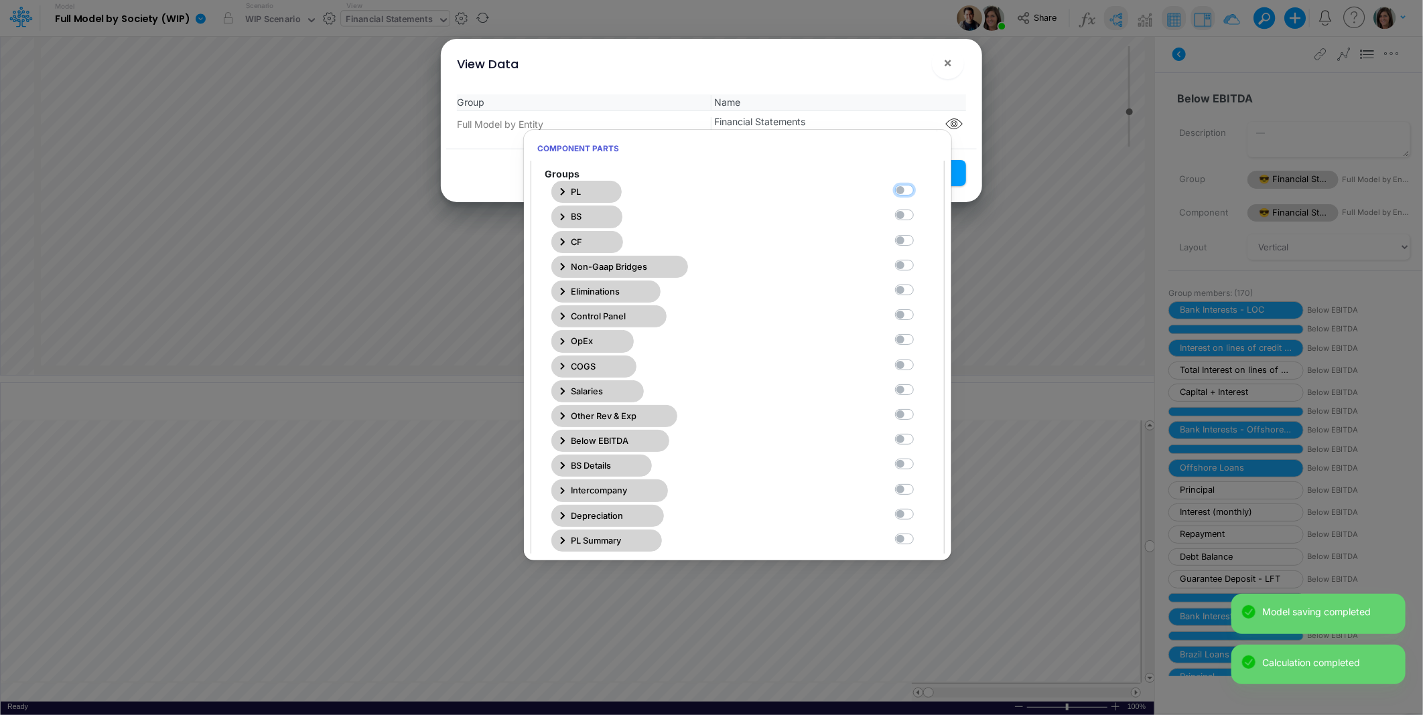
scroll to position [198, 0]
click at [919, 430] on label at bounding box center [919, 430] width 0 height 0
click at [919, 439] on Statements10 "checkbox" at bounding box center [923, 434] width 9 height 9
checkbox Statements10 "true"
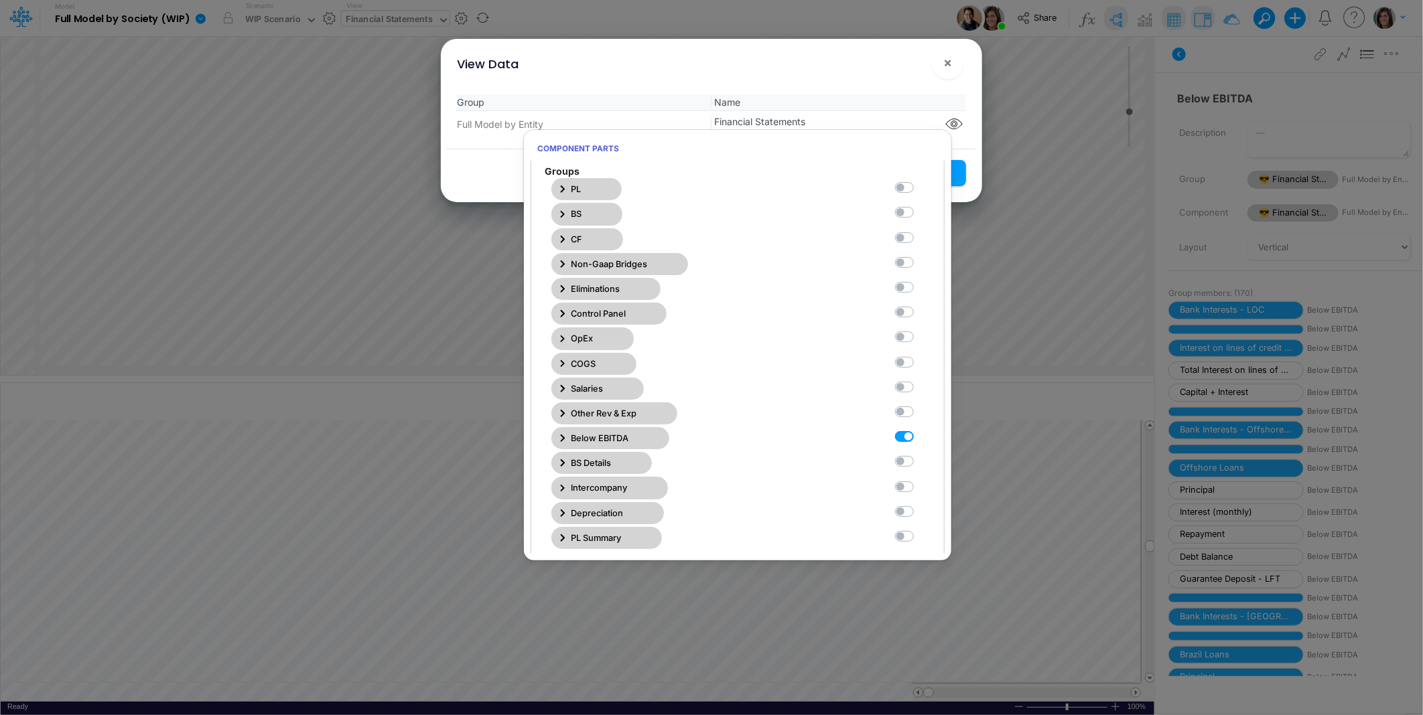
click at [920, 74] on div "View Data ×" at bounding box center [711, 61] width 530 height 45
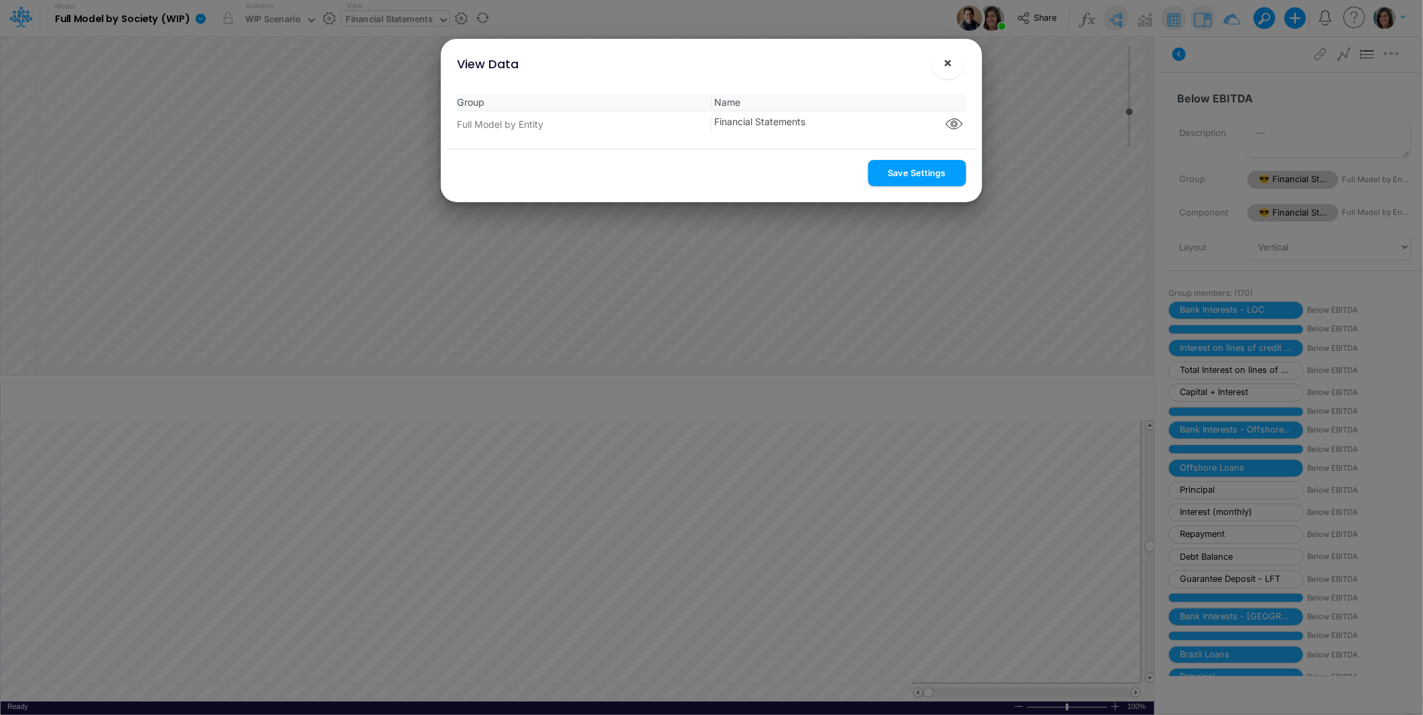
click at [919, 174] on button "Save Settings" at bounding box center [917, 173] width 98 height 26
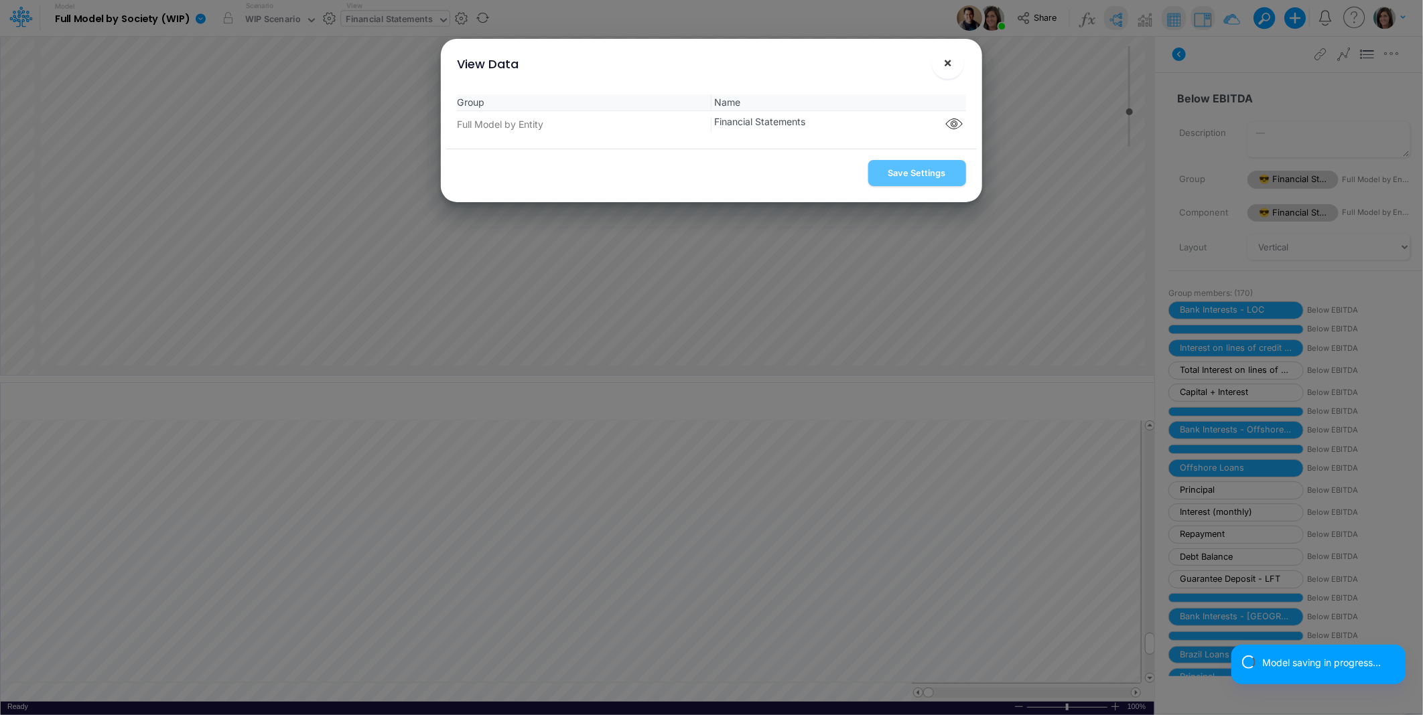
click at [948, 62] on span "×" at bounding box center [947, 62] width 9 height 16
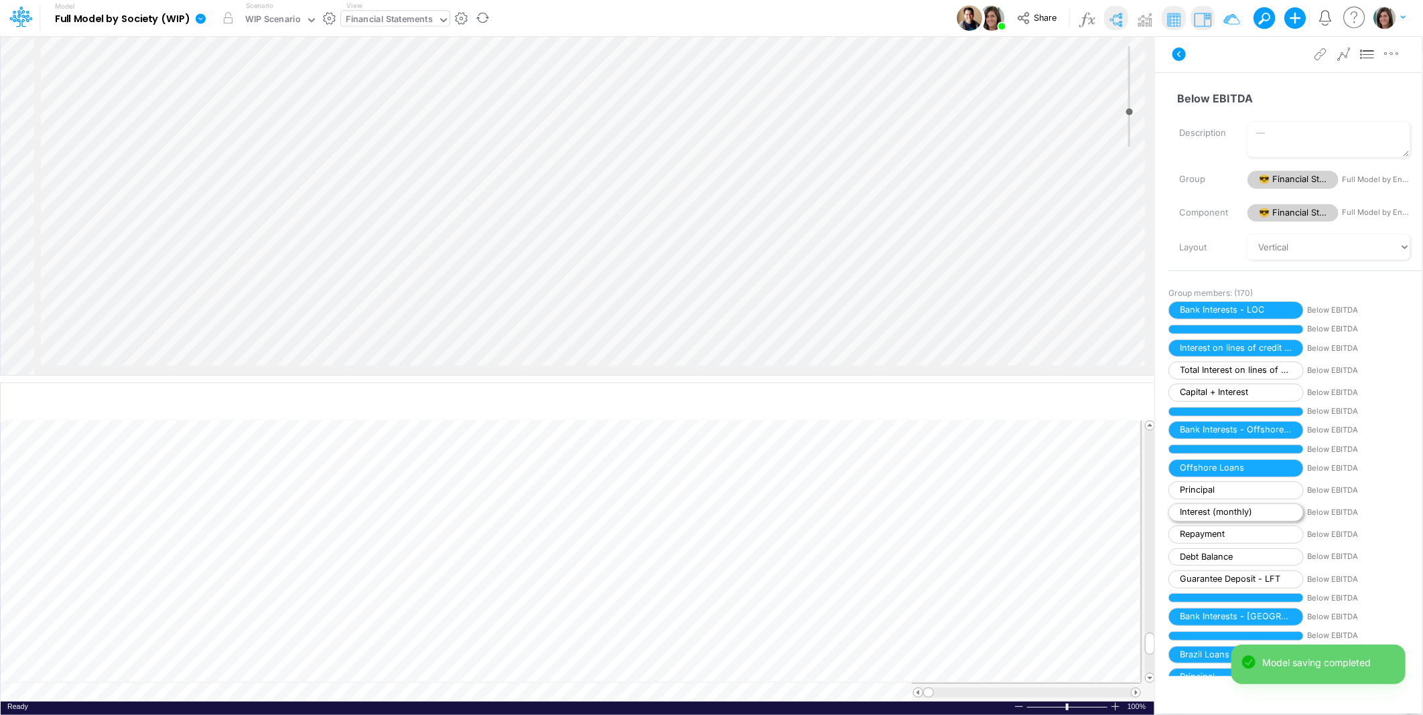
scroll to position [0, 1]
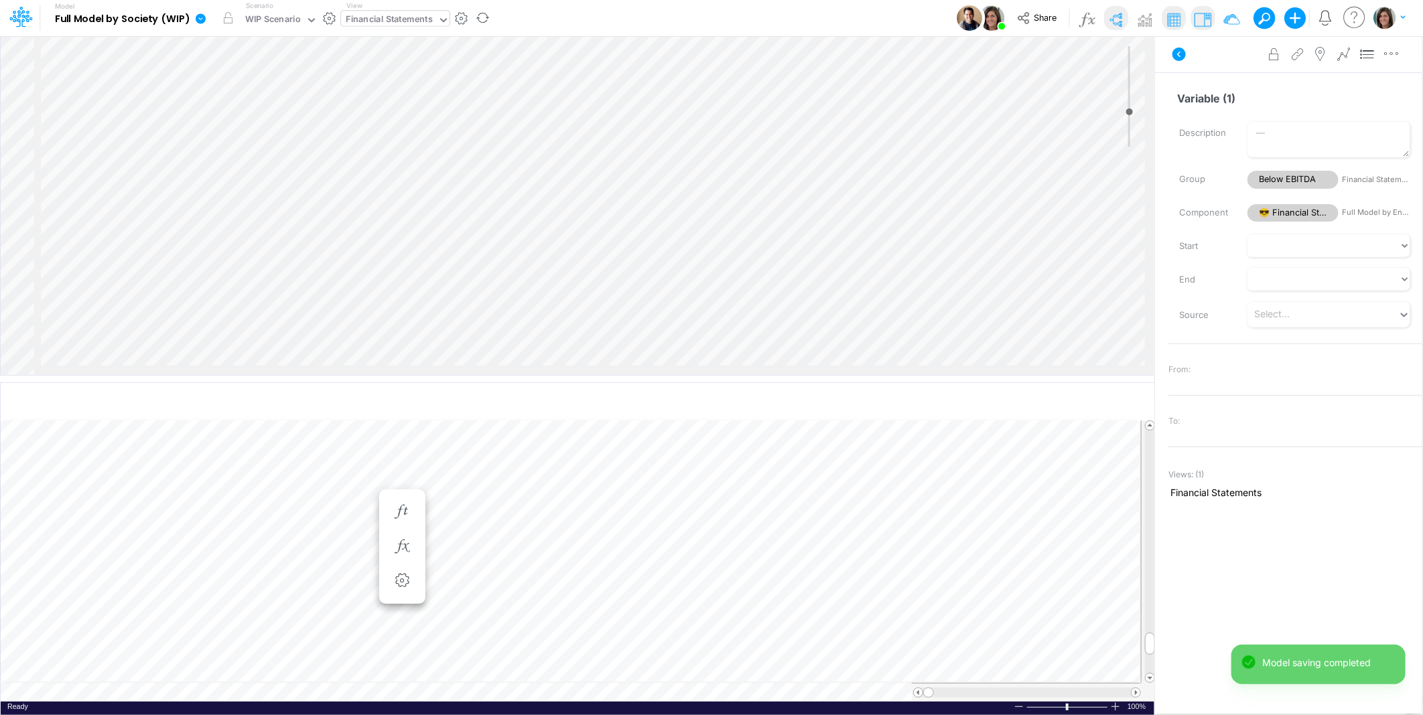
scroll to position [0, 1]
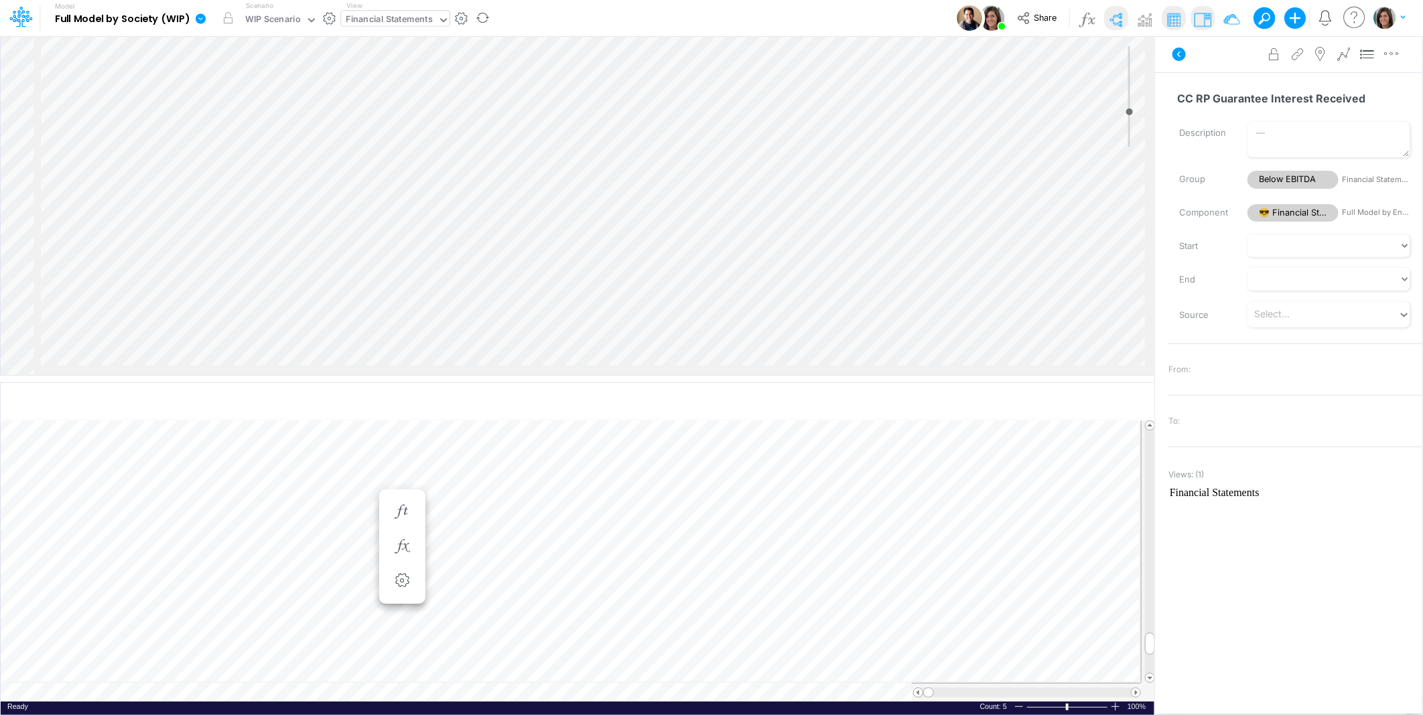
type input "CC RP Guarantee Interest Received"
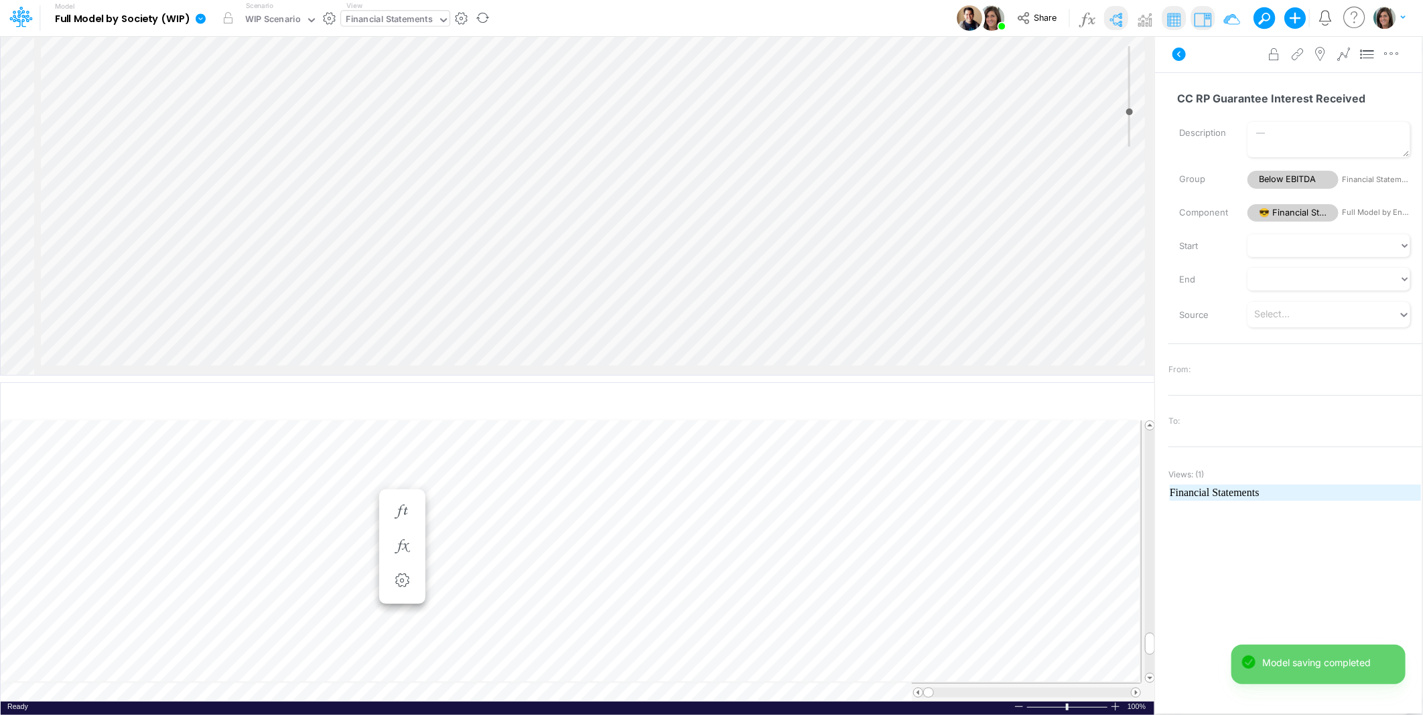
scroll to position [0, 1]
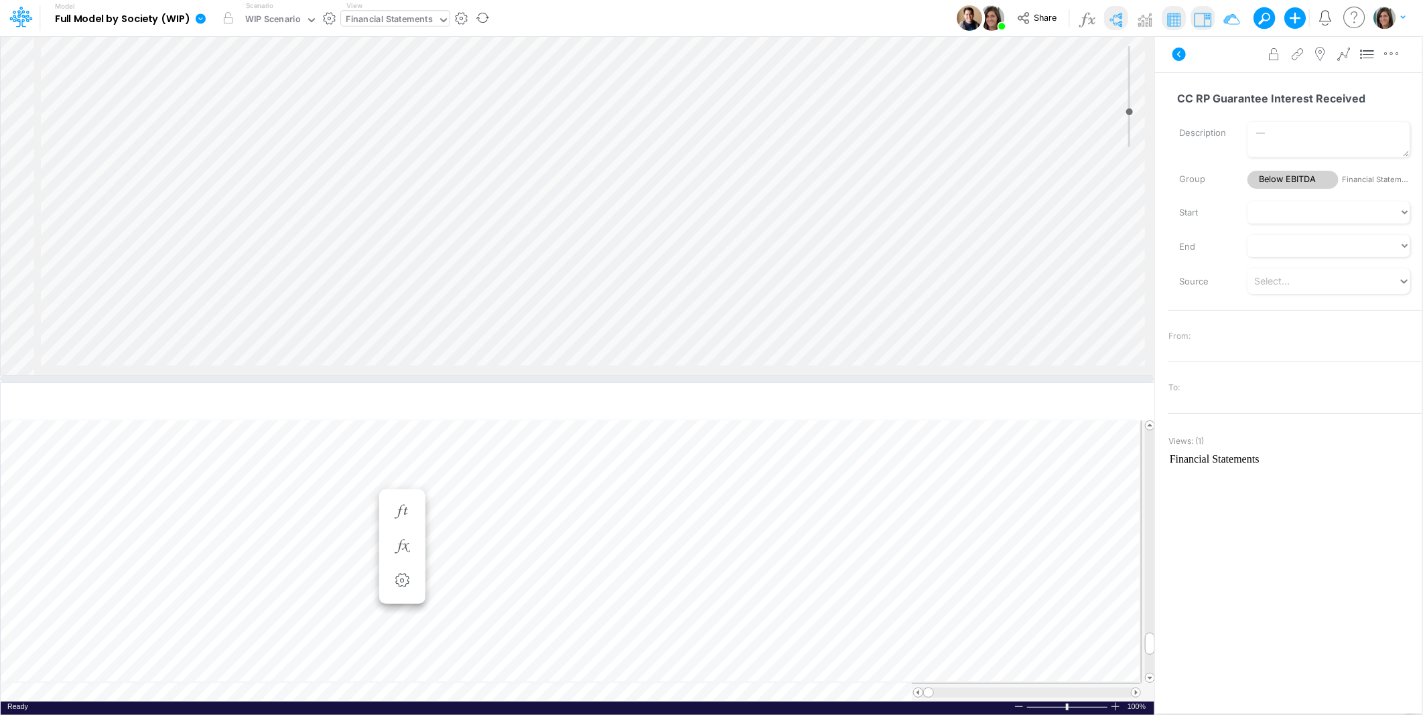
scroll to position [0, 1]
type input "-7"
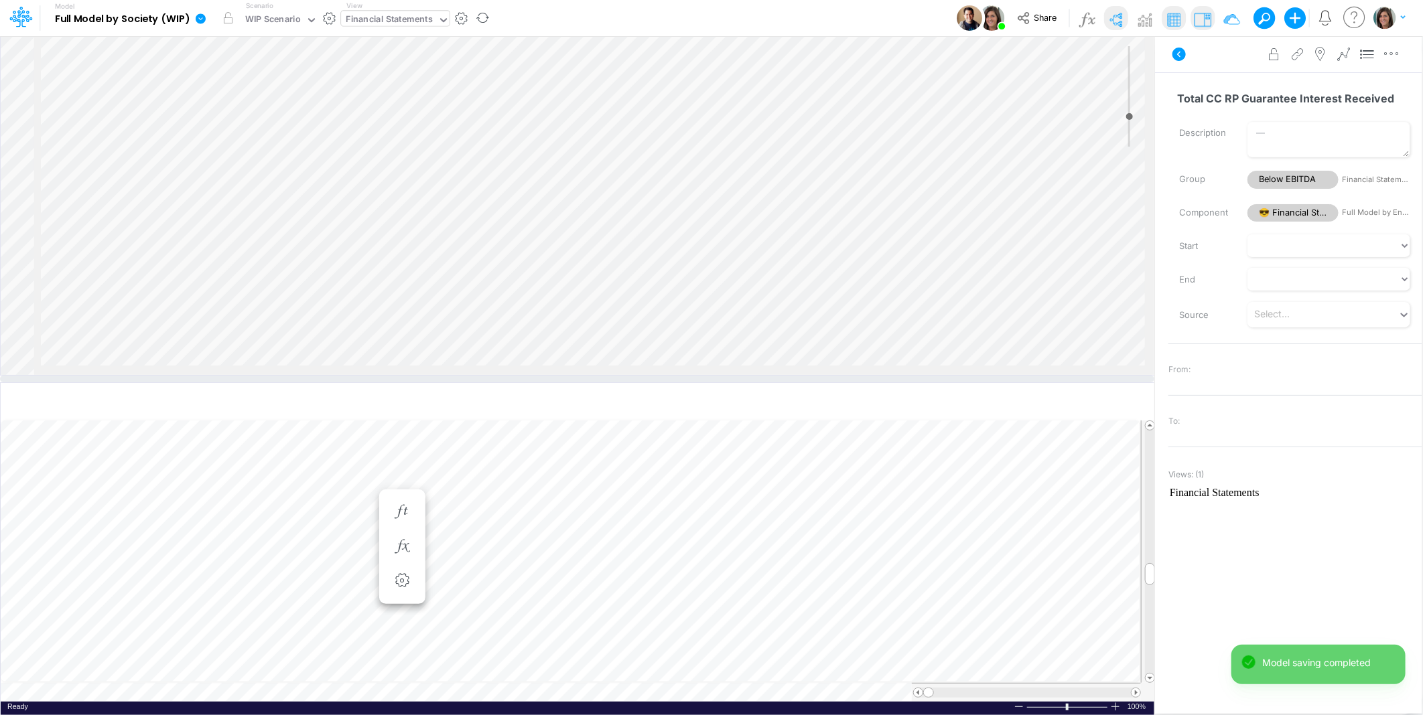
scroll to position [2139, 889]
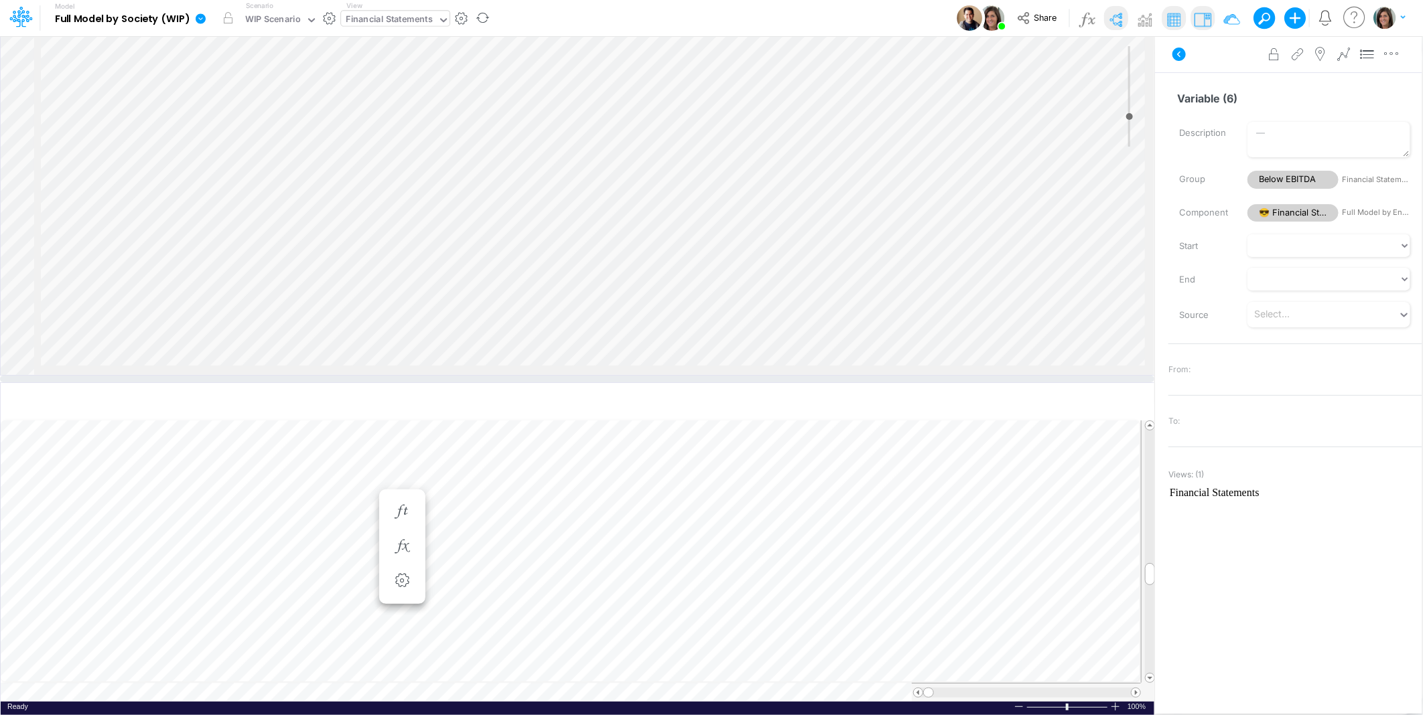
scroll to position [1616, 889]
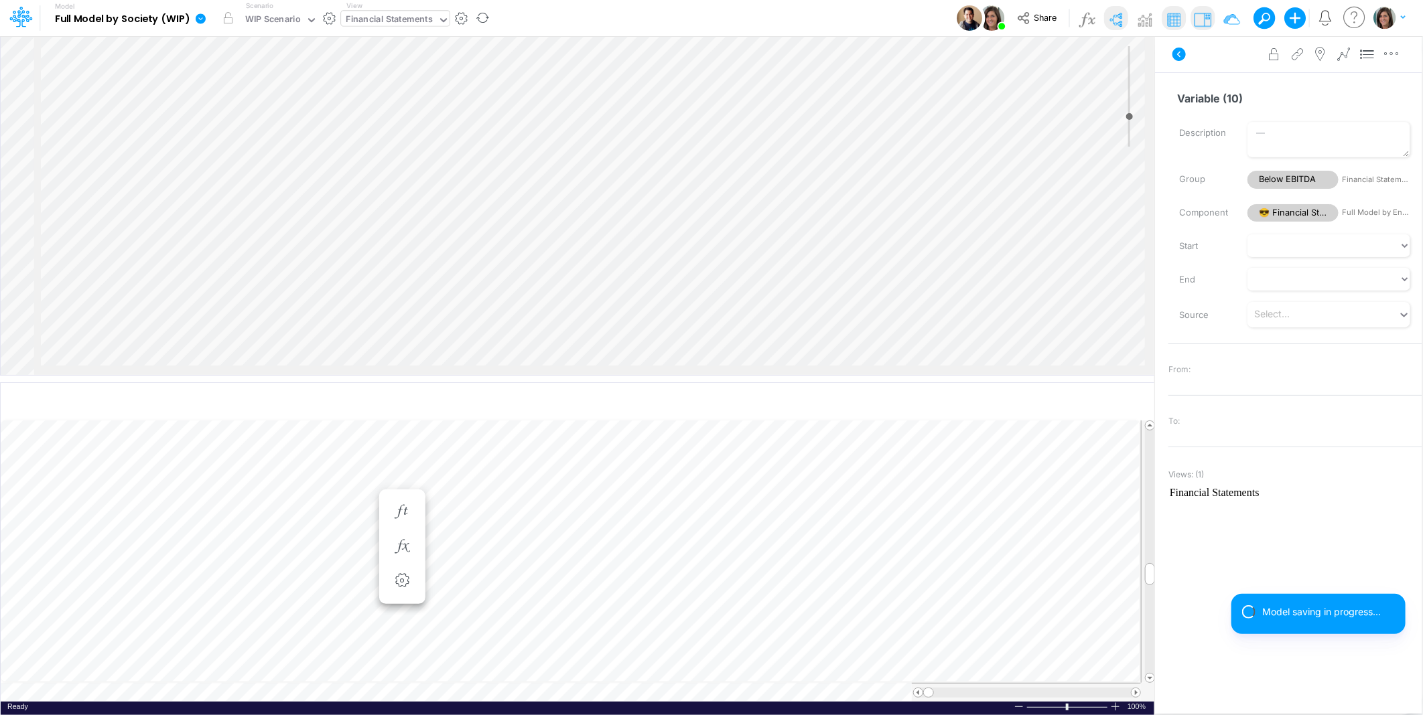
scroll to position [1715, 889]
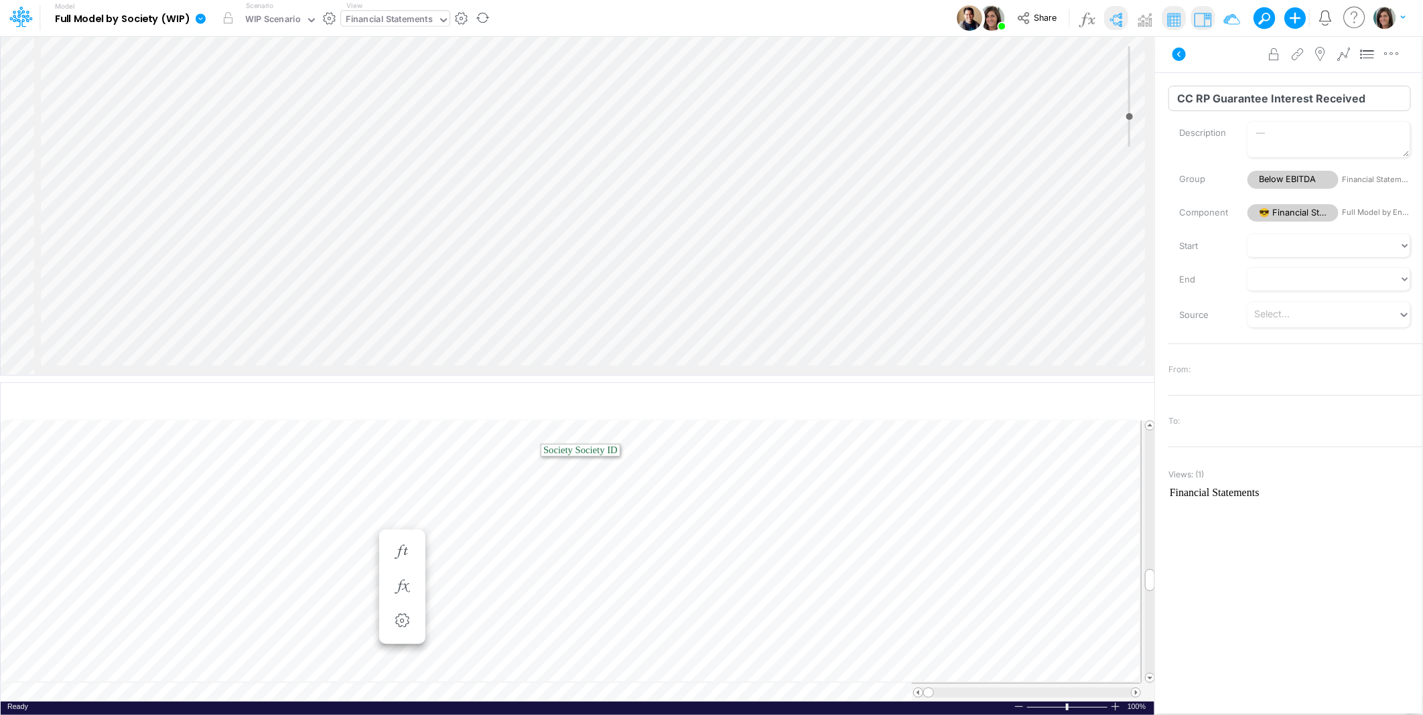
click at [1183, 104] on input "CC RP Guarantee Interest Received" at bounding box center [1289, 98] width 242 height 25
type input "CC RP Guarantee Interest Received"
click at [1182, 97] on input "CC RP Guarantee" at bounding box center [1289, 98] width 242 height 25
type input "CC RP Guarantee"
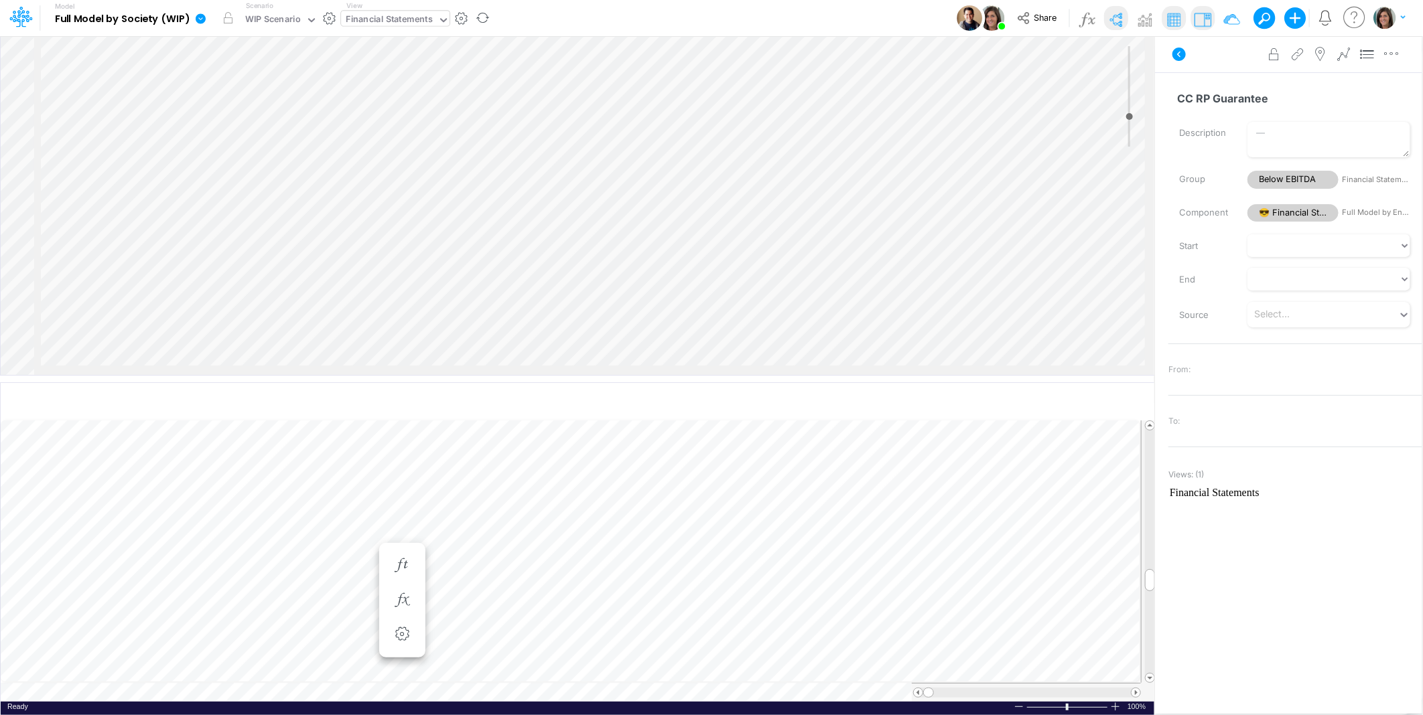
click at [1230, 66] on div "Advanced settings Delete" at bounding box center [1288, 55] width 267 height 38
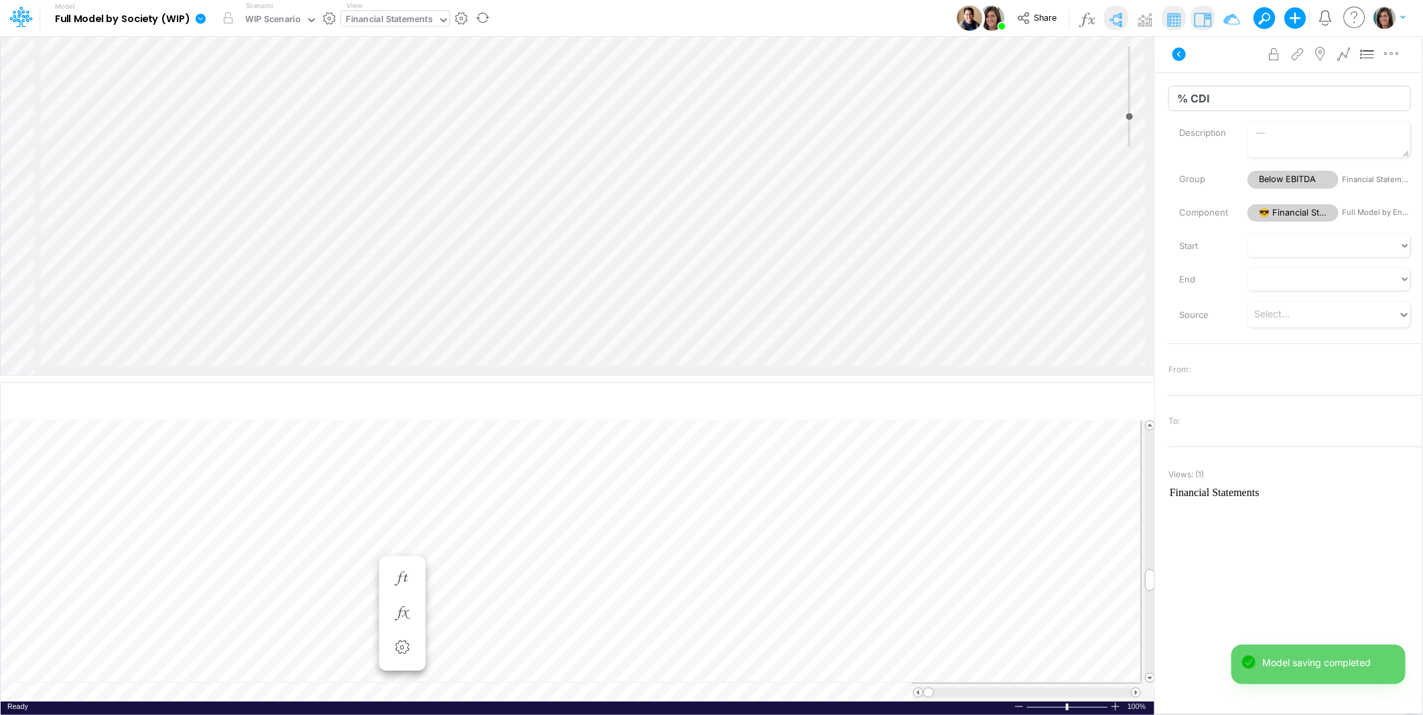
click at [1180, 98] on input "% CDI" at bounding box center [1289, 98] width 242 height 25
type input "% CDI"
click at [1180, 97] on input "% Interests" at bounding box center [1289, 98] width 242 height 25
type input "% Interests"
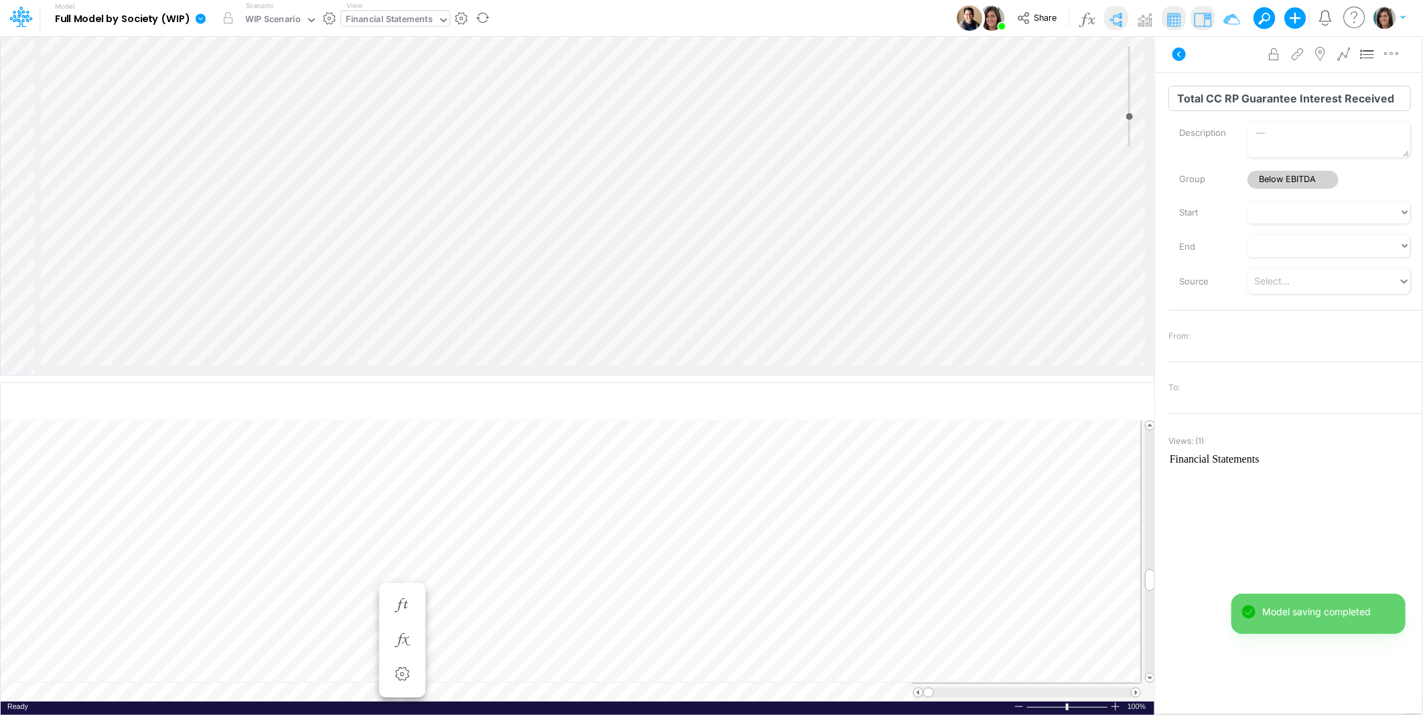
scroll to position [0, 1]
click at [1179, 101] on input "Total CC RP Guarantee Interest Received" at bounding box center [1289, 98] width 242 height 25
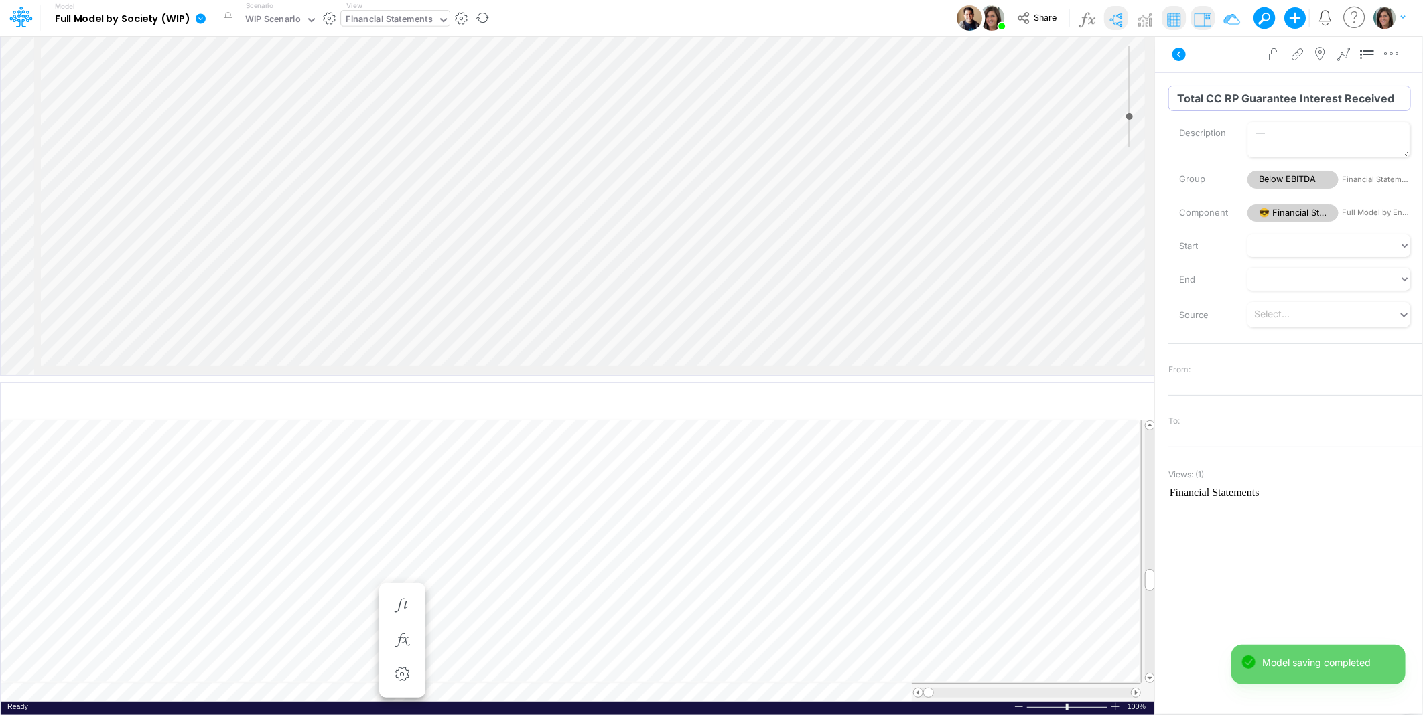
type input "Total CC RP Guarantee Interest Received"
click at [1210, 98] on input "Variable (6)" at bounding box center [1289, 98] width 242 height 25
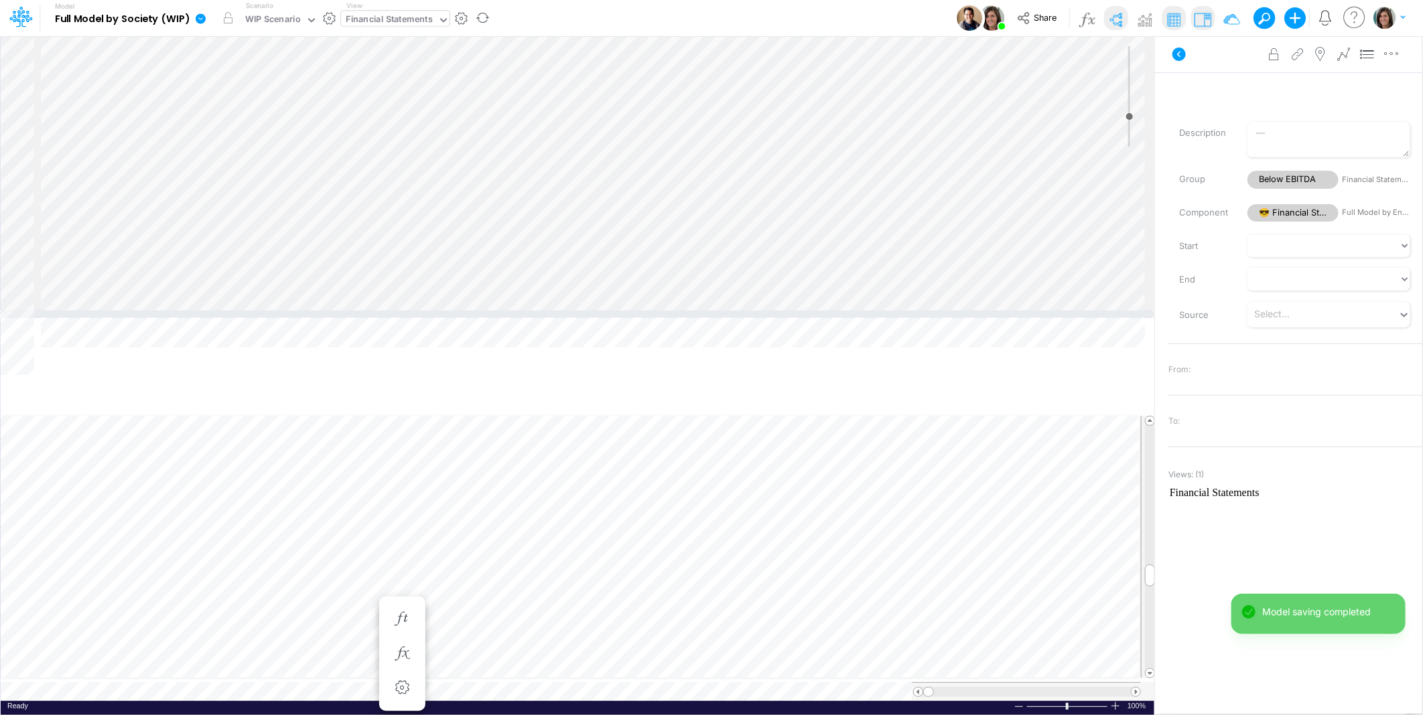
drag, startPoint x: 199, startPoint y: 378, endPoint x: 213, endPoint y: 313, distance: 66.5
click at [213, 313] on div at bounding box center [577, 314] width 1154 height 7
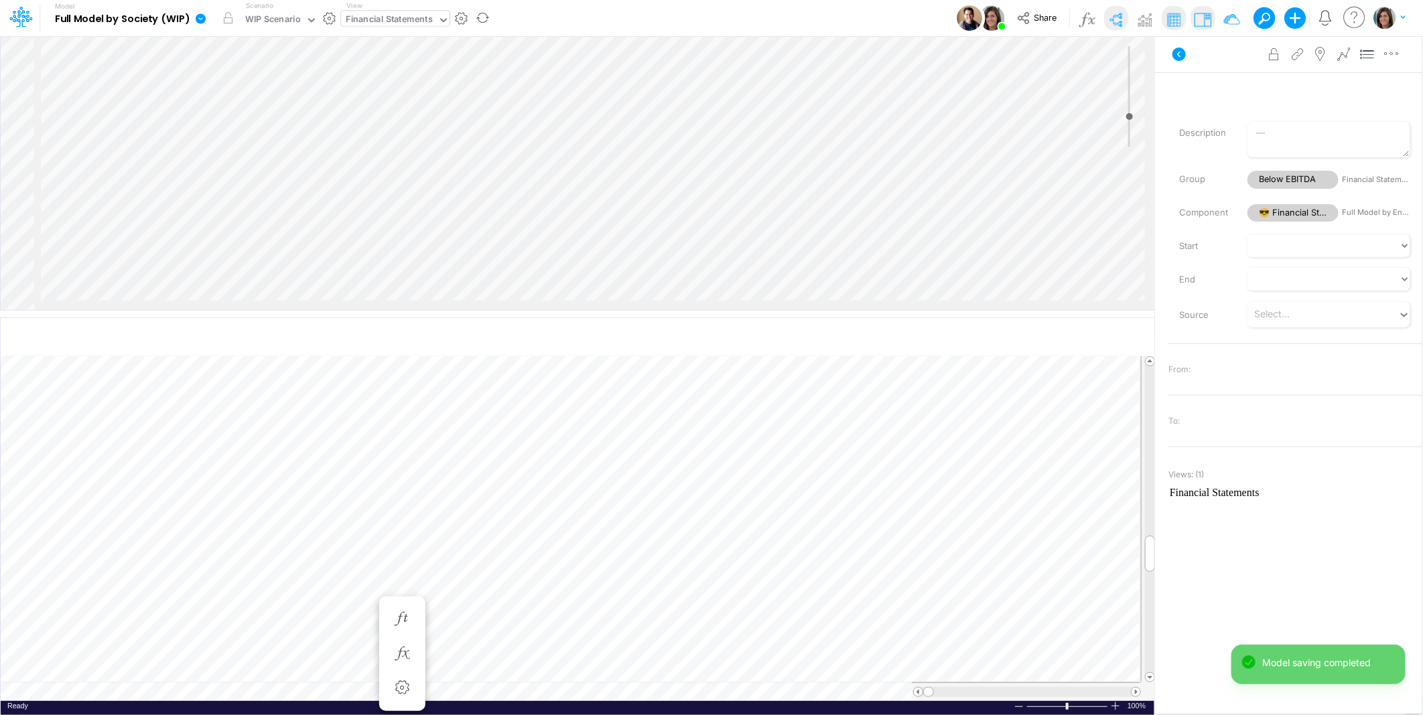
scroll to position [0, 1]
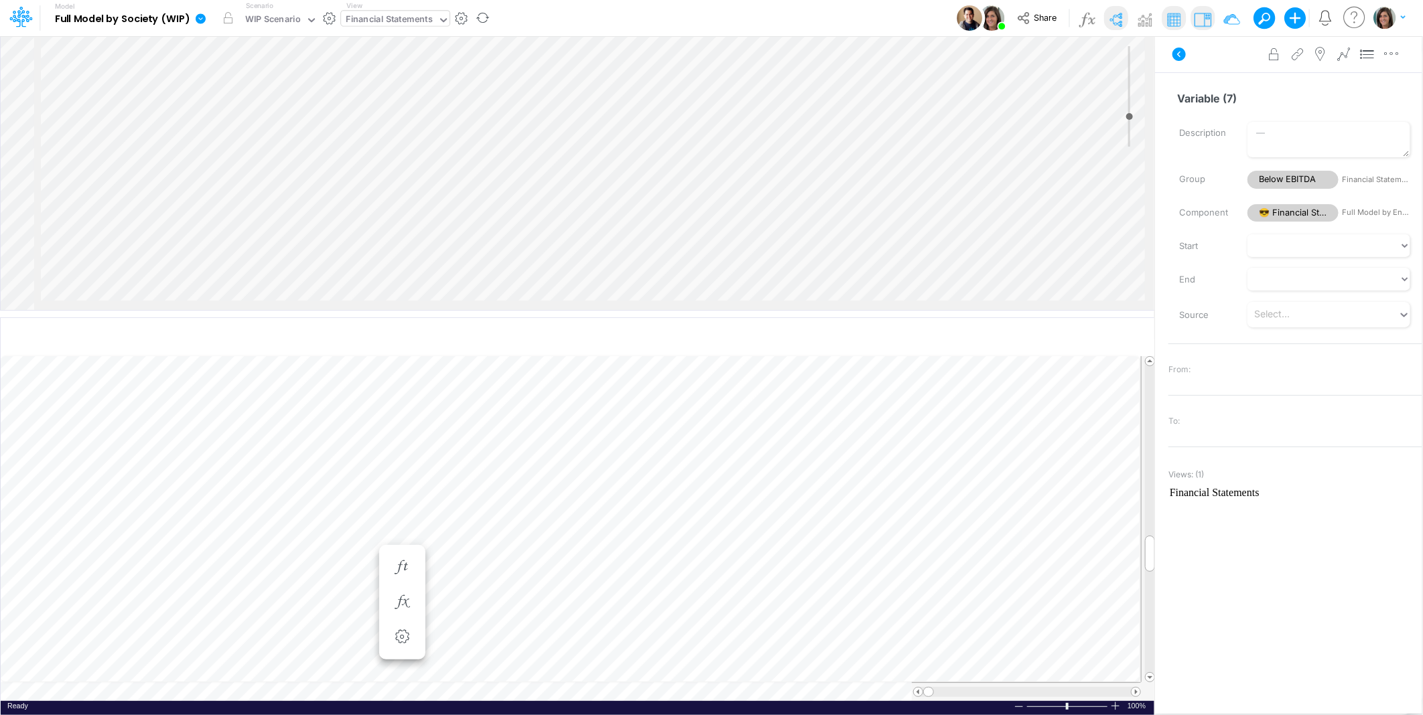
scroll to position [0, 1]
type input "Cash&Banks Excess Interest Received"
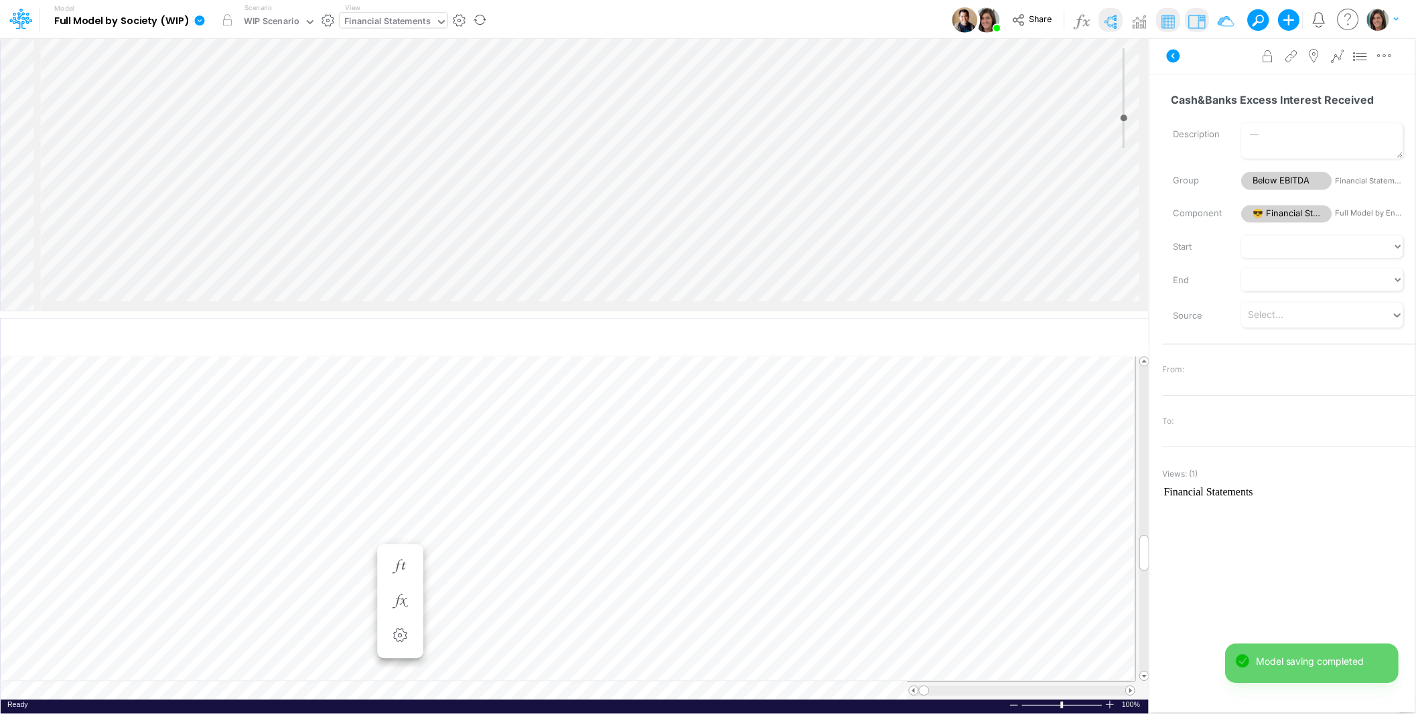
scroll to position [0, 1]
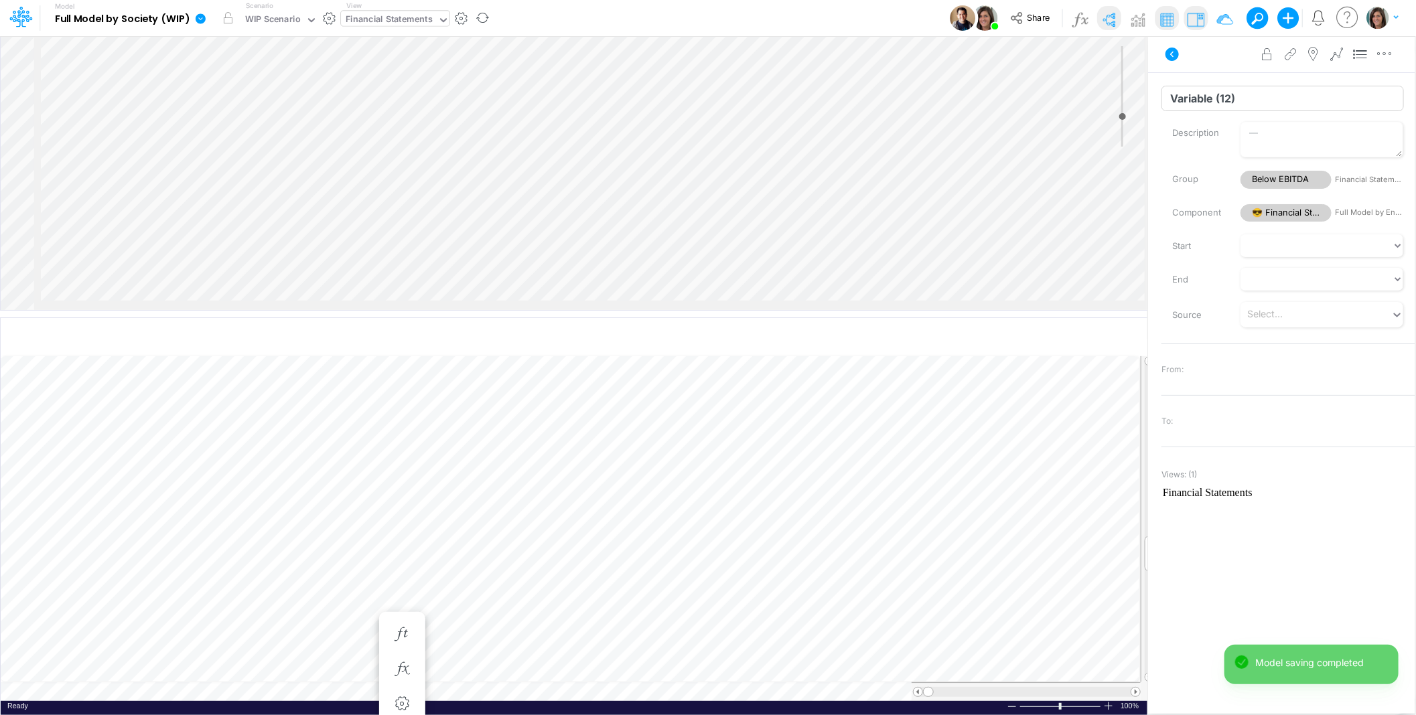
click at [1204, 94] on input "Variable (12)" at bounding box center [1282, 98] width 242 height 25
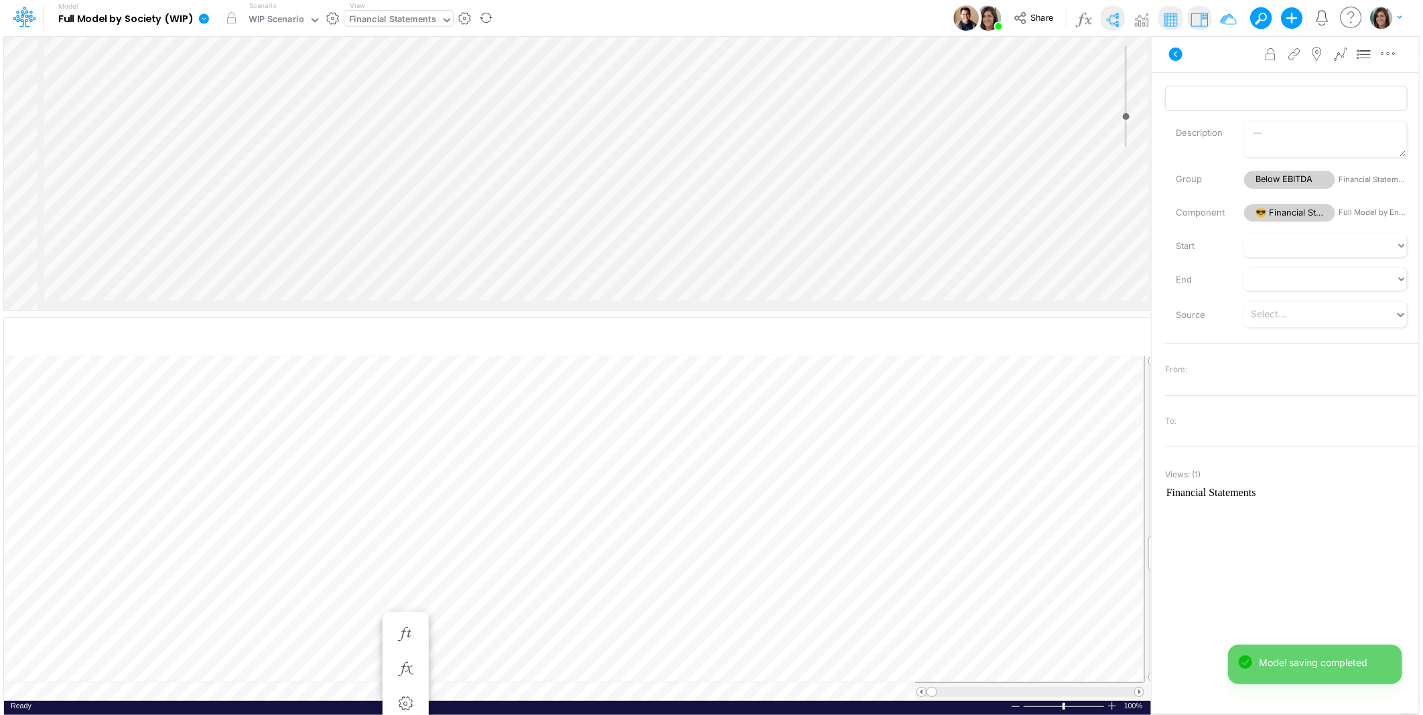
scroll to position [0, 1]
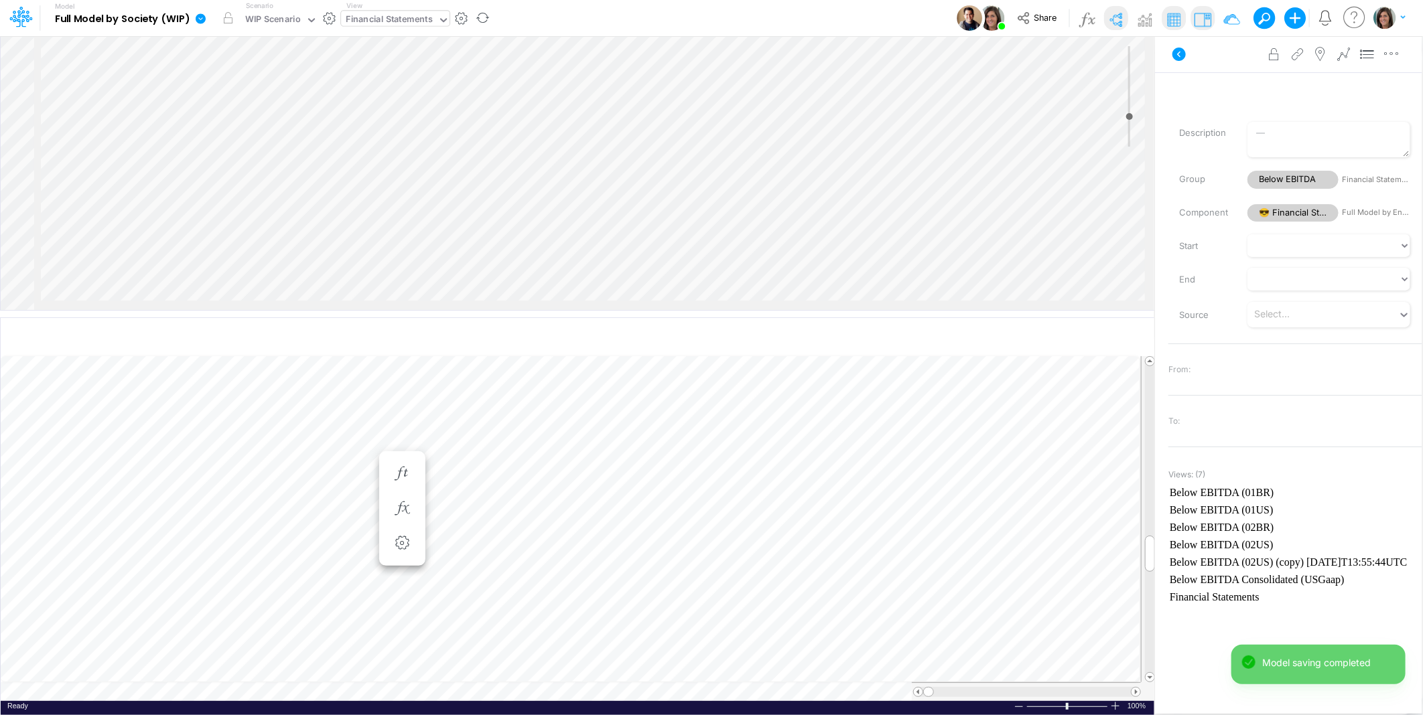
scroll to position [0, 1]
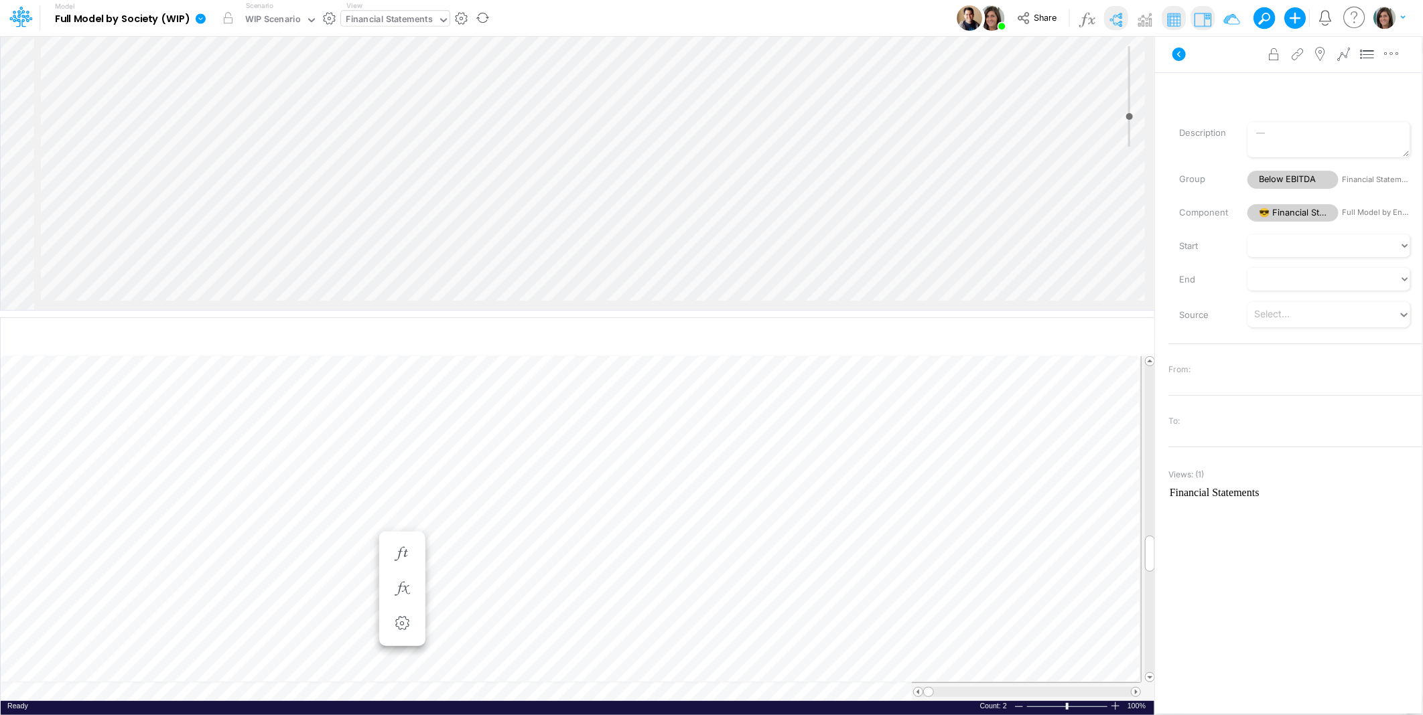
scroll to position [0, 1]
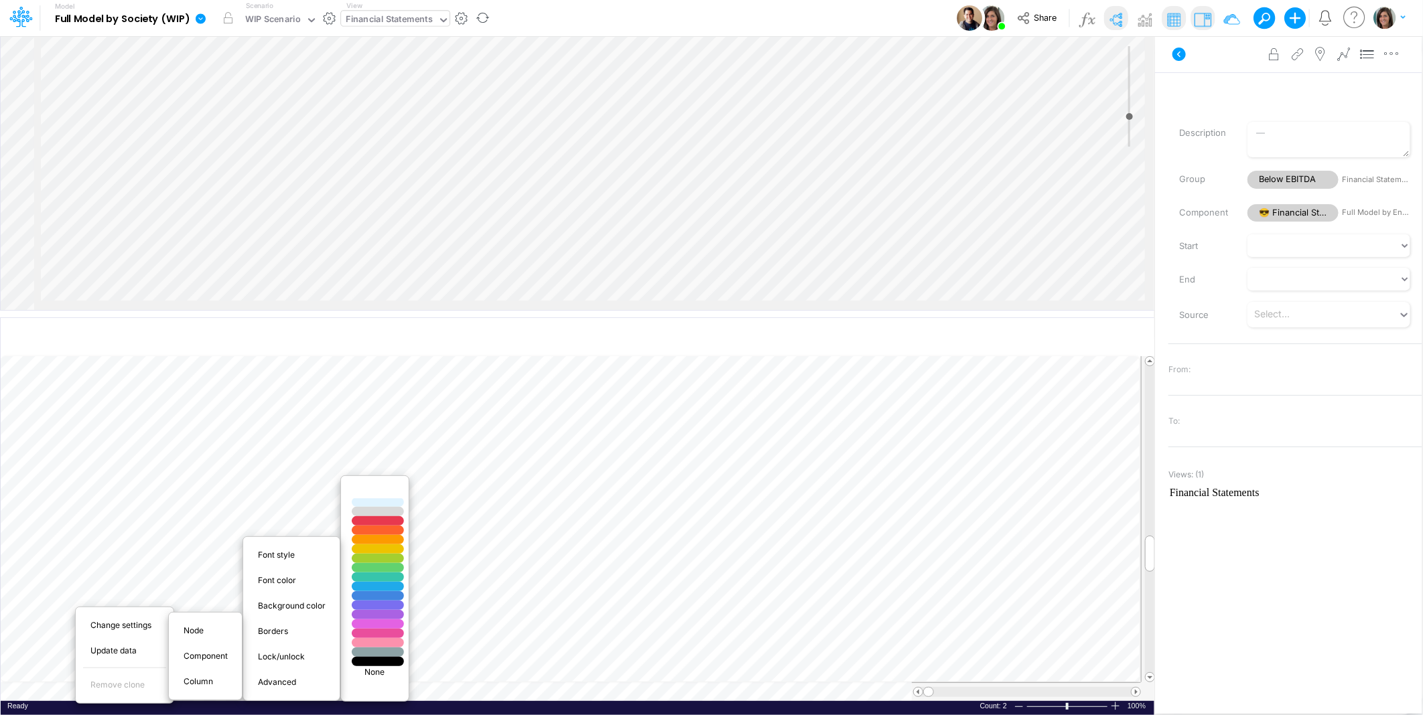
click at [380, 492] on div at bounding box center [377, 493] width 63 height 11
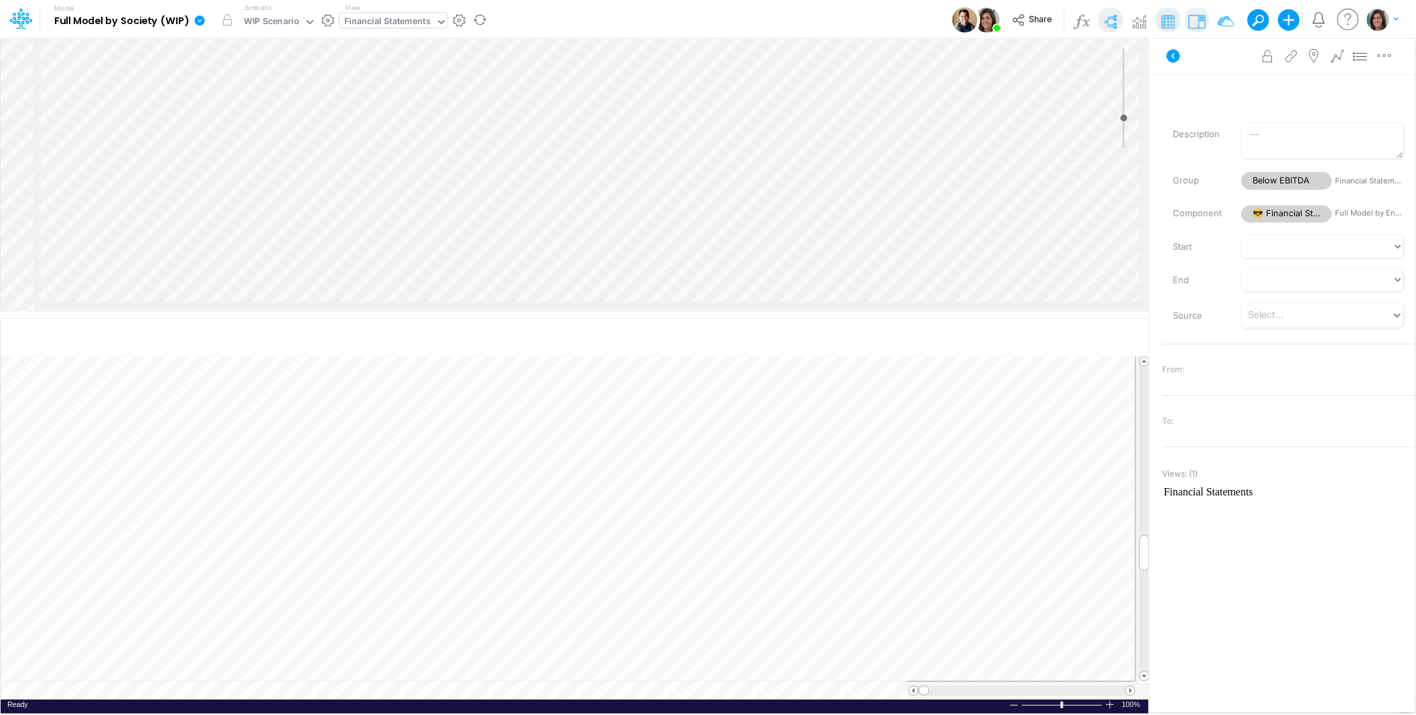
scroll to position [0, 1]
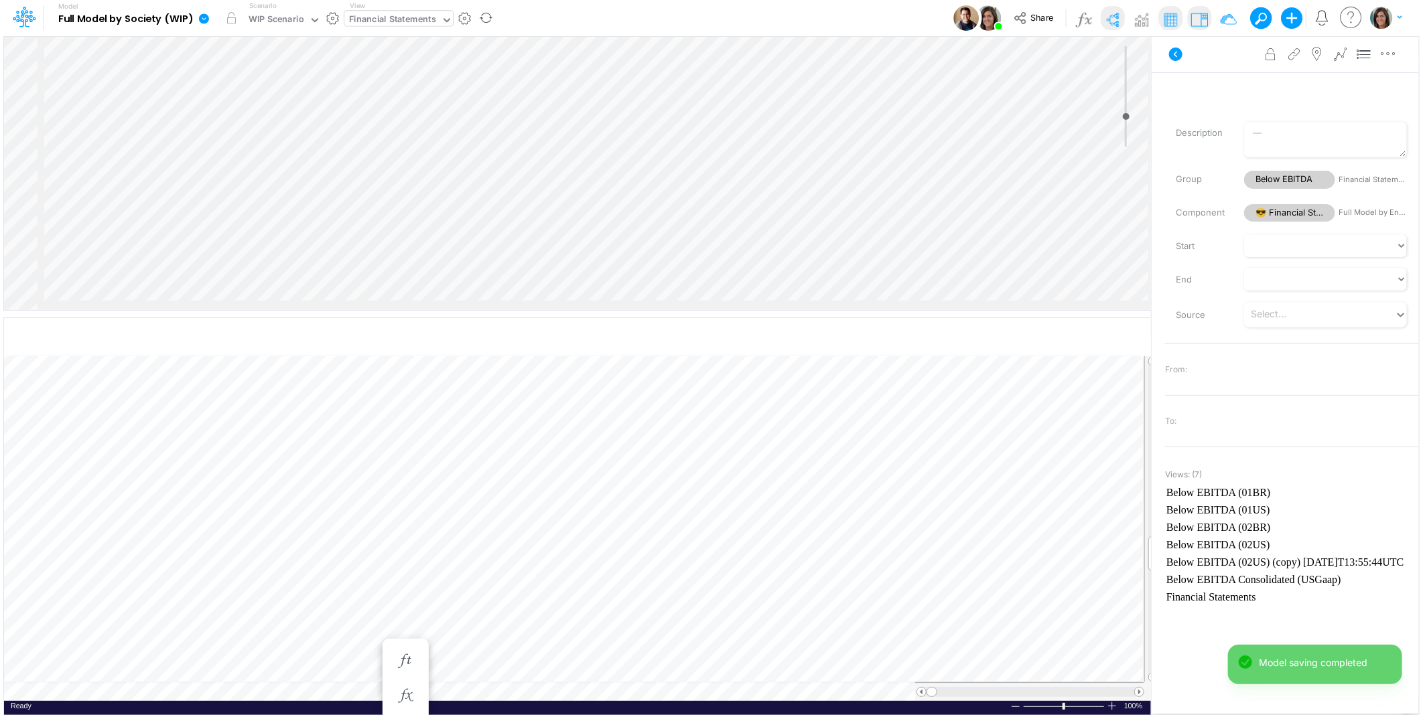
scroll to position [0, 1]
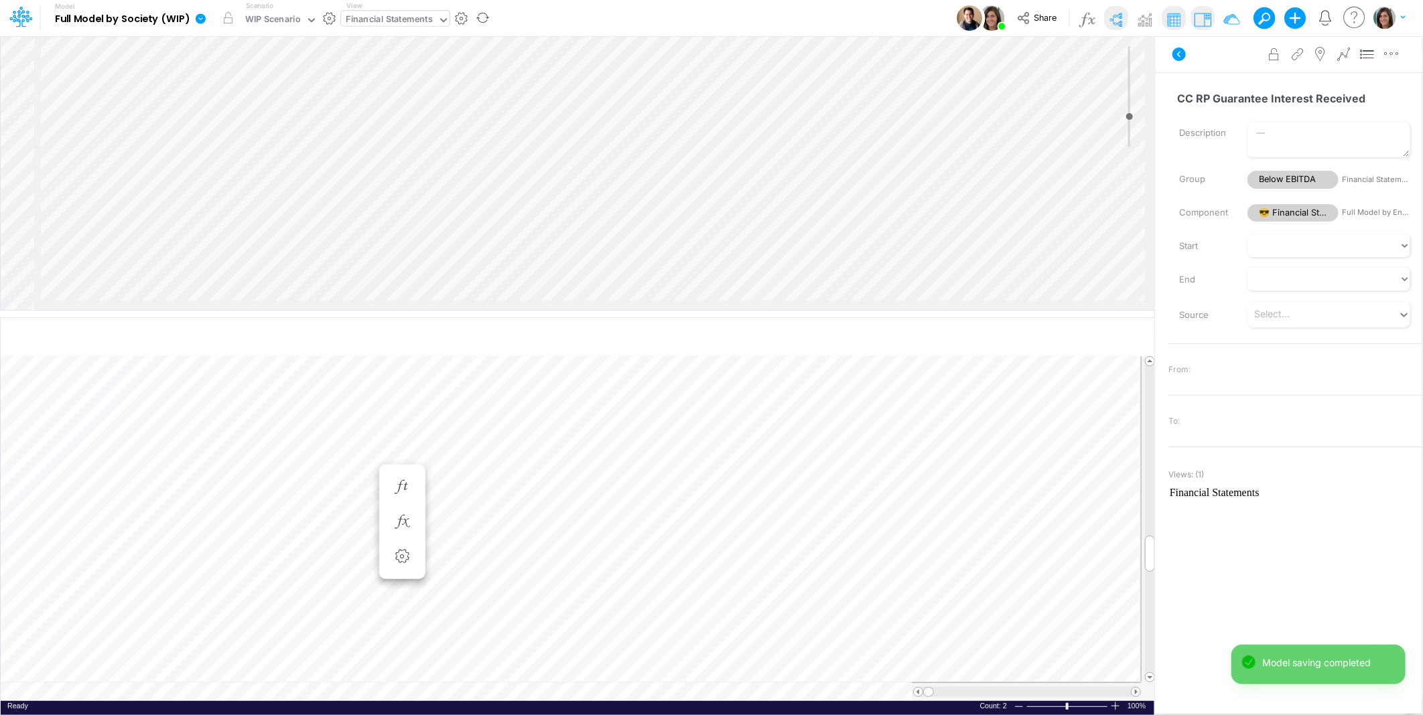
scroll to position [0, 1]
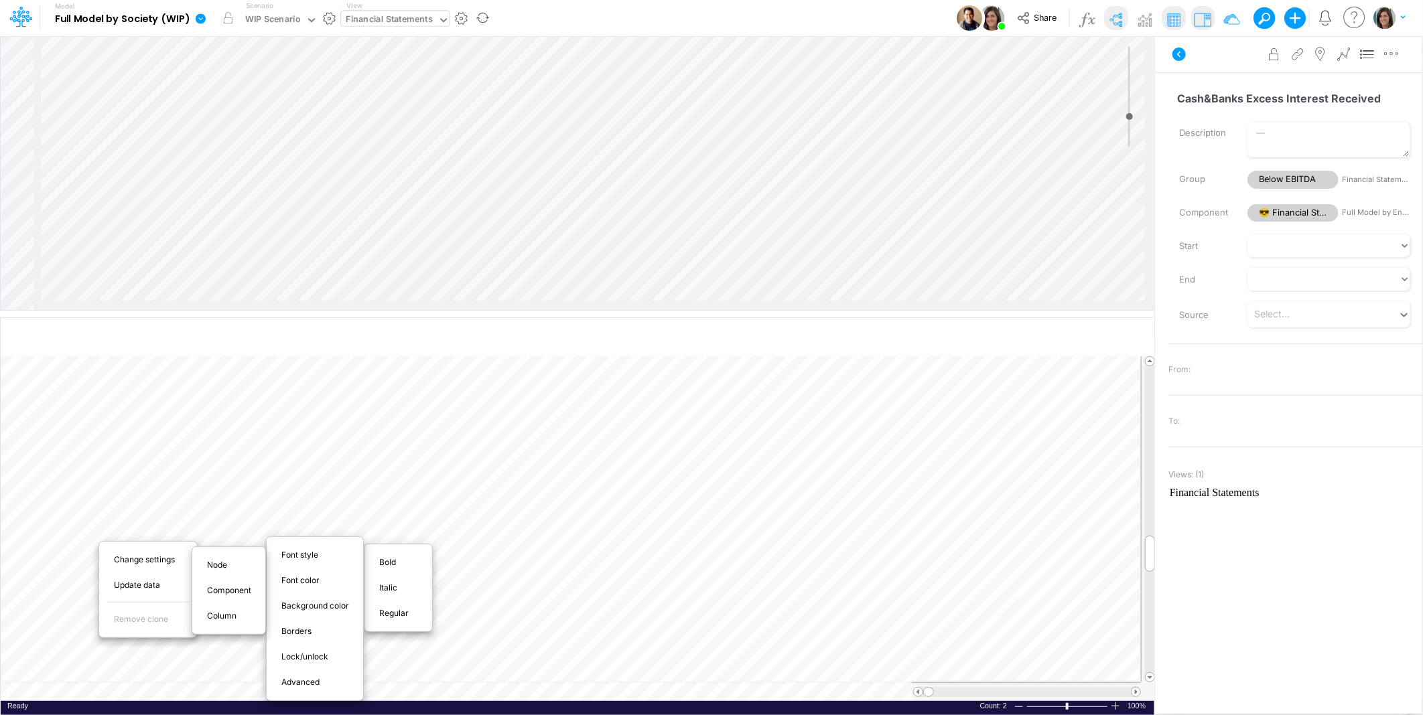
click at [404, 558] on span "Bold" at bounding box center [395, 563] width 32 height 12
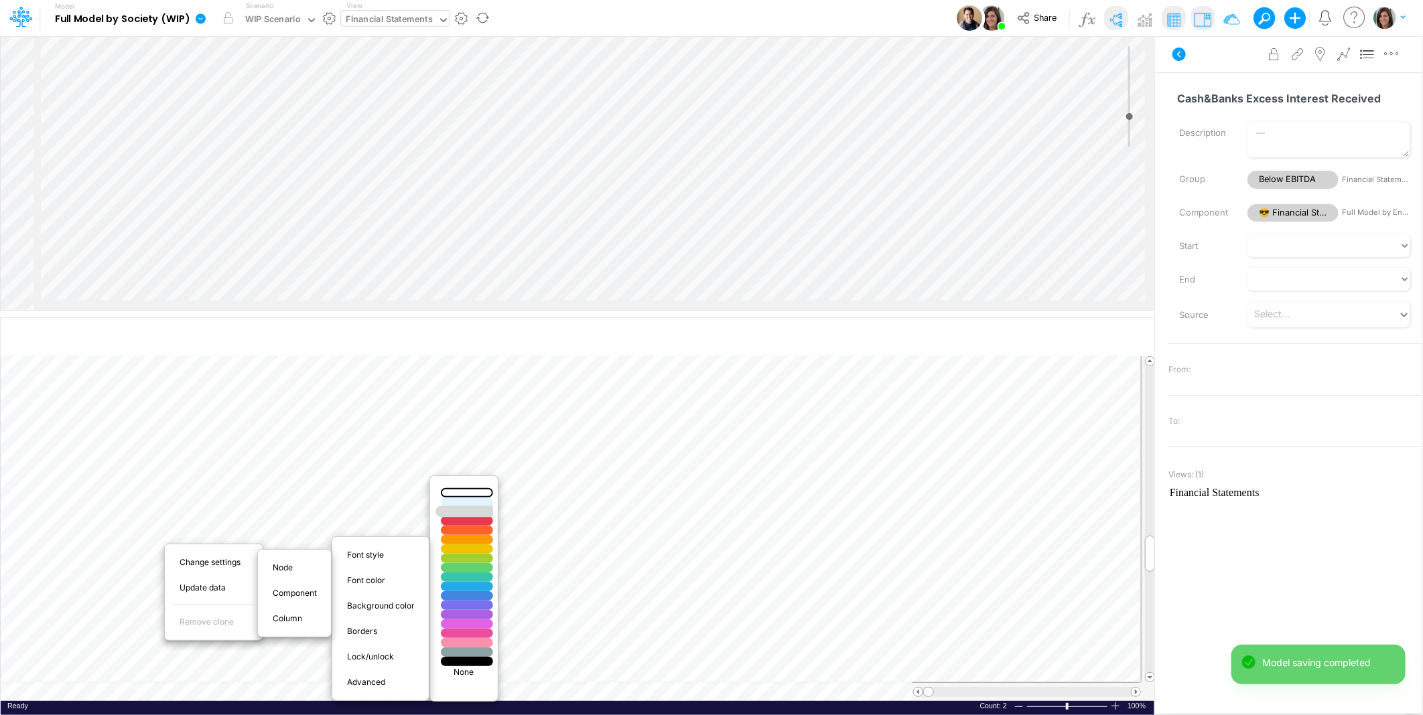
click at [464, 513] on div at bounding box center [466, 511] width 63 height 11
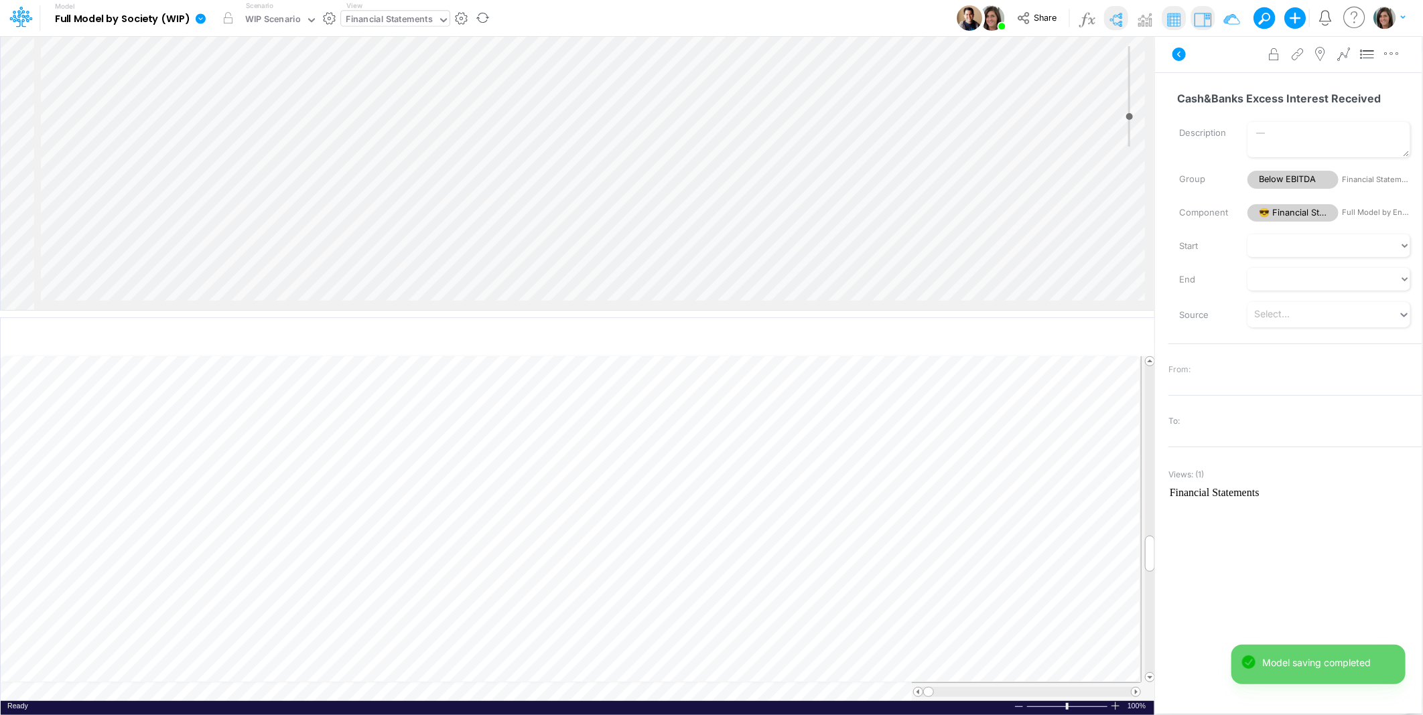
scroll to position [0, 1]
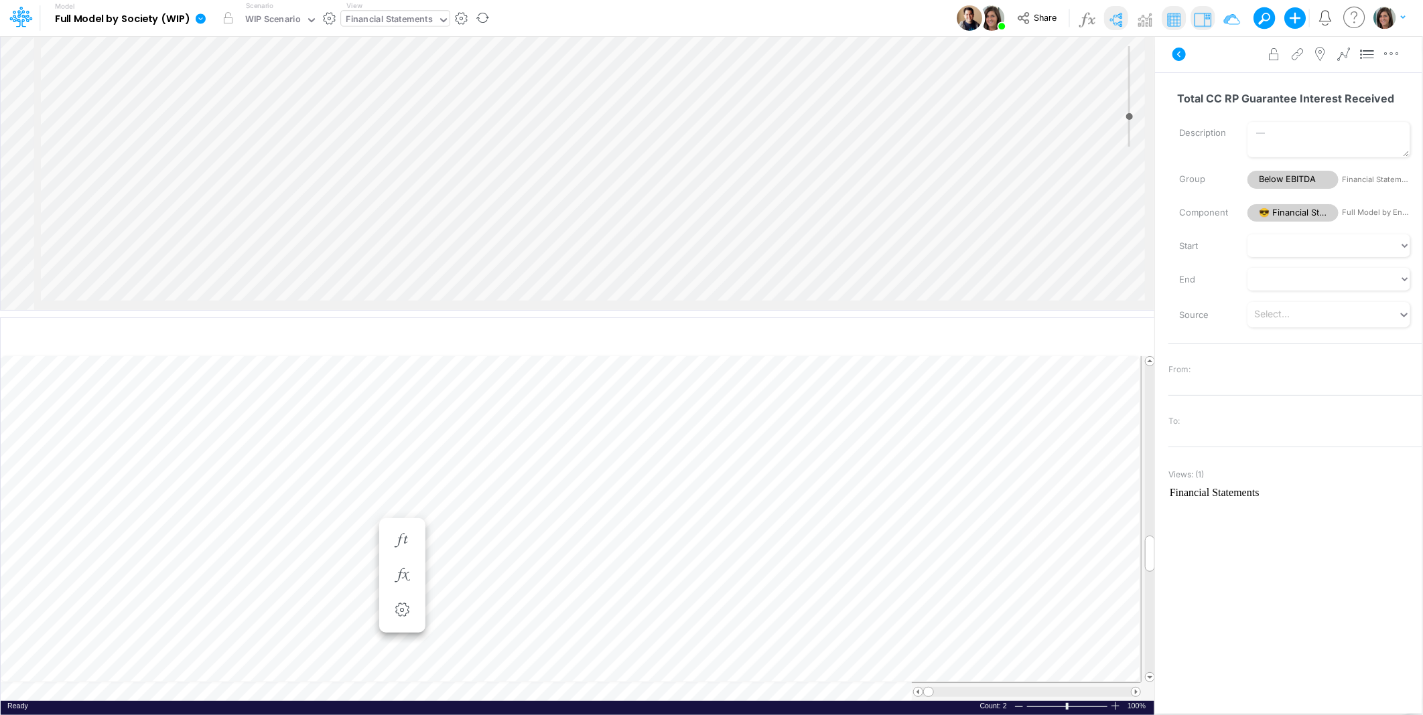
scroll to position [0, 1]
click at [397, 564] on span "Bold" at bounding box center [402, 563] width 32 height 12
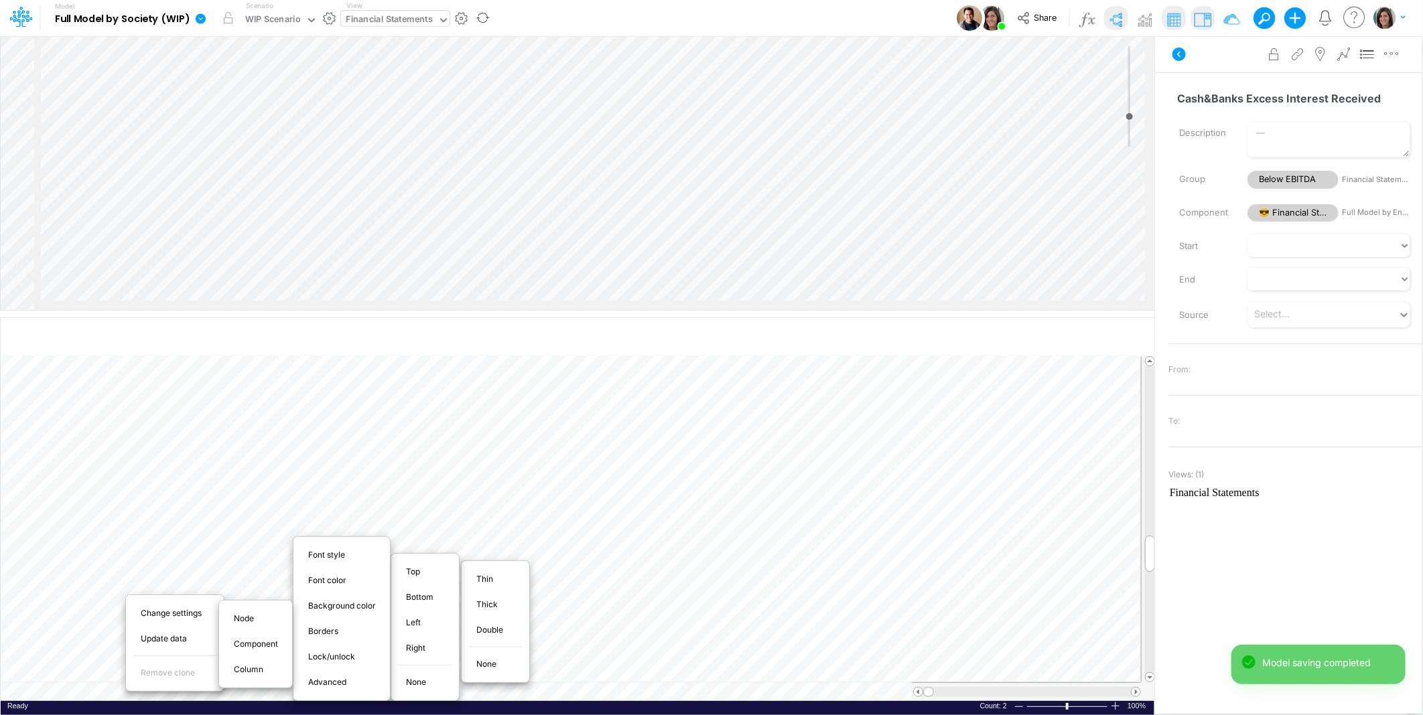
click at [494, 587] on div "Thin" at bounding box center [495, 579] width 59 height 16
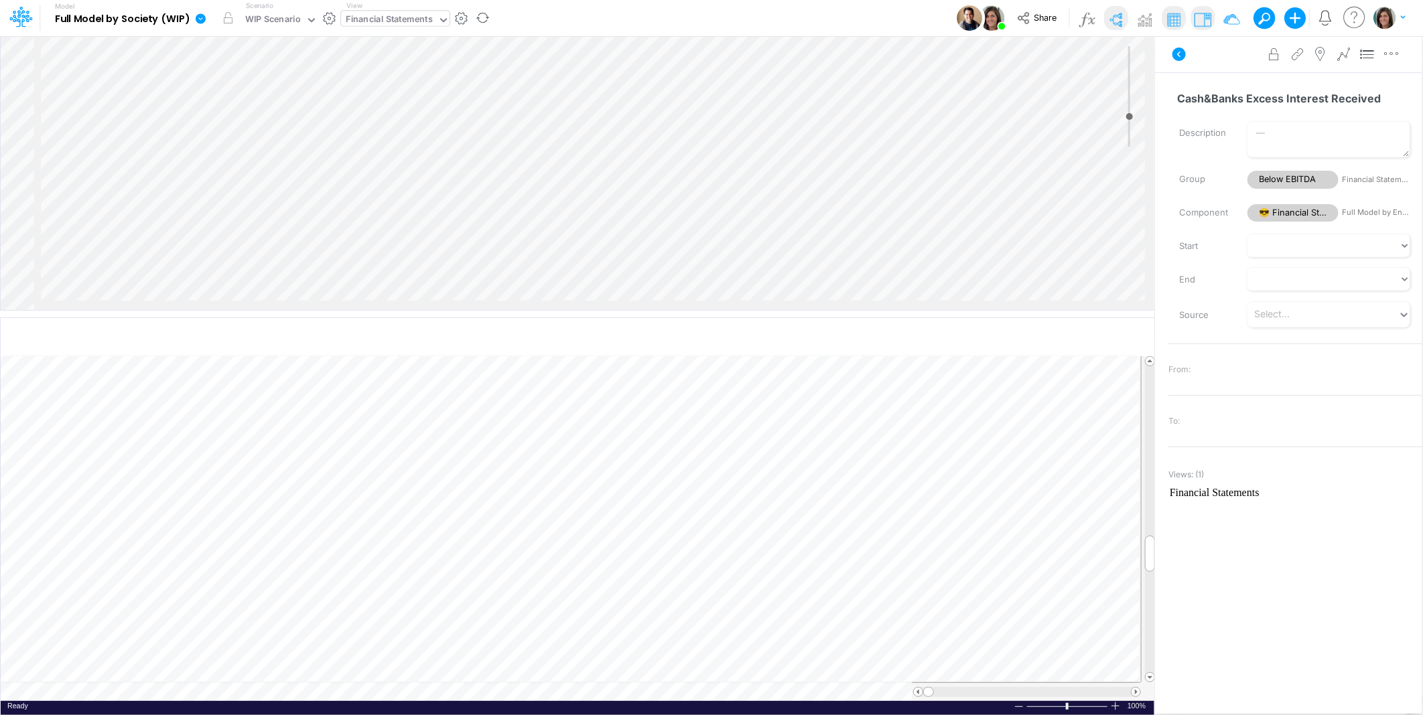
scroll to position [0, 1]
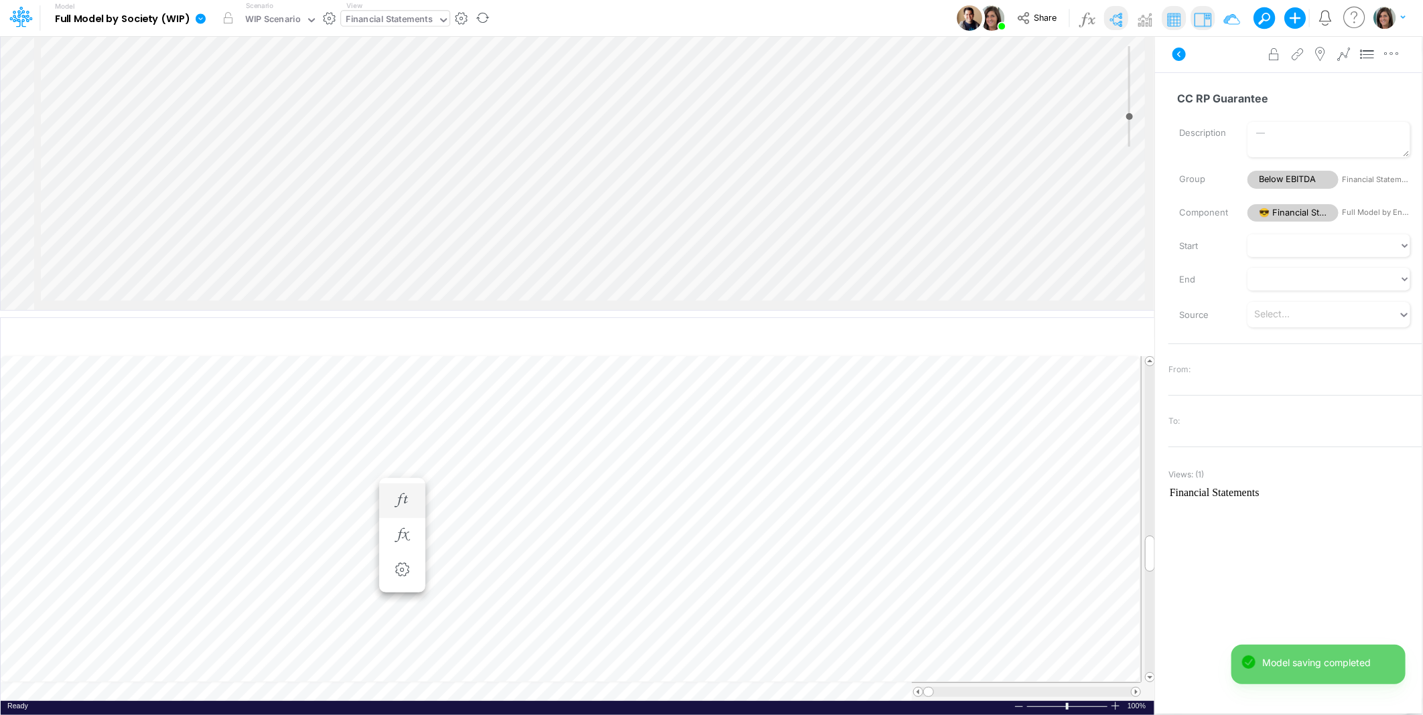
scroll to position [0, 1]
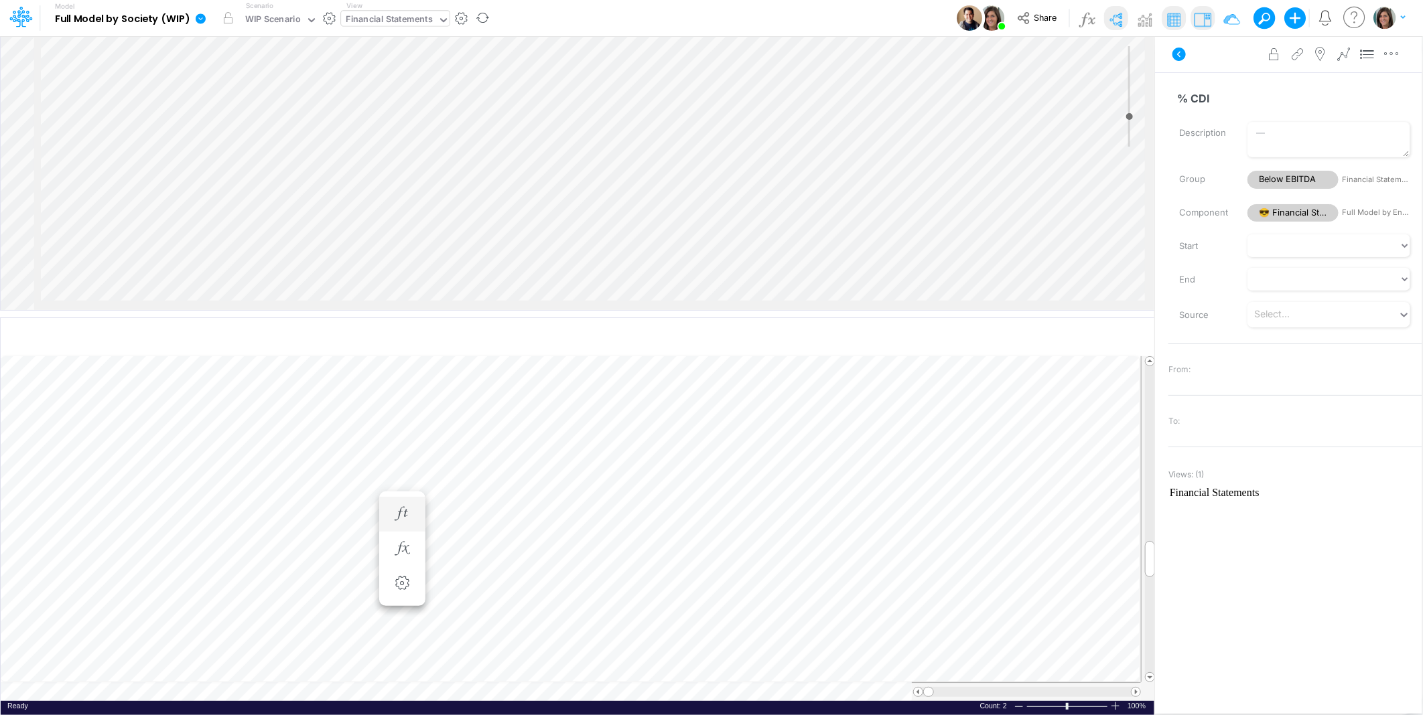
scroll to position [0, 1]
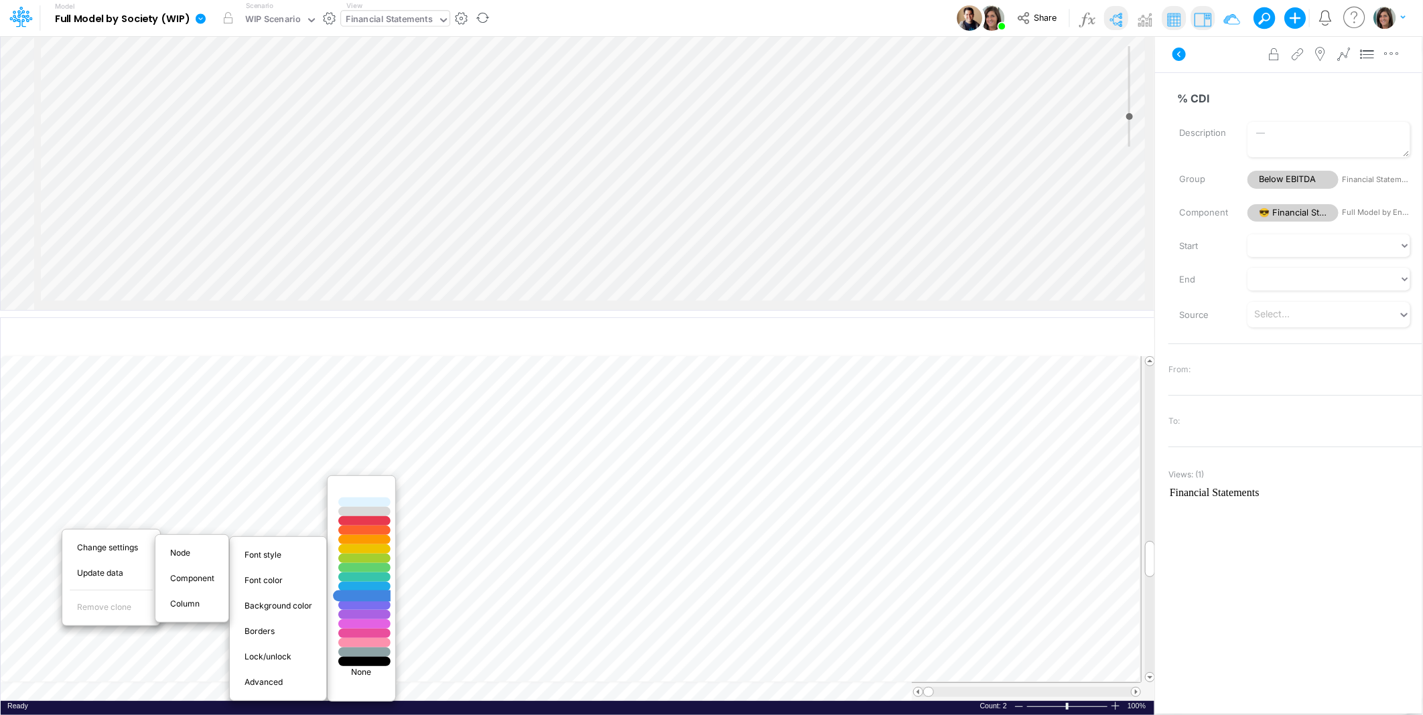
click at [360, 595] on div at bounding box center [364, 596] width 63 height 11
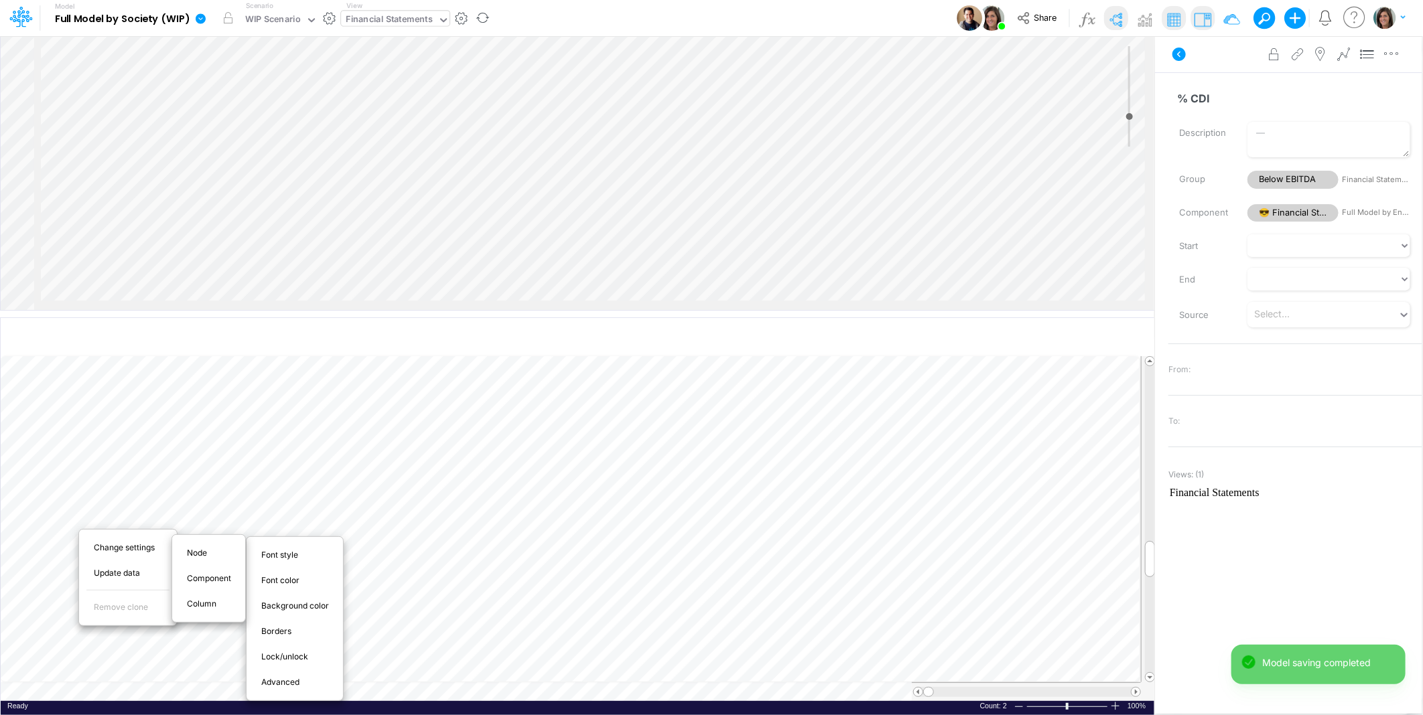
click at [289, 675] on div "Advanced" at bounding box center [294, 683] width 87 height 16
select select "sum"
select select "field"
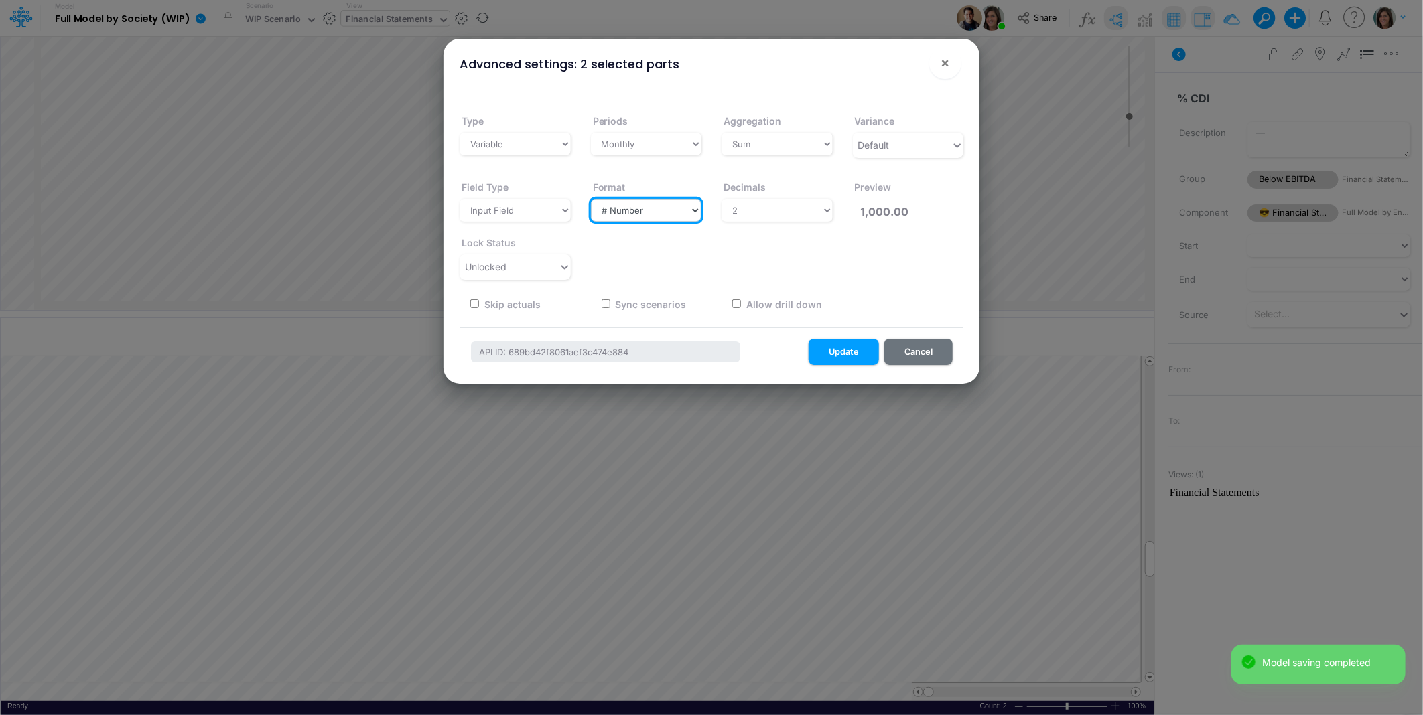
click at [687, 218] on select "Select a type # Number $ USD % Percentage Boolean Text Date Period" at bounding box center [646, 210] width 111 height 23
select select "Percentage"
click at [591, 199] on select "Select a type # Number $ USD % Percentage Boolean Text Date Period" at bounding box center [646, 210] width 111 height 23
type input "100.00%"
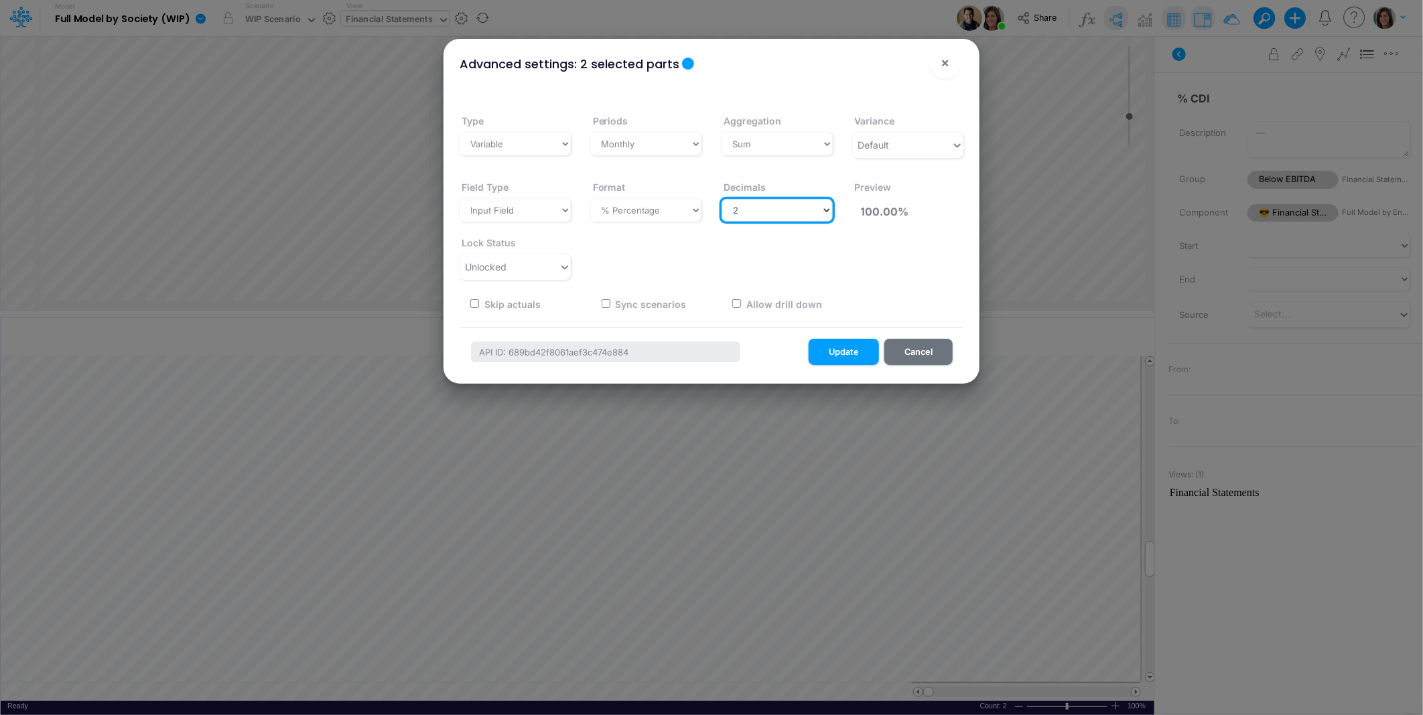
click at [813, 210] on select "Select decimals places 0 1 2 3 4 5 6 7 8 9 10" at bounding box center [776, 210] width 111 height 23
click at [817, 145] on select "Select a type Sum First Last Average Calculated" at bounding box center [776, 144] width 111 height 23
select select "last"
click at [721, 133] on select "Select a type Sum First Last Average Calculated" at bounding box center [776, 144] width 111 height 23
click at [856, 354] on button "Update" at bounding box center [843, 352] width 70 height 26
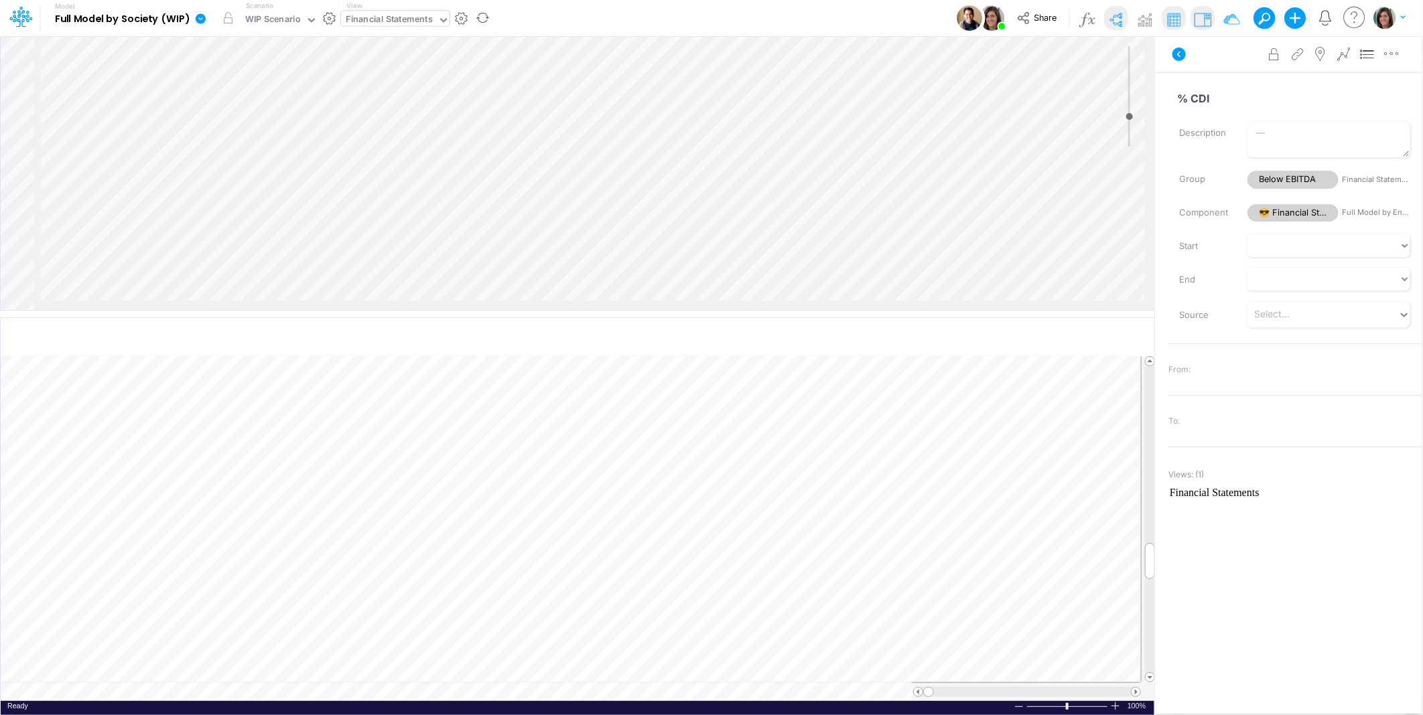
scroll to position [0, 1]
click at [296, 681] on span "Advanced" at bounding box center [285, 683] width 54 height 12
select select "sum"
select select "field"
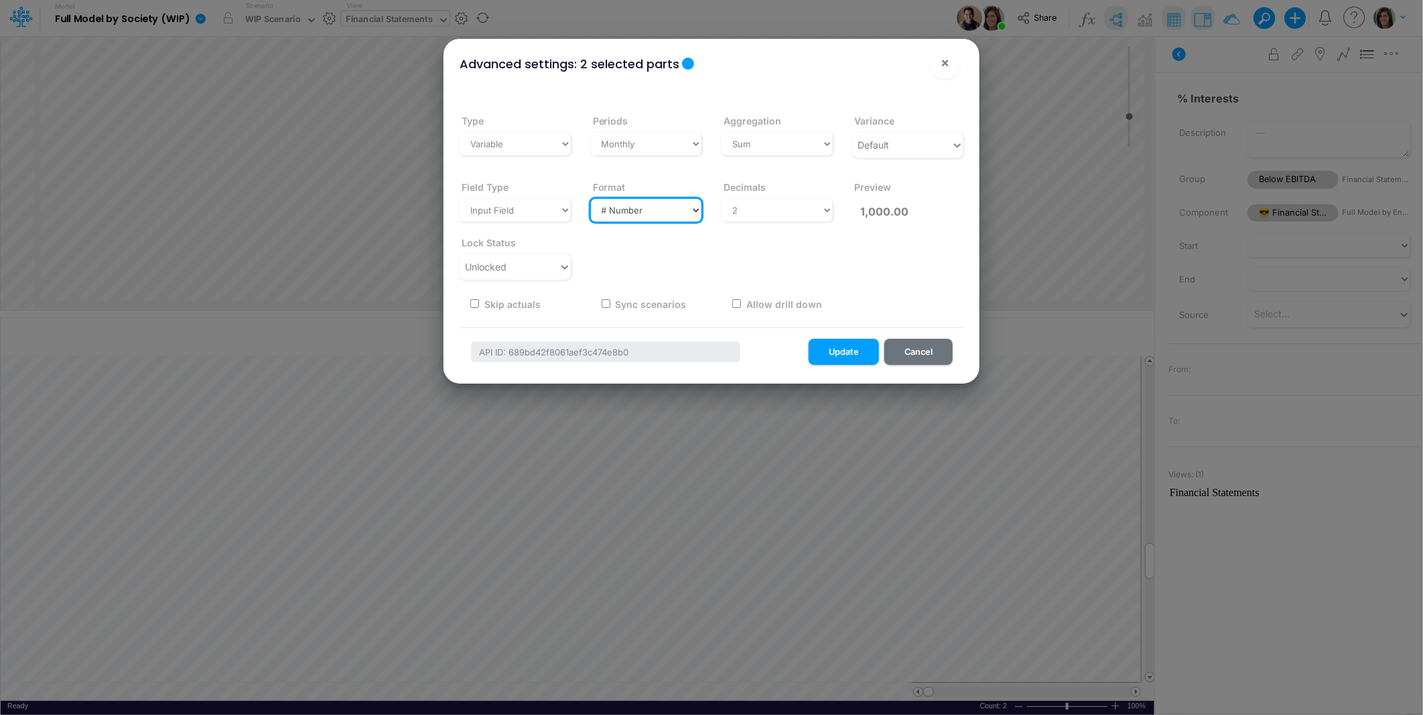
drag, startPoint x: 655, startPoint y: 212, endPoint x: 652, endPoint y: 222, distance: 9.8
click at [655, 214] on select "Select a type # Number $ USD % Percentage Boolean Text Date Period" at bounding box center [646, 210] width 111 height 23
select select "Percentage"
click at [591, 199] on select "Select a type # Number $ USD % Percentage Boolean Text Date Period" at bounding box center [646, 210] width 111 height 23
type input "100.00%"
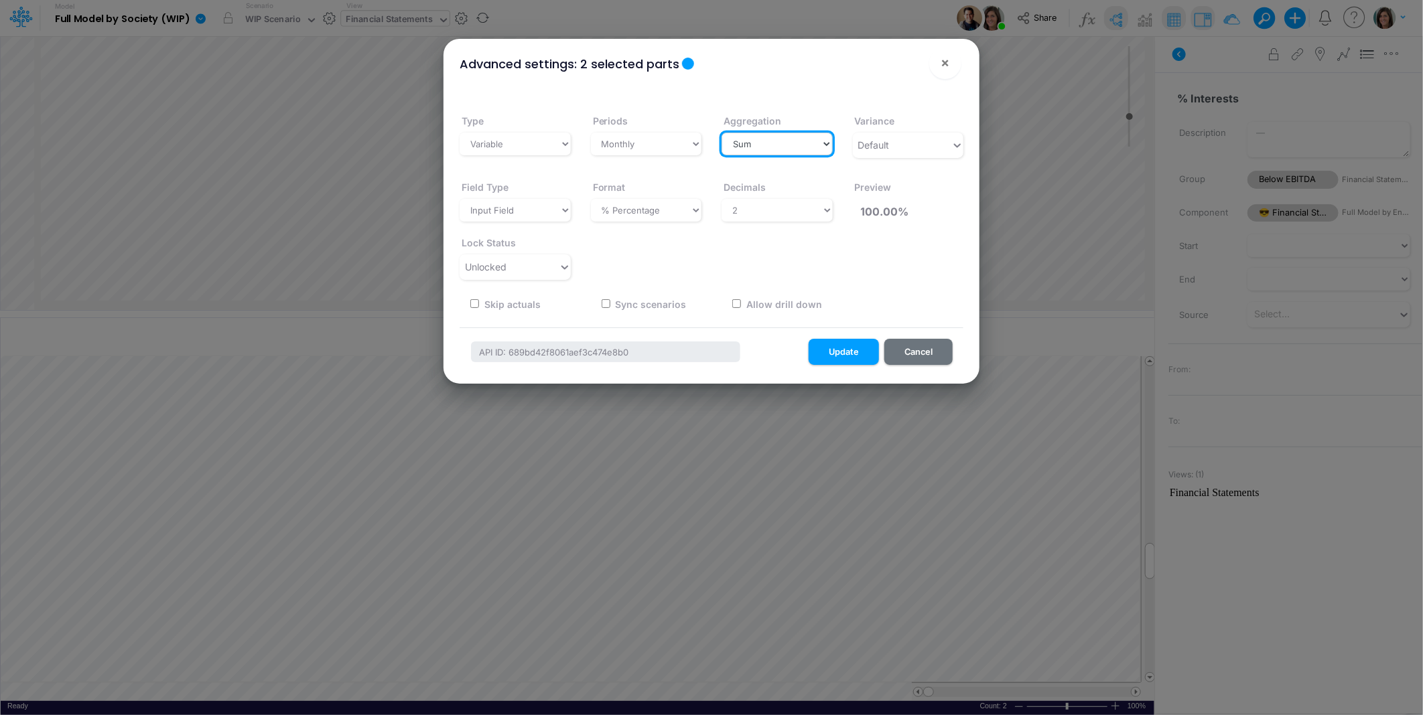
click at [782, 143] on select "Select a type Sum First Last Average Calculated" at bounding box center [776, 144] width 111 height 23
select select "calculated"
click at [721, 133] on select "Select a type Sum First Last Average Calculated" at bounding box center [776, 144] width 111 height 23
click at [854, 354] on button "Update" at bounding box center [843, 352] width 70 height 26
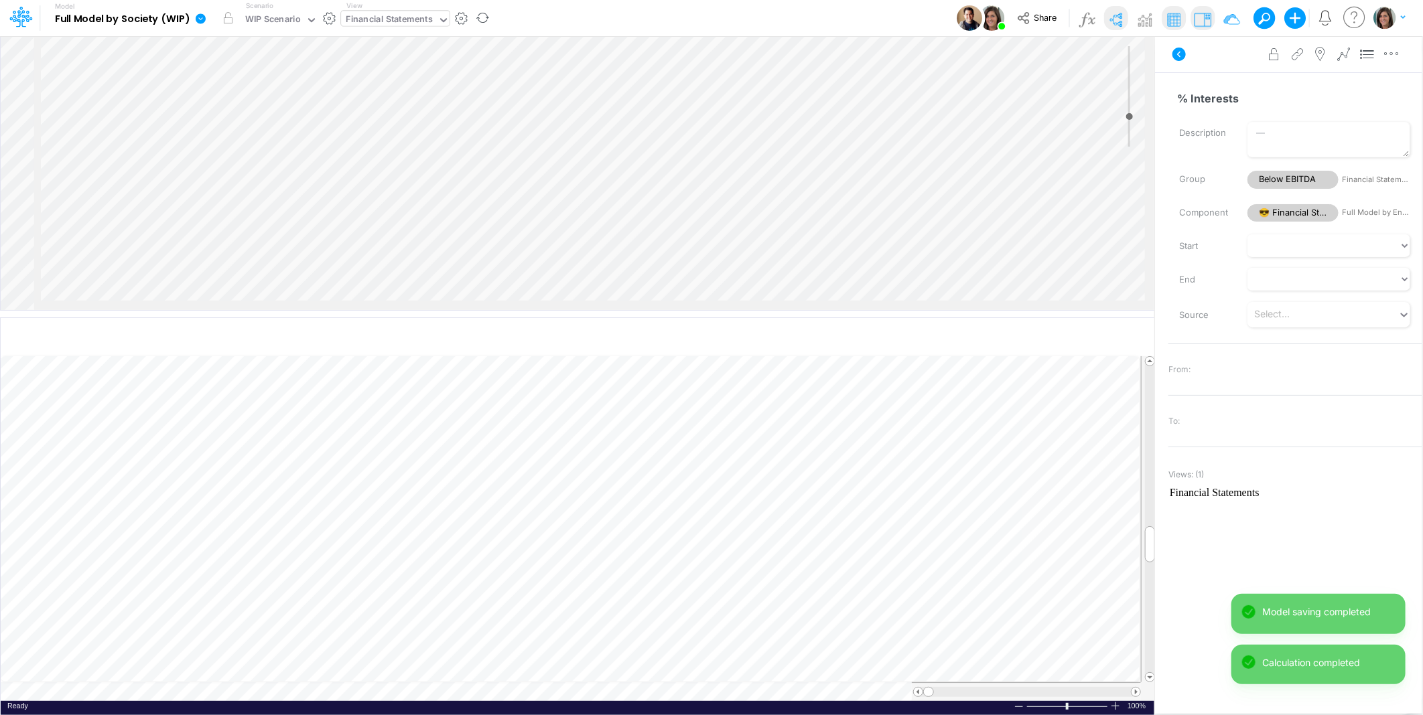
scroll to position [0, 1]
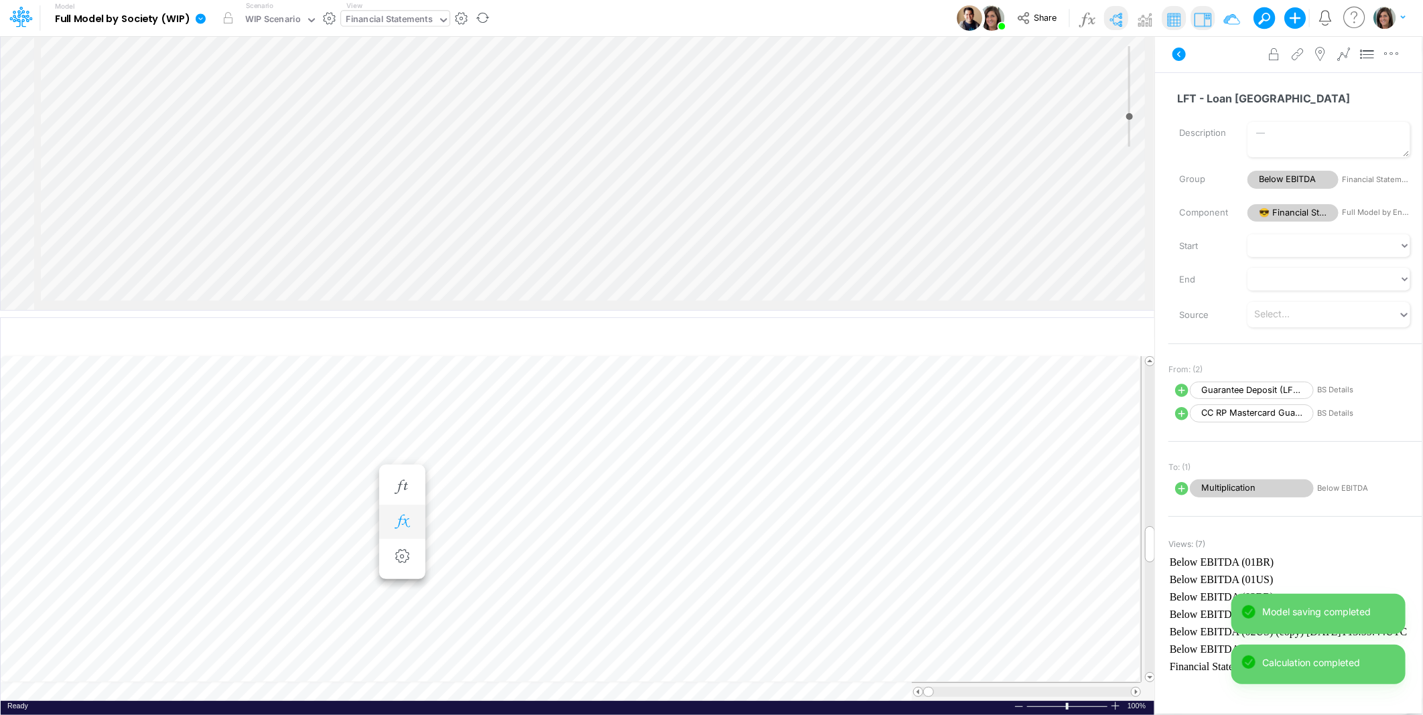
click at [414, 524] on button "button" at bounding box center [402, 522] width 25 height 27
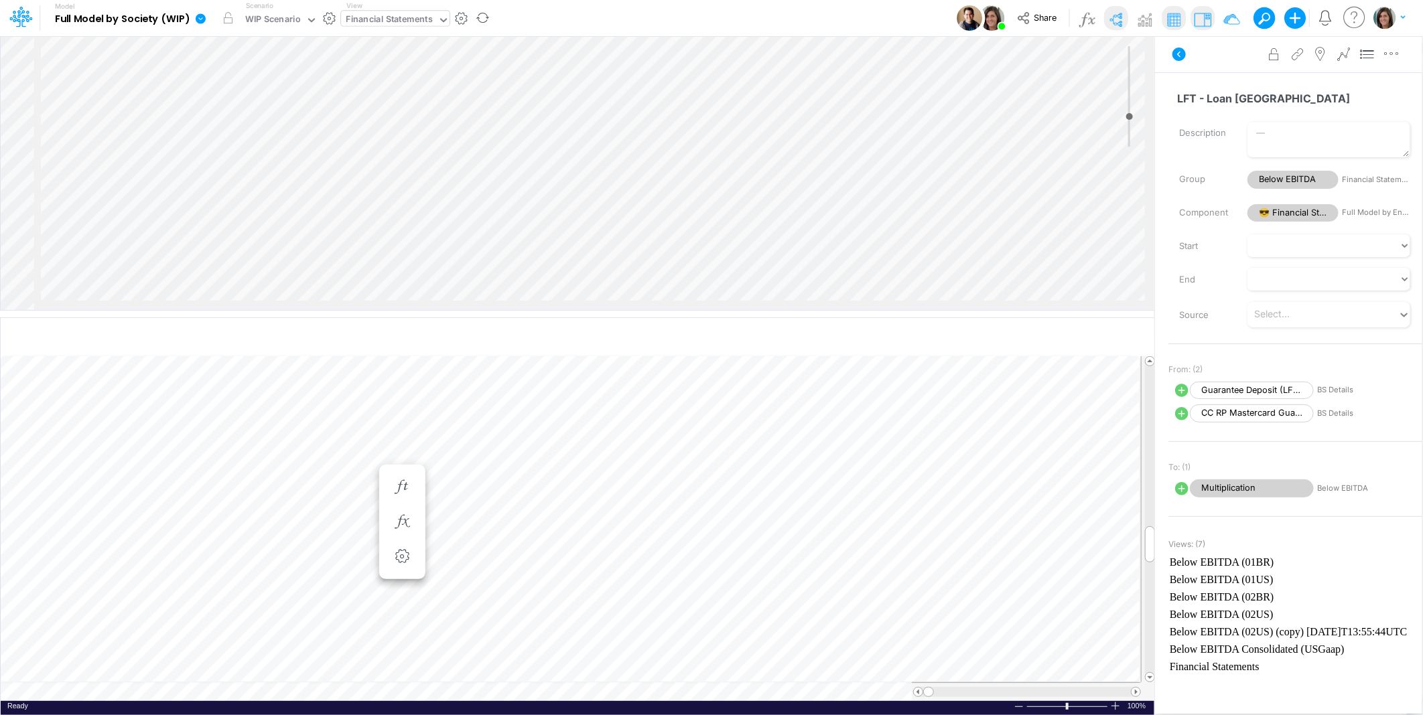
scroll to position [0, 1]
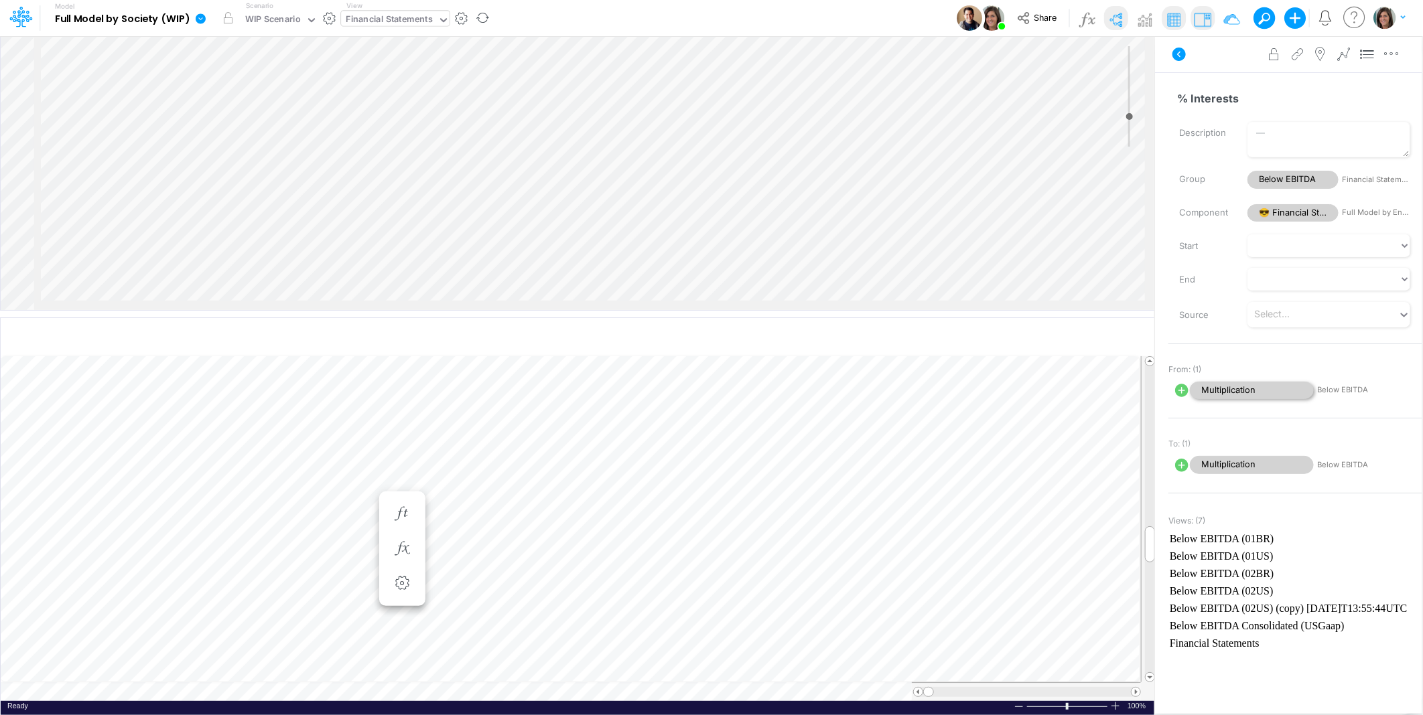
click at [1294, 387] on span "Multiplication" at bounding box center [1252, 391] width 124 height 18
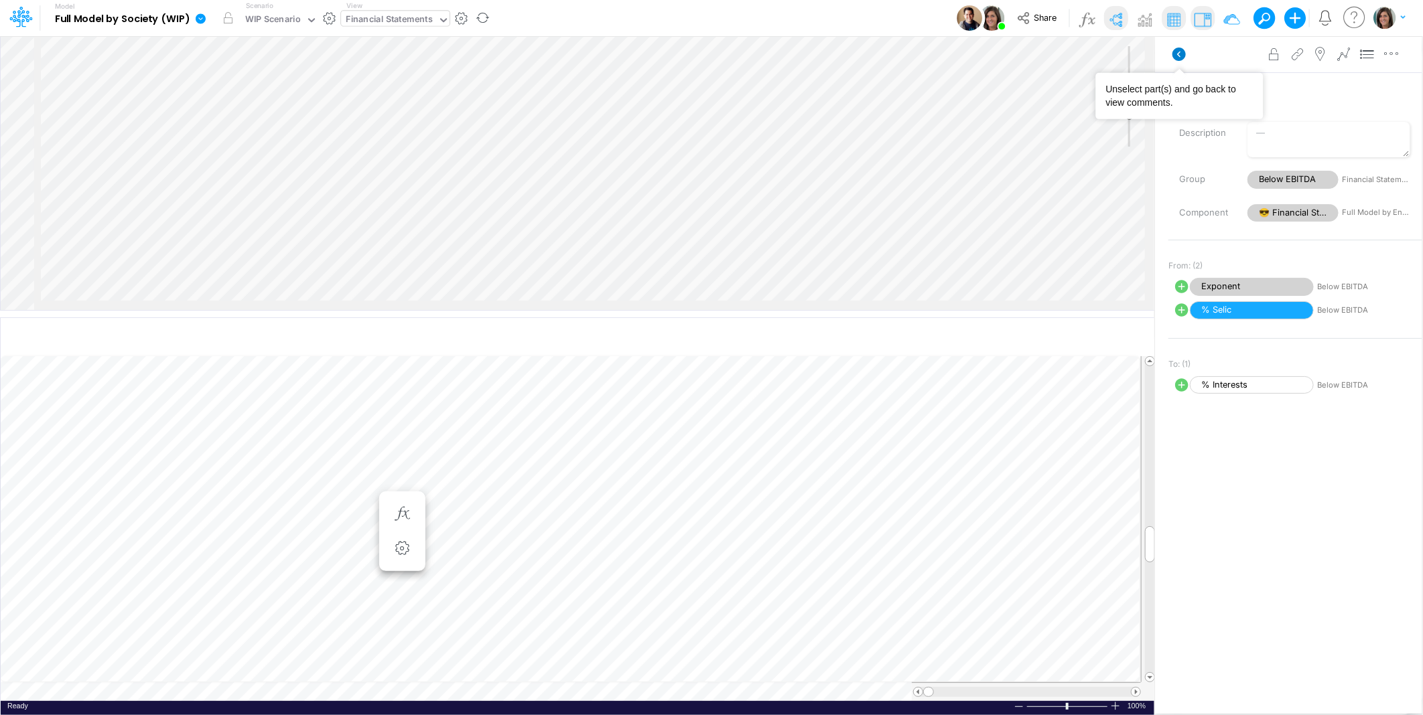
click at [1181, 52] on icon at bounding box center [1178, 54] width 13 height 13
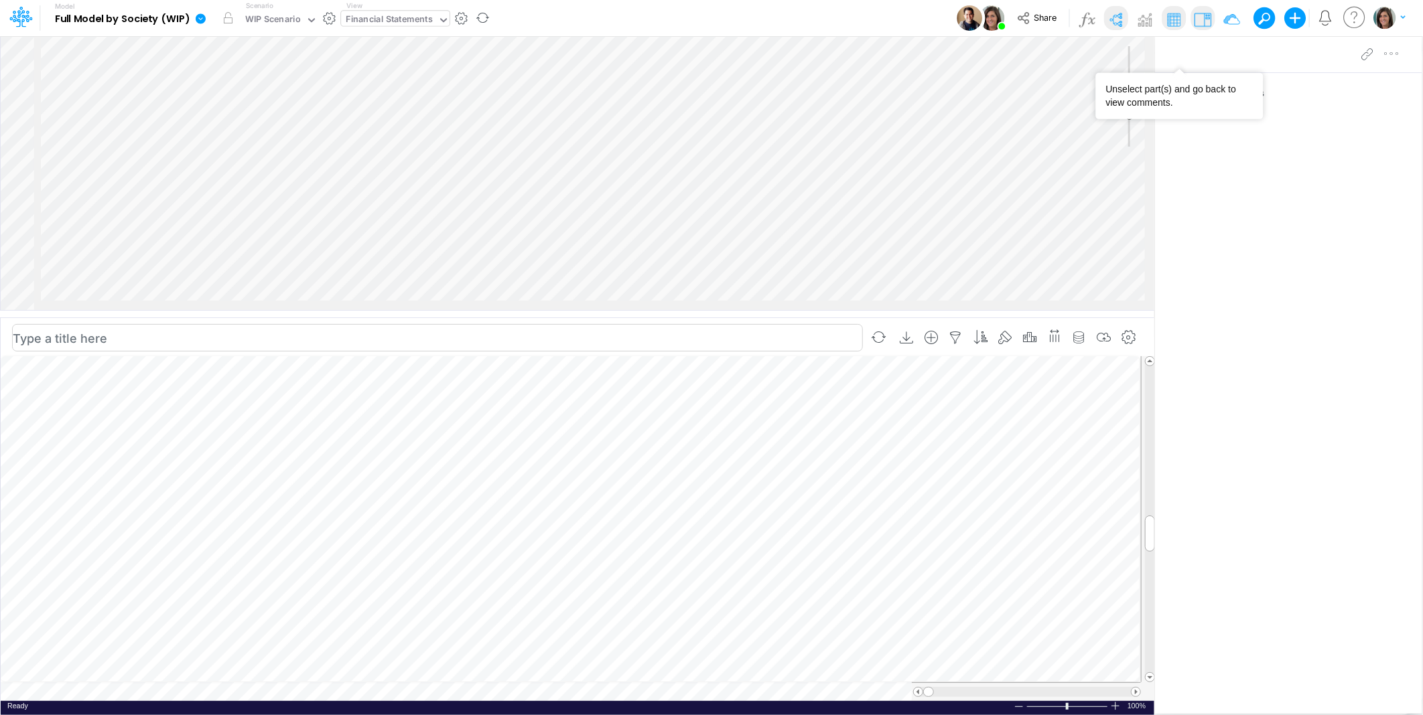
scroll to position [0, 1]
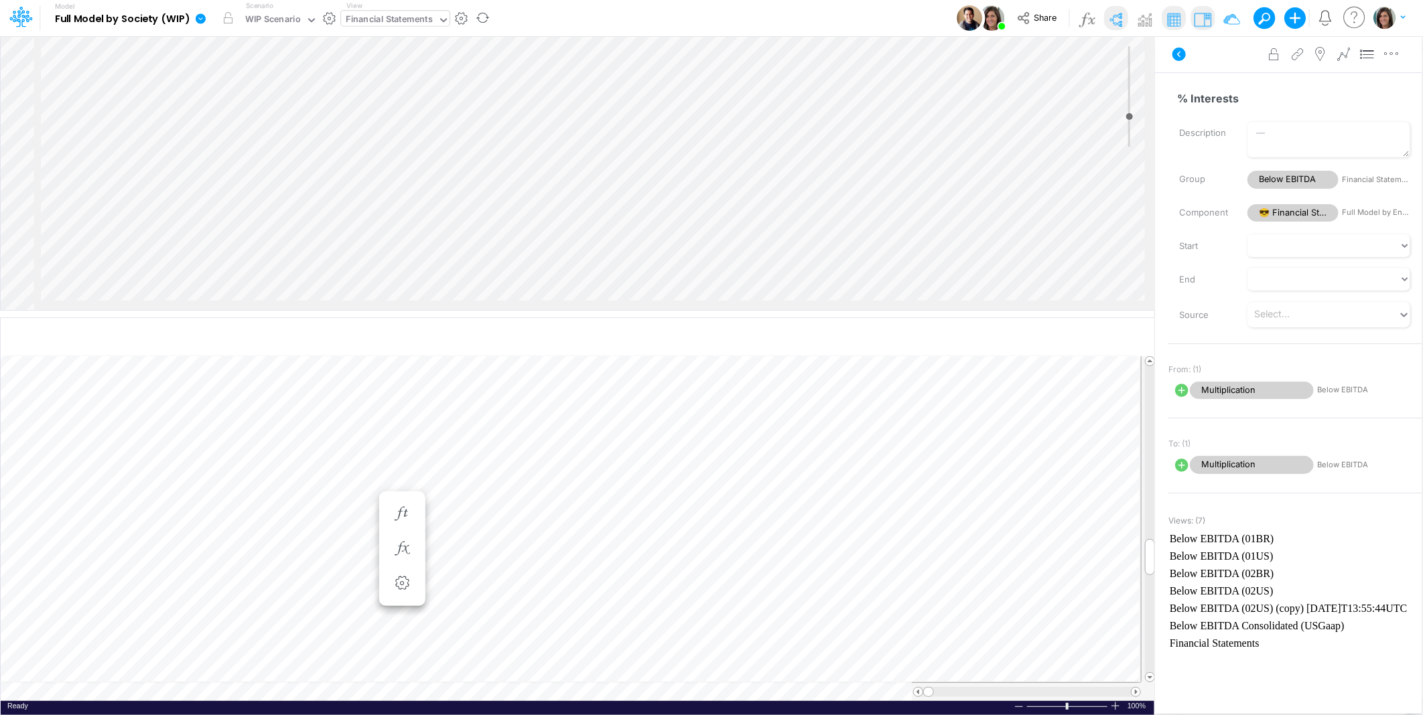
scroll to position [0, 1]
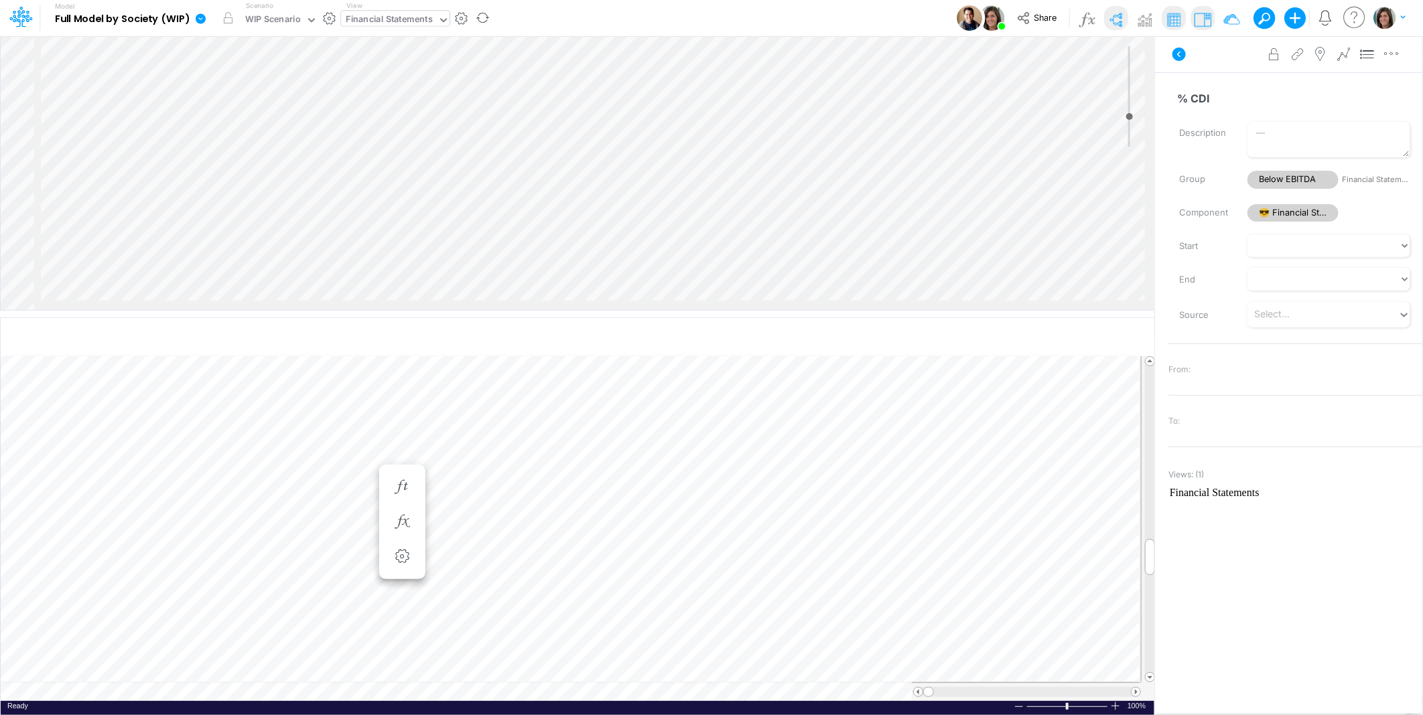
scroll to position [0, 1]
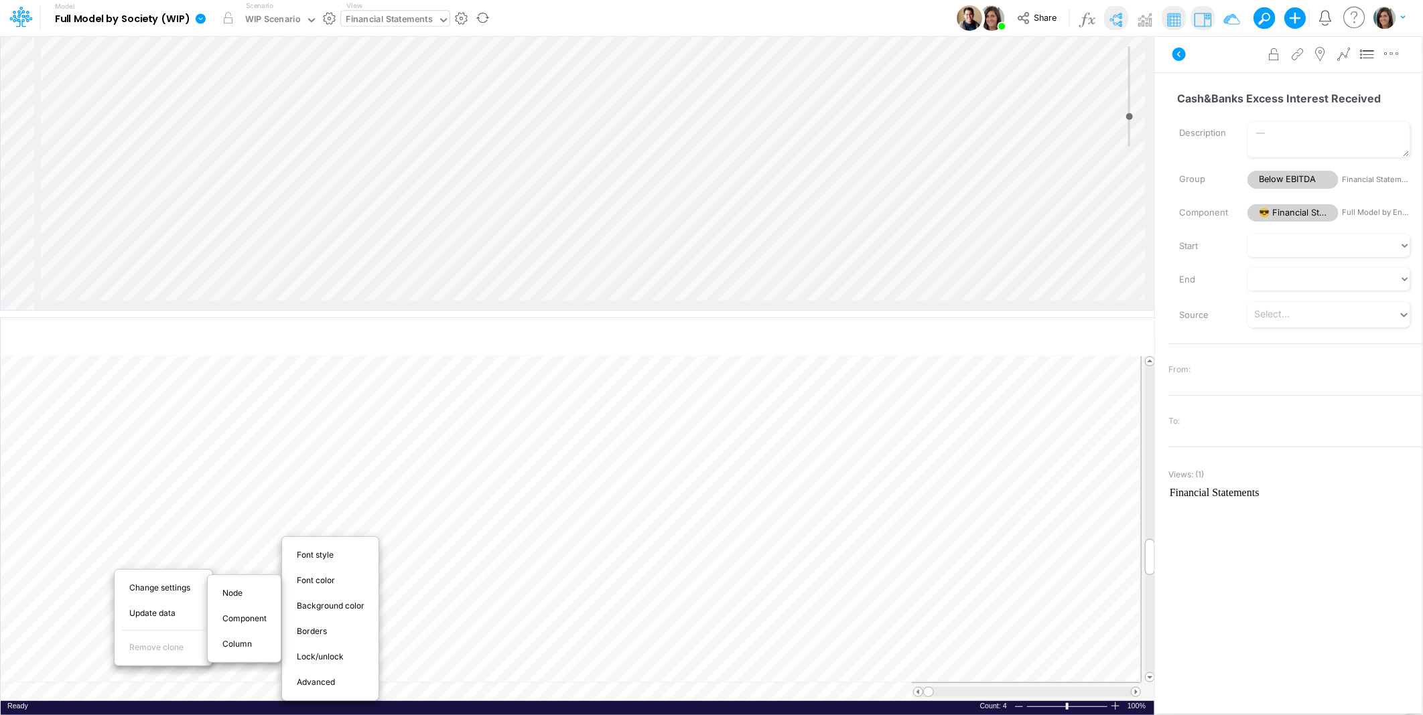
click at [320, 683] on span "Advanced" at bounding box center [324, 683] width 54 height 12
select select "sum"
select select "field"
select select "Number"
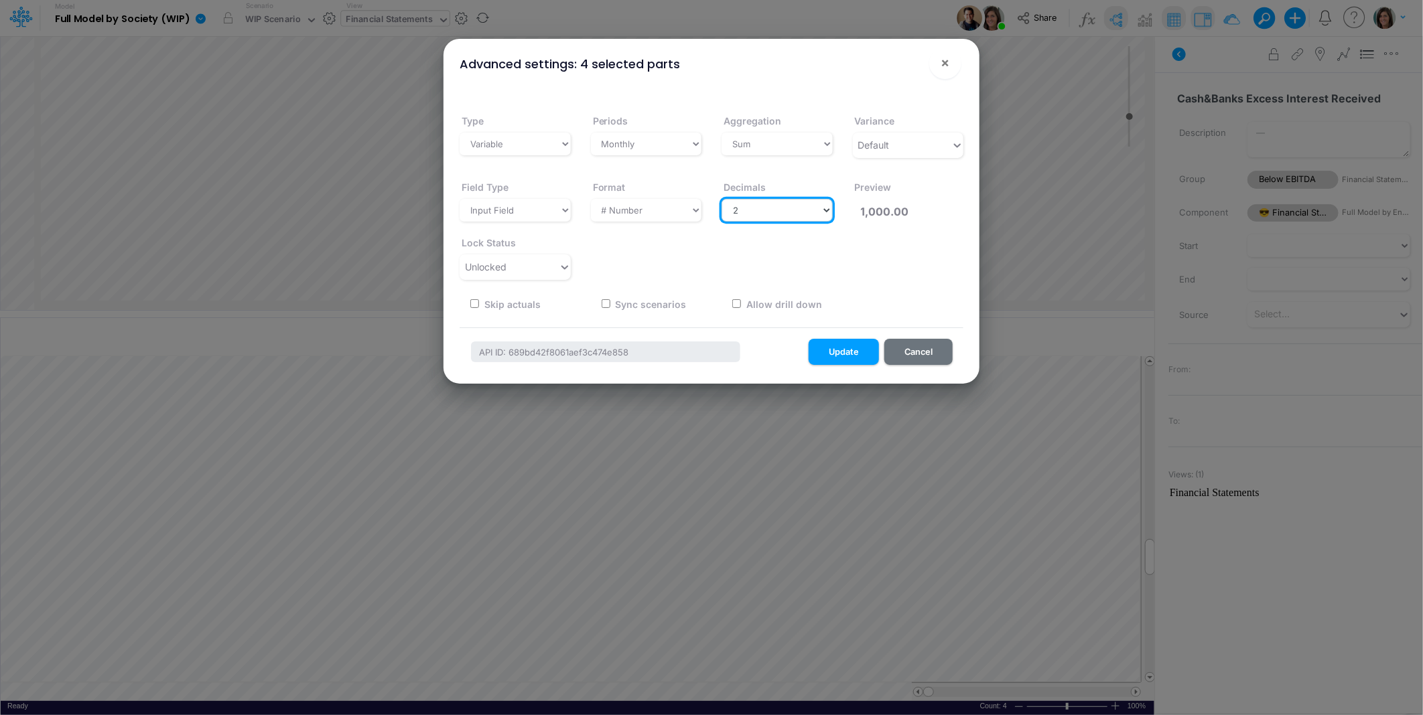
click at [801, 205] on select "Select decimals places 0 1 2 3 4 5 6 7 8 9 10" at bounding box center [776, 210] width 111 height 23
select select "0"
click at [721, 199] on select "Select decimals places 0 1 2 3 4 5 6 7 8 9 10" at bounding box center [776, 210] width 111 height 23
type input "1,000"
click at [839, 348] on button "Update" at bounding box center [843, 352] width 70 height 26
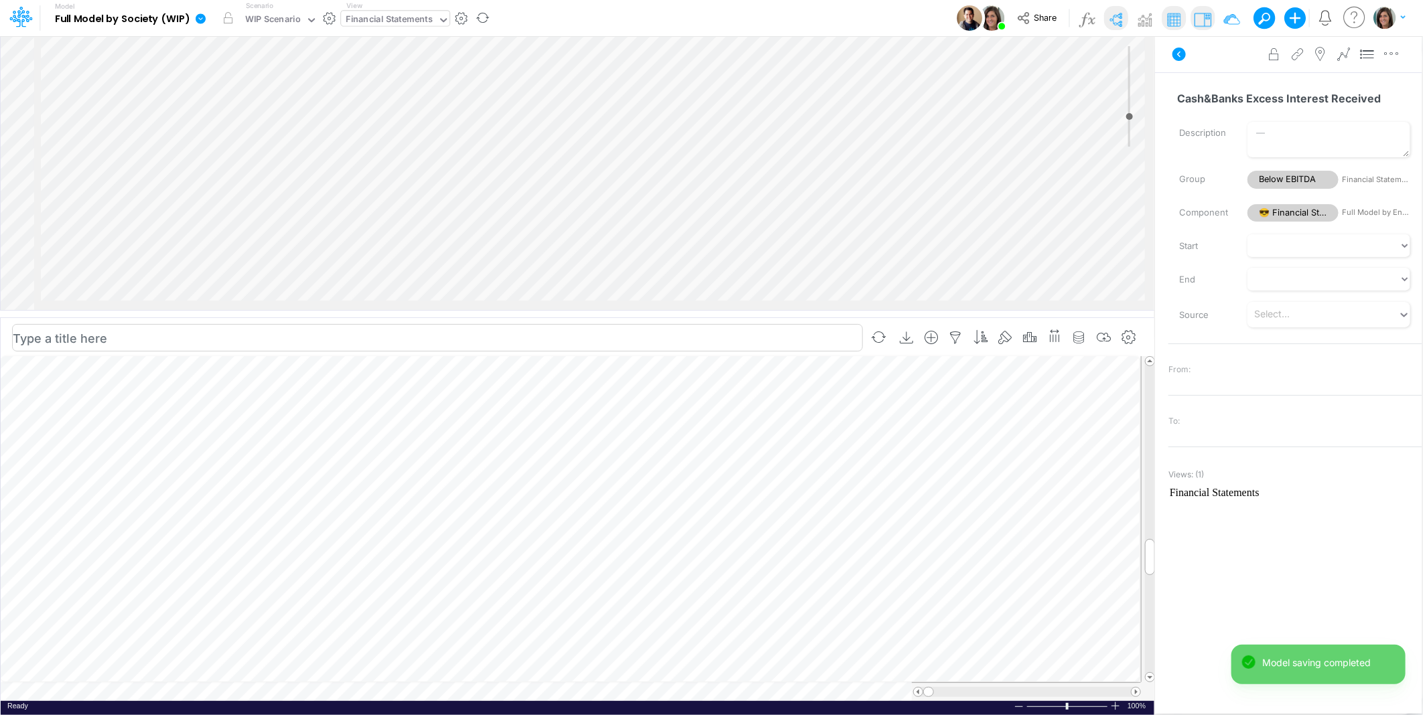
scroll to position [0, 1]
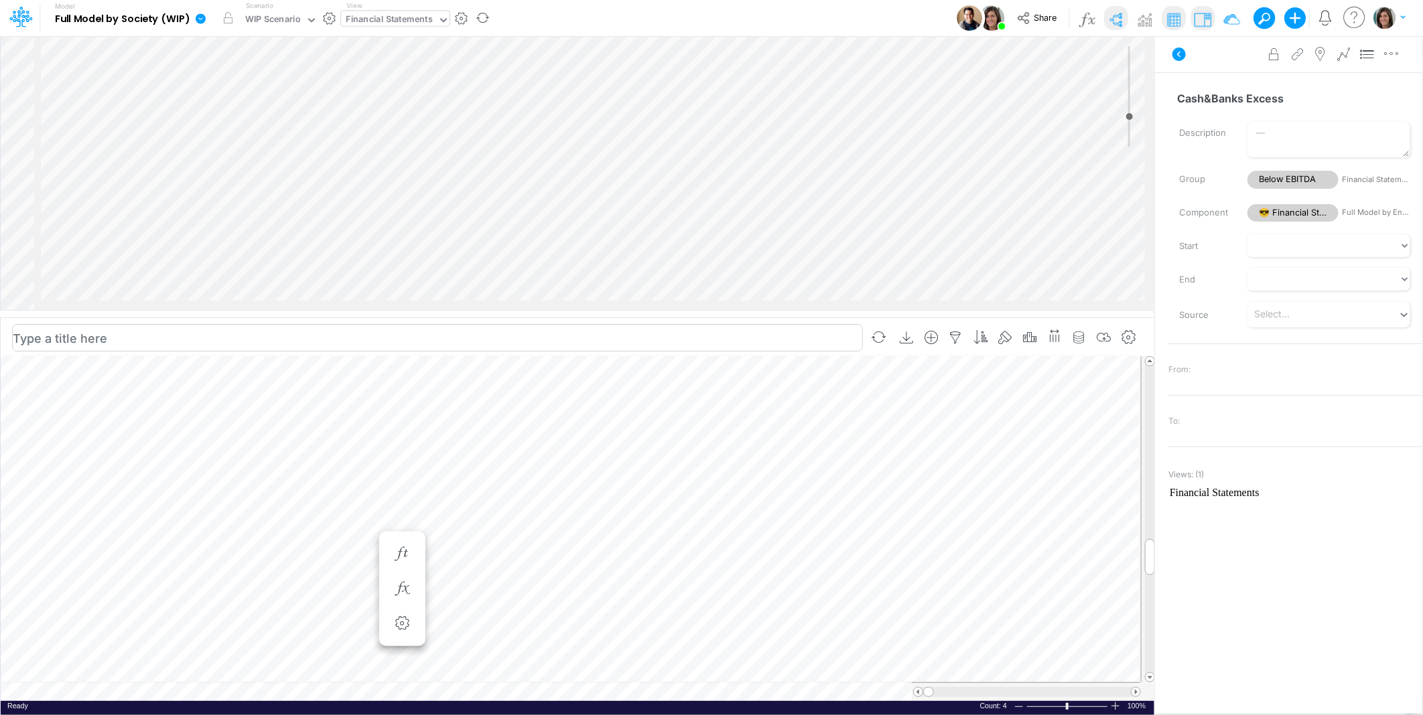
scroll to position [0, 1]
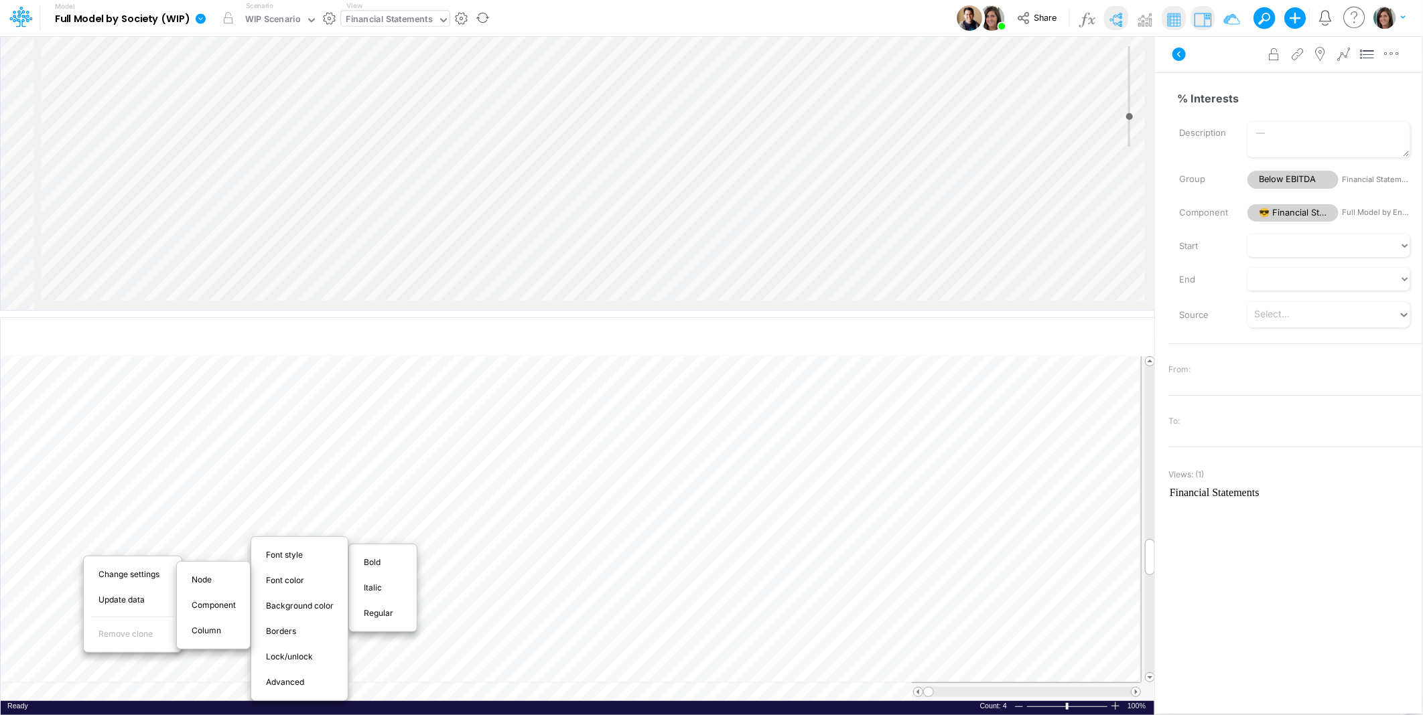
click at [378, 612] on span "Regular" at bounding box center [386, 614] width 45 height 12
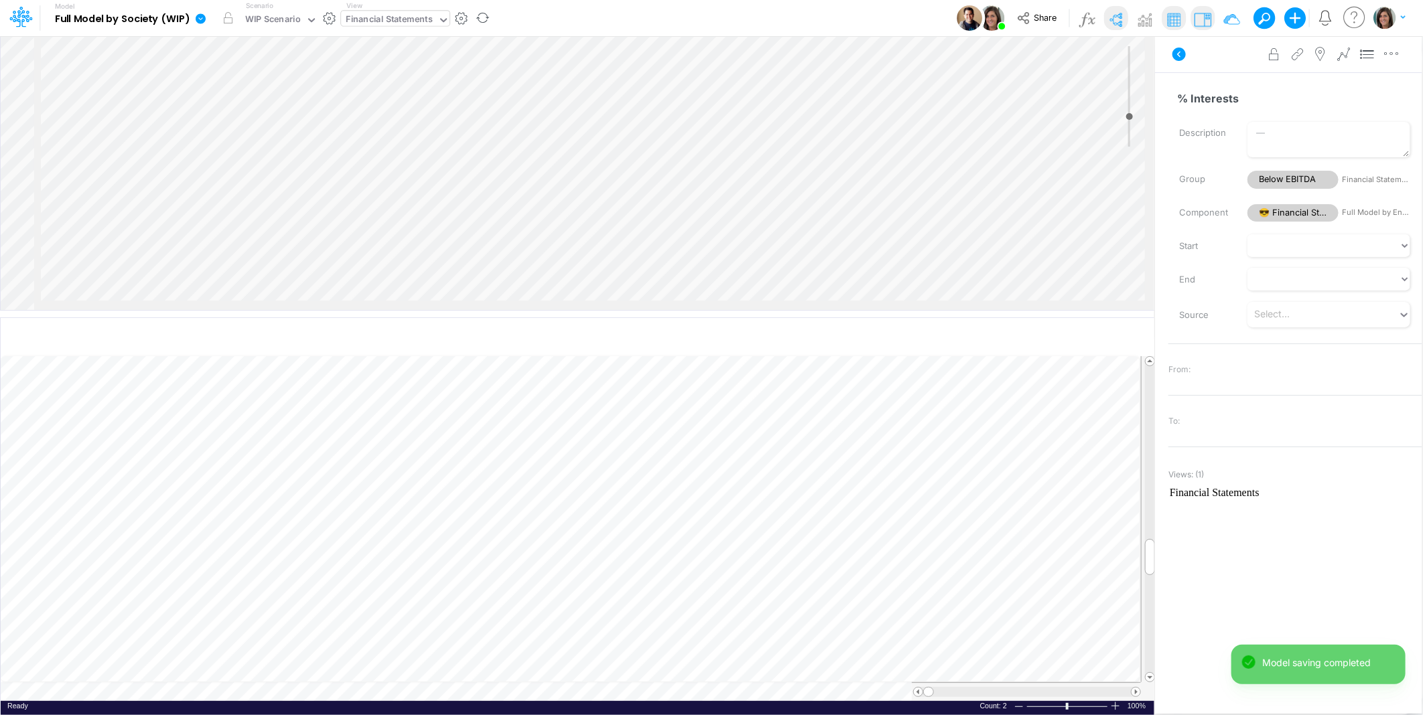
scroll to position [0, 1]
click at [358, 614] on span "Regular" at bounding box center [366, 614] width 45 height 12
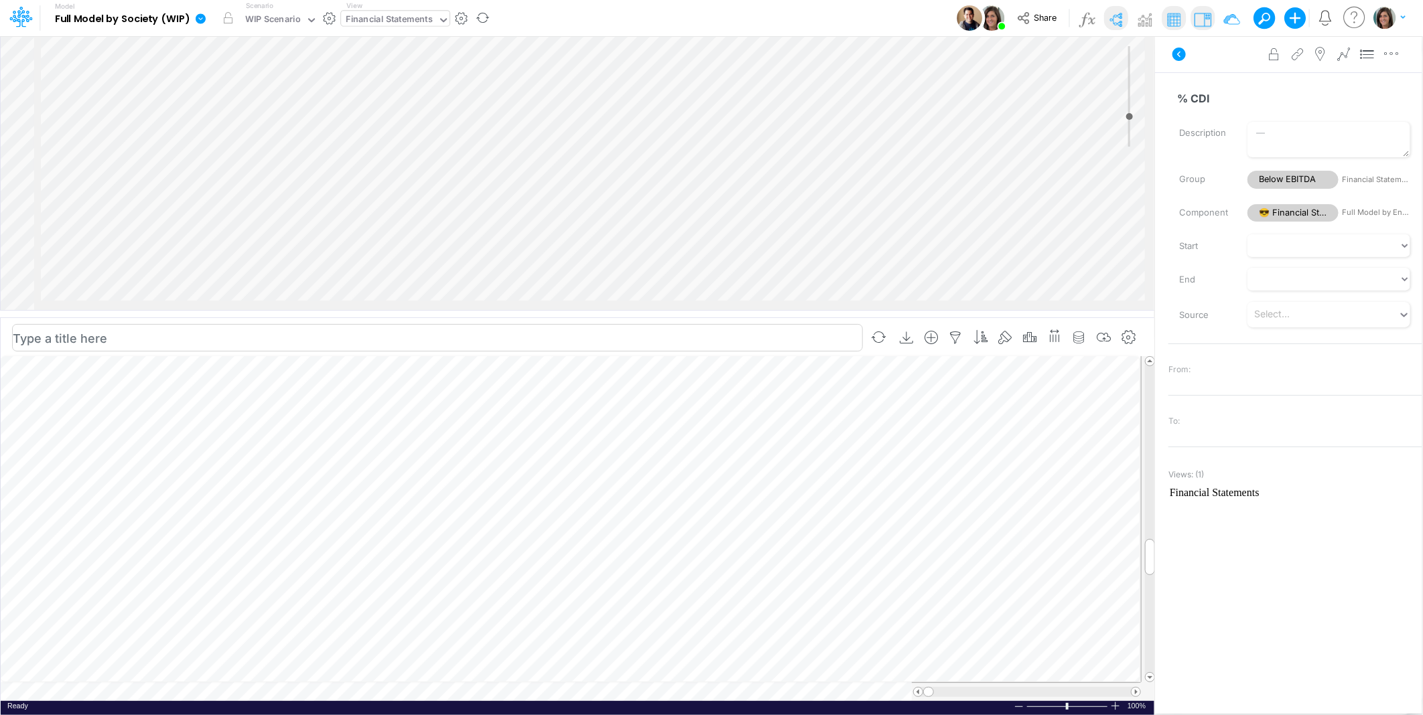
scroll to position [0, 1]
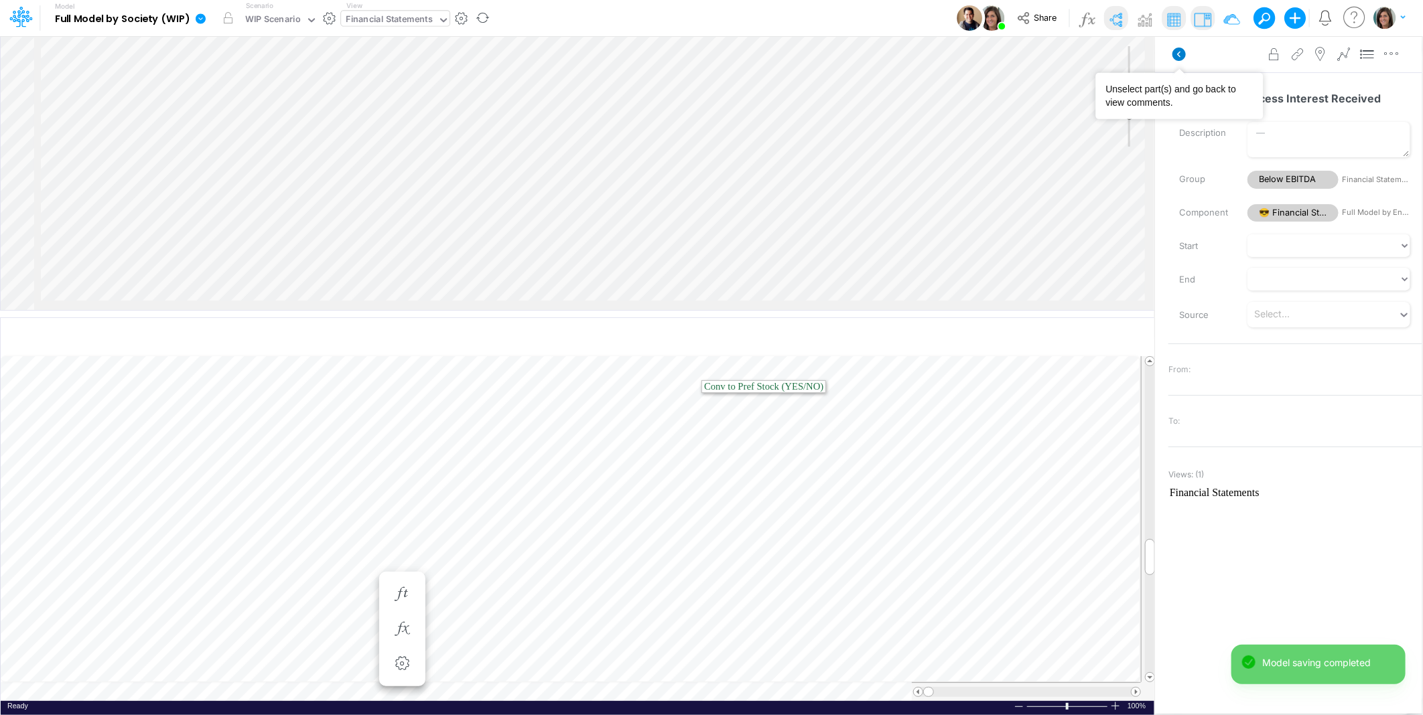
click at [1181, 48] on icon at bounding box center [1178, 54] width 13 height 13
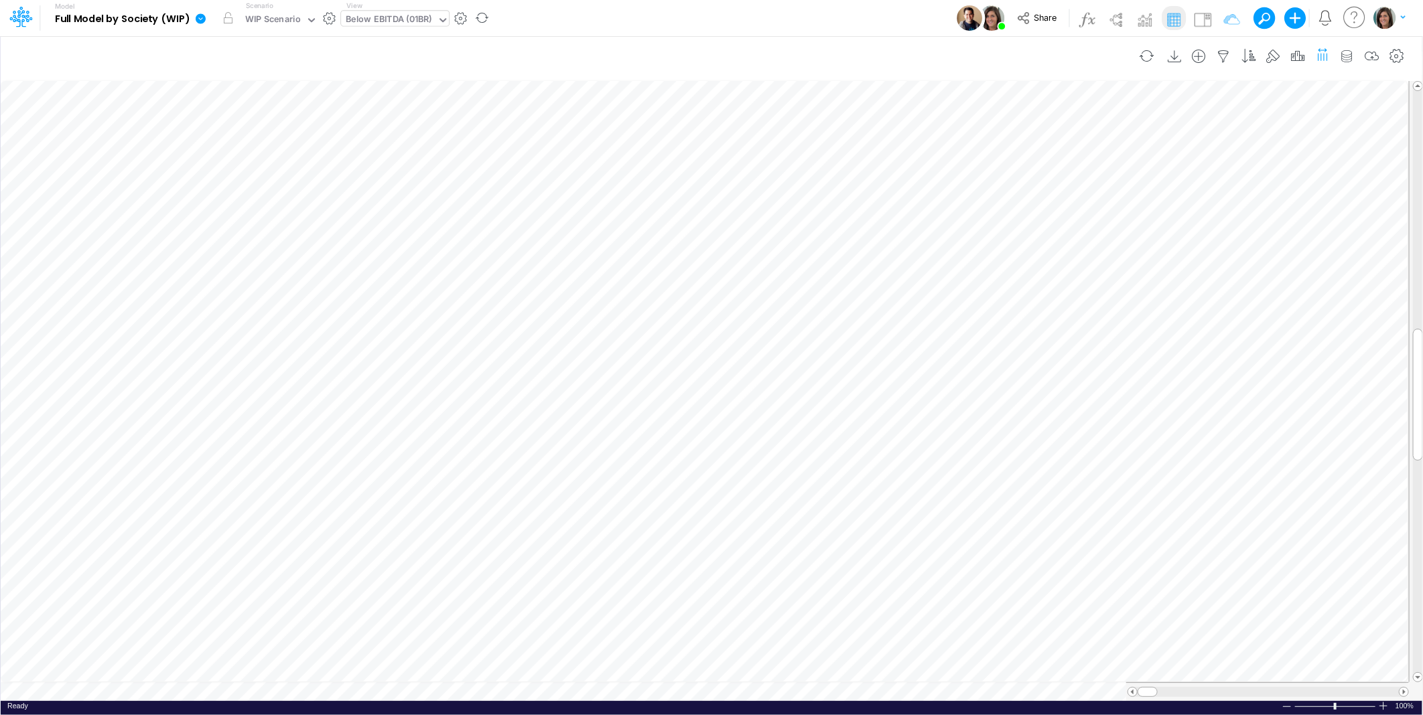
scroll to position [0, 1]
click at [1345, 54] on icon "button" at bounding box center [1347, 57] width 20 height 14
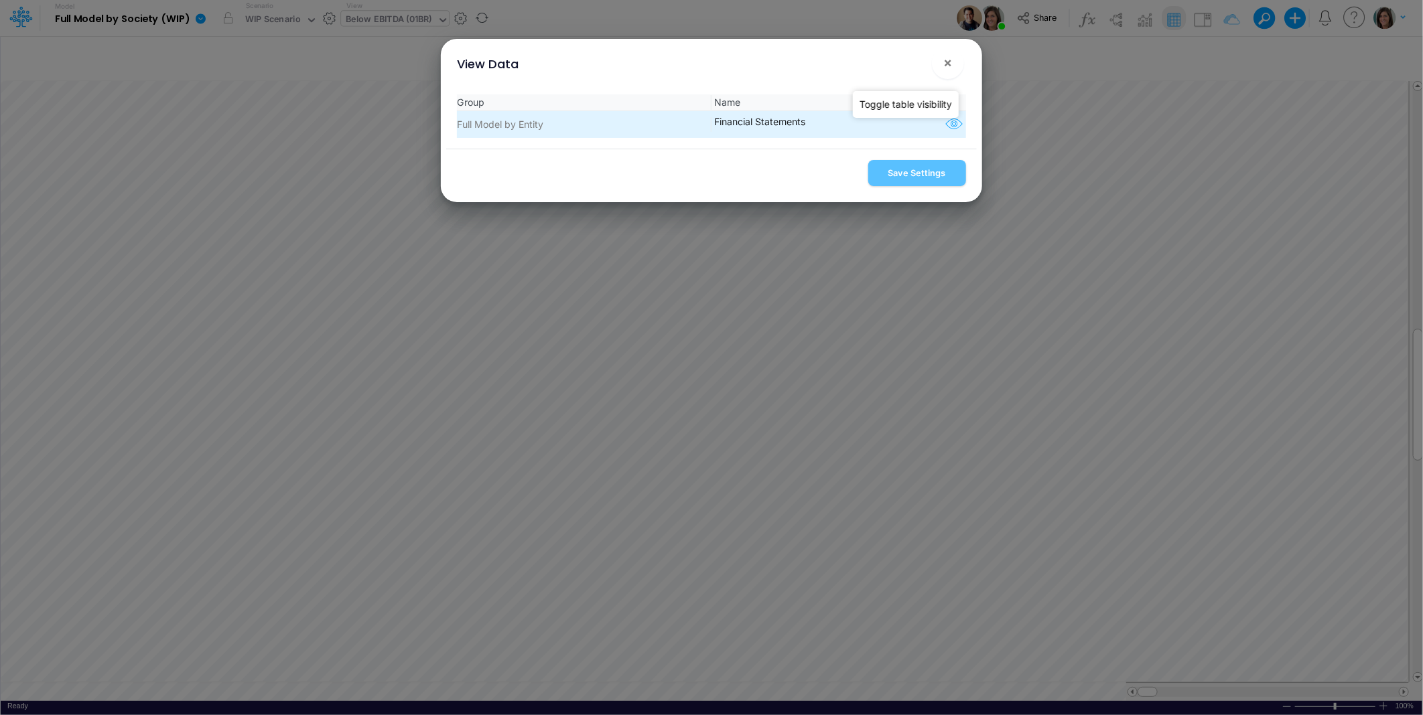
click at [947, 125] on icon "button" at bounding box center [954, 124] width 20 height 17
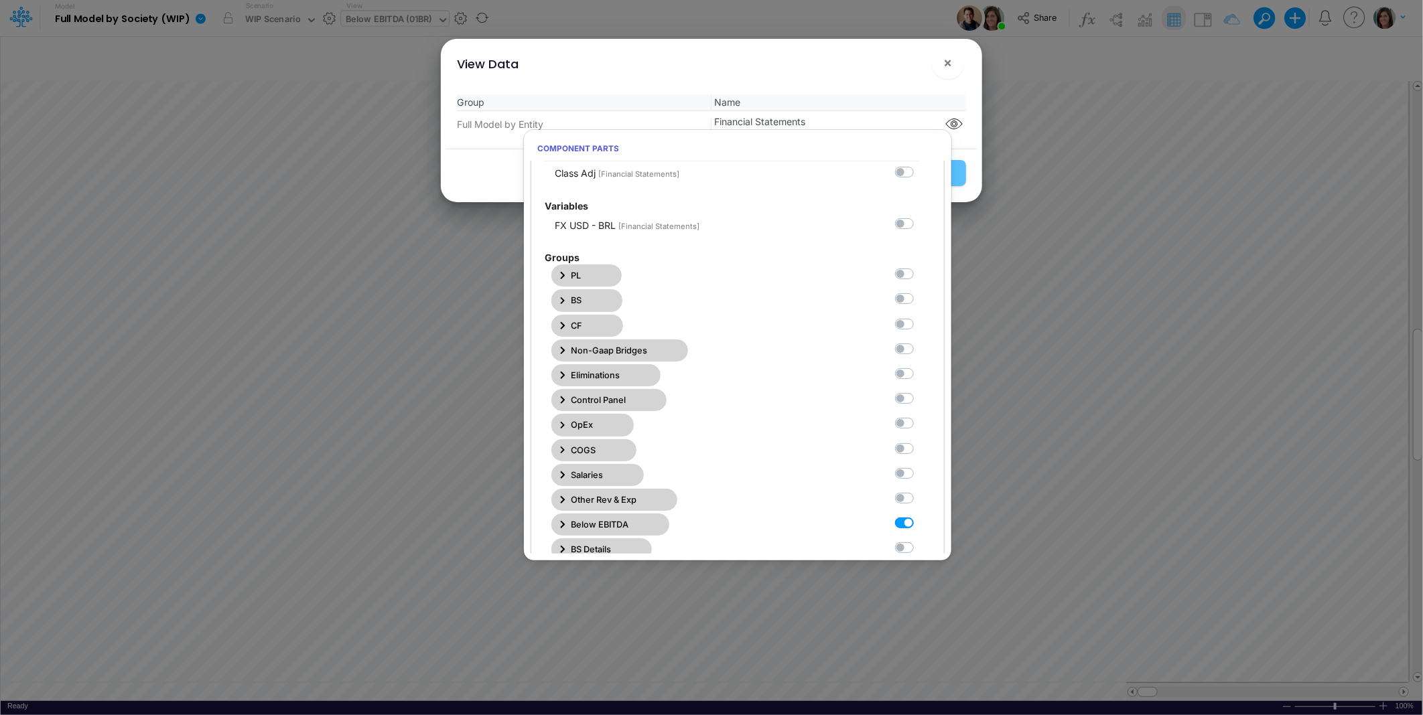
scroll to position [297, 0]
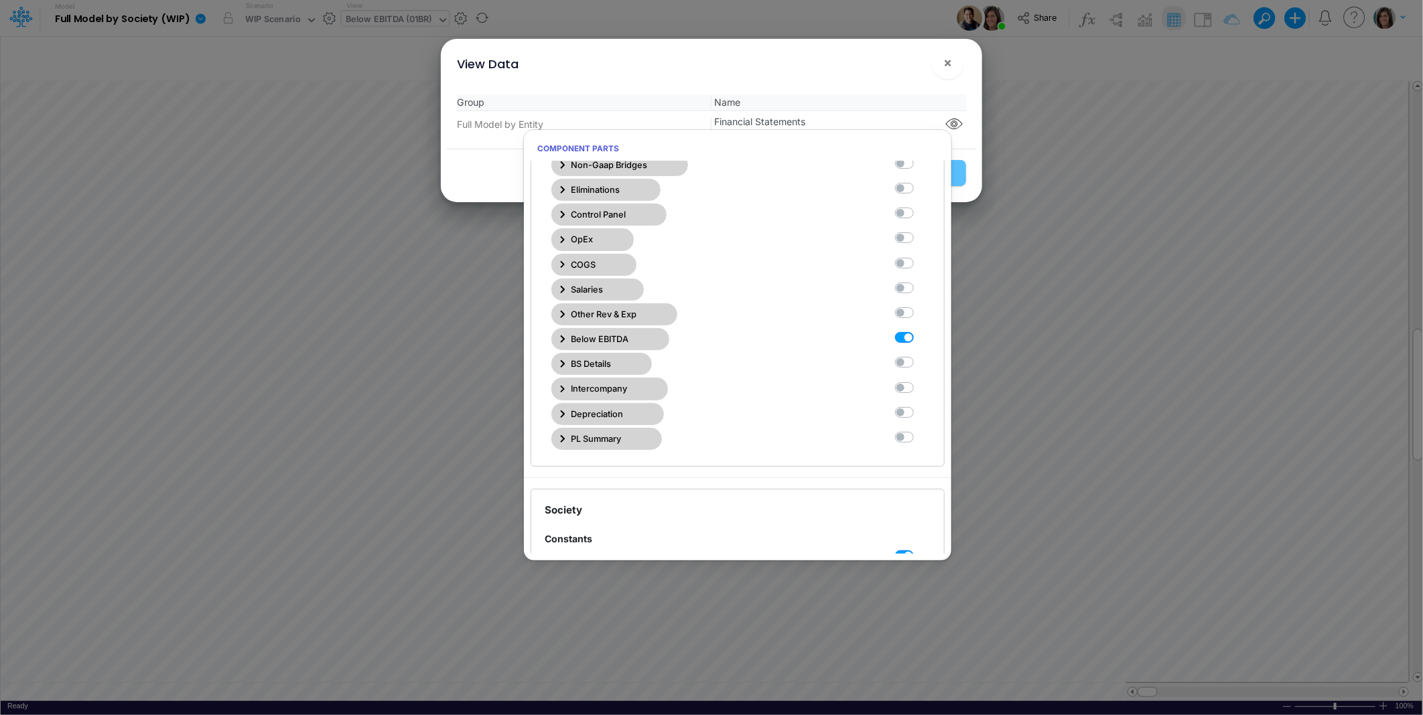
click at [604, 343] on span "Below EBITDA" at bounding box center [600, 339] width 58 height 13
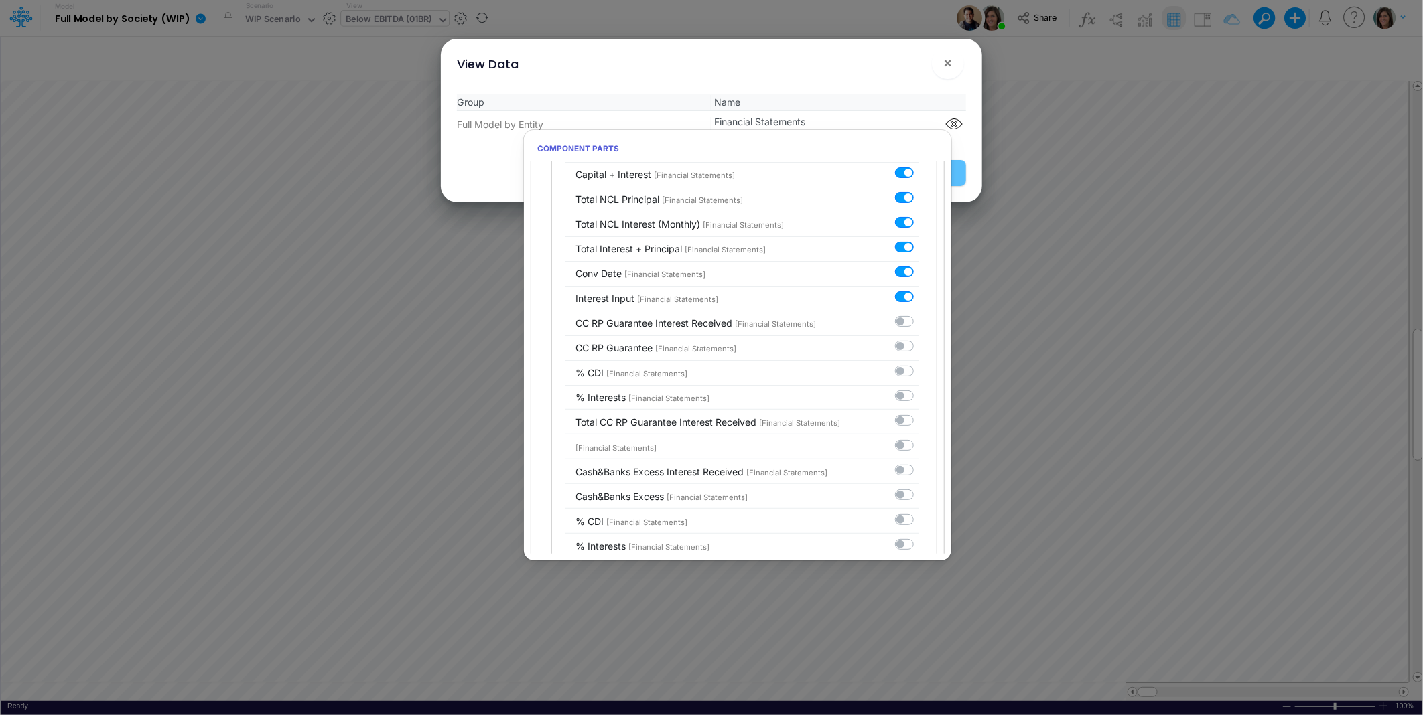
scroll to position [3870, 0]
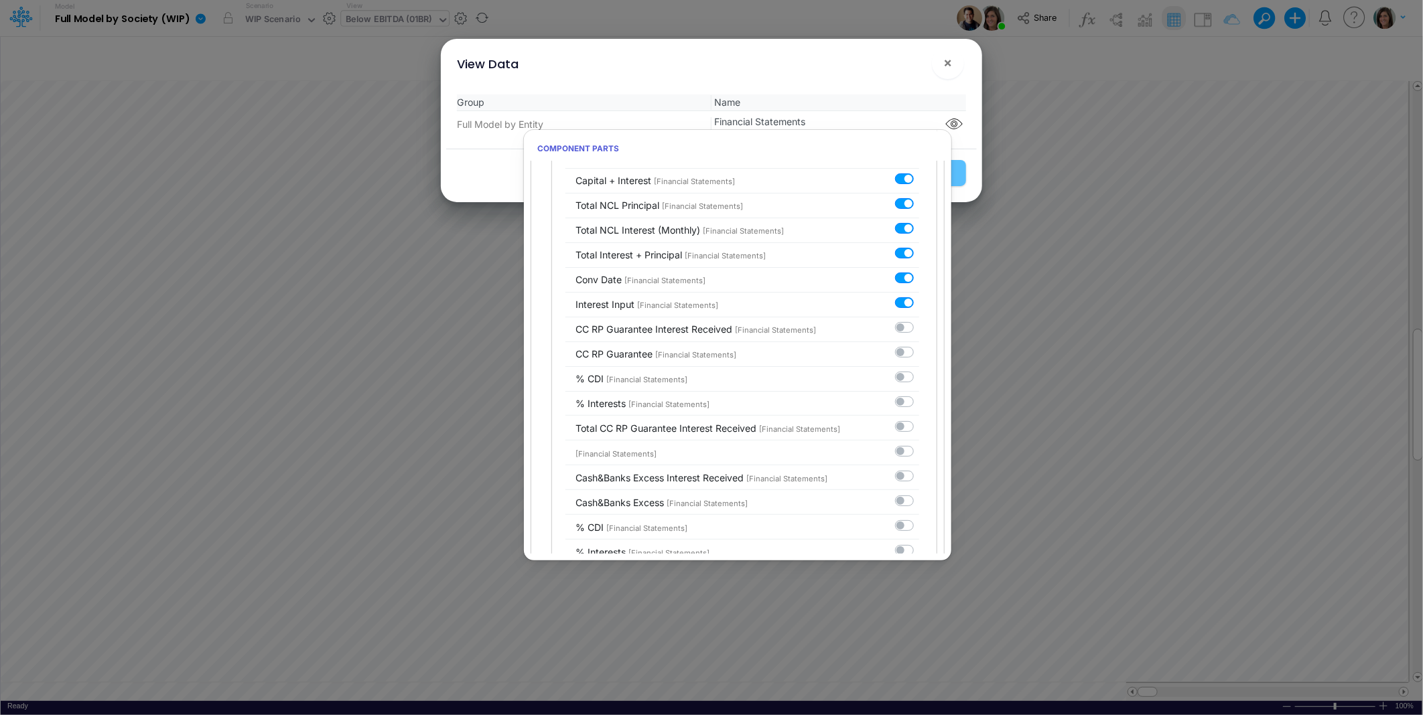
click at [871, 82] on div "View Data ×" at bounding box center [711, 61] width 530 height 45
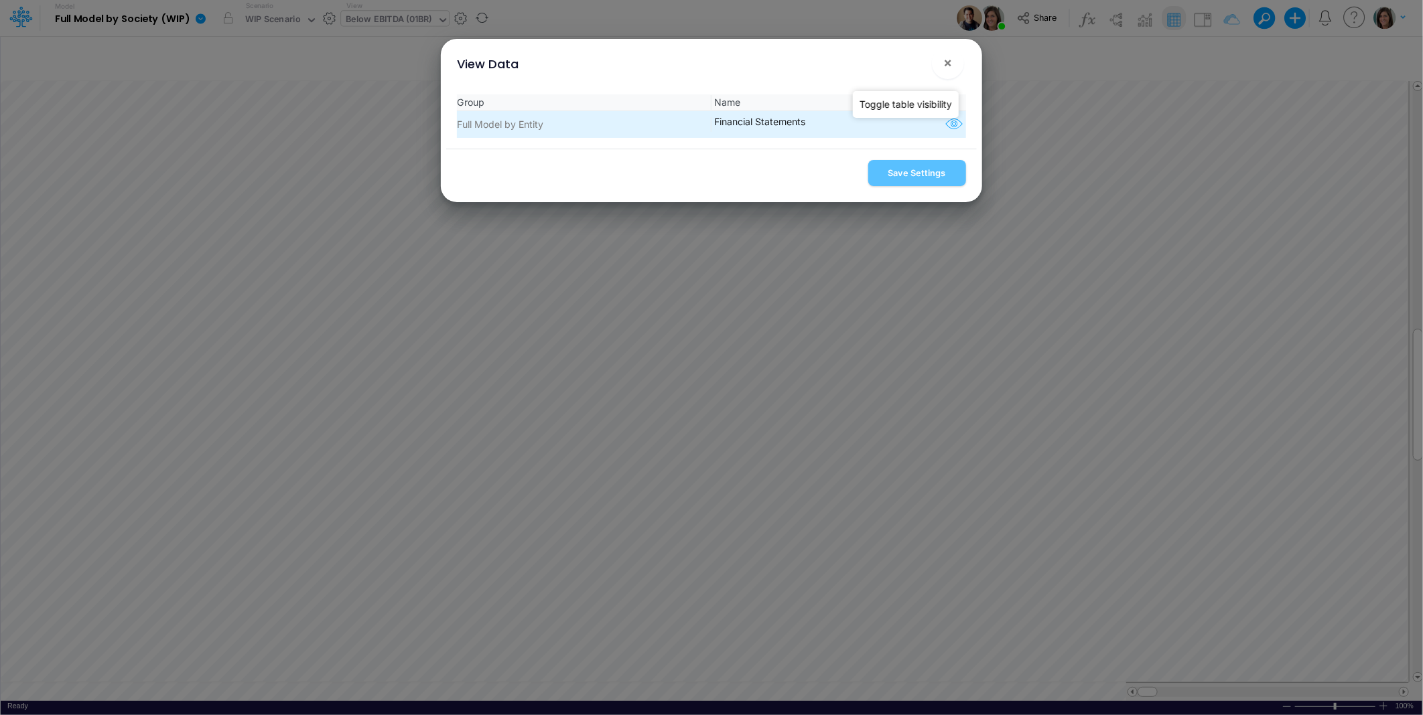
click at [955, 122] on icon "button" at bounding box center [954, 124] width 20 height 17
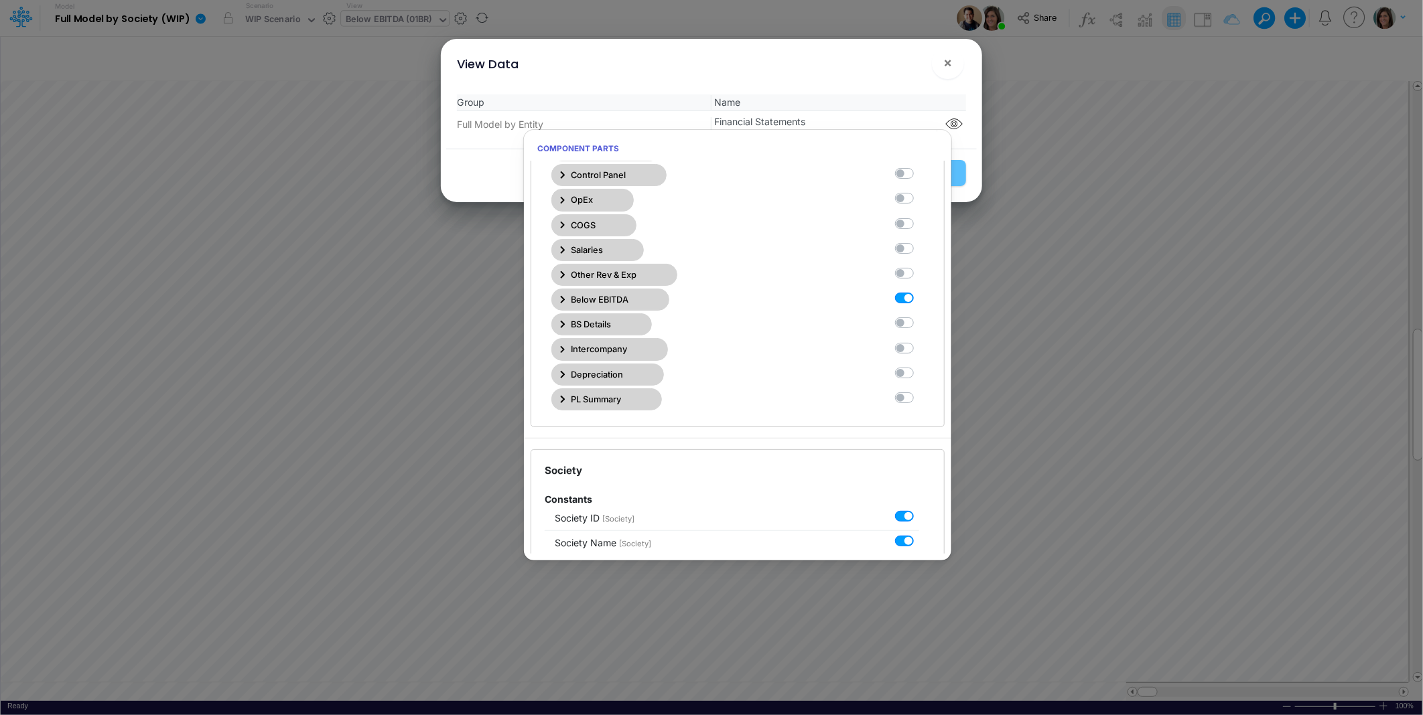
scroll to position [397, 0]
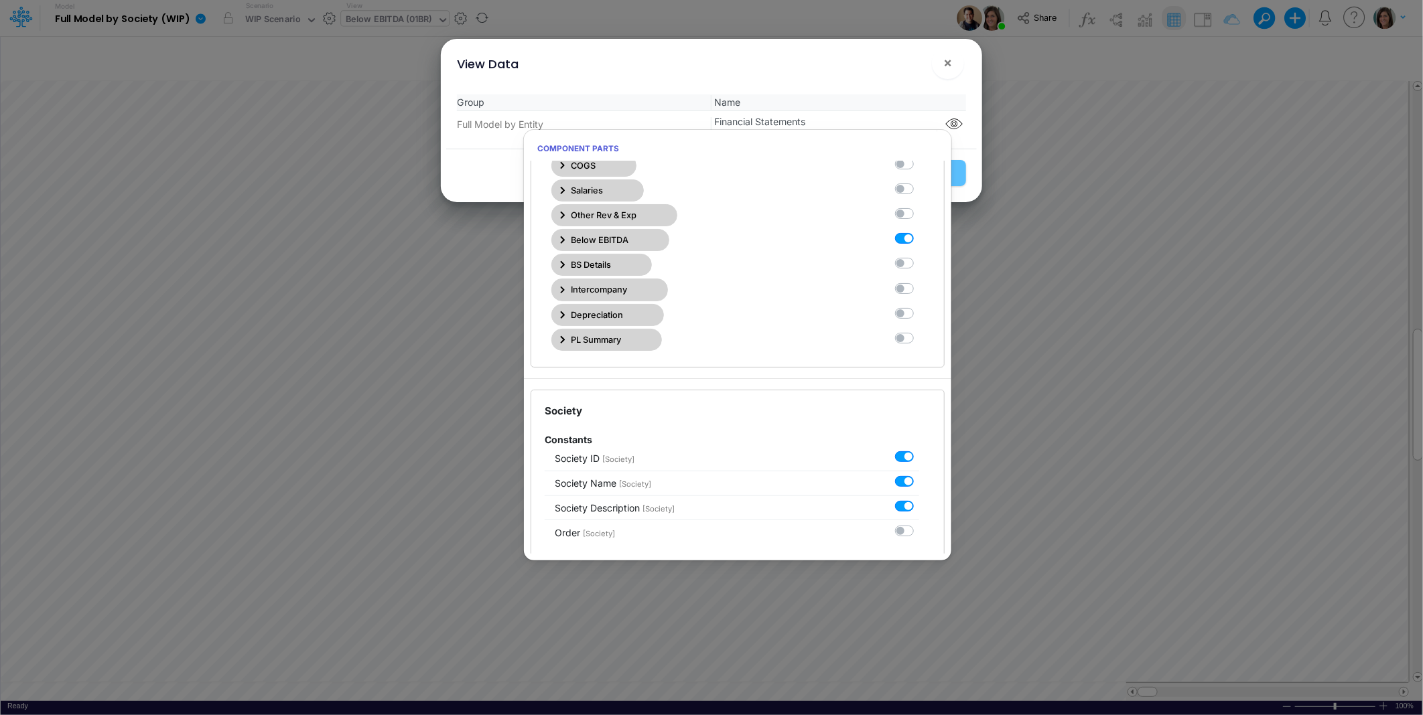
click at [919, 232] on label at bounding box center [919, 232] width 0 height 0
click at [919, 238] on Statements10 "checkbox" at bounding box center [923, 236] width 9 height 9
click at [919, 232] on label at bounding box center [919, 232] width 0 height 0
click at [919, 240] on Statements10 "checkbox" at bounding box center [923, 236] width 9 height 9
checkbox Statements10 "true"
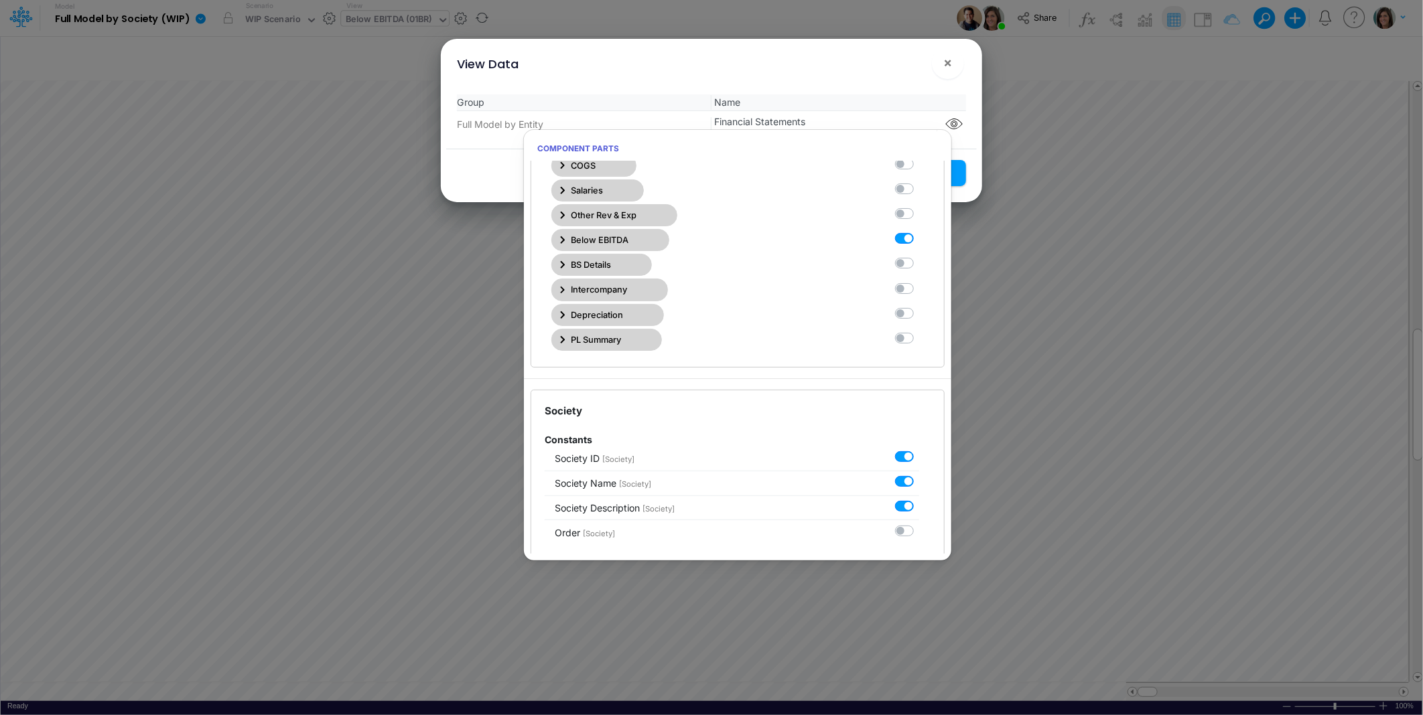
drag, startPoint x: 899, startPoint y: 240, endPoint x: 895, endPoint y: 84, distance: 155.5
click at [892, 81] on div "View Data ×" at bounding box center [711, 61] width 530 height 45
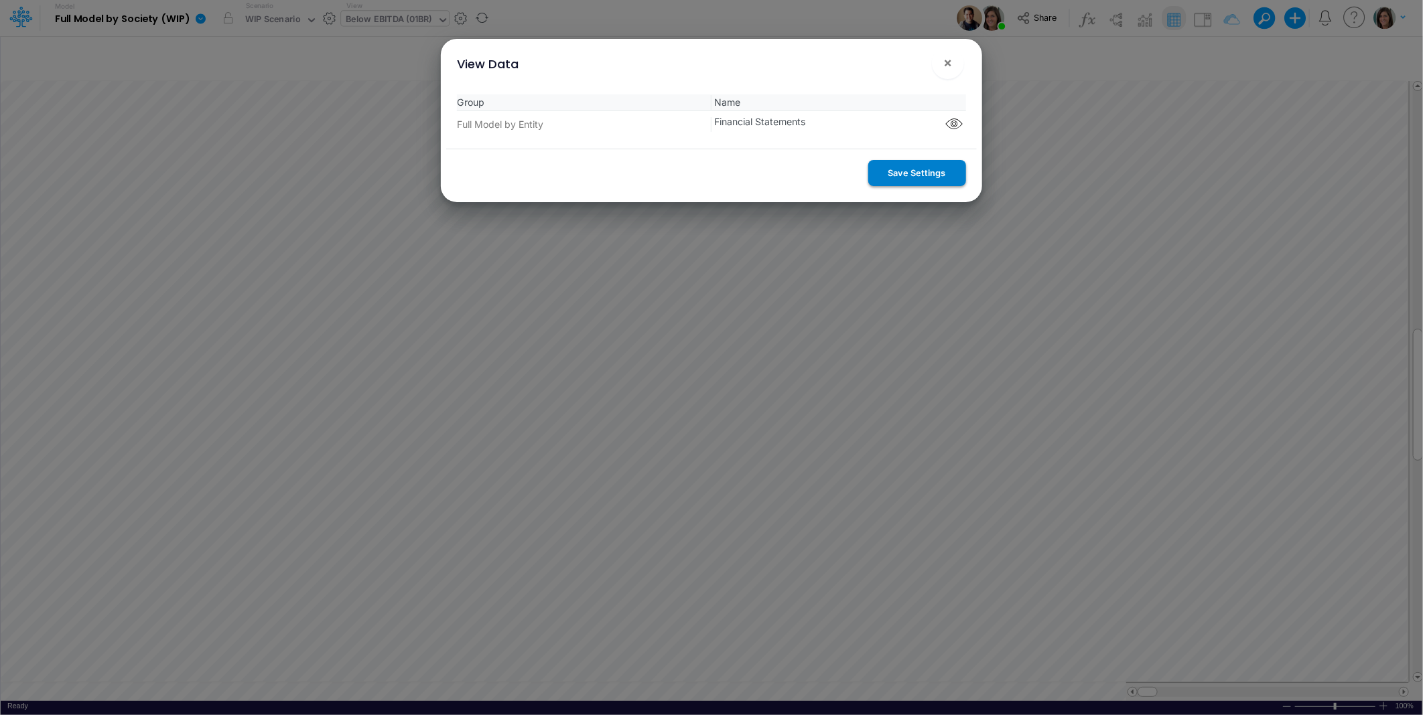
click at [915, 171] on button "Save Settings" at bounding box center [917, 173] width 98 height 26
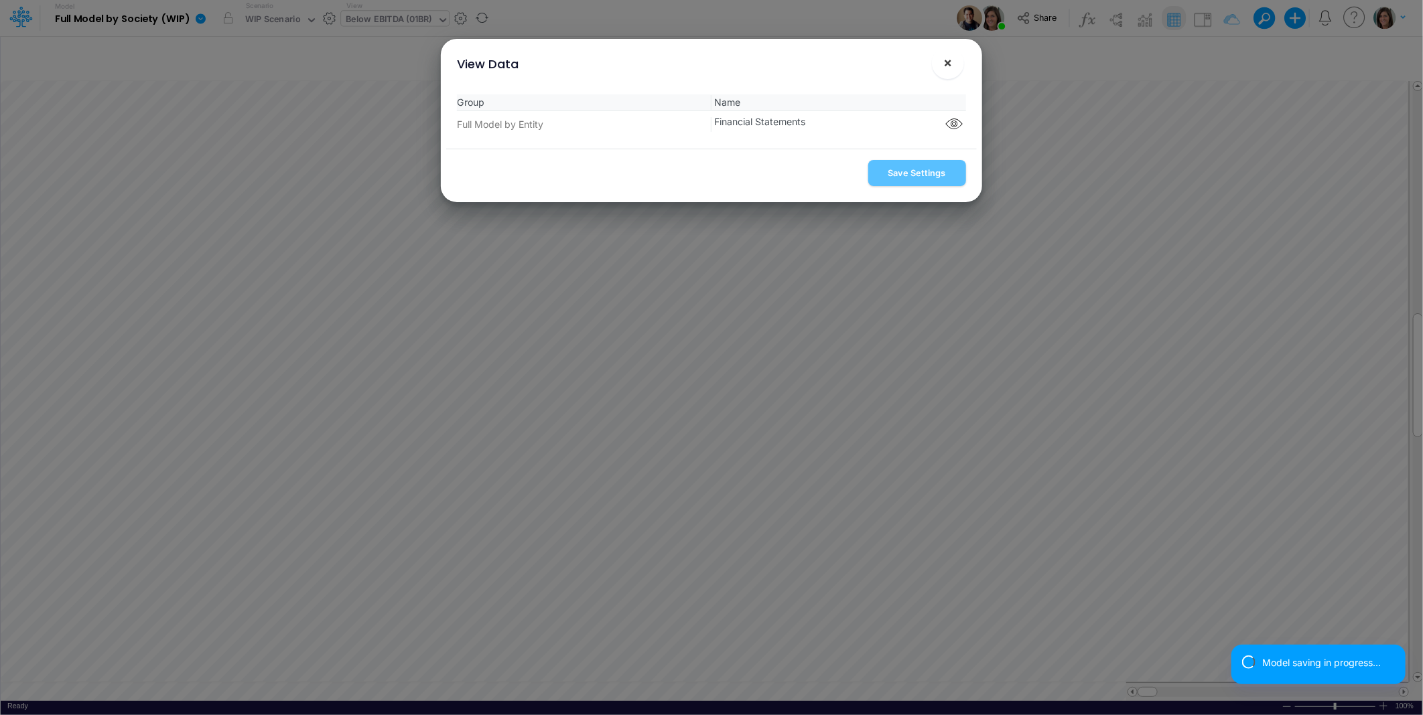
click at [948, 64] on span "×" at bounding box center [947, 62] width 9 height 16
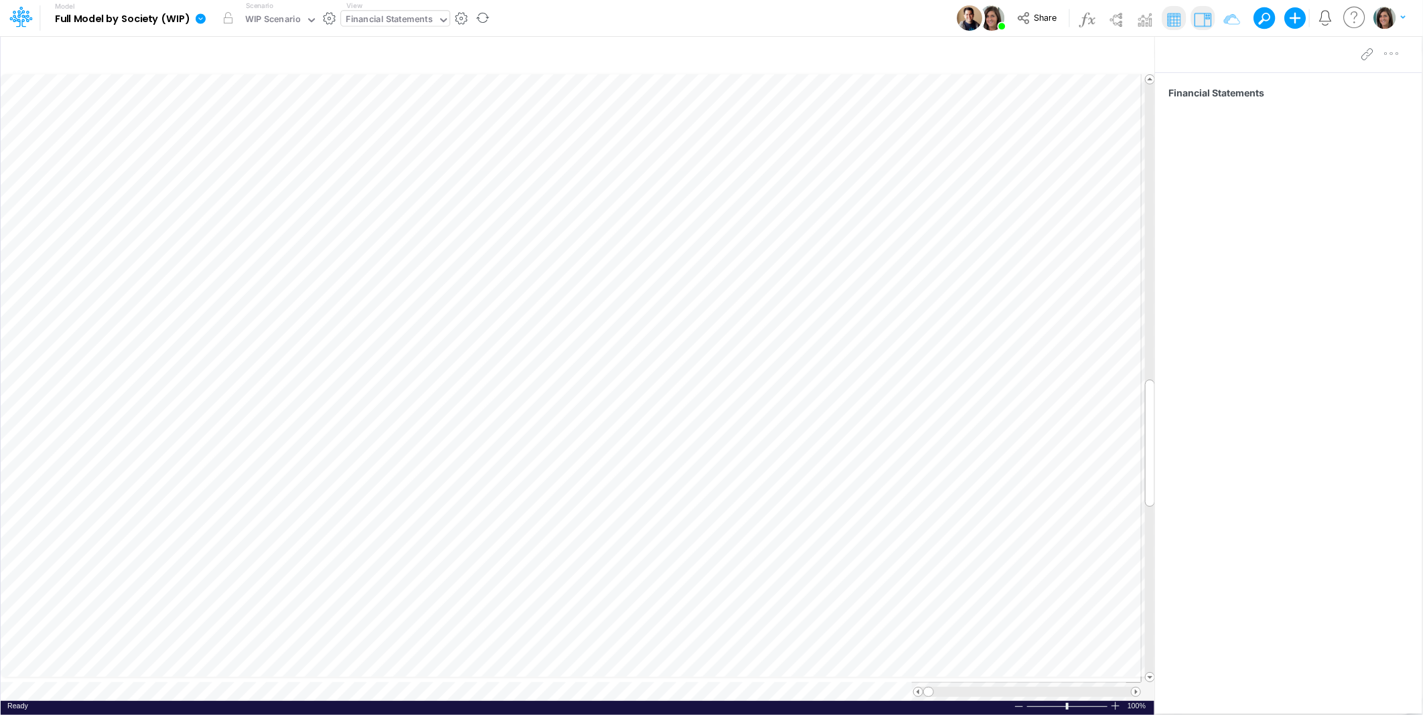
scroll to position [0, 1]
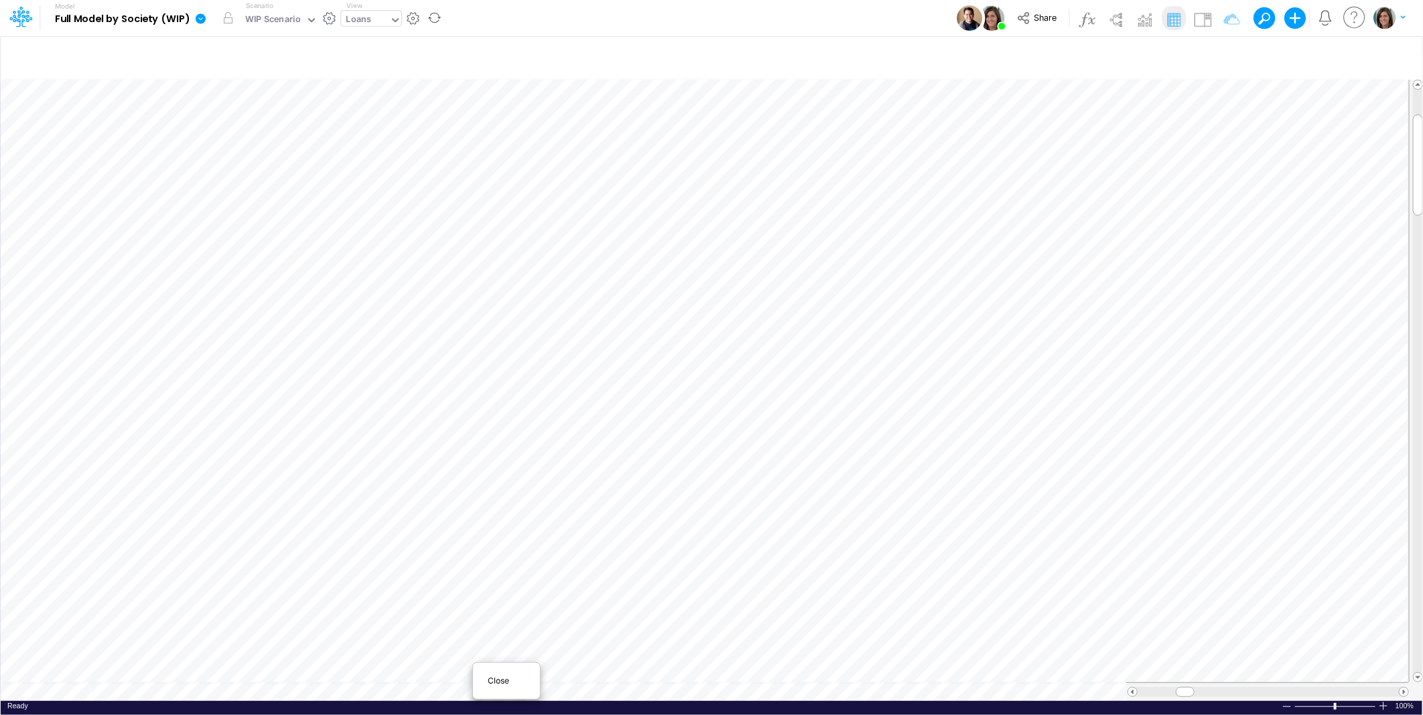
click at [500, 677] on span "Close" at bounding box center [506, 681] width 37 height 12
click at [196, 18] on icon at bounding box center [201, 18] width 10 height 10
click at [224, 139] on button "View model info" at bounding box center [267, 139] width 143 height 21
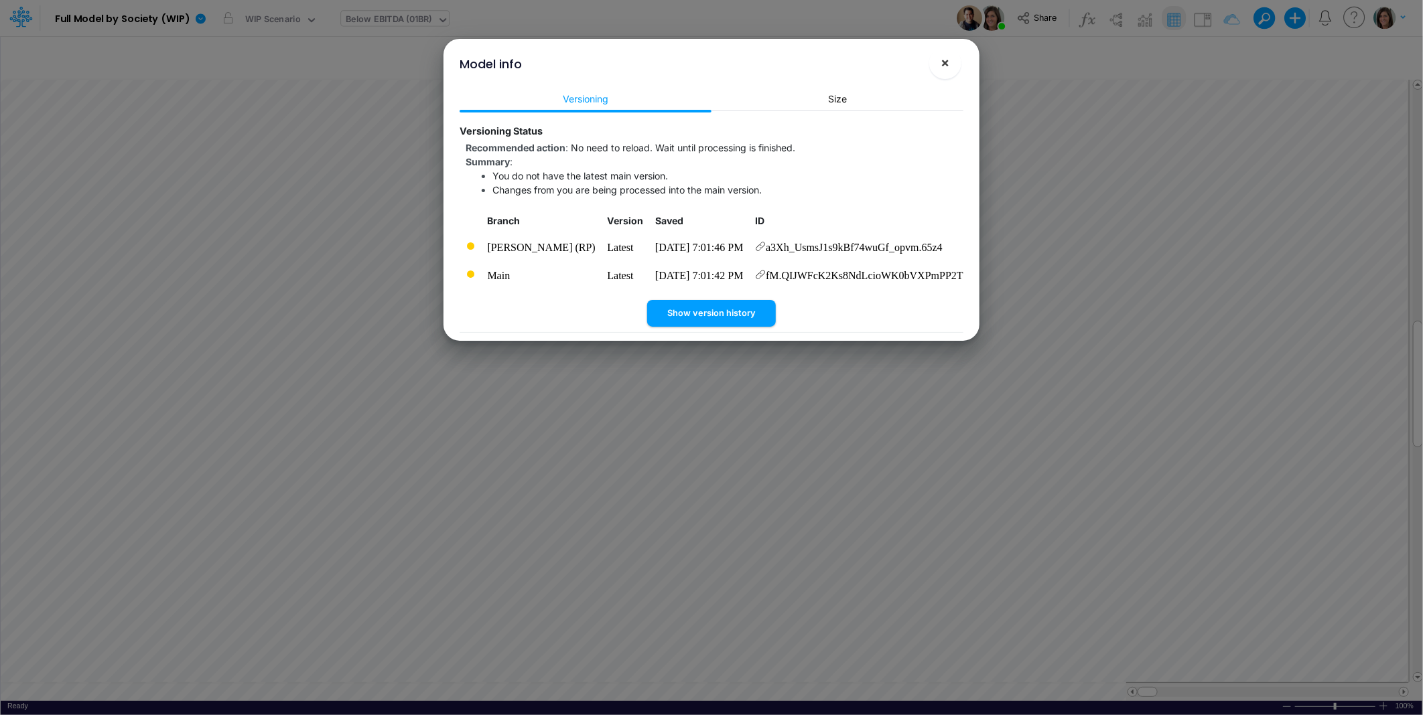
click at [949, 62] on span "×" at bounding box center [945, 62] width 9 height 16
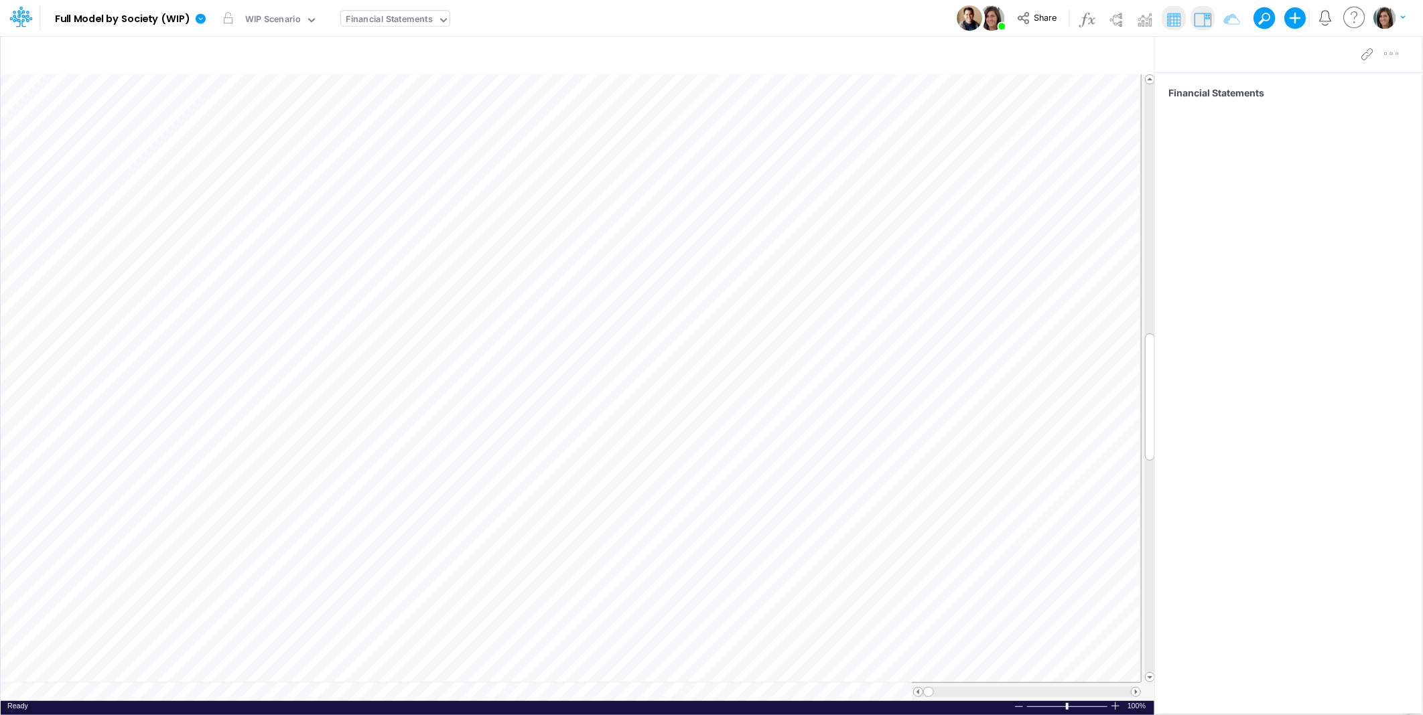
scroll to position [0, 1]
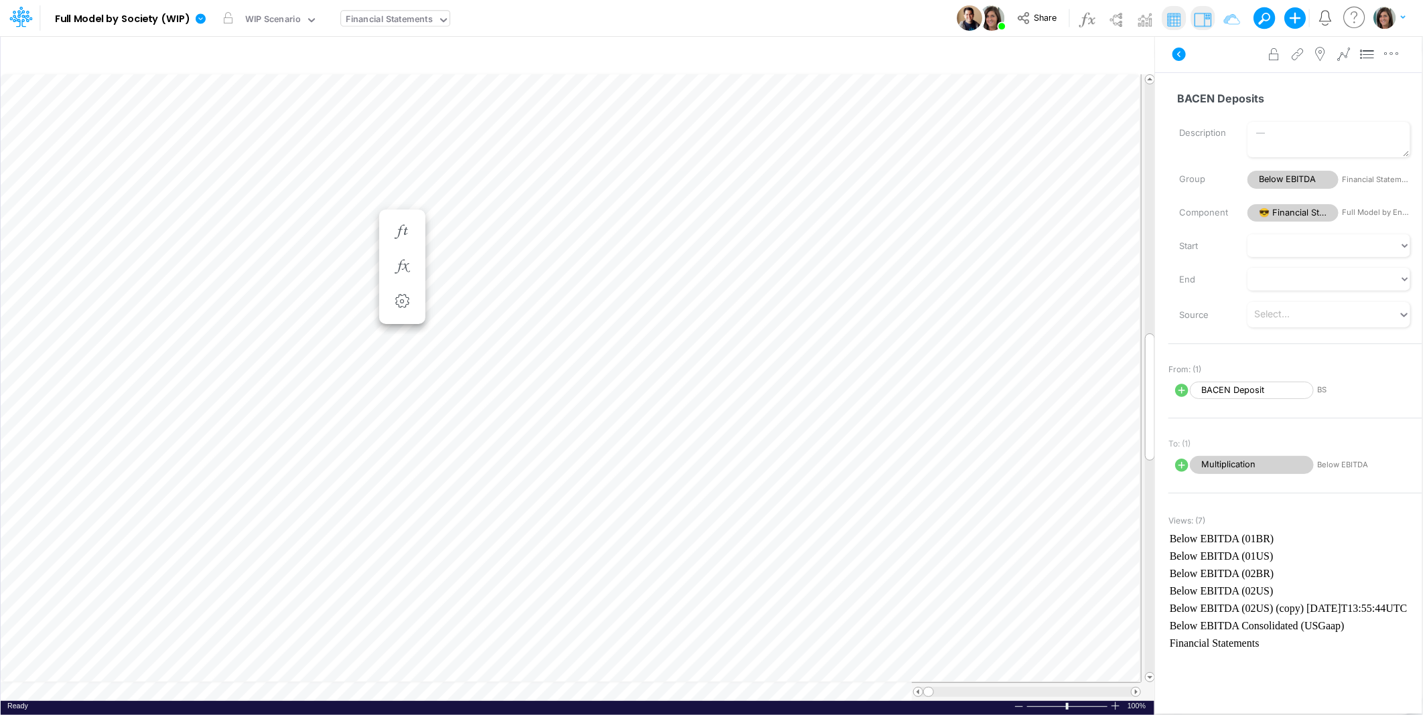
scroll to position [0, 1]
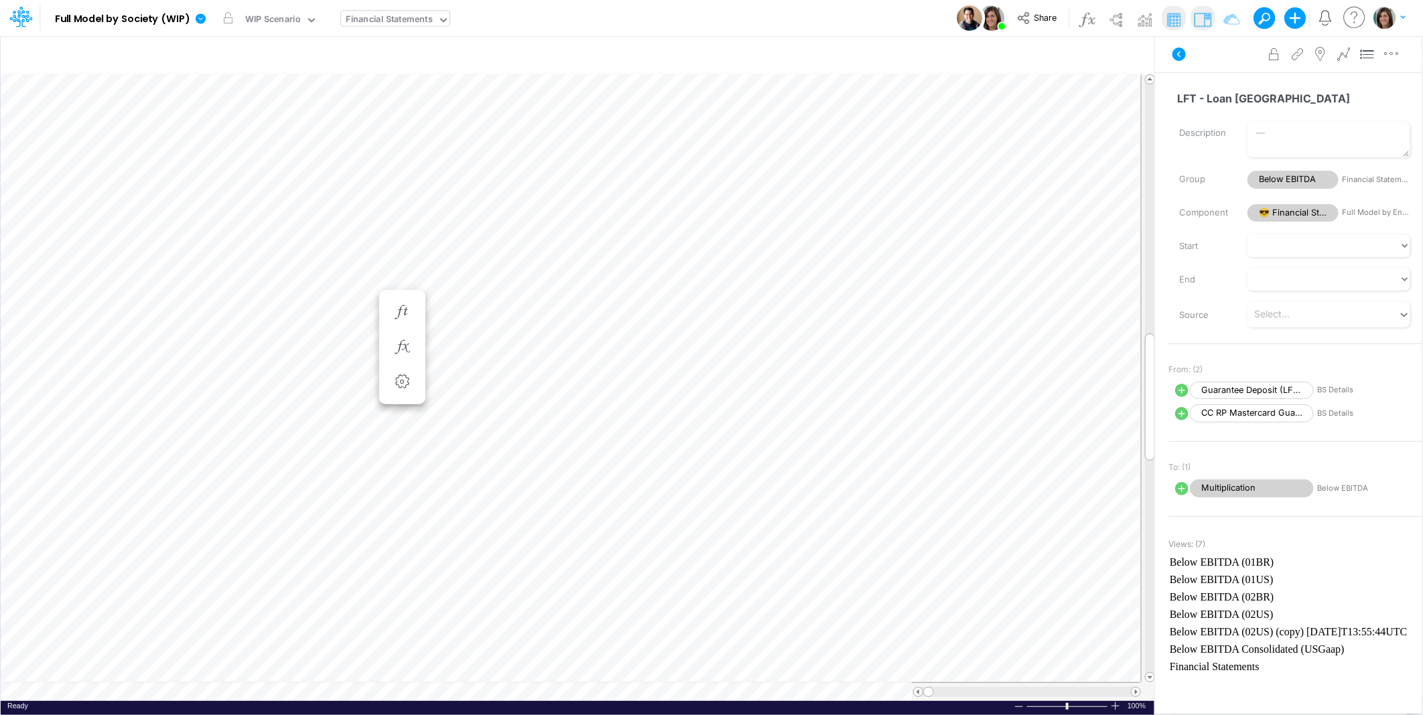
scroll to position [0, 1]
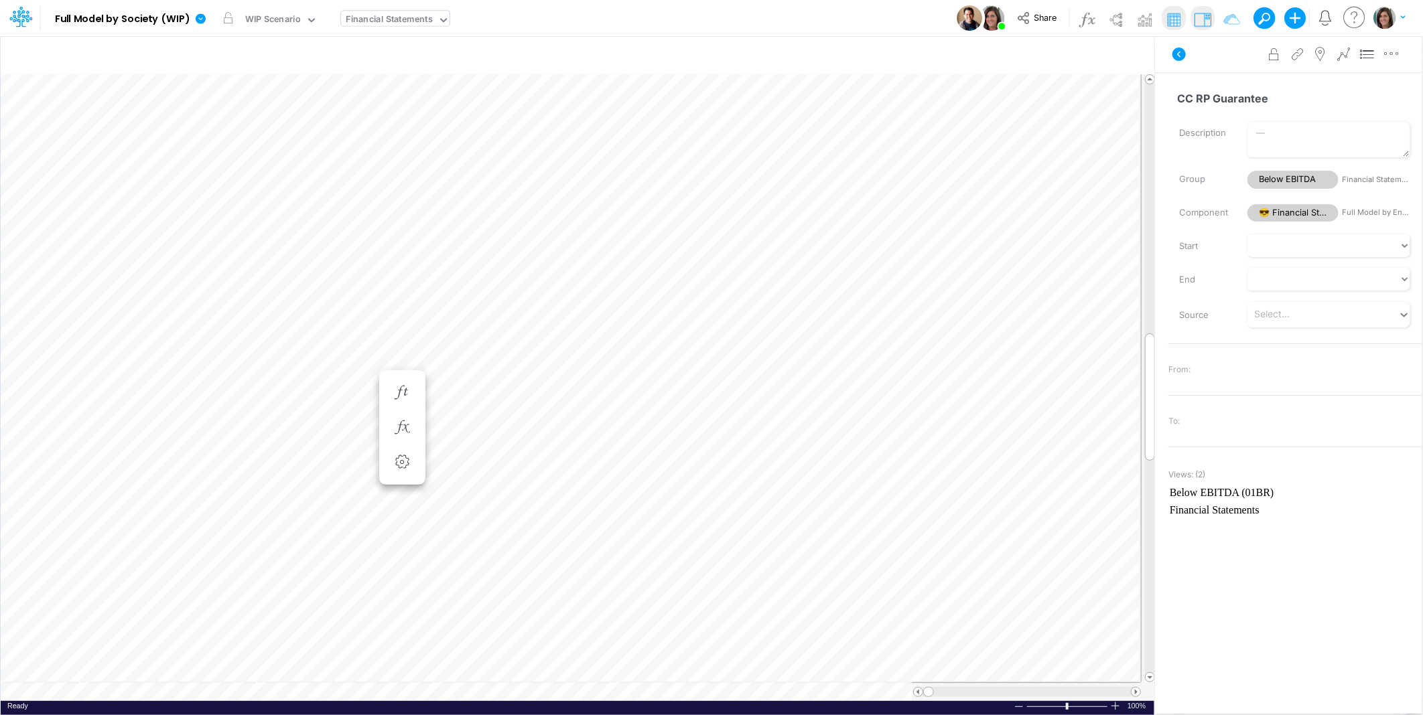
scroll to position [0, 1]
click at [1180, 59] on icon at bounding box center [1178, 54] width 13 height 13
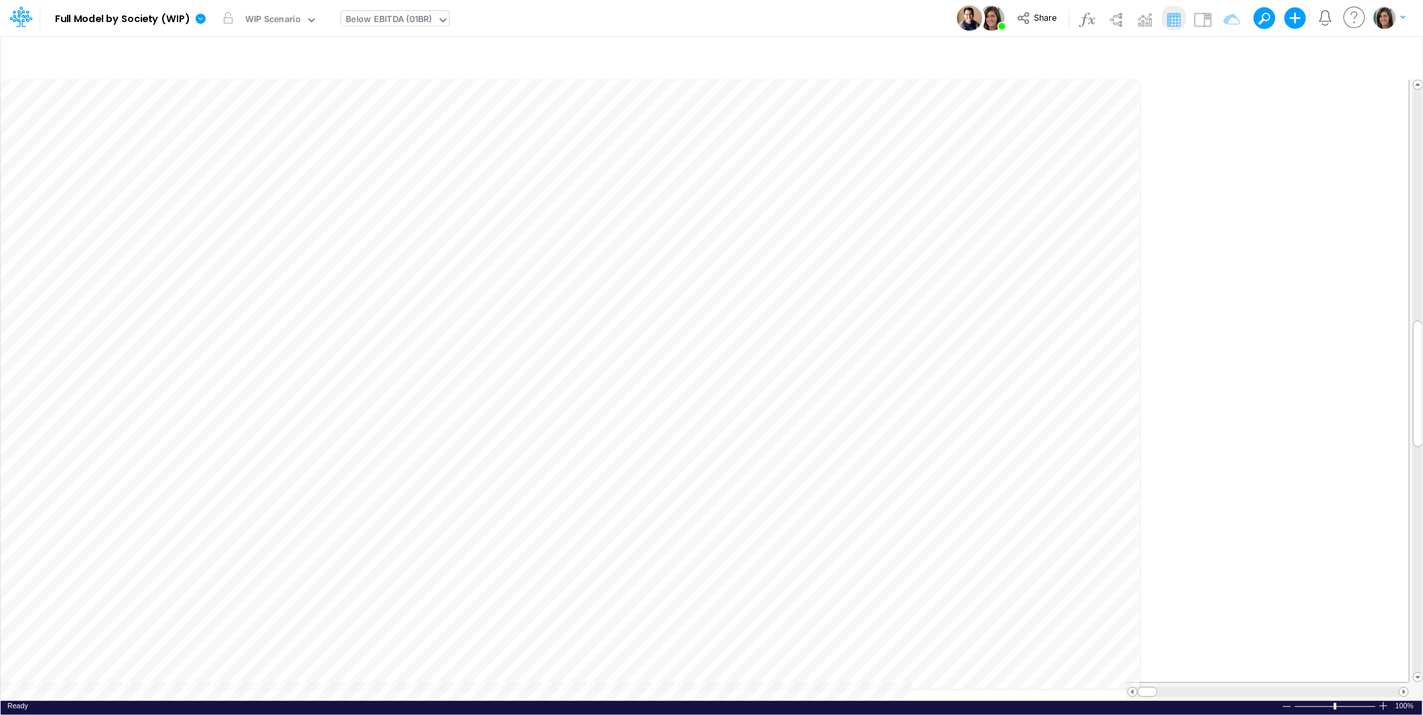
scroll to position [0, 1]
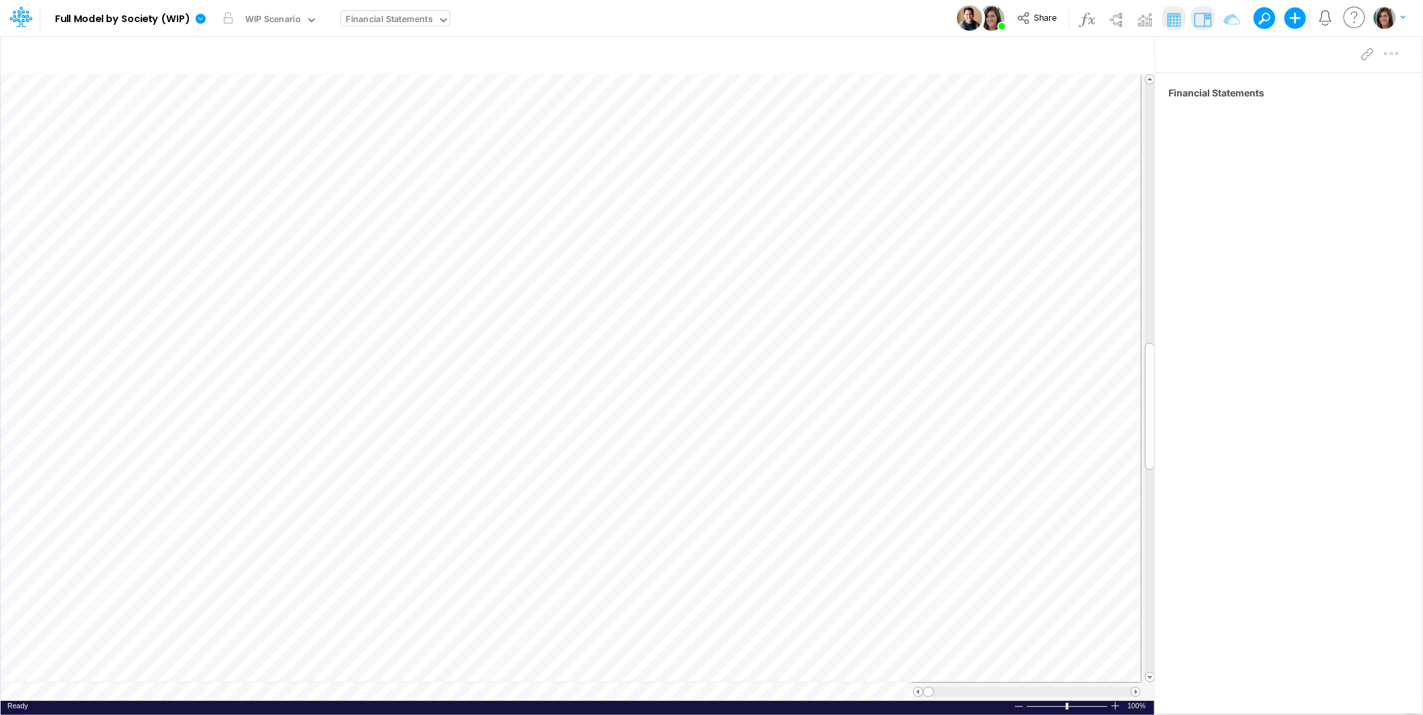
scroll to position [0, 1]
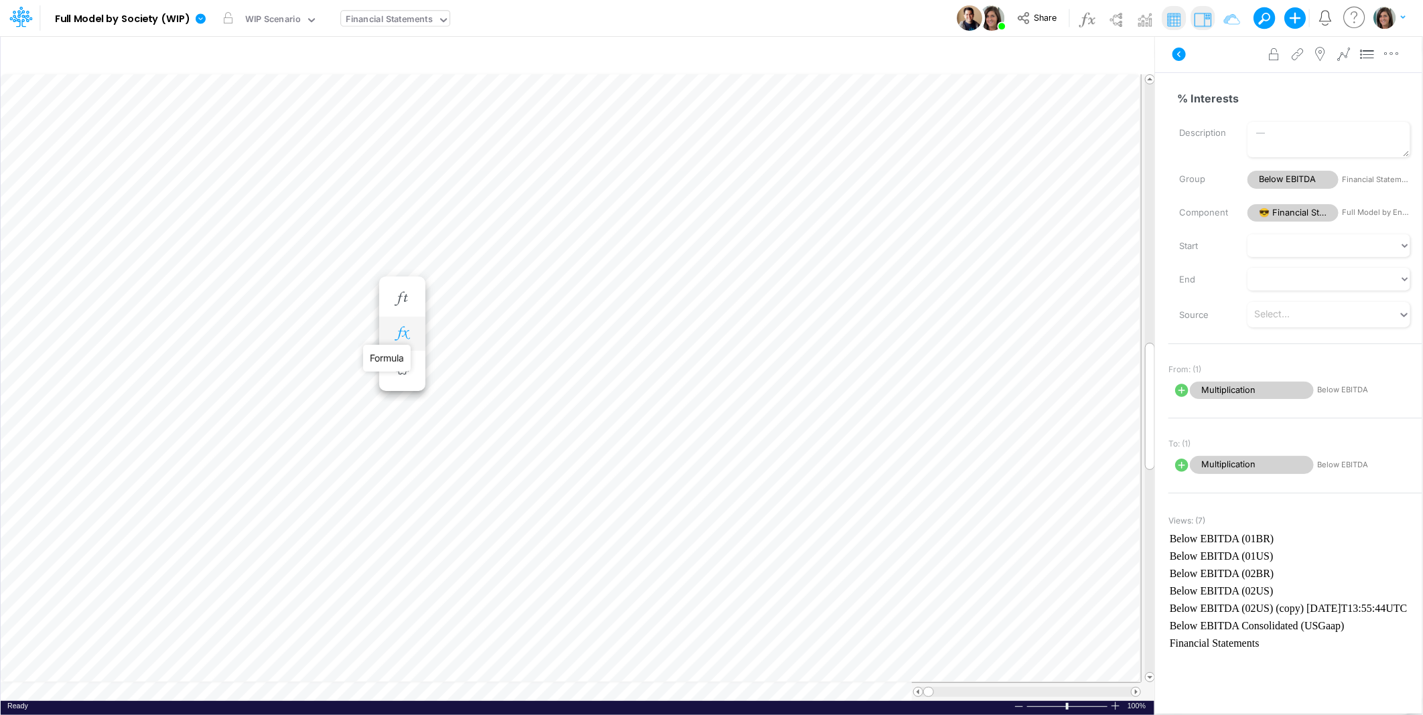
click at [403, 338] on icon "button" at bounding box center [402, 334] width 20 height 14
click at [550, 372] on span "Multiplication" at bounding box center [524, 369] width 124 height 17
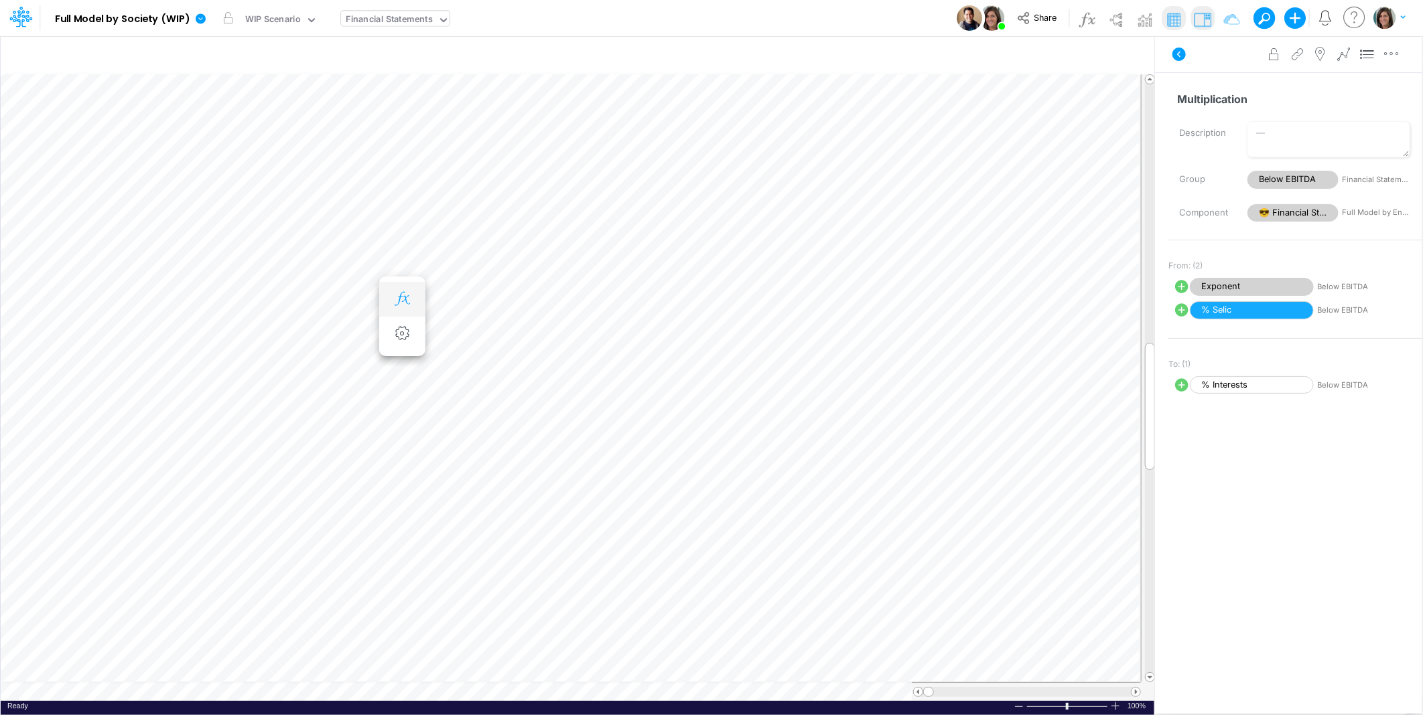
scroll to position [0, 1]
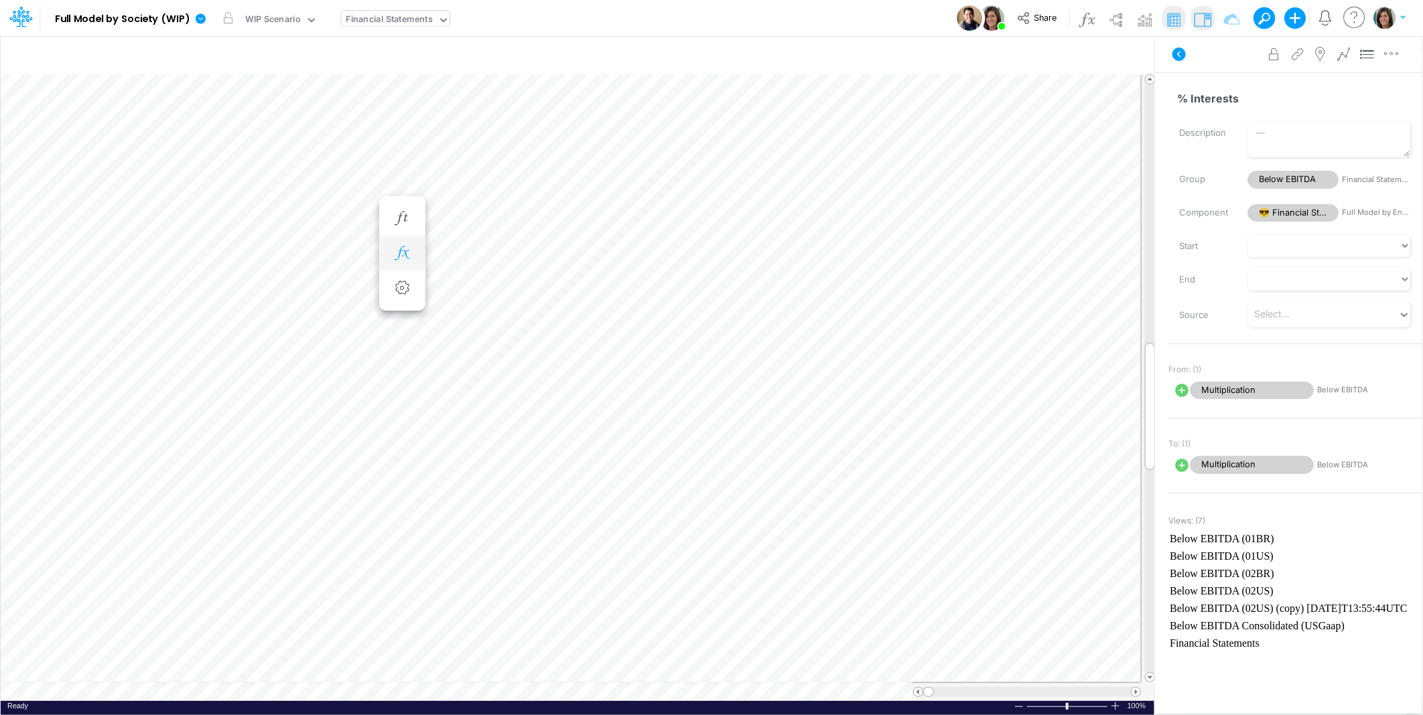
click at [405, 255] on icon "button" at bounding box center [402, 254] width 20 height 14
click at [506, 290] on span "Multiplication" at bounding box center [524, 289] width 124 height 17
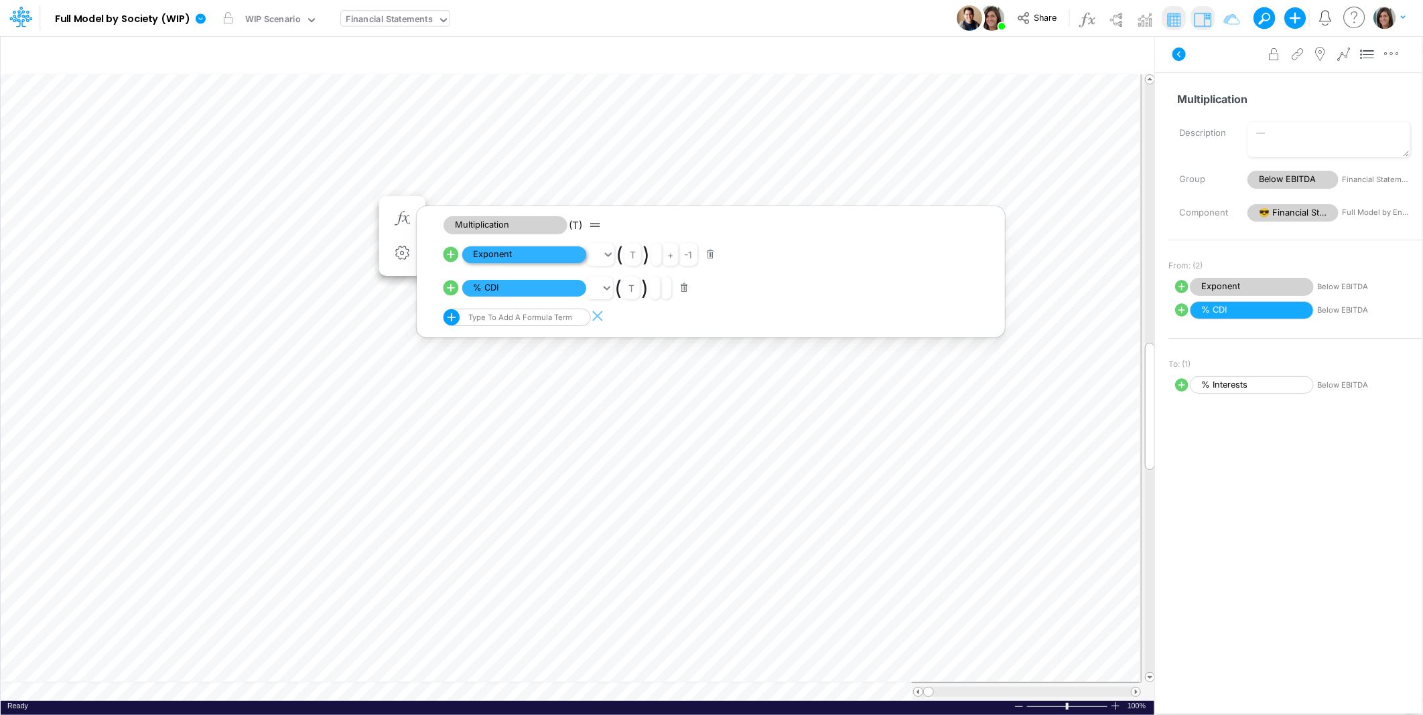
click at [520, 256] on span "Exponent" at bounding box center [524, 255] width 124 height 17
click at [1175, 50] on icon at bounding box center [1178, 54] width 13 height 13
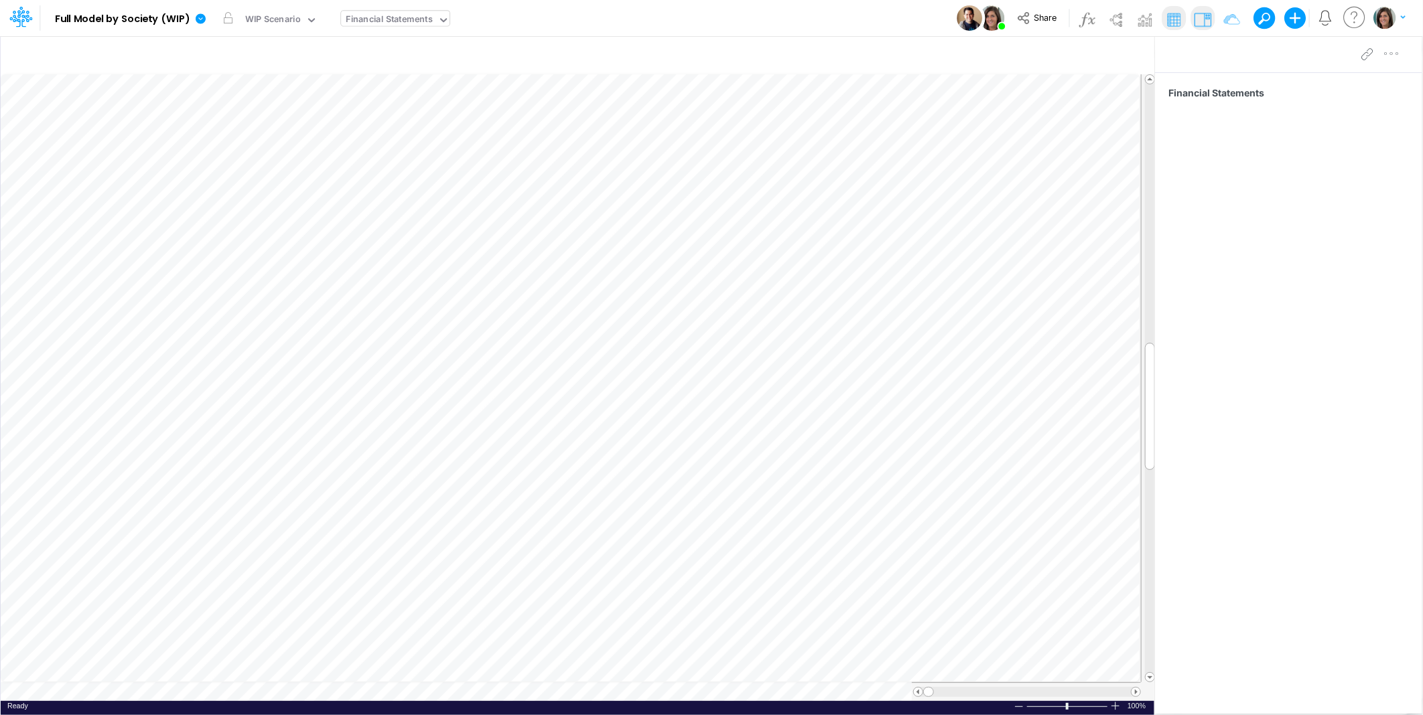
scroll to position [0, 1]
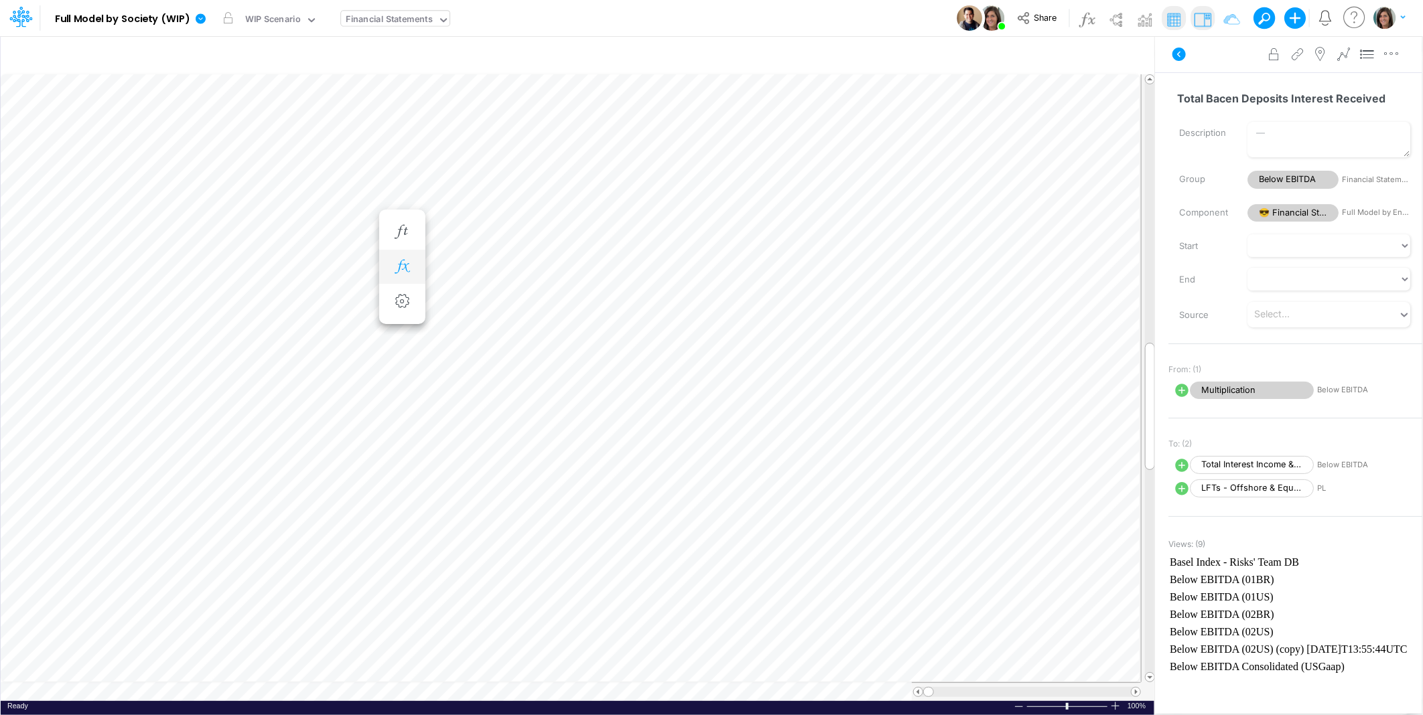
click at [407, 267] on icon "button" at bounding box center [402, 267] width 20 height 14
click at [525, 299] on span "Multiplication" at bounding box center [524, 302] width 124 height 17
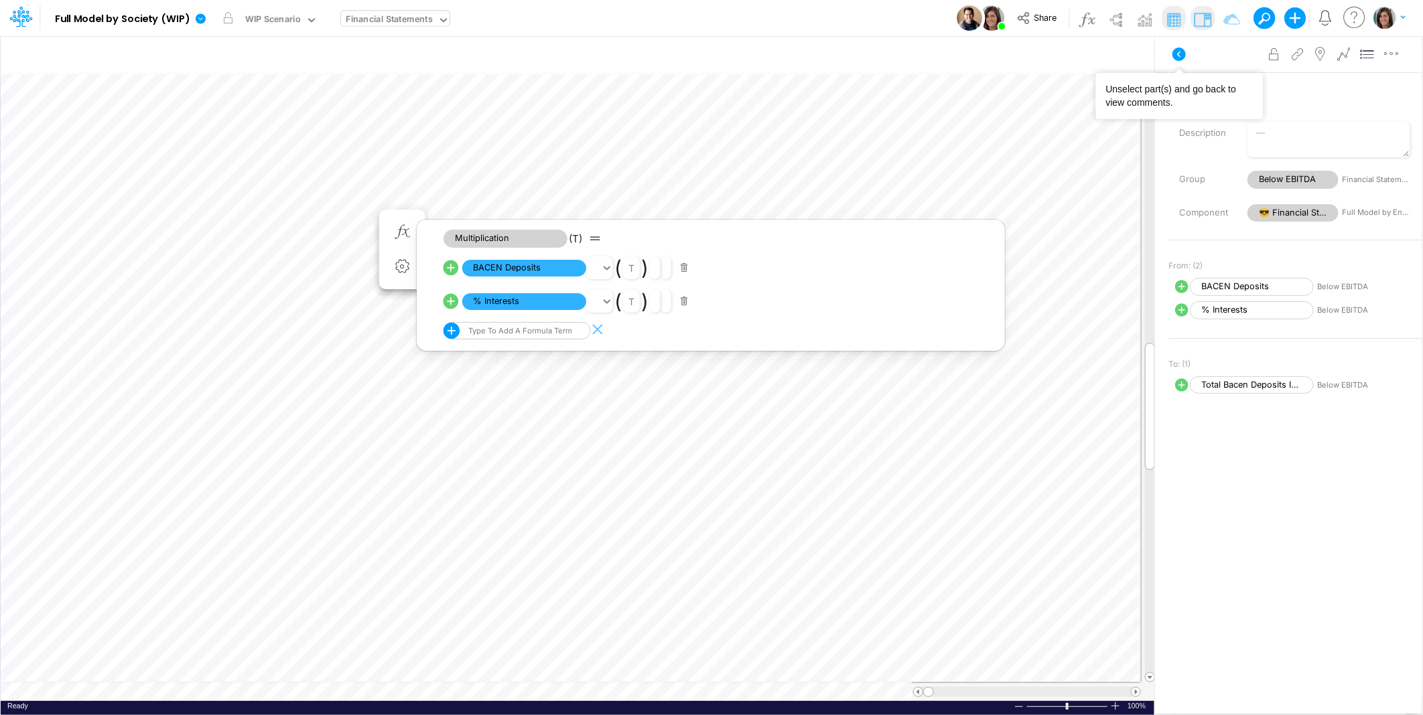
click at [1174, 59] on icon at bounding box center [1179, 54] width 16 height 16
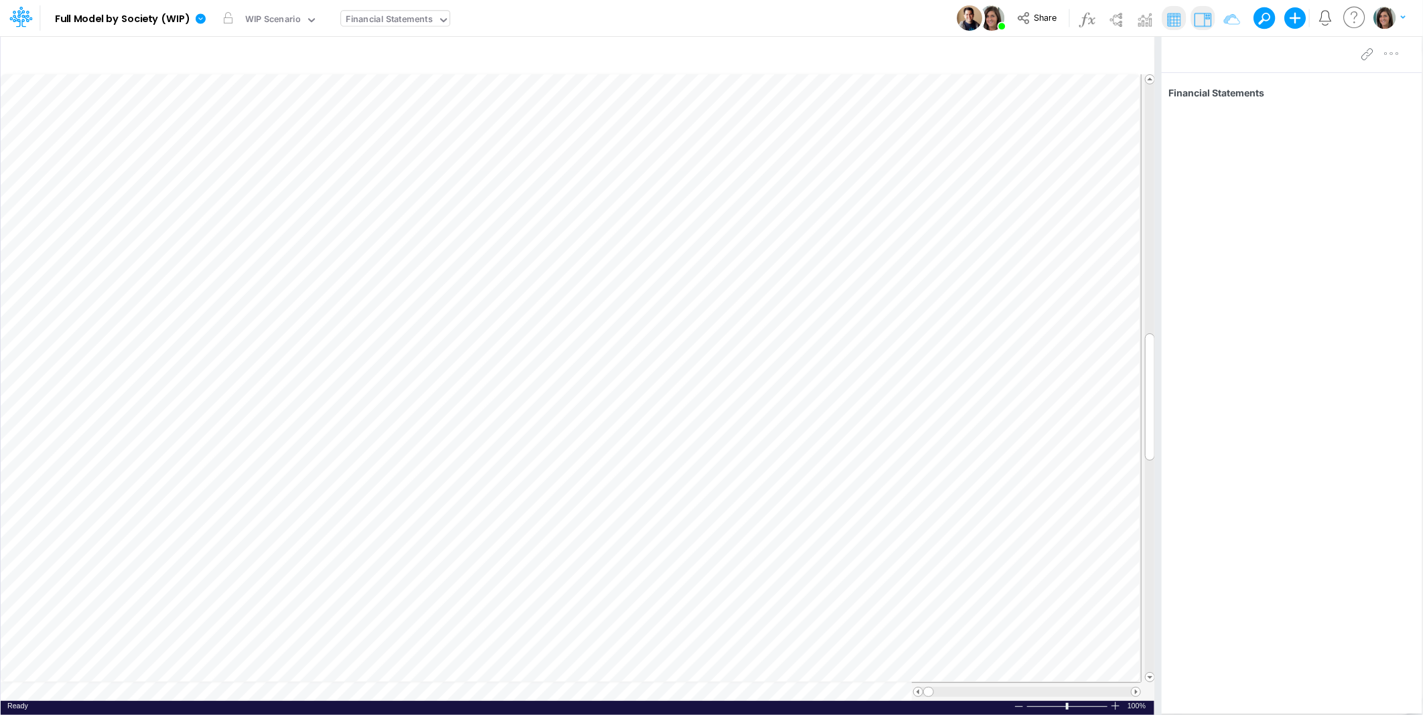
scroll to position [0, 1]
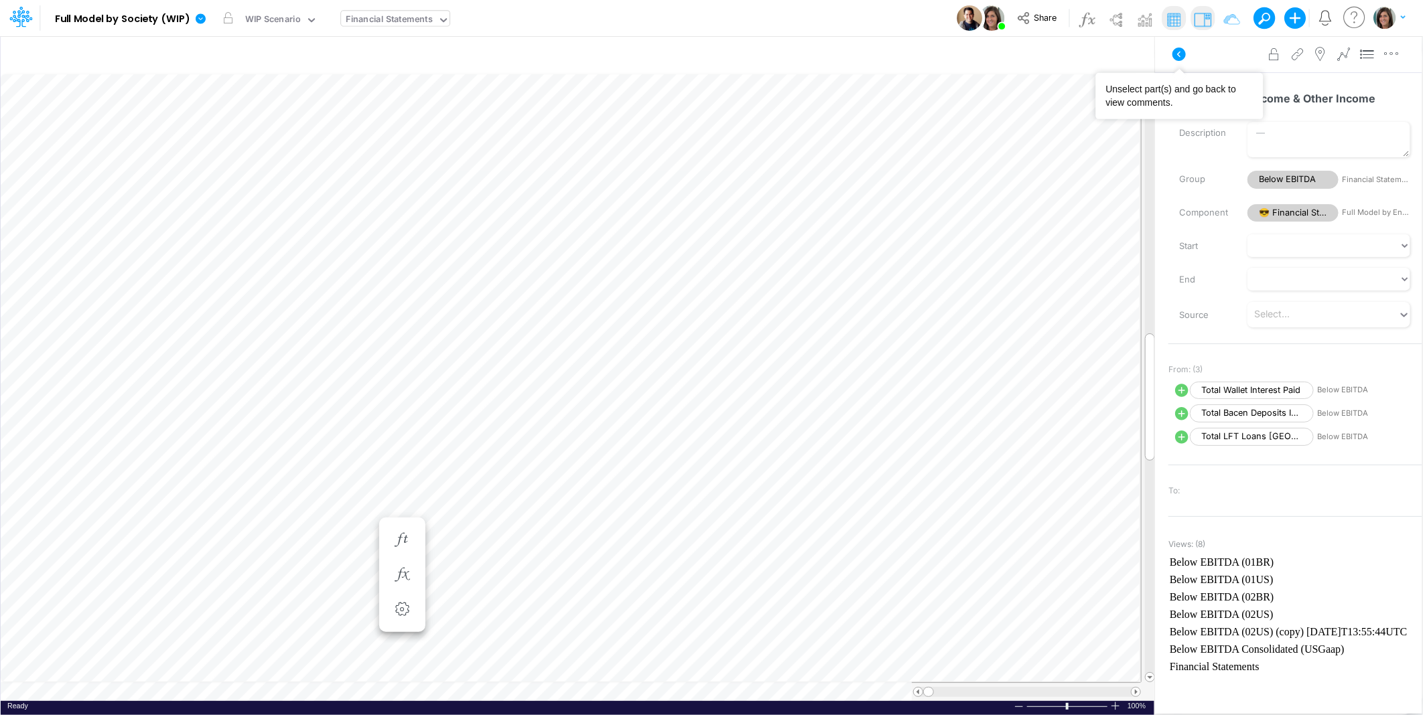
click at [1176, 46] on icon at bounding box center [1179, 54] width 16 height 16
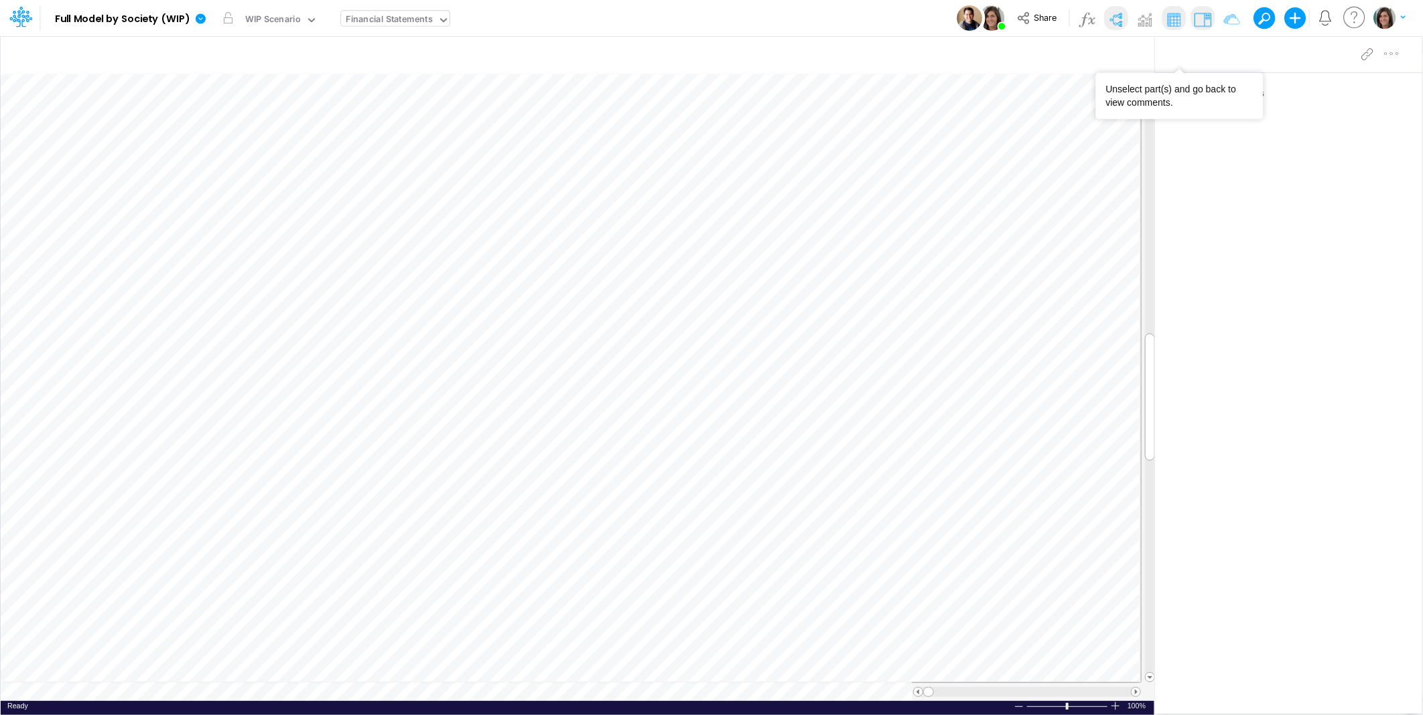
click at [1111, 16] on img at bounding box center [1115, 19] width 21 height 21
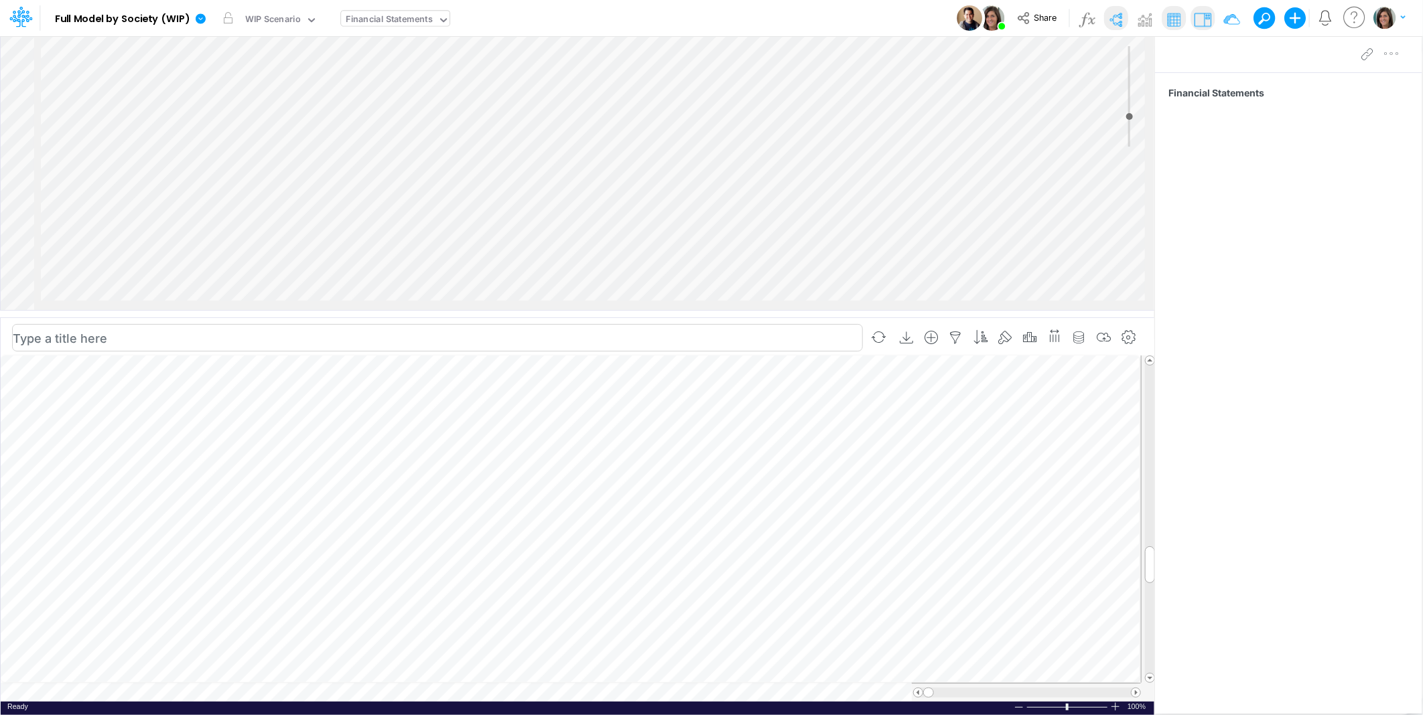
scroll to position [0, 1]
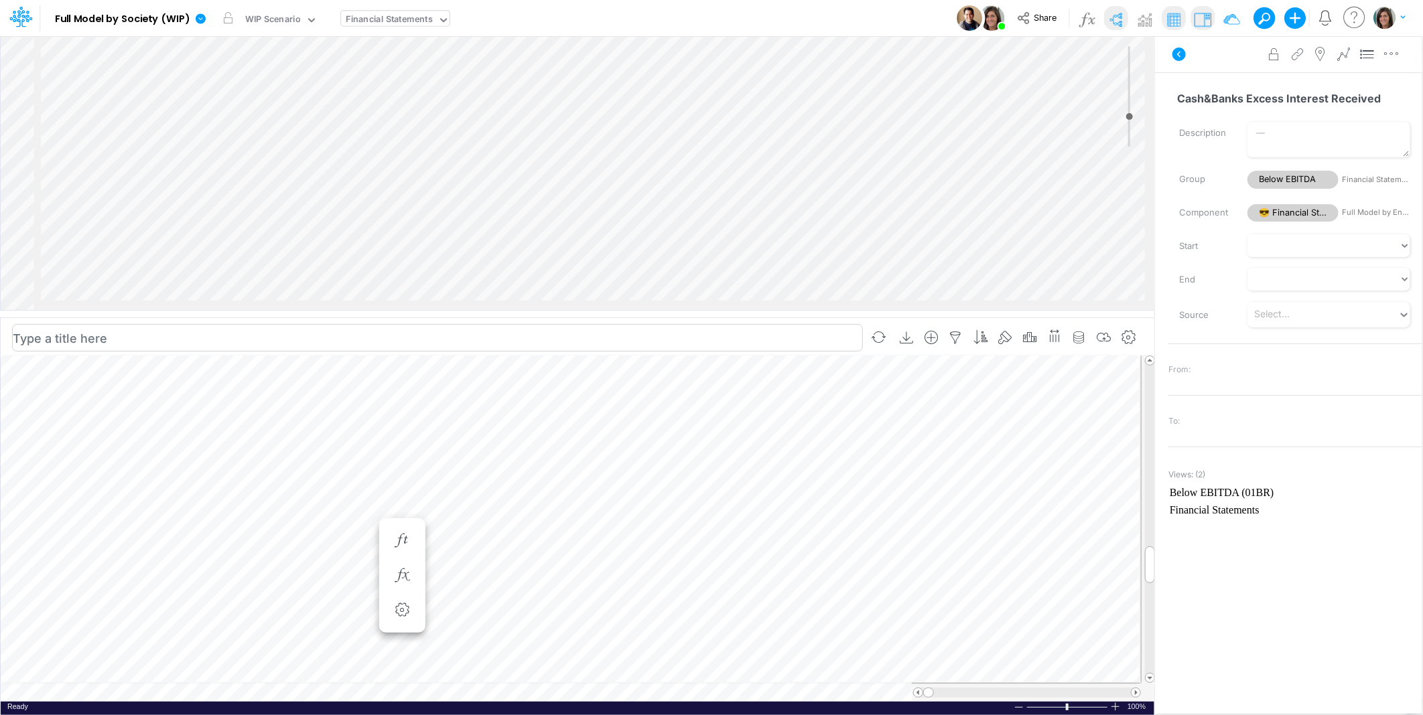
scroll to position [0, 1]
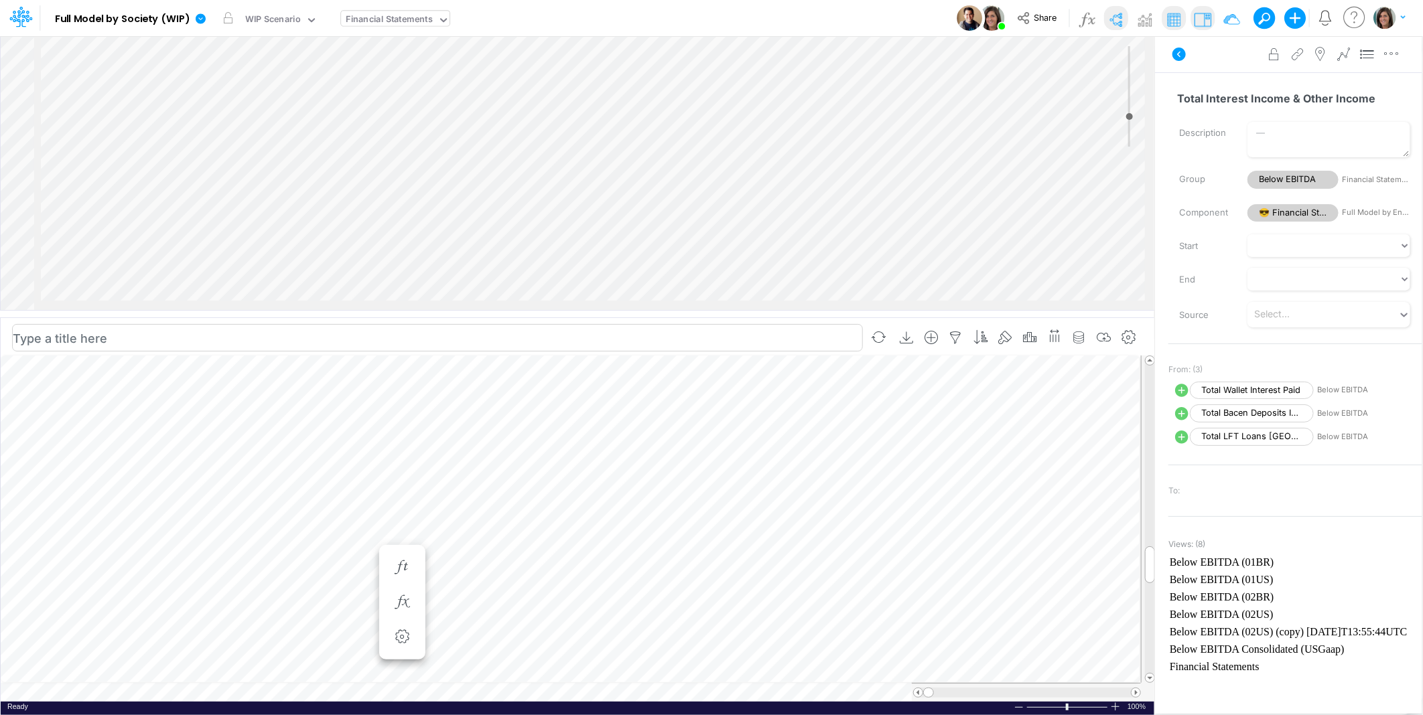
scroll to position [1715, 889]
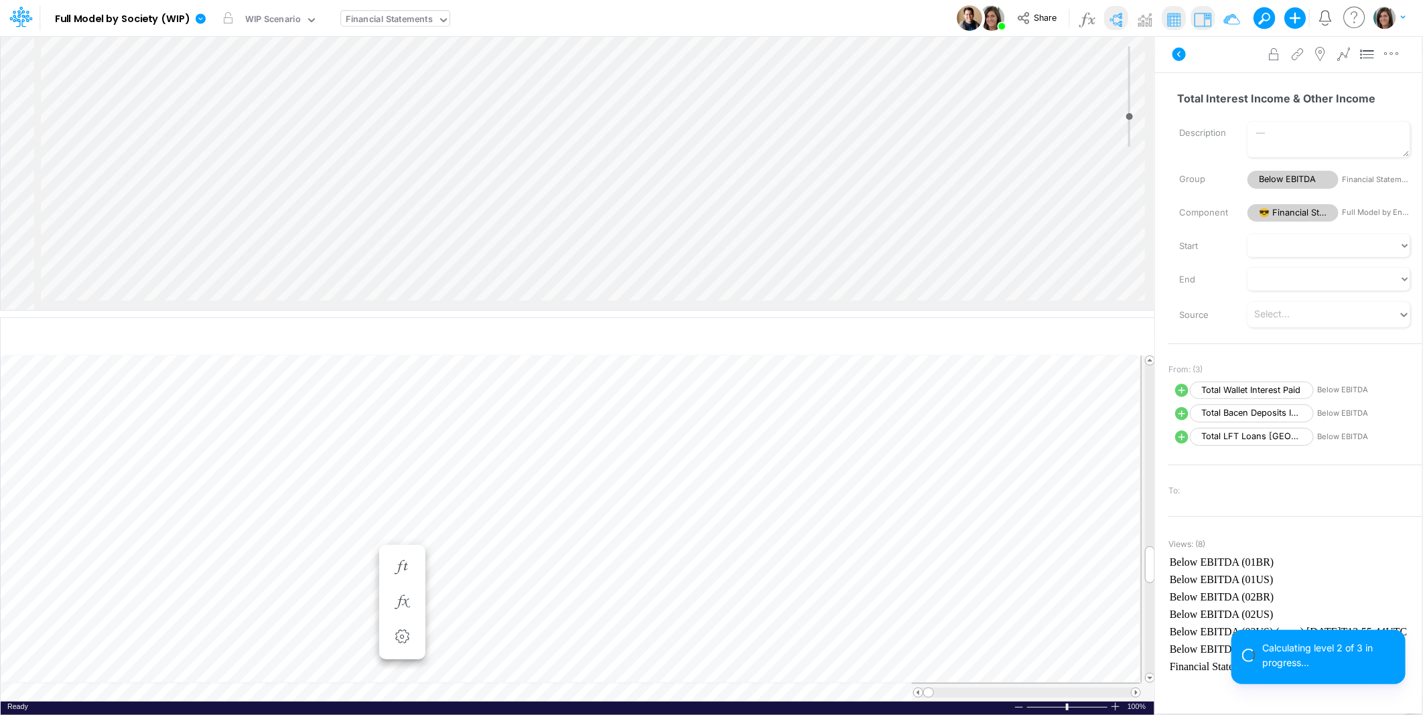
select select "1"
select select "Multiply"
select select "Add"
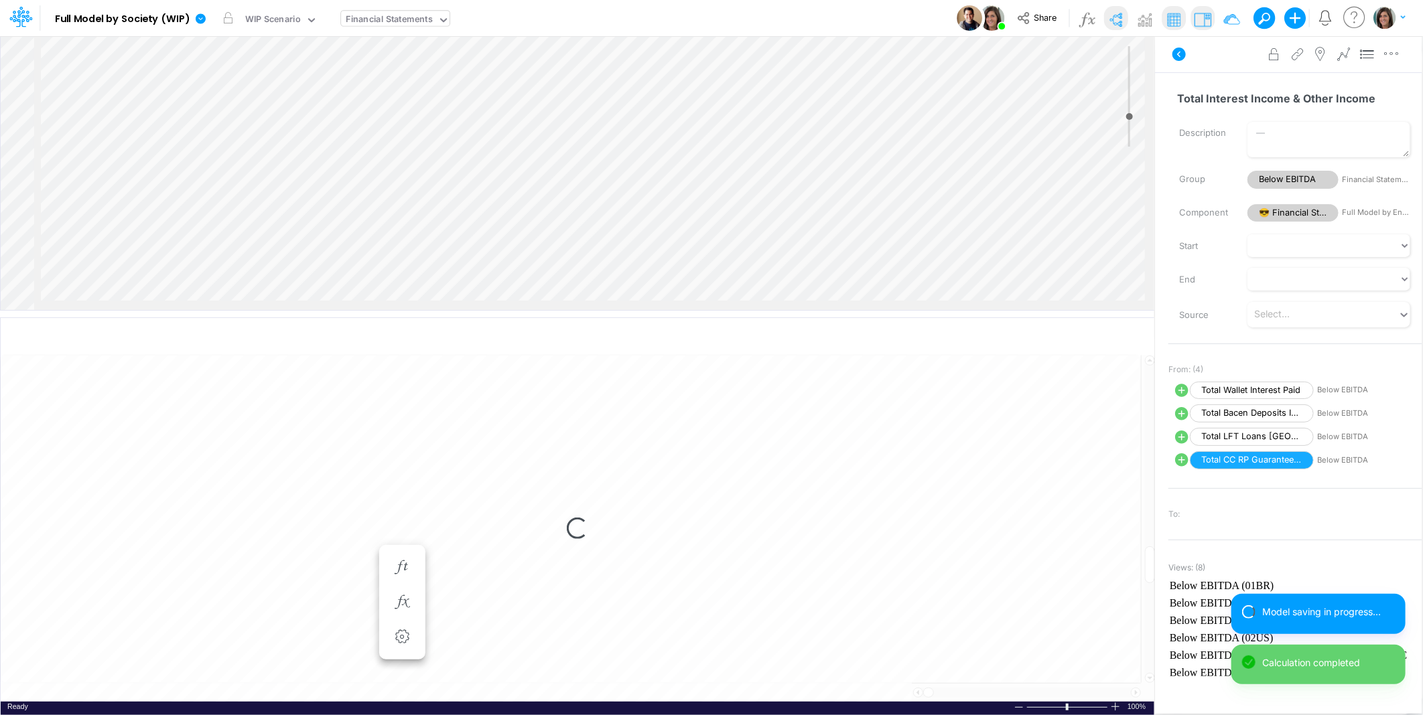
select select "1"
select select "Multiply"
select select "Add"
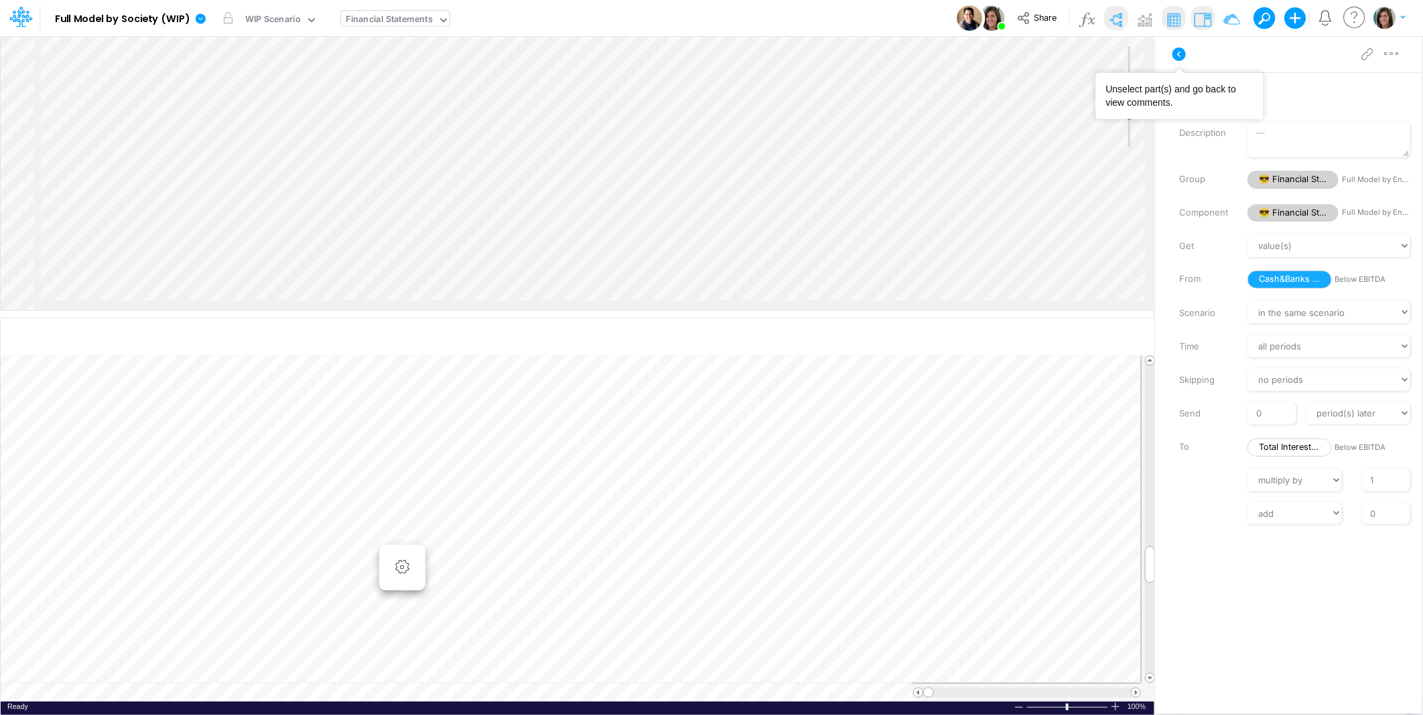
click at [1171, 50] on icon at bounding box center [1179, 54] width 16 height 16
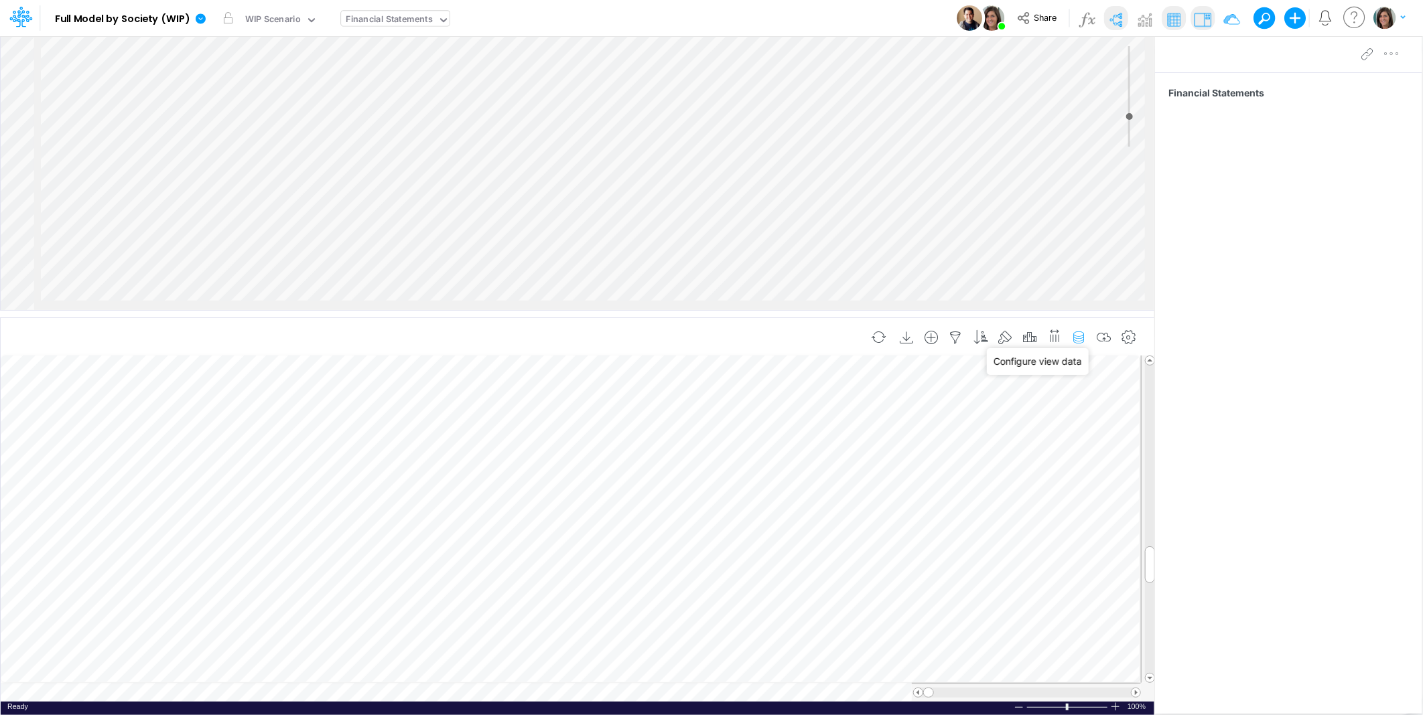
click at [1080, 338] on icon "button" at bounding box center [1079, 338] width 20 height 14
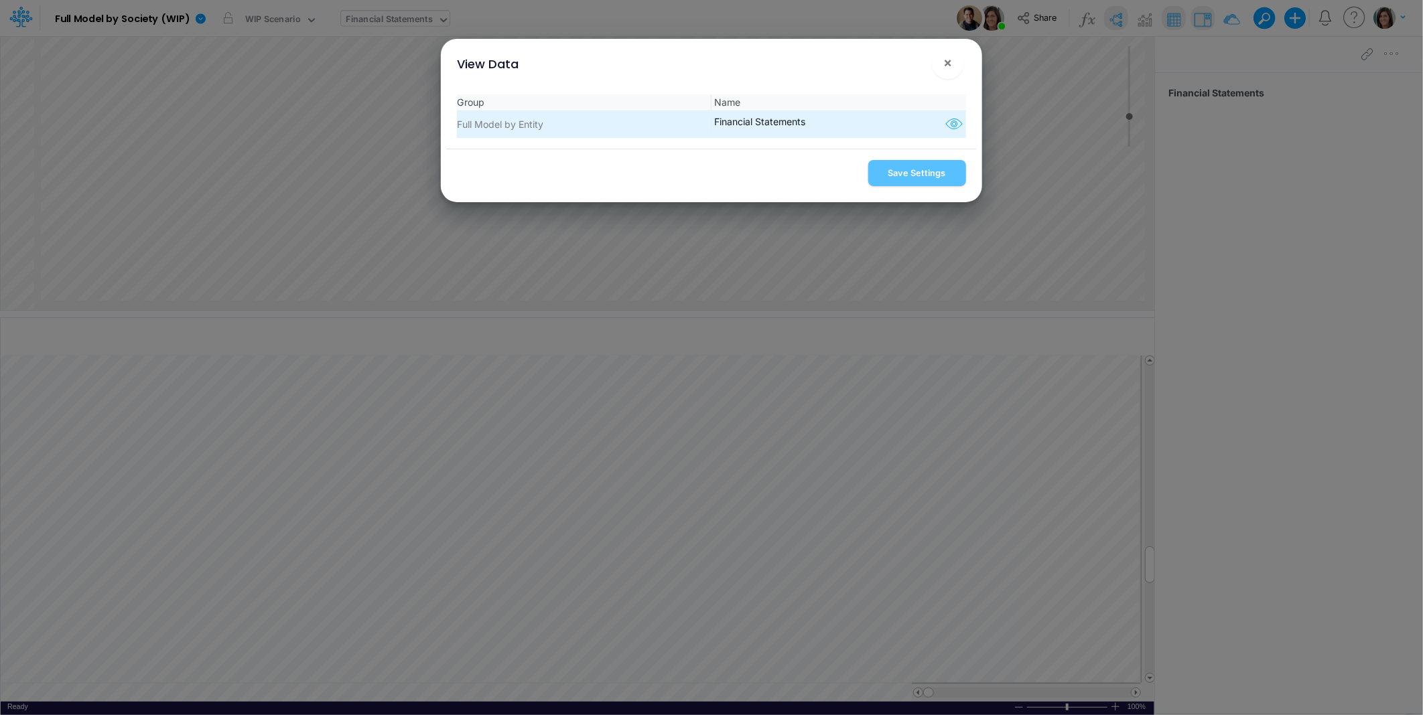
click at [946, 123] on icon "button" at bounding box center [954, 124] width 20 height 17
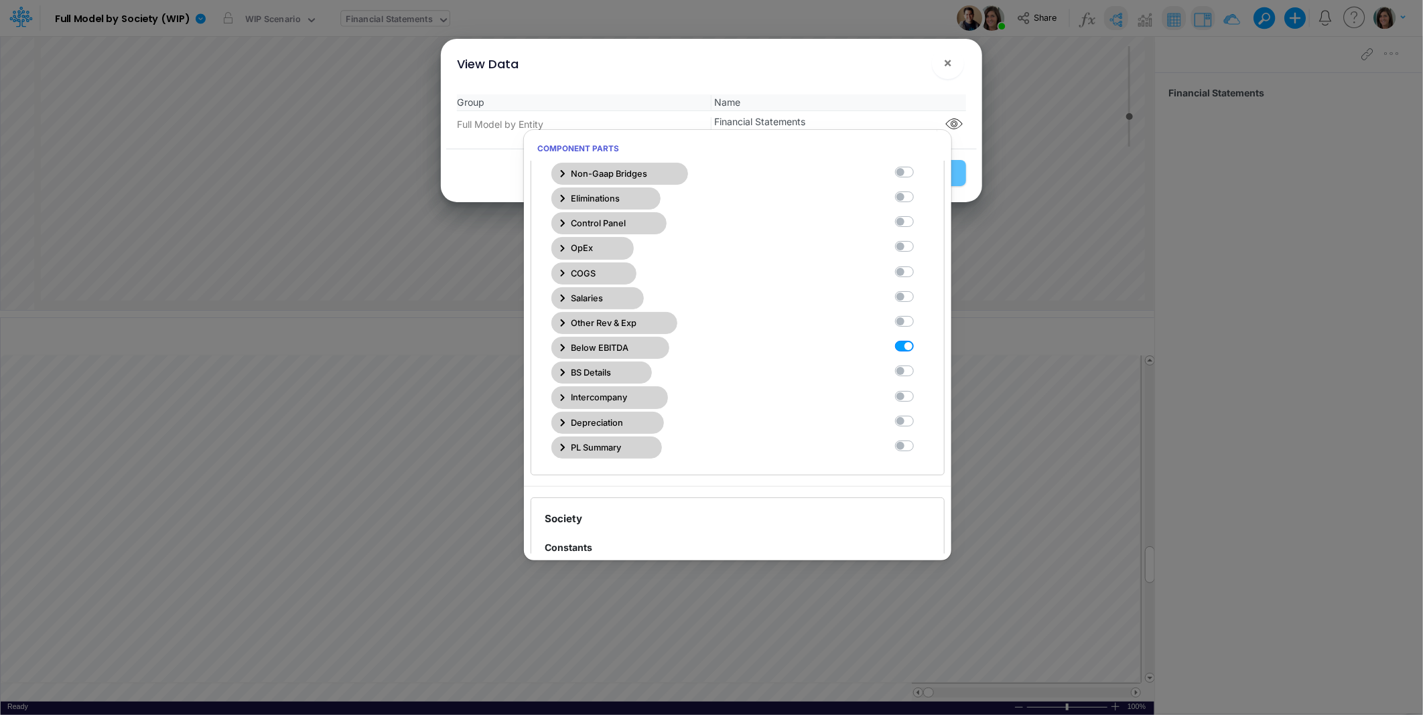
scroll to position [297, 0]
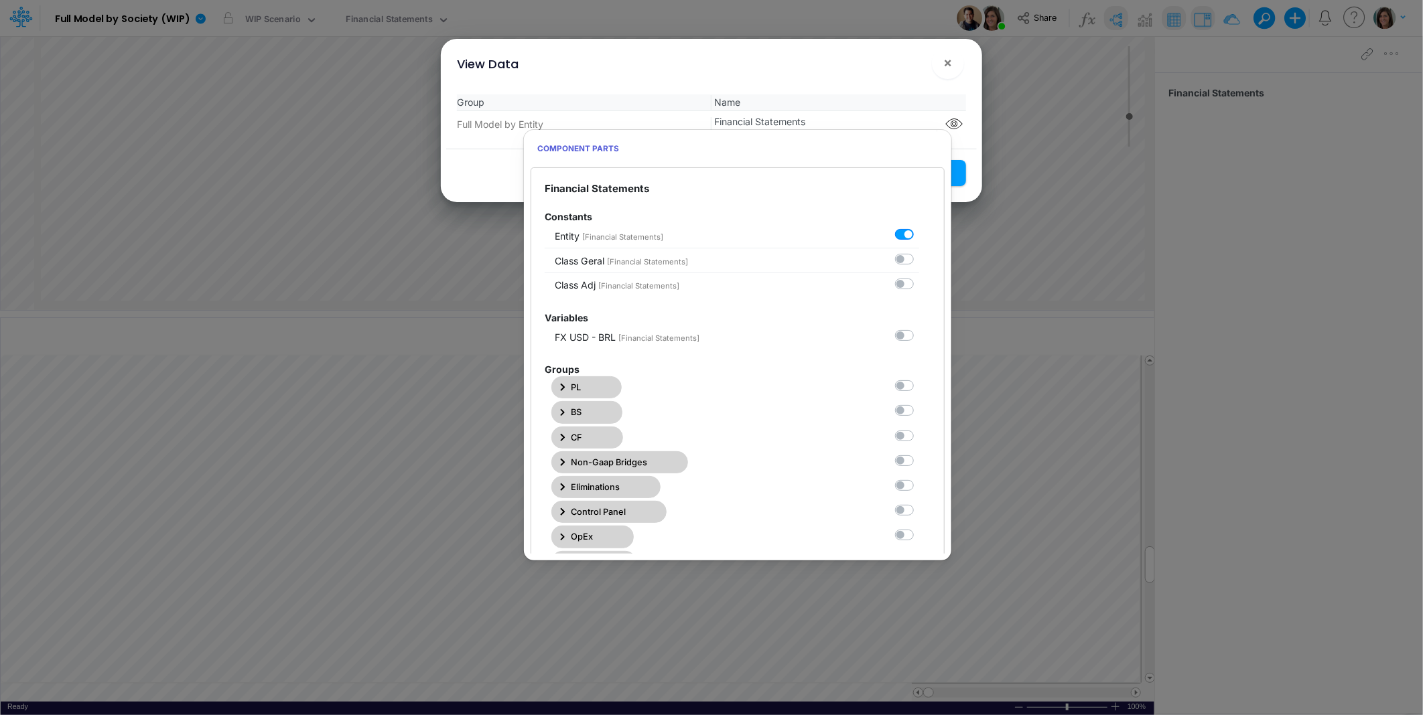
scroll to position [297, 0]
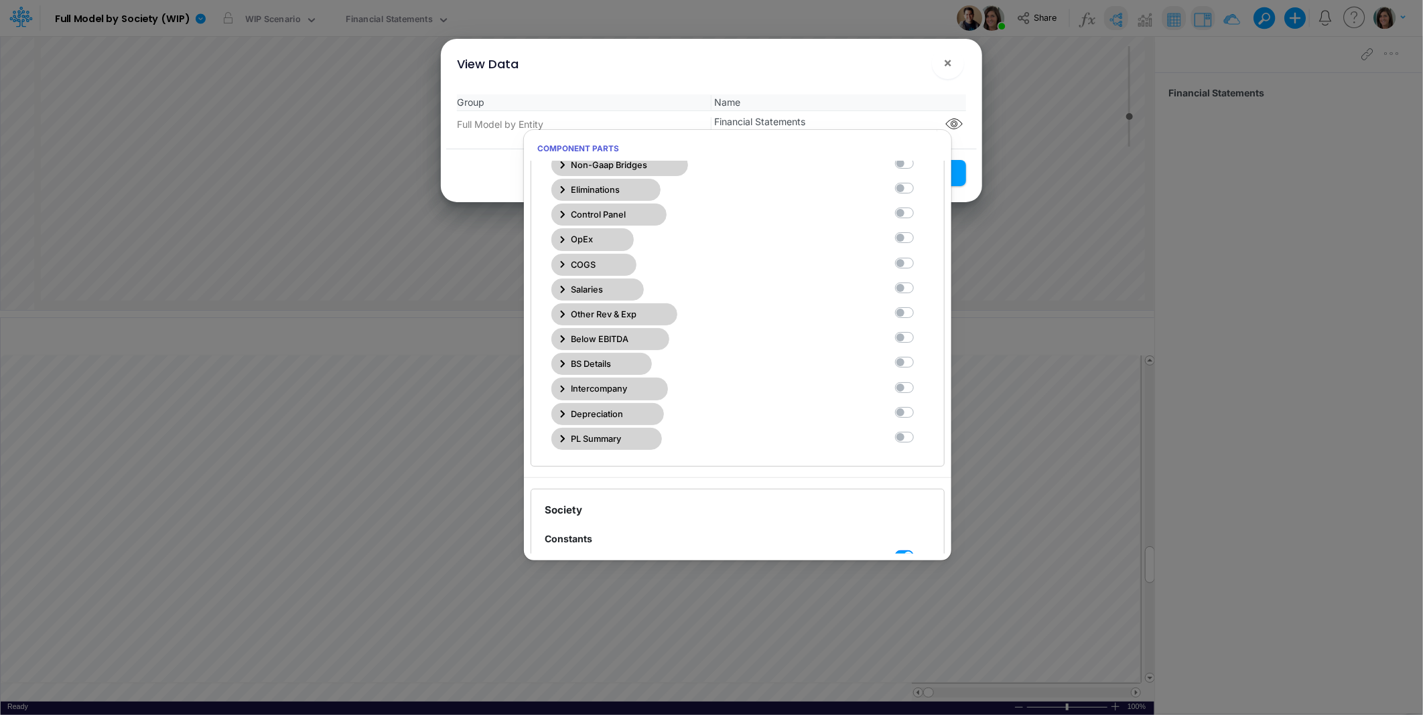
click at [919, 231] on label at bounding box center [919, 231] width 0 height 0
click at [919, 240] on Statements6 "checkbox" at bounding box center [923, 235] width 9 height 9
checkbox Statements6 "true"
click at [883, 68] on div "View Data ×" at bounding box center [711, 61] width 530 height 45
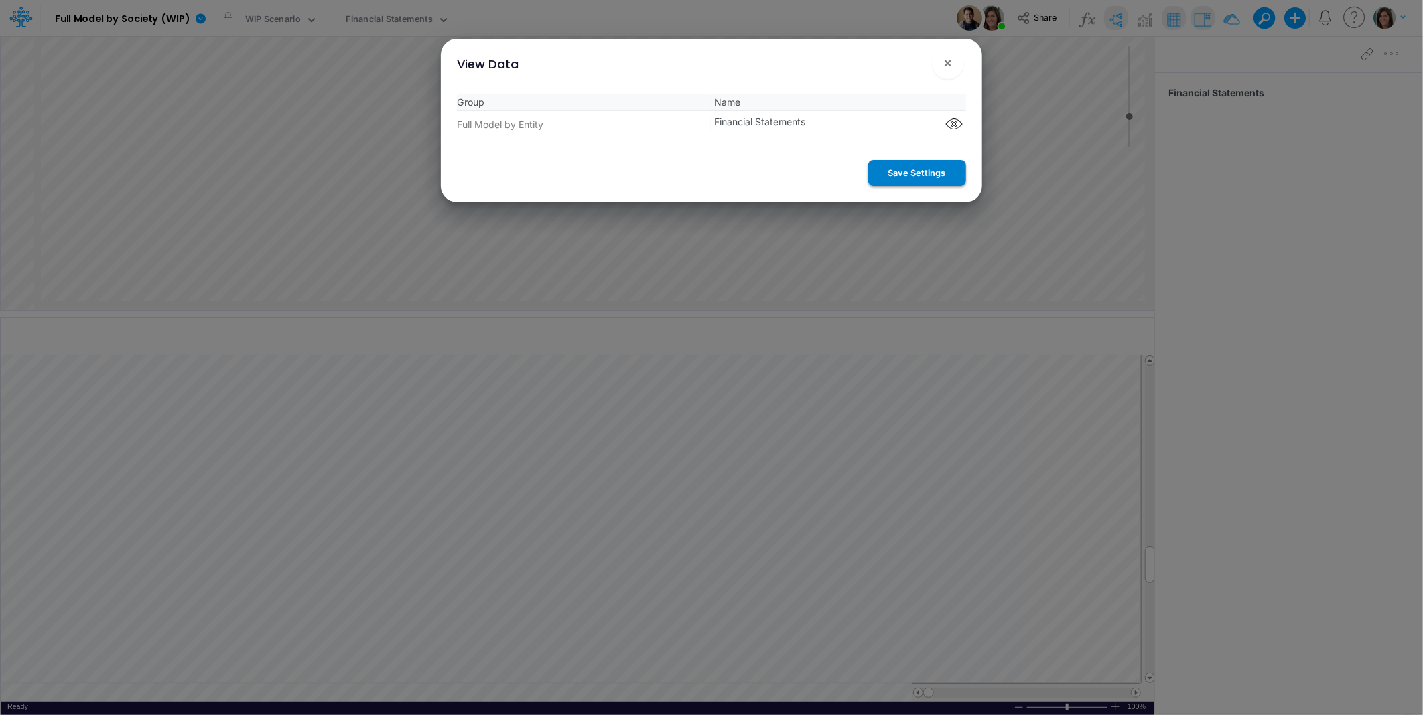
click at [915, 169] on button "Save Settings" at bounding box center [917, 173] width 98 height 26
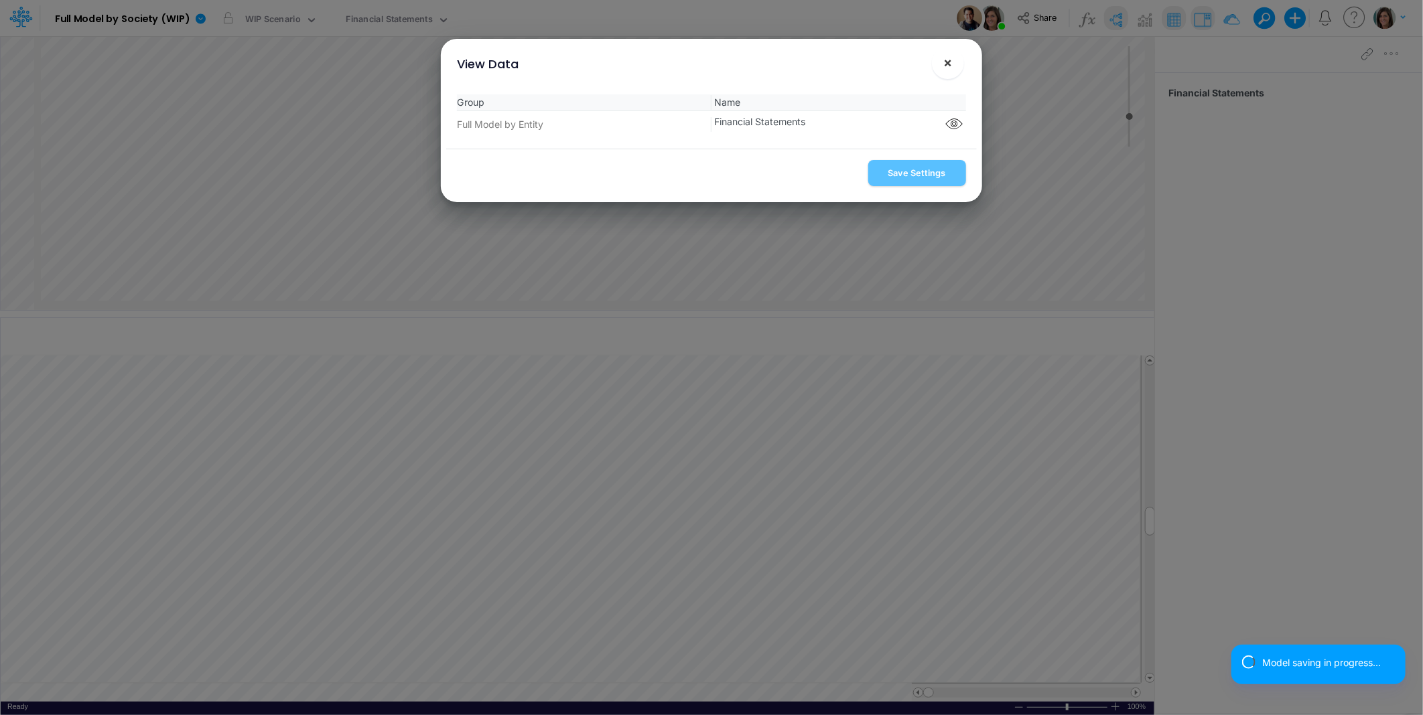
click at [946, 67] on span "×" at bounding box center [947, 62] width 9 height 16
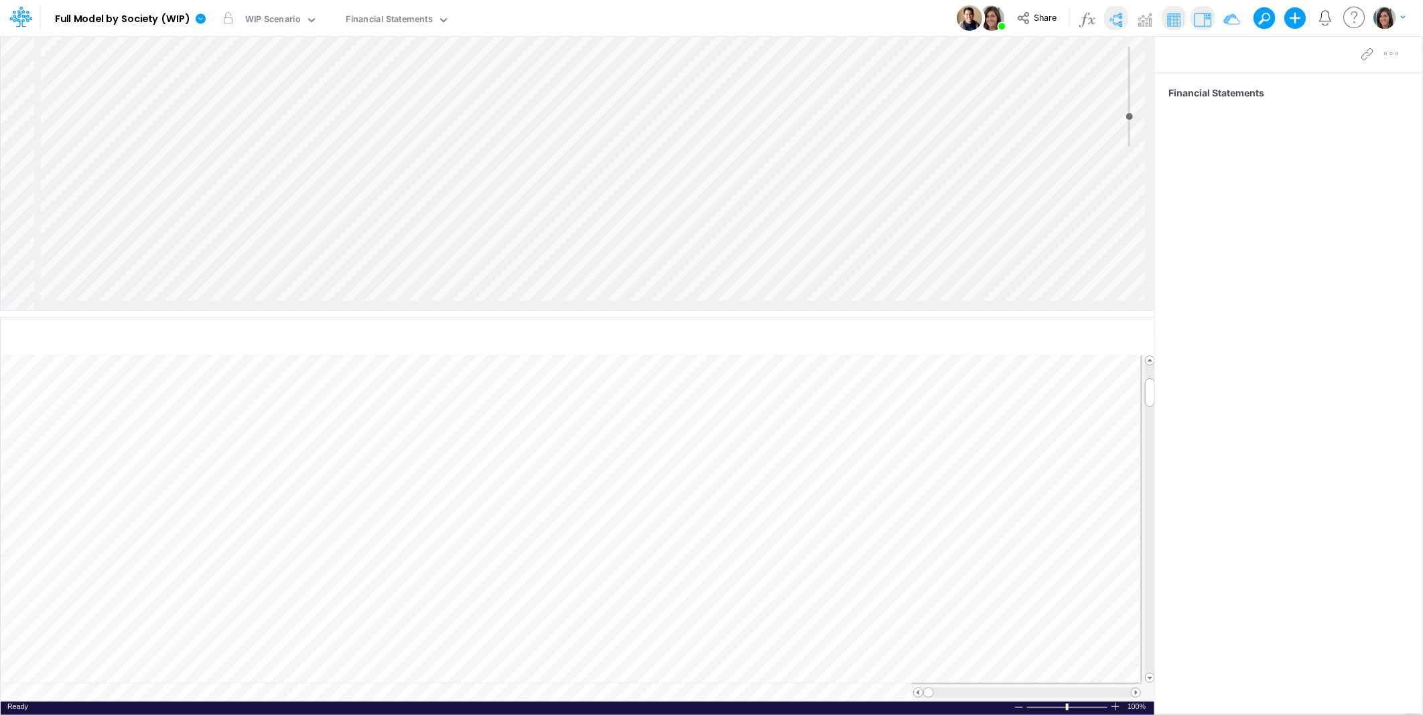
scroll to position [0, 825]
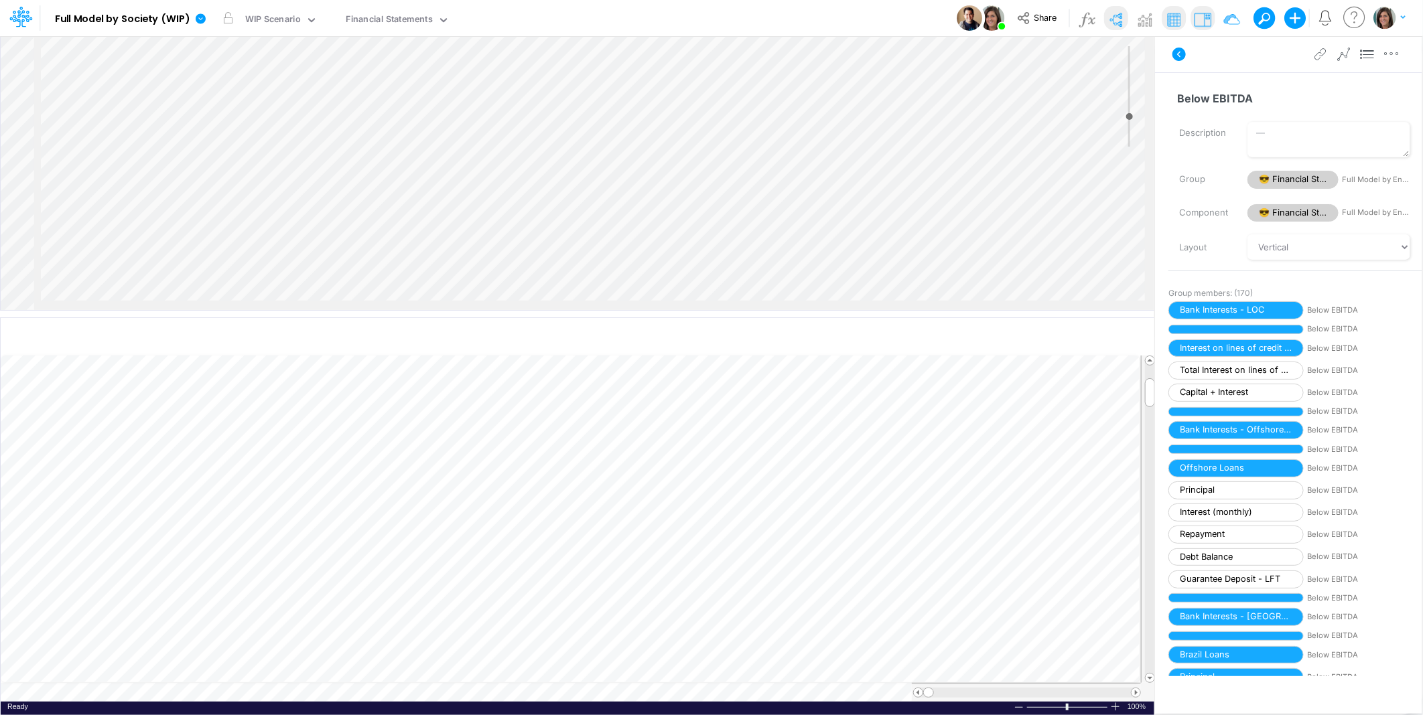
scroll to position [0, 601]
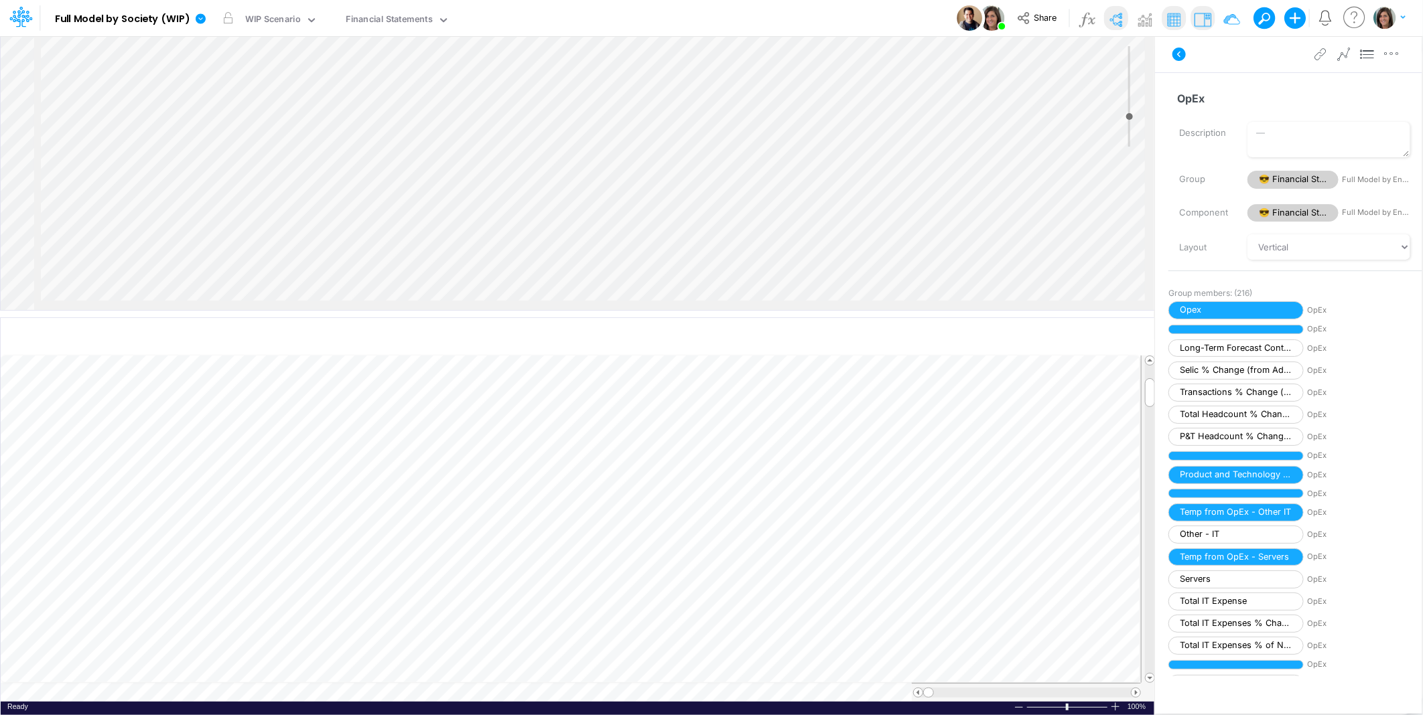
scroll to position [0, 601]
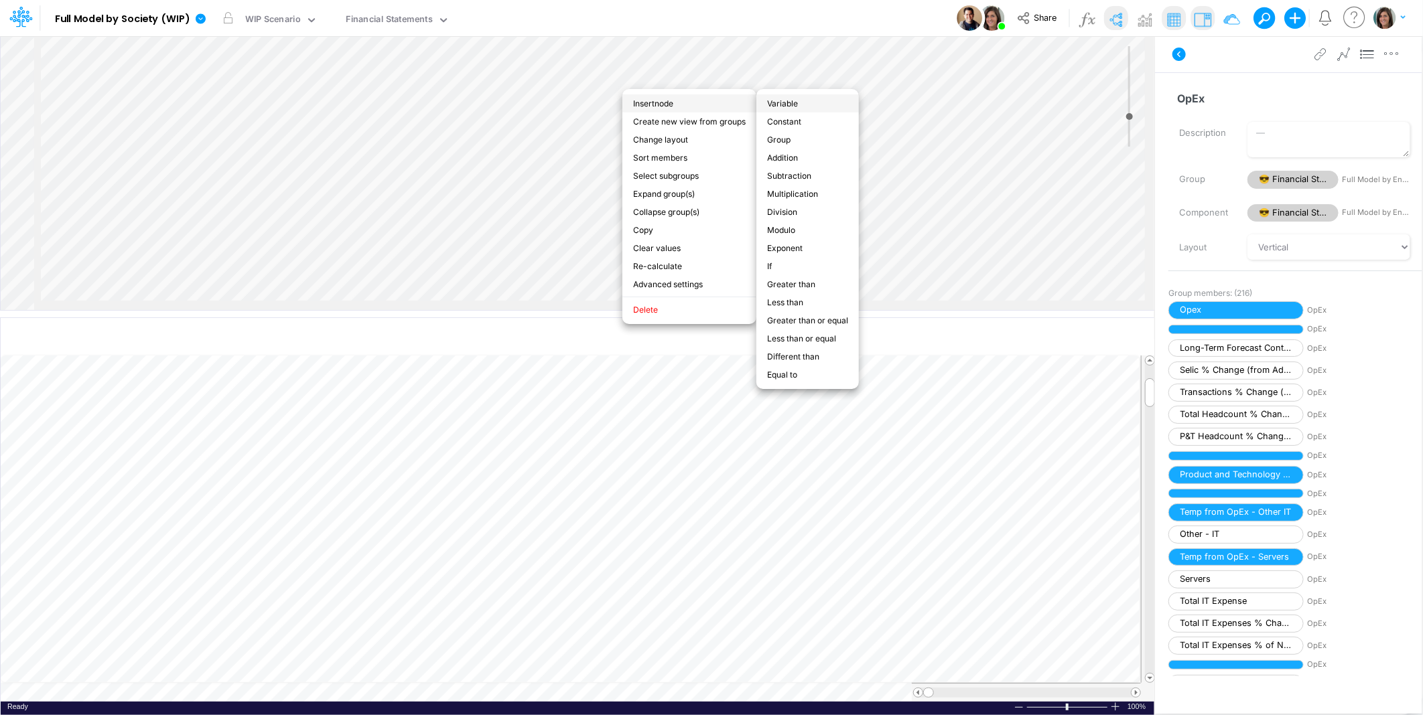
click at [800, 104] on li "Variable" at bounding box center [807, 103] width 102 height 18
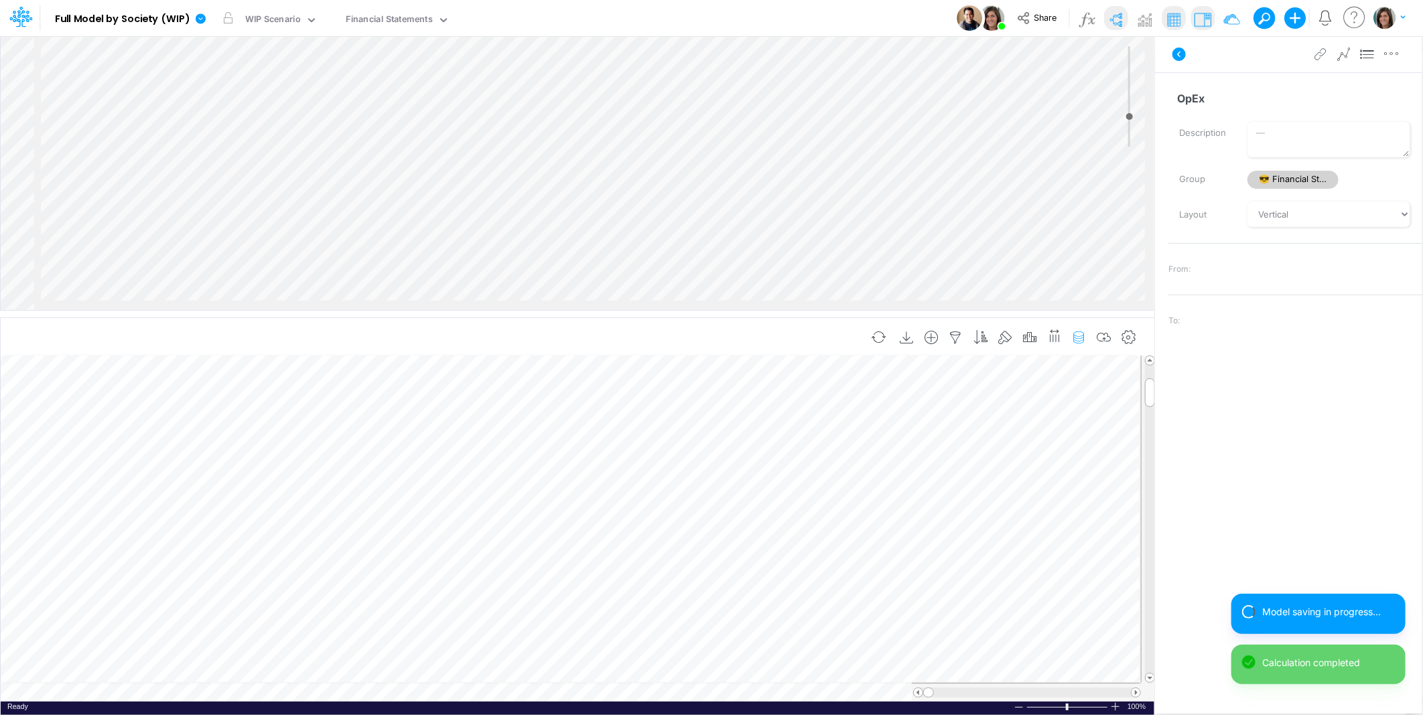
click at [1078, 337] on icon "button" at bounding box center [1079, 338] width 20 height 14
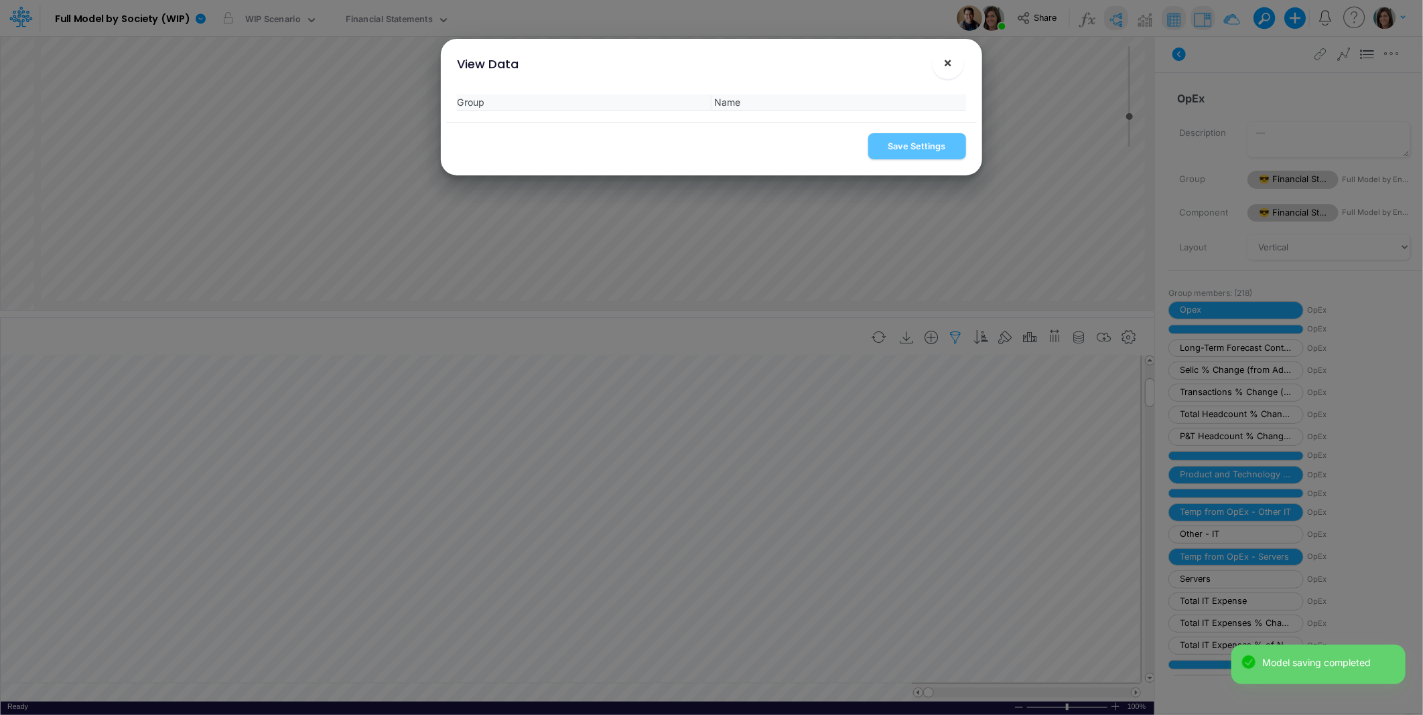
click at [943, 62] on span "×" at bounding box center [947, 62] width 9 height 16
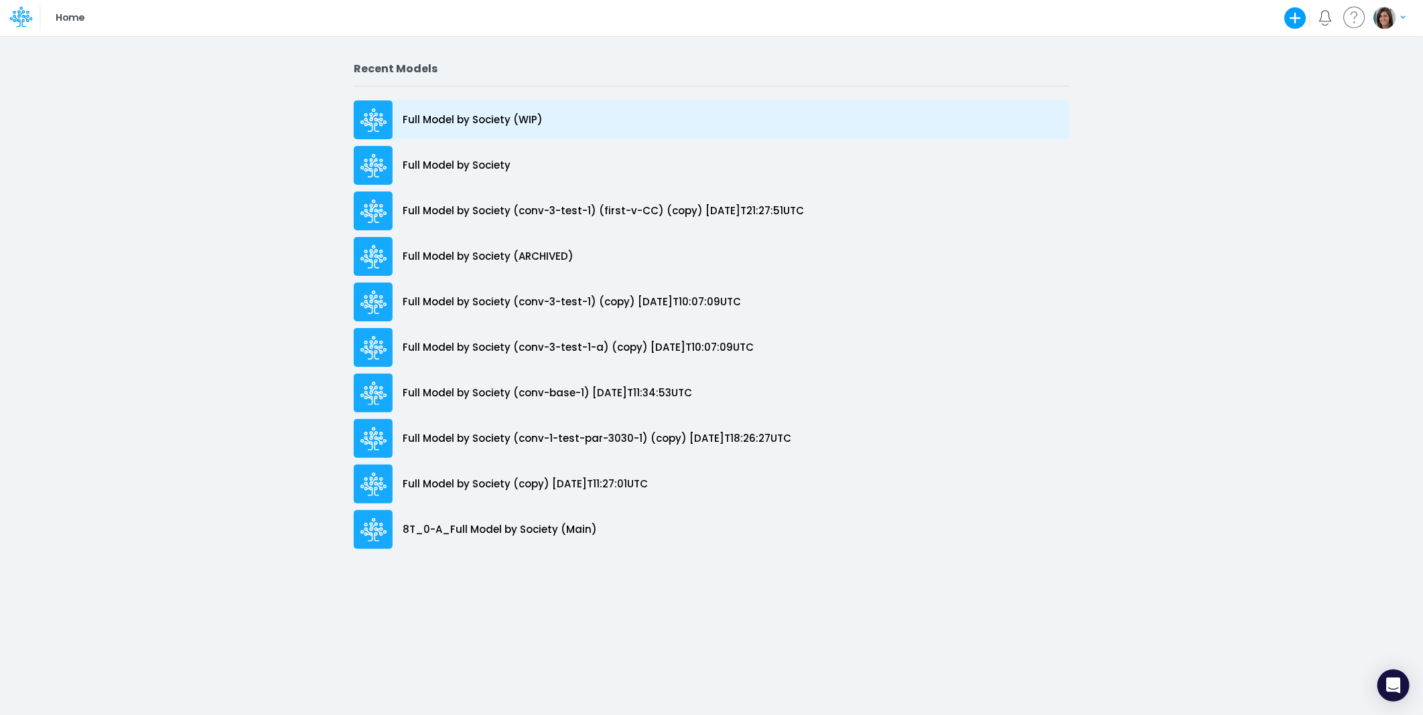
click at [485, 119] on p "Full Model by Society (WIP)" at bounding box center [473, 120] width 140 height 15
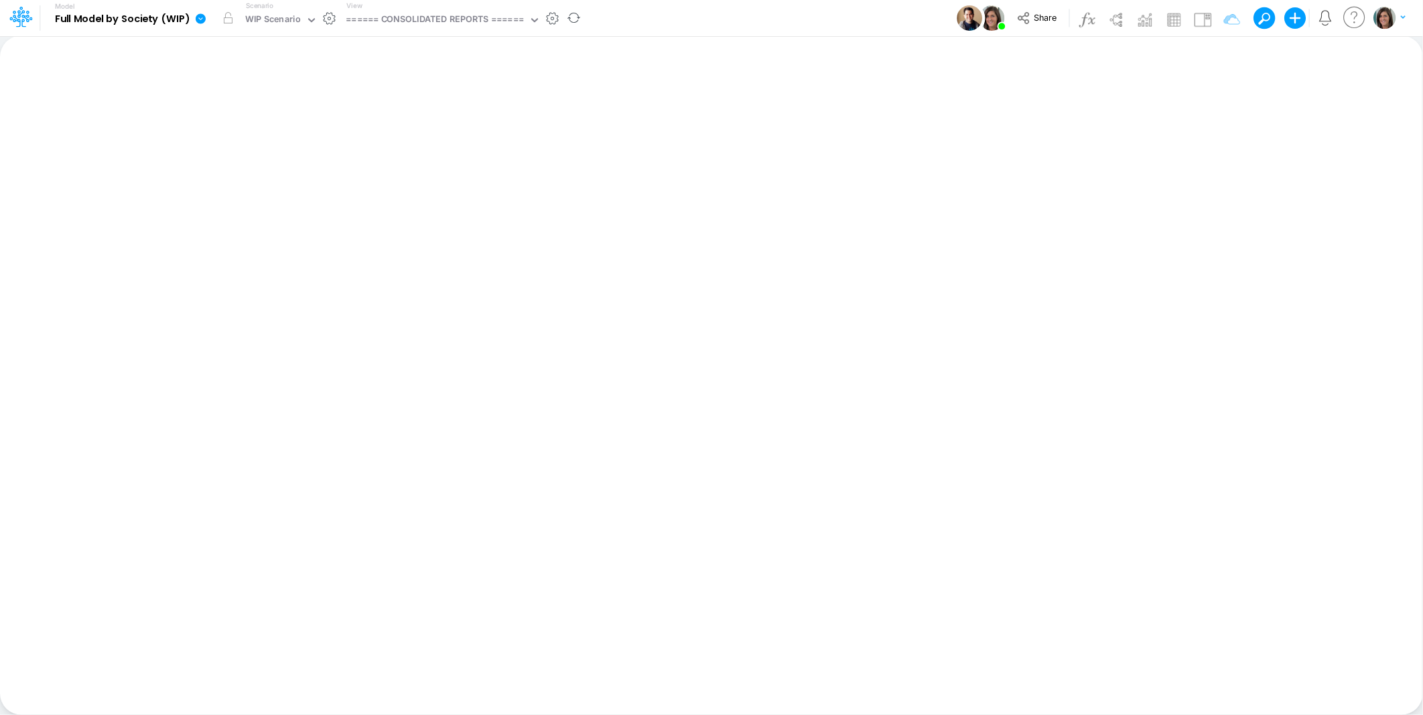
click at [203, 23] on icon at bounding box center [201, 19] width 12 height 12
click at [211, 135] on button "View model info" at bounding box center [267, 139] width 143 height 21
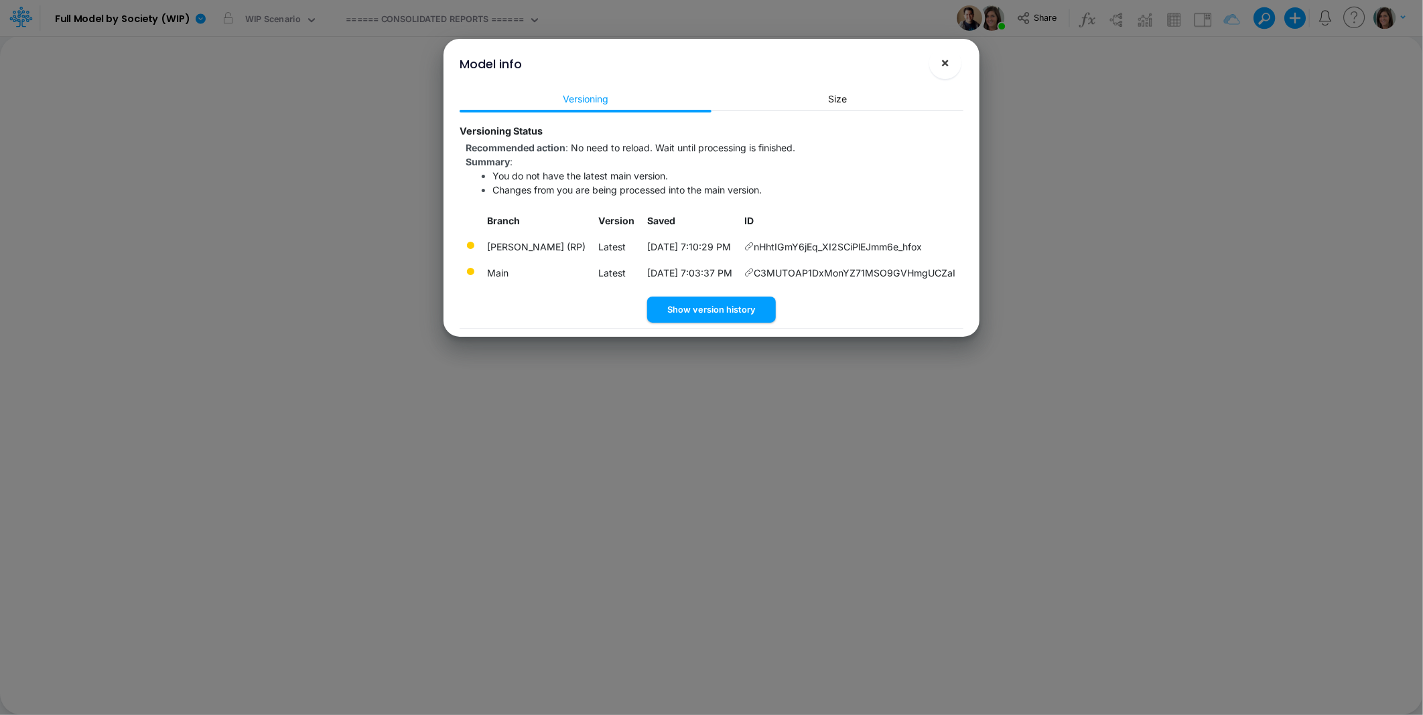
click at [948, 61] on span "×" at bounding box center [945, 62] width 9 height 16
